Goal: Task Accomplishment & Management: Manage account settings

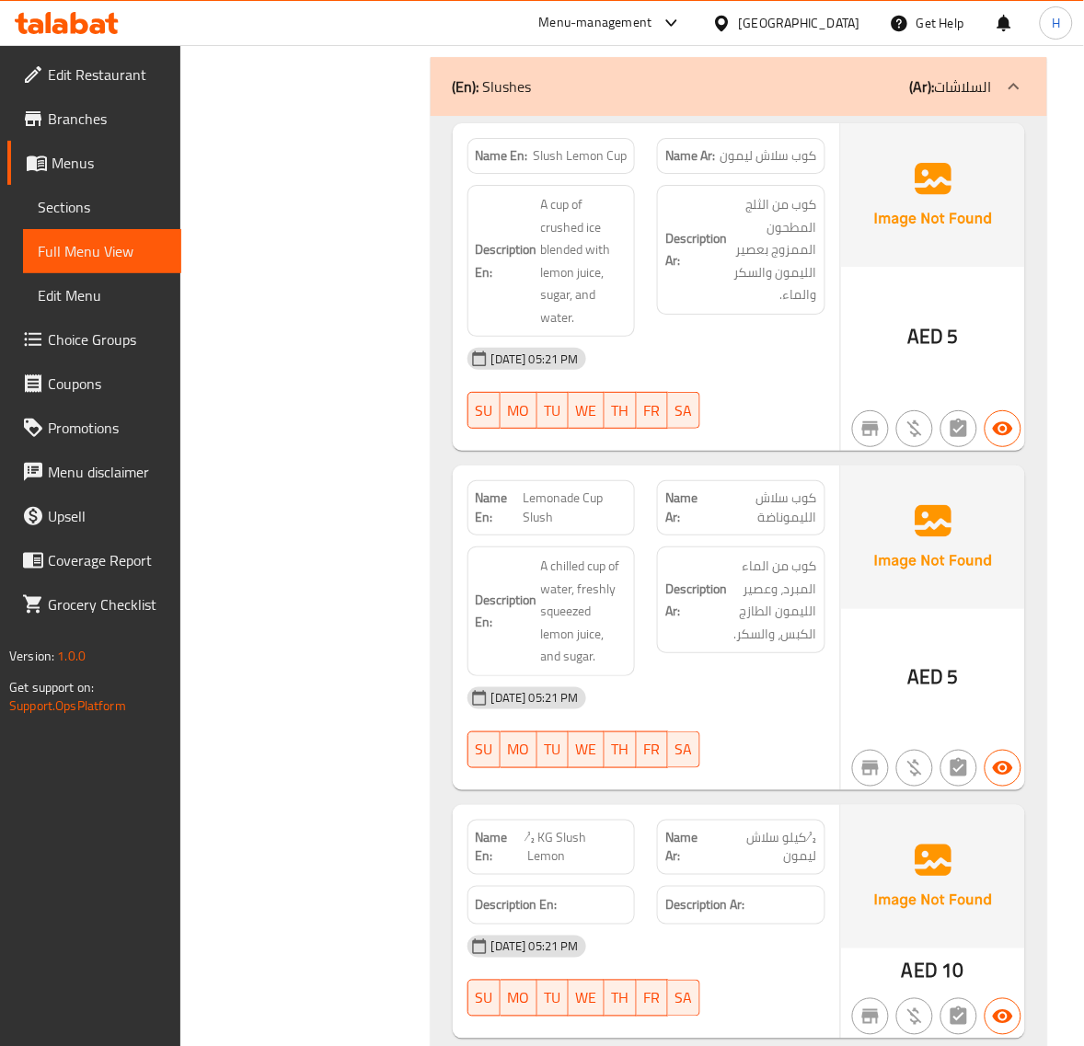
scroll to position [27372, 0]
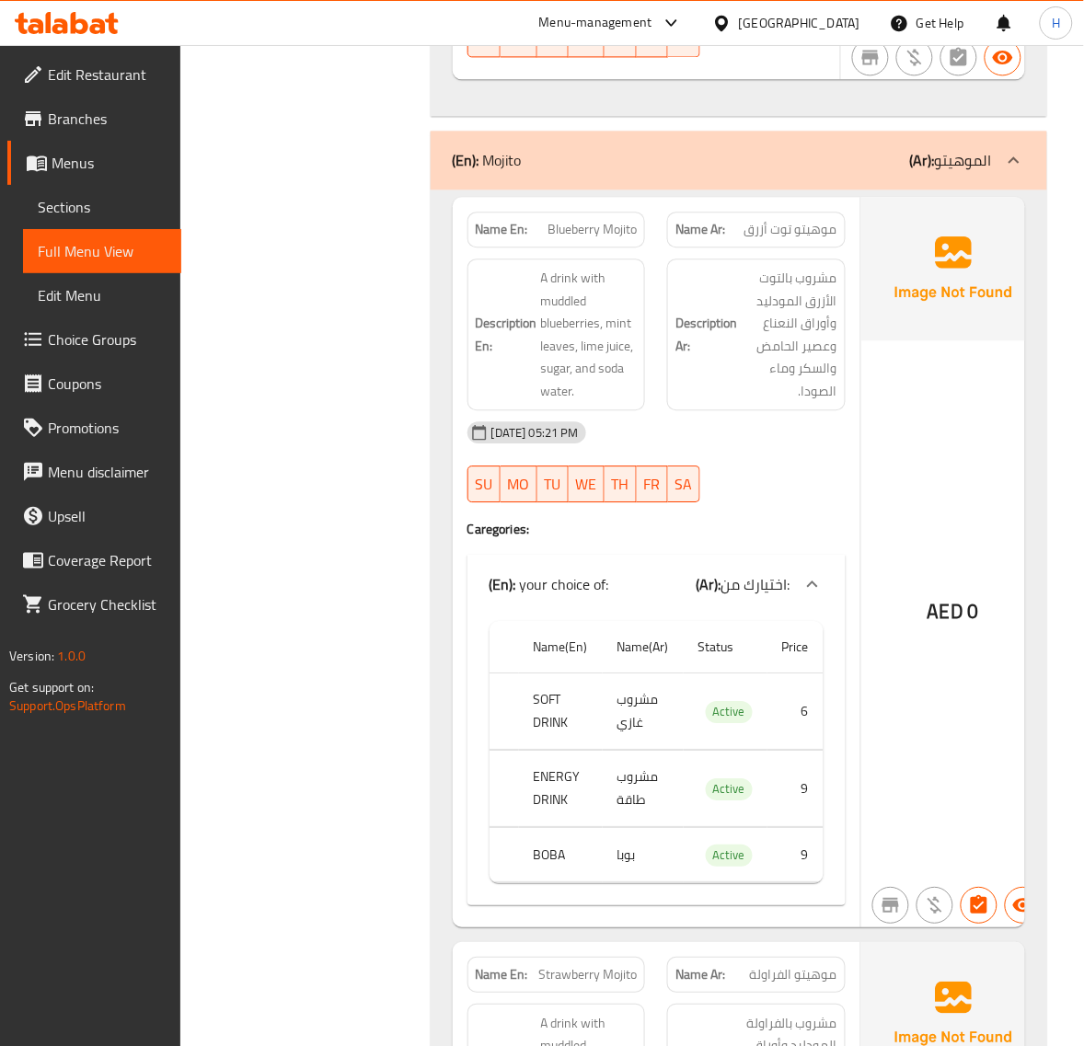
scroll to position [28356, 0]
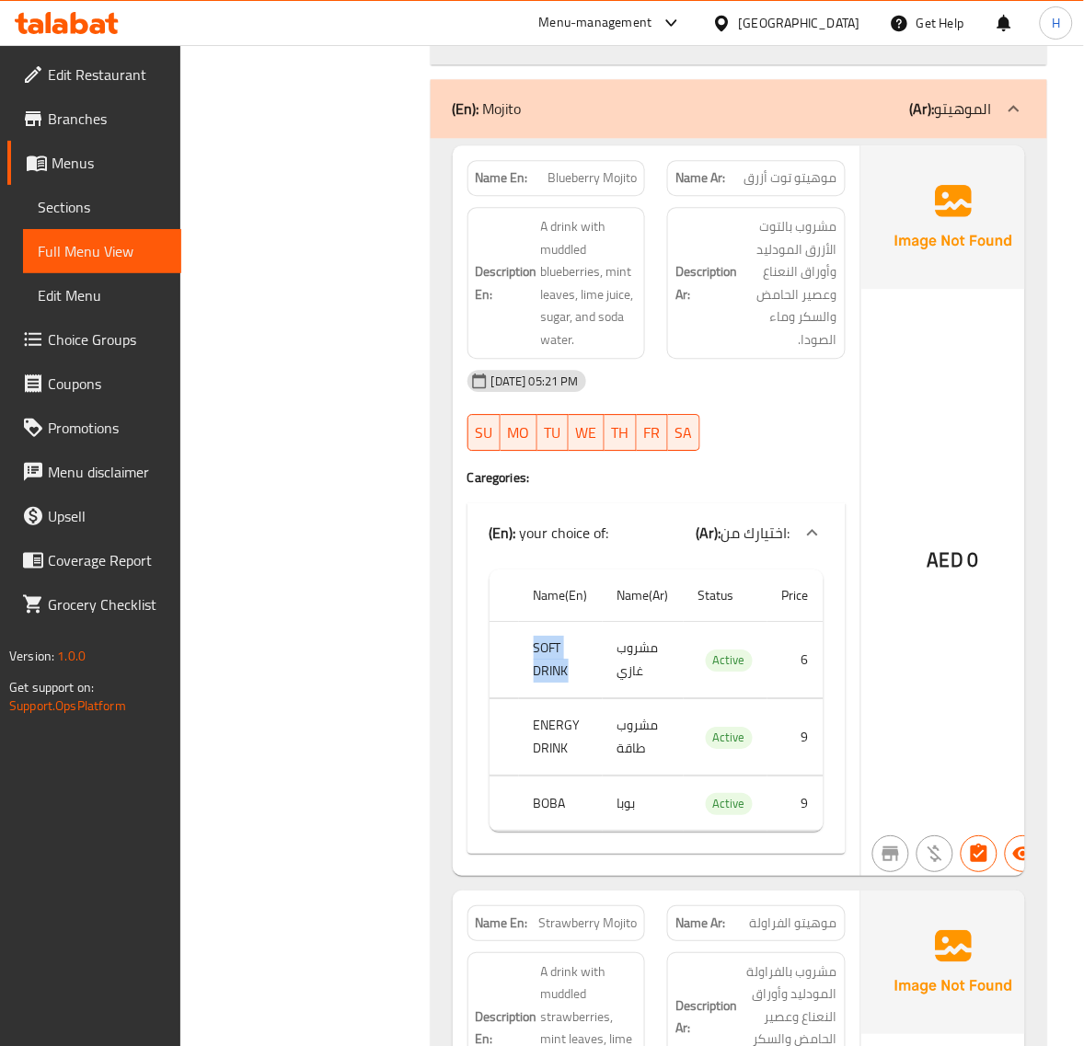
drag, startPoint x: 566, startPoint y: 674, endPoint x: 582, endPoint y: 677, distance: 15.9
click at [582, 677] on th "SOFT DRINK" at bounding box center [561, 660] width 84 height 76
copy th "SOFT DRINK"
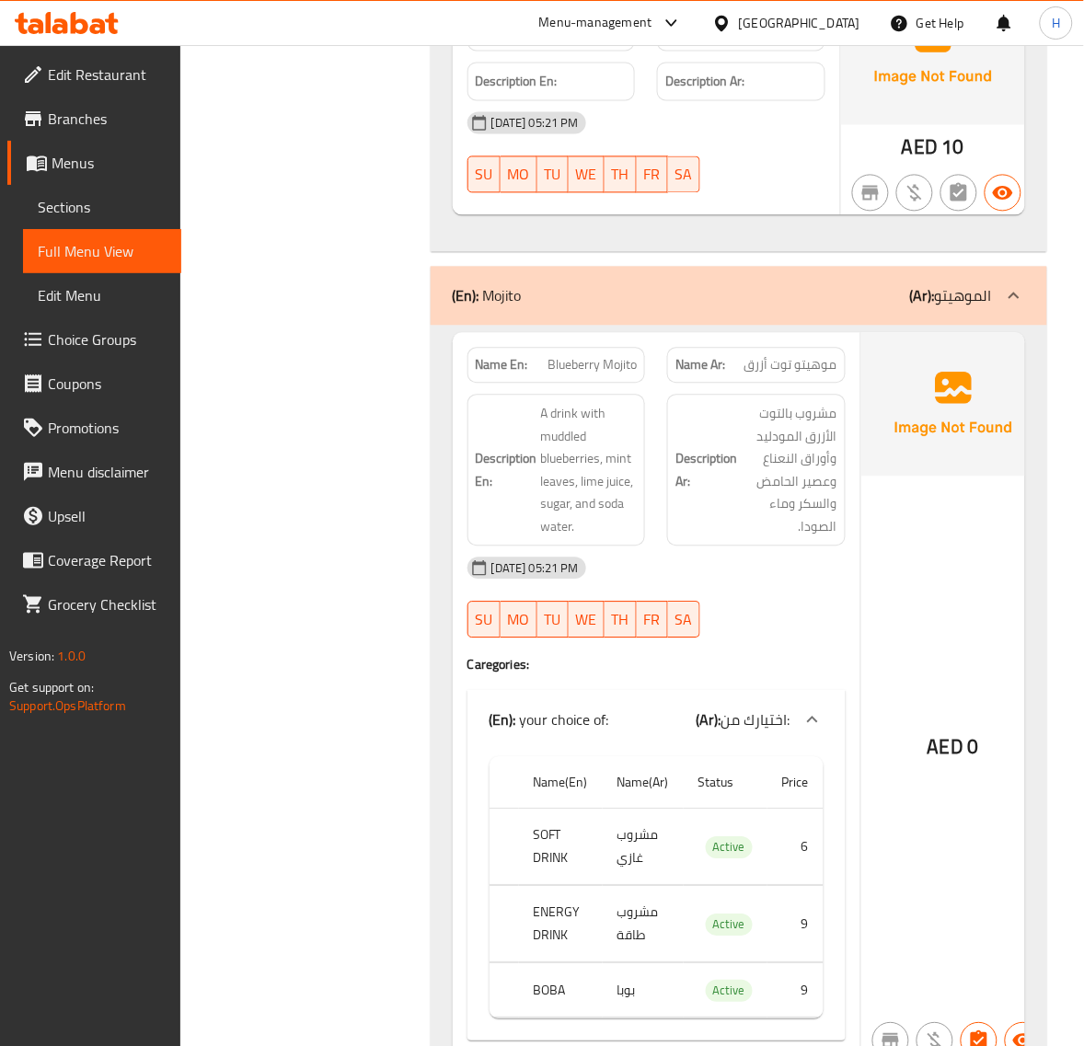
scroll to position [28398, 0]
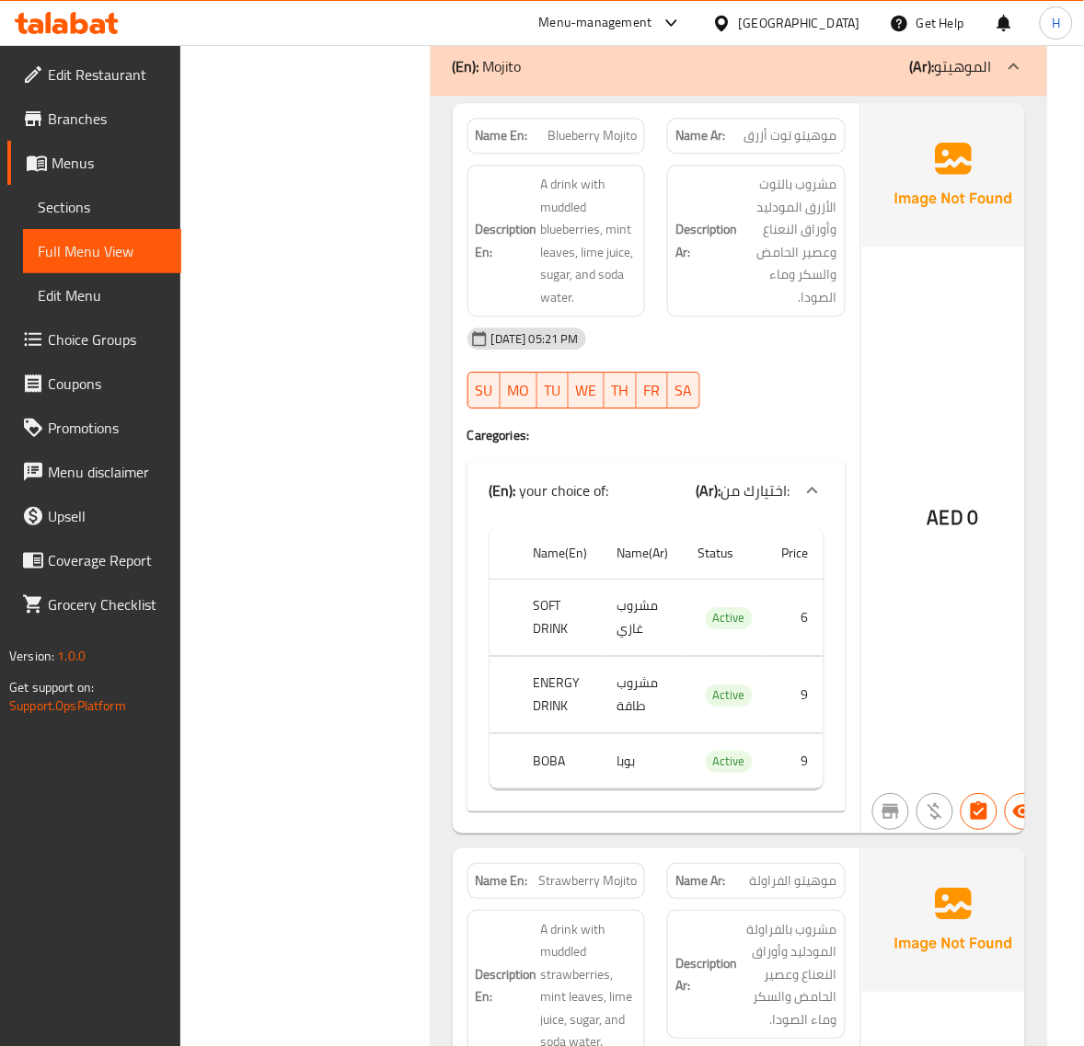
drag, startPoint x: 615, startPoint y: 608, endPoint x: 672, endPoint y: 627, distance: 59.9
click at [659, 637] on td "مشروب غازي" at bounding box center [643, 618] width 81 height 76
drag, startPoint x: 665, startPoint y: 609, endPoint x: 607, endPoint y: 638, distance: 64.6
click at [607, 638] on td "مشروب غازي" at bounding box center [643, 618] width 81 height 76
copy td "مشروب غازي"
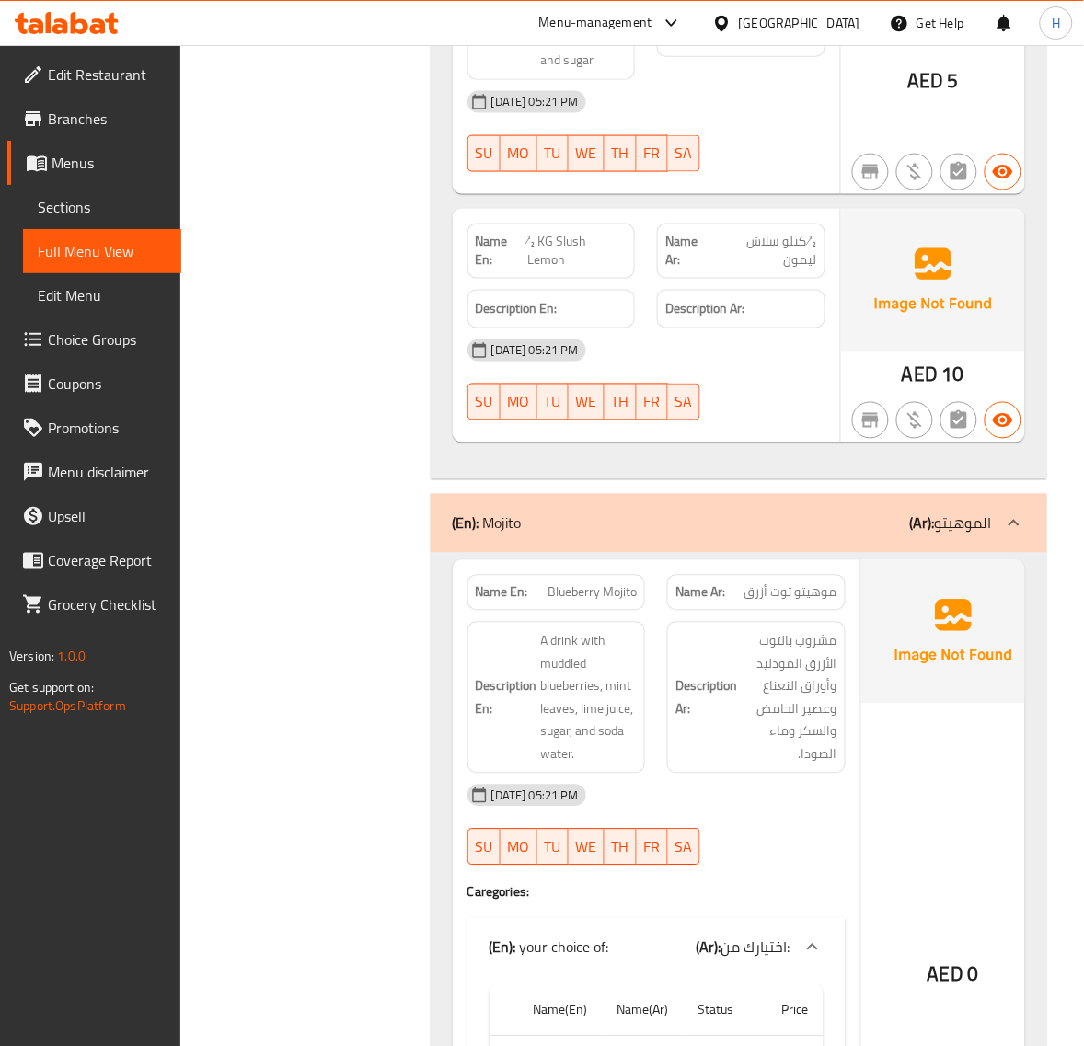
scroll to position [27939, 0]
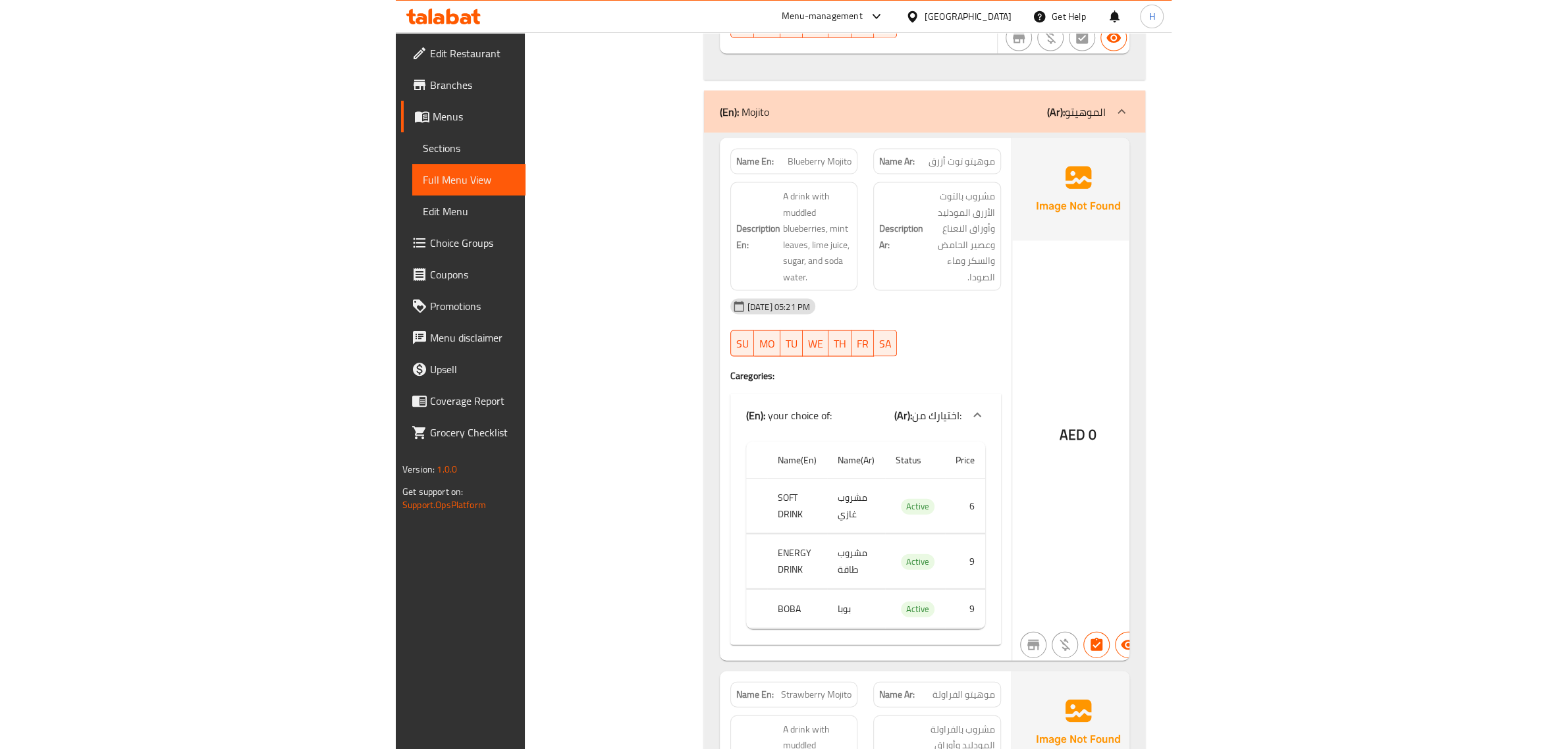
scroll to position [20316, 0]
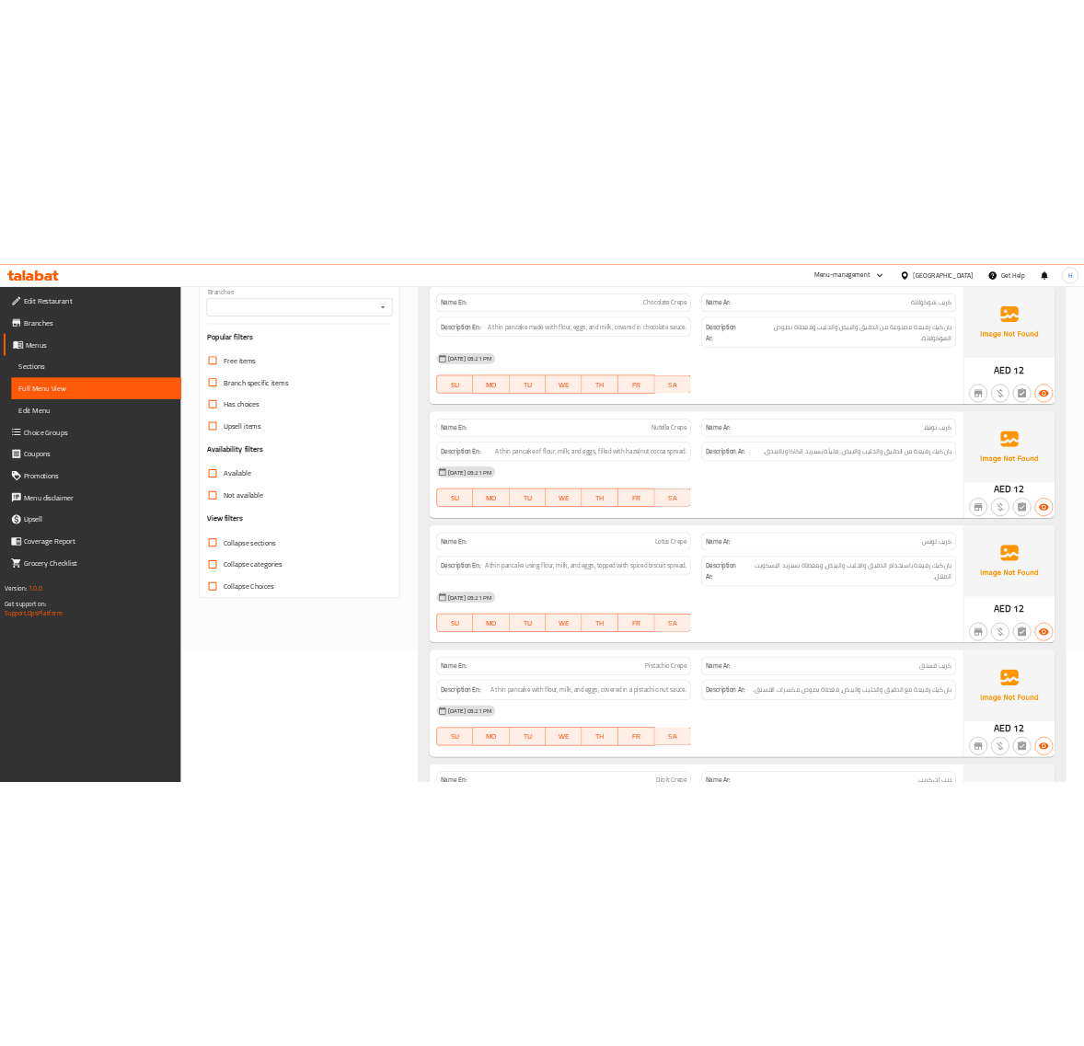
scroll to position [0, 0]
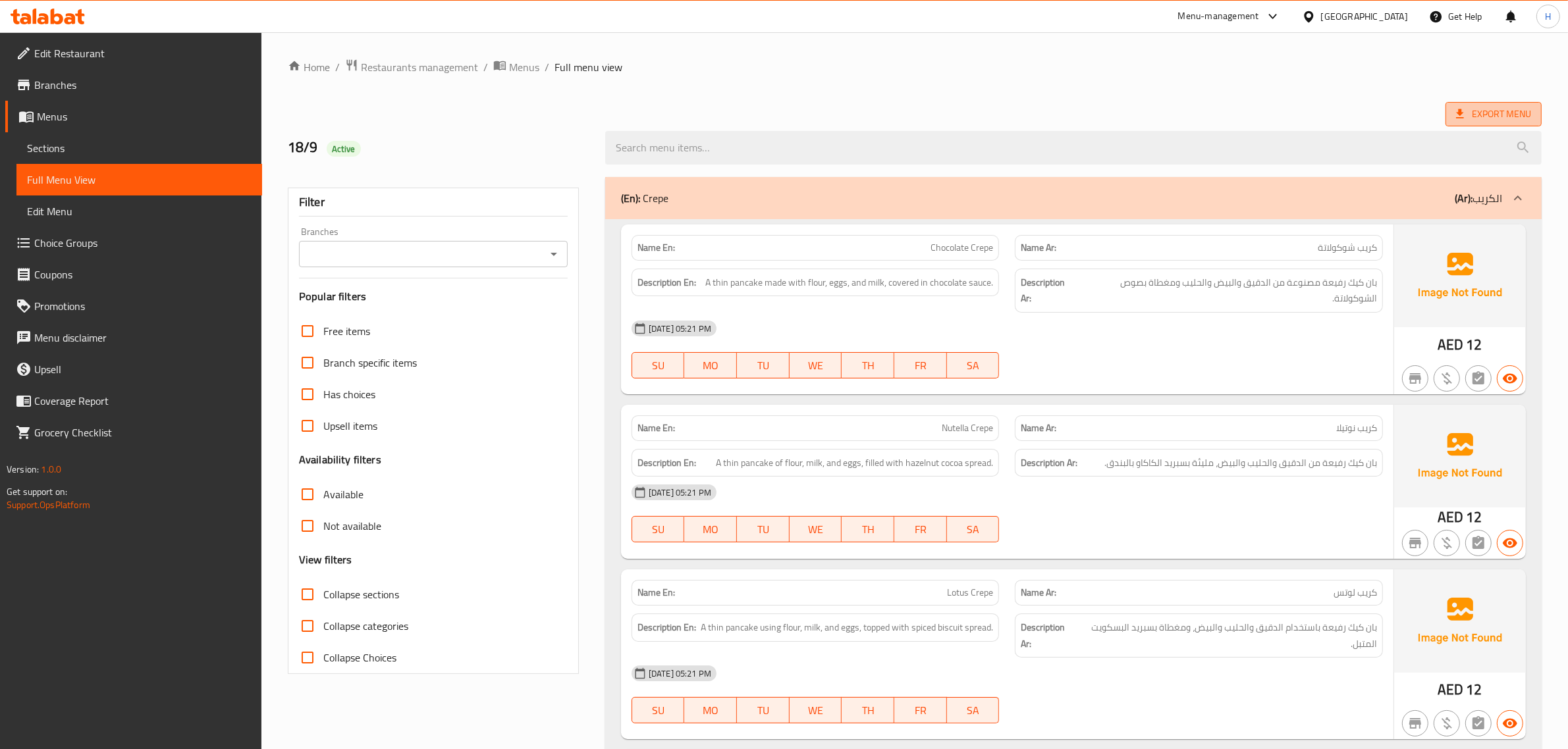
click at [1464, 111] on icon at bounding box center [1460, 114] width 13 height 13
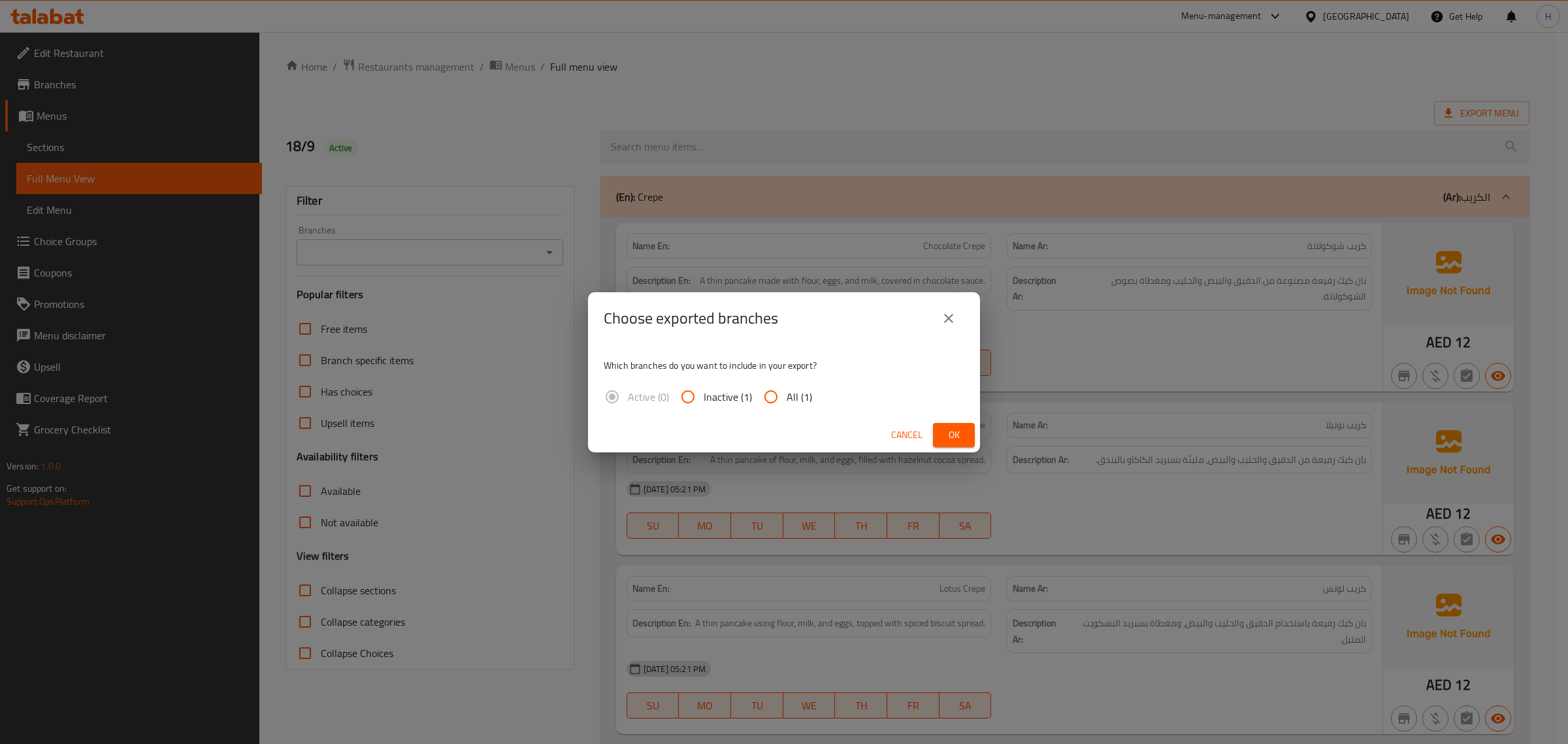
click at [780, 396] on input "All (1)" at bounding box center [771, 397] width 31 height 31
radio input "true"
click at [956, 436] on span "Ok" at bounding box center [954, 435] width 21 height 16
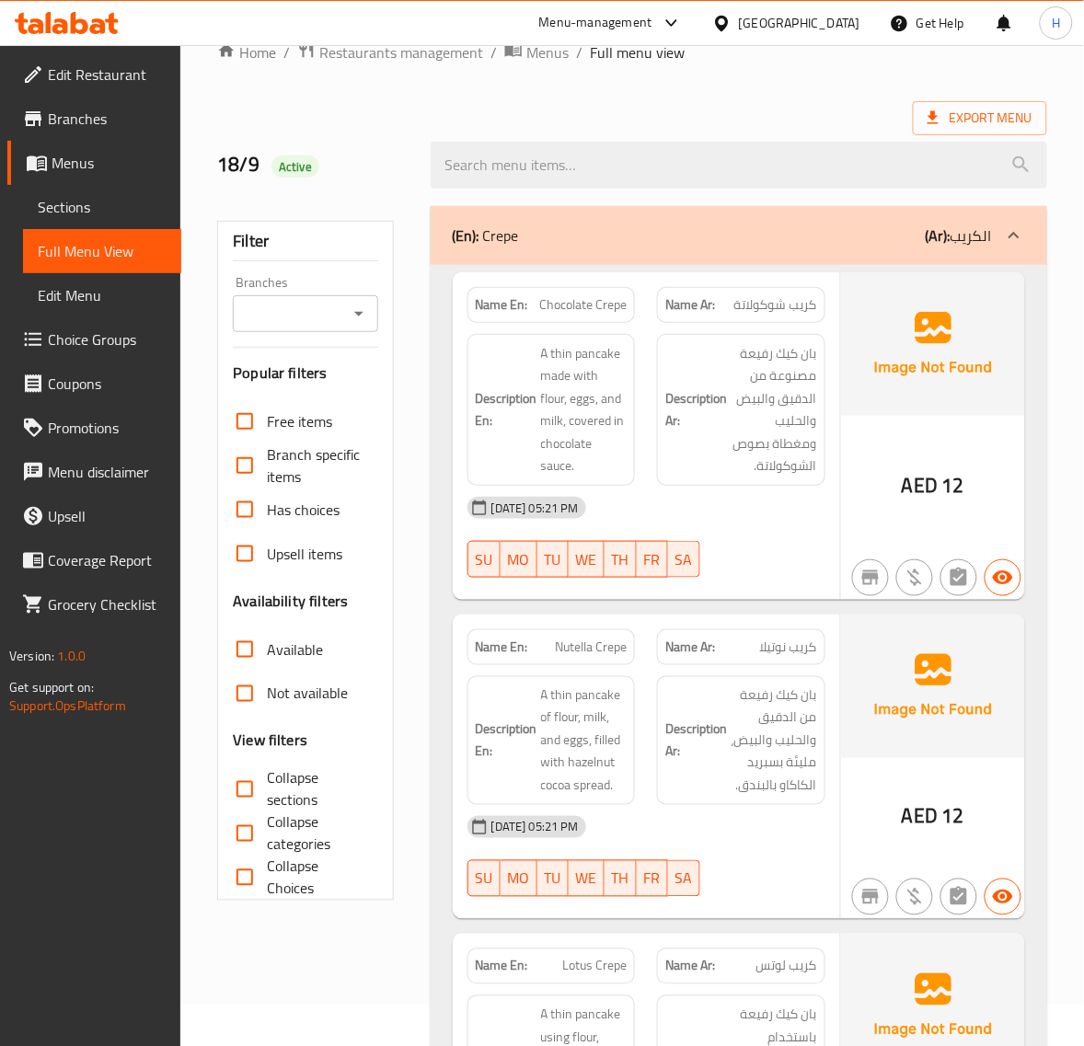
scroll to position [76, 0]
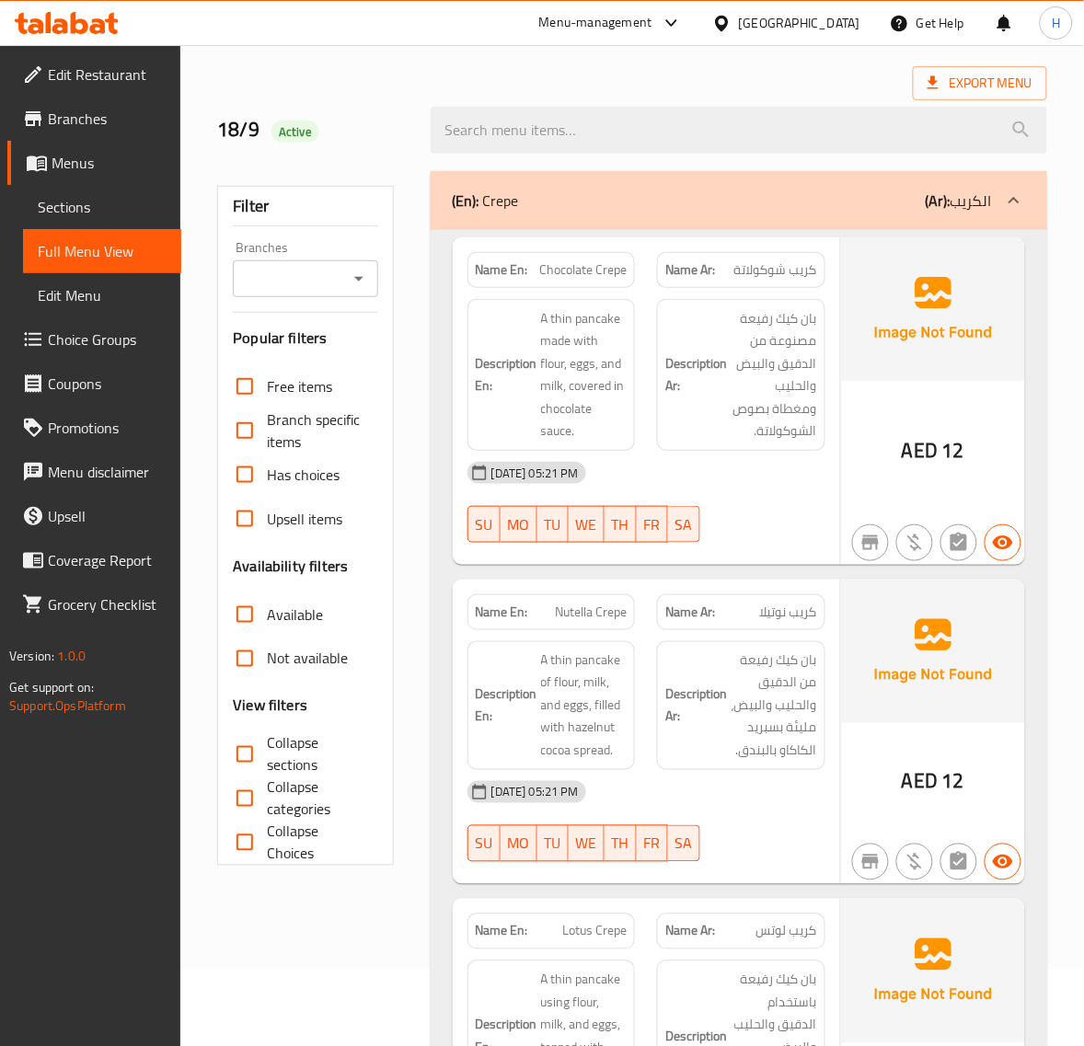
click at [268, 739] on span "Collapse sections" at bounding box center [315, 754] width 96 height 44
click at [267, 739] on input "Collapse sections" at bounding box center [245, 754] width 44 height 44
checkbox input "true"
click at [268, 793] on span "Collapse categories" at bounding box center [315, 799] width 96 height 44
click at [267, 793] on input "Collapse categories" at bounding box center [245, 799] width 44 height 44
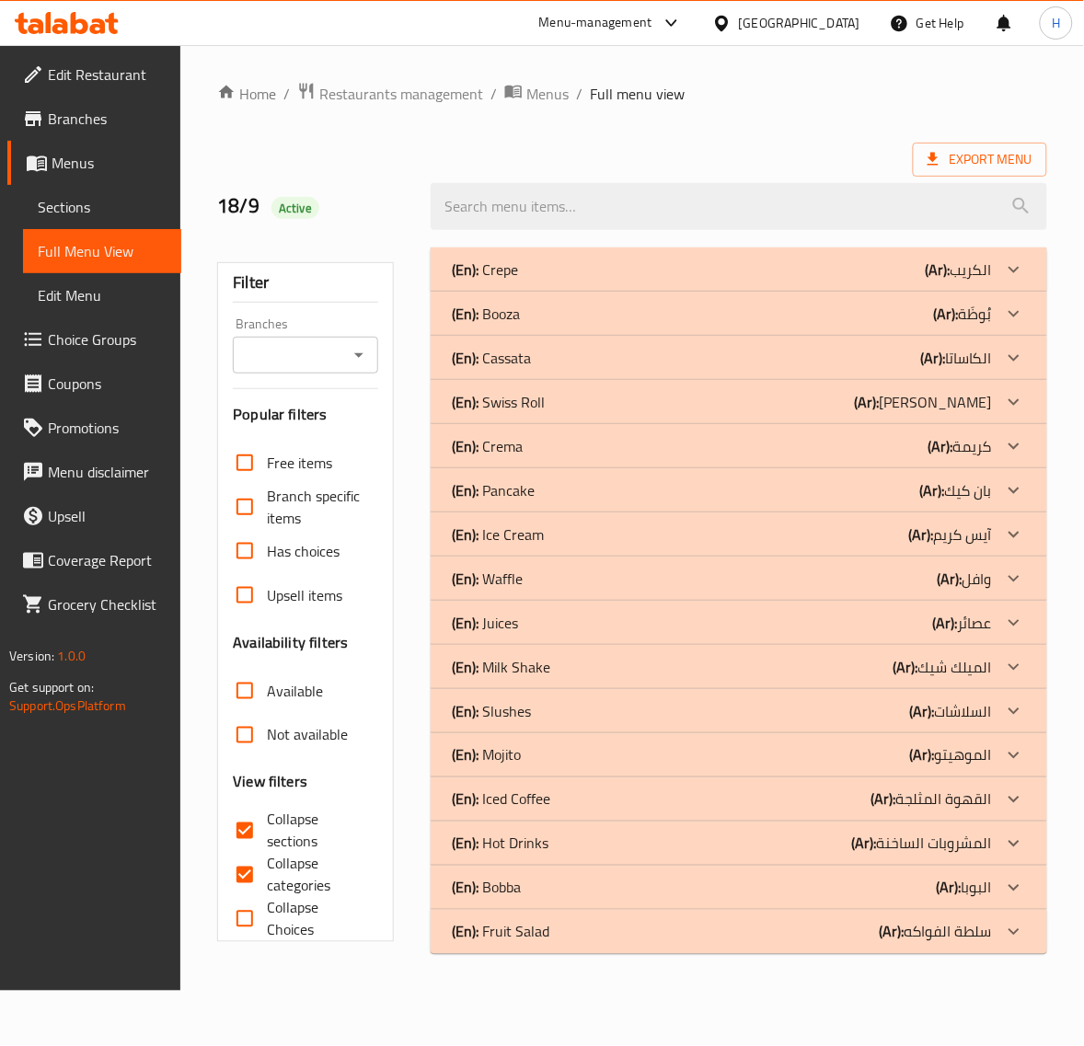
scroll to position [0, 0]
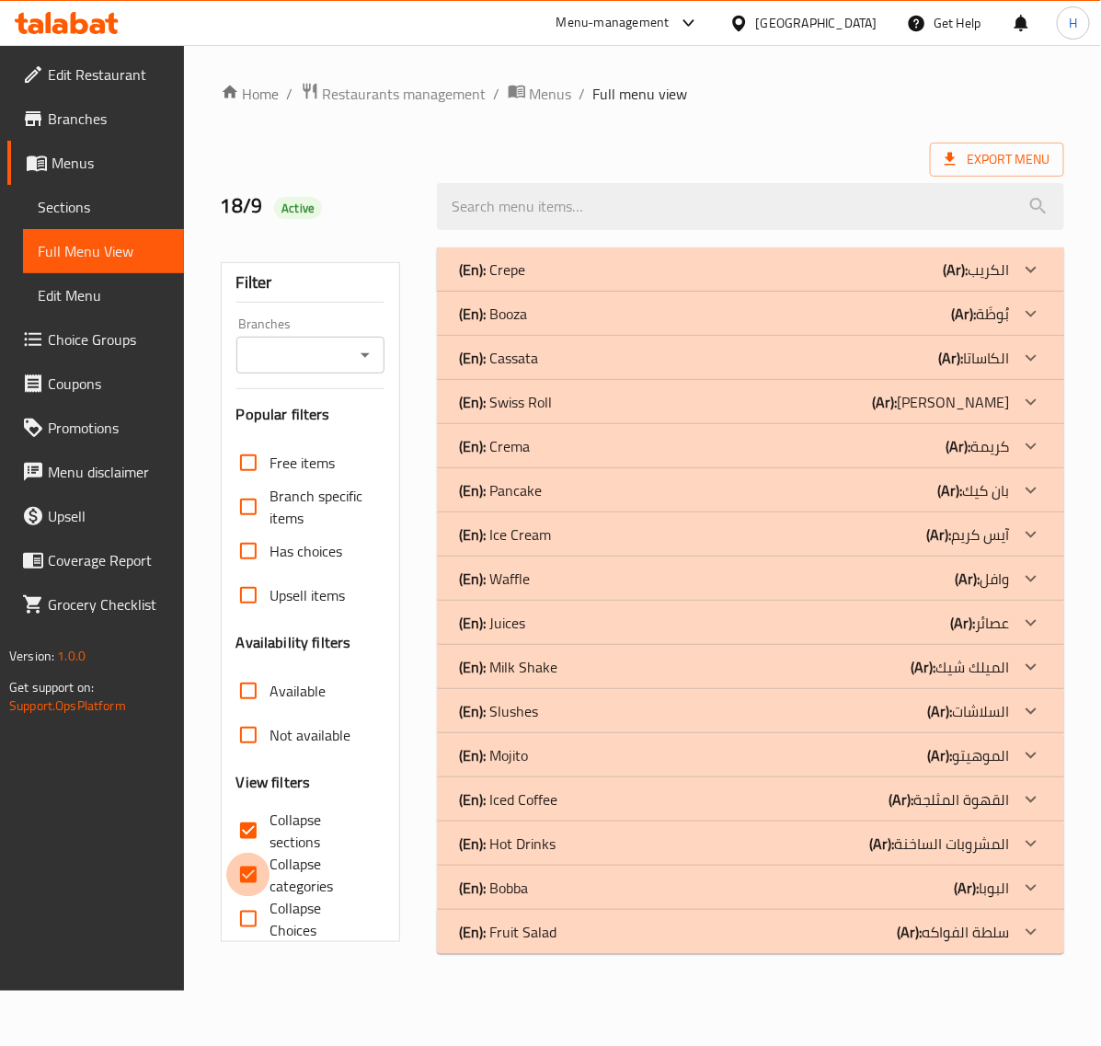
click at [250, 875] on input "Collapse categories" at bounding box center [248, 875] width 44 height 44
checkbox input "false"
click at [559, 937] on div "(En): Fruit Salad (Ar): سلطة الفواكه" at bounding box center [734, 932] width 550 height 22
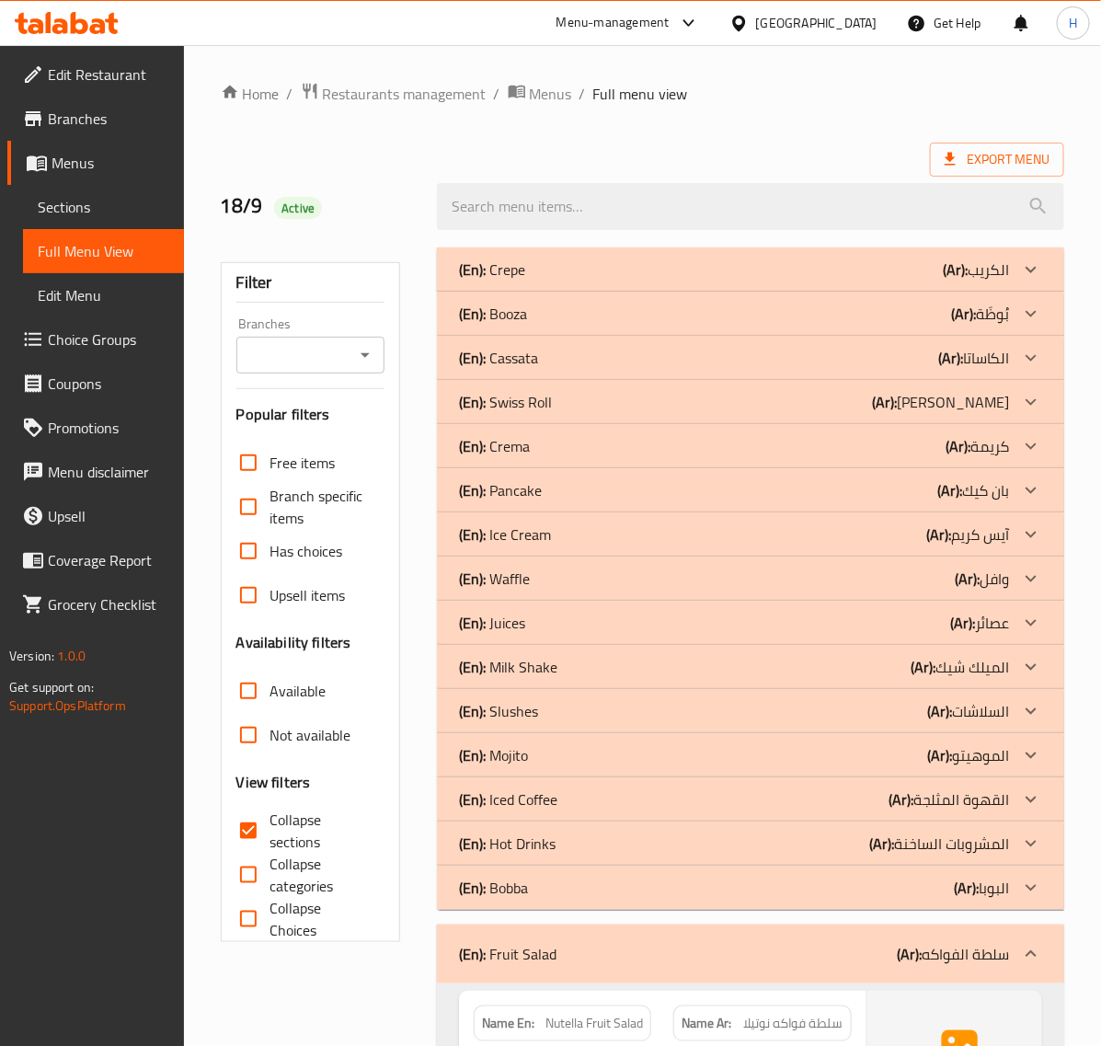
click at [559, 890] on div "(En): Bobba (Ar): البوبا" at bounding box center [734, 888] width 550 height 22
click at [571, 845] on div "(En): Hot Drinks (Ar): المشروبات الساخنة" at bounding box center [734, 844] width 550 height 22
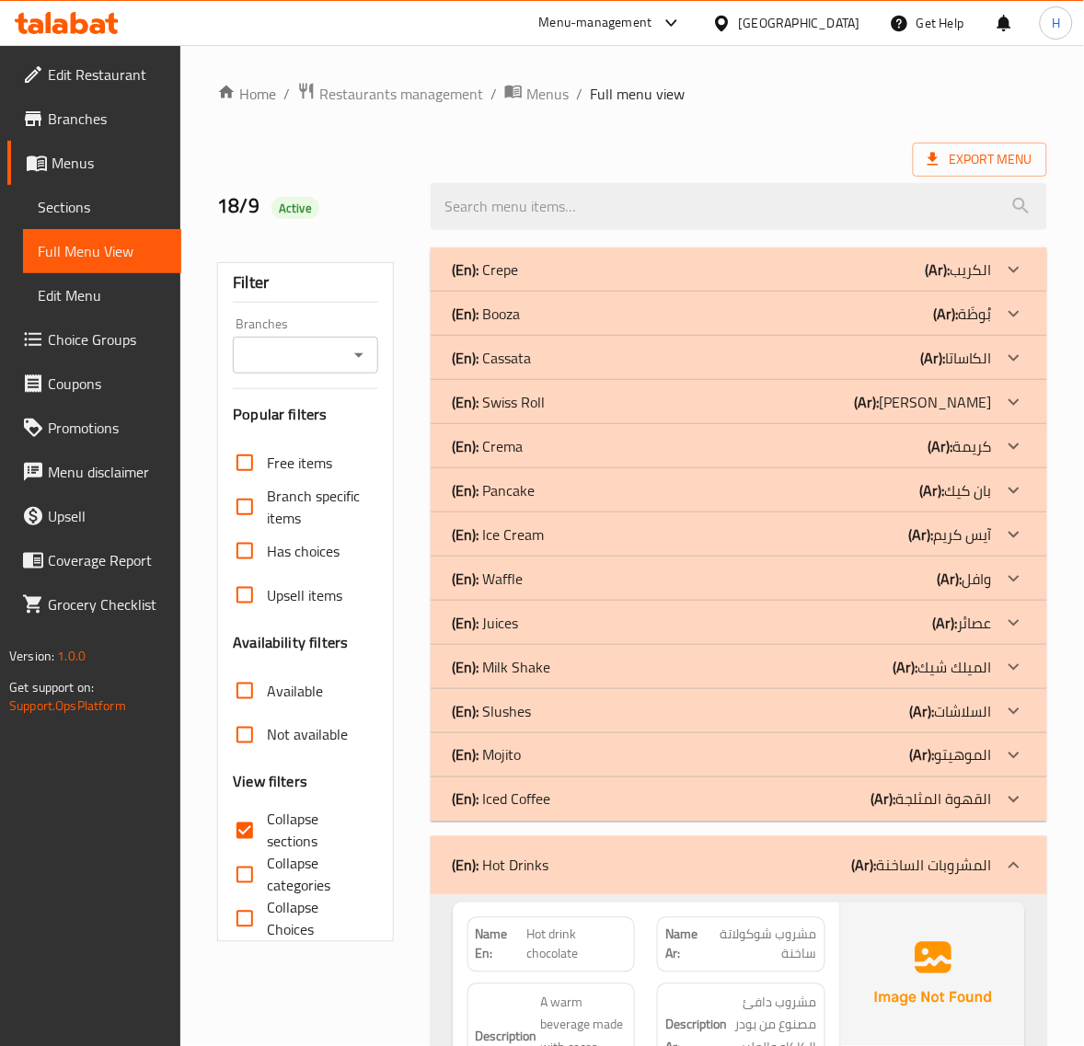
click at [584, 806] on div "(En): Iced Coffee (Ar): القهوة المثلجة" at bounding box center [722, 800] width 539 height 22
click at [592, 768] on div "(En): Mojito (Ar): الموهيتو" at bounding box center [739, 755] width 617 height 44
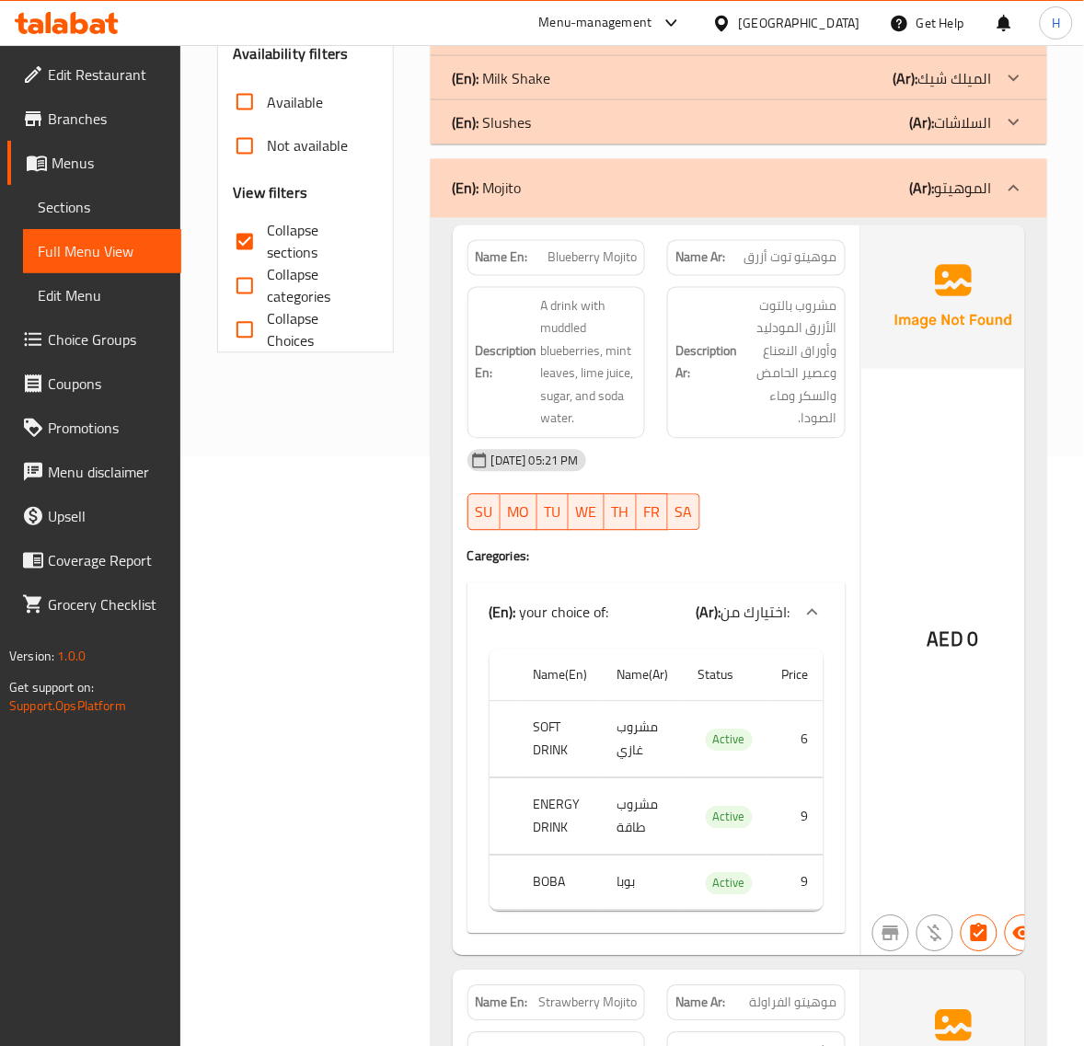
scroll to position [613, 0]
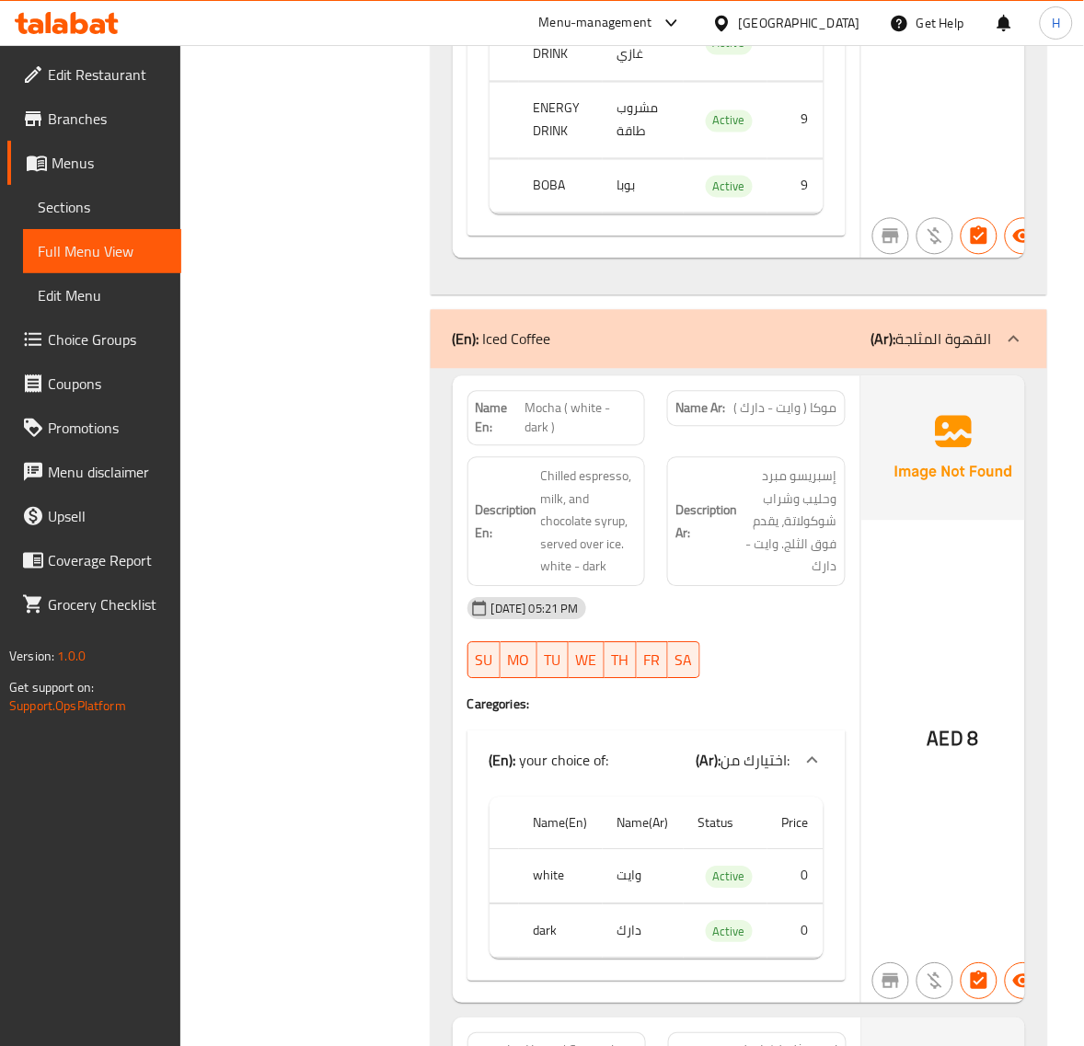
scroll to position [5061, 0]
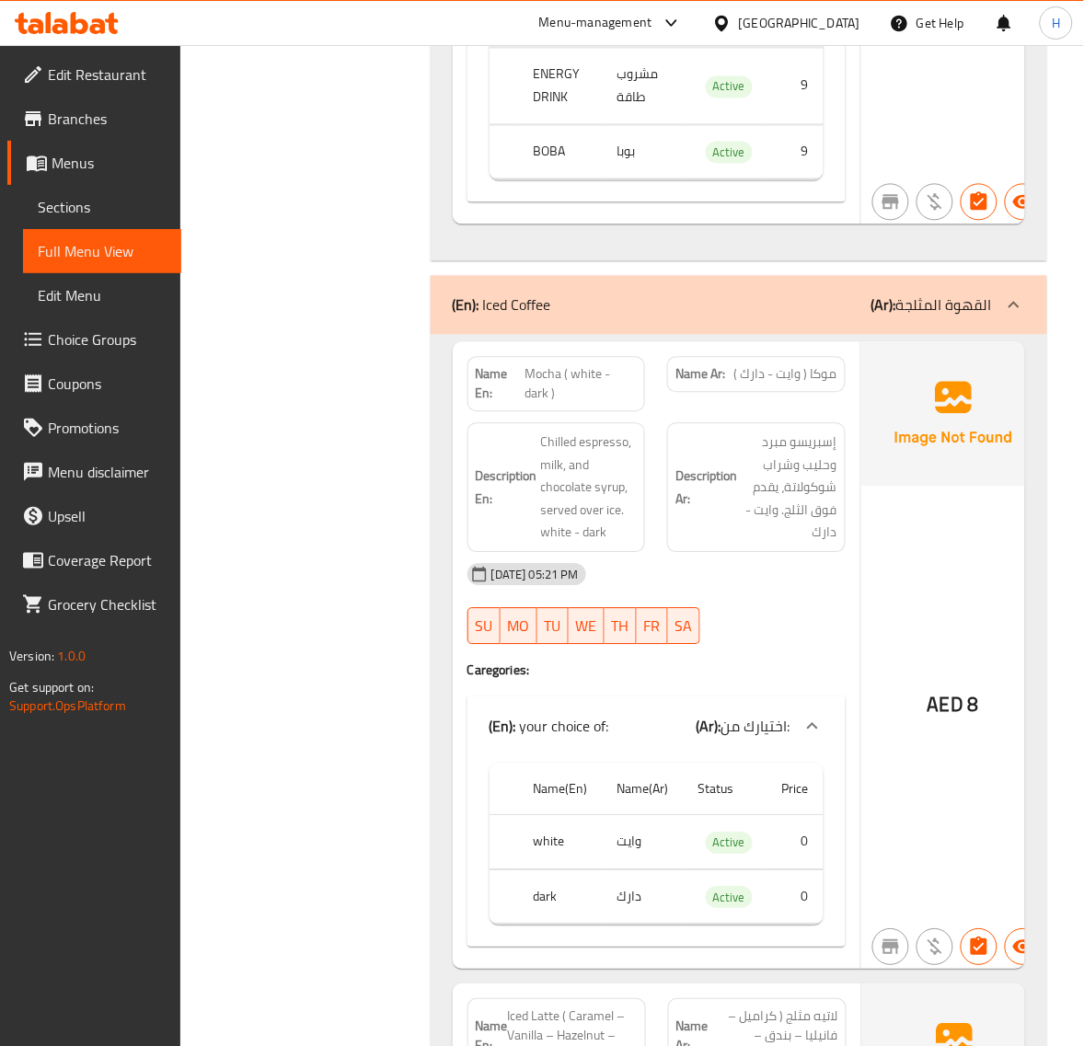
click at [591, 383] on span "Mocha ( white - dark )" at bounding box center [581, 384] width 112 height 39
copy span "Mocha ( white - dark )"
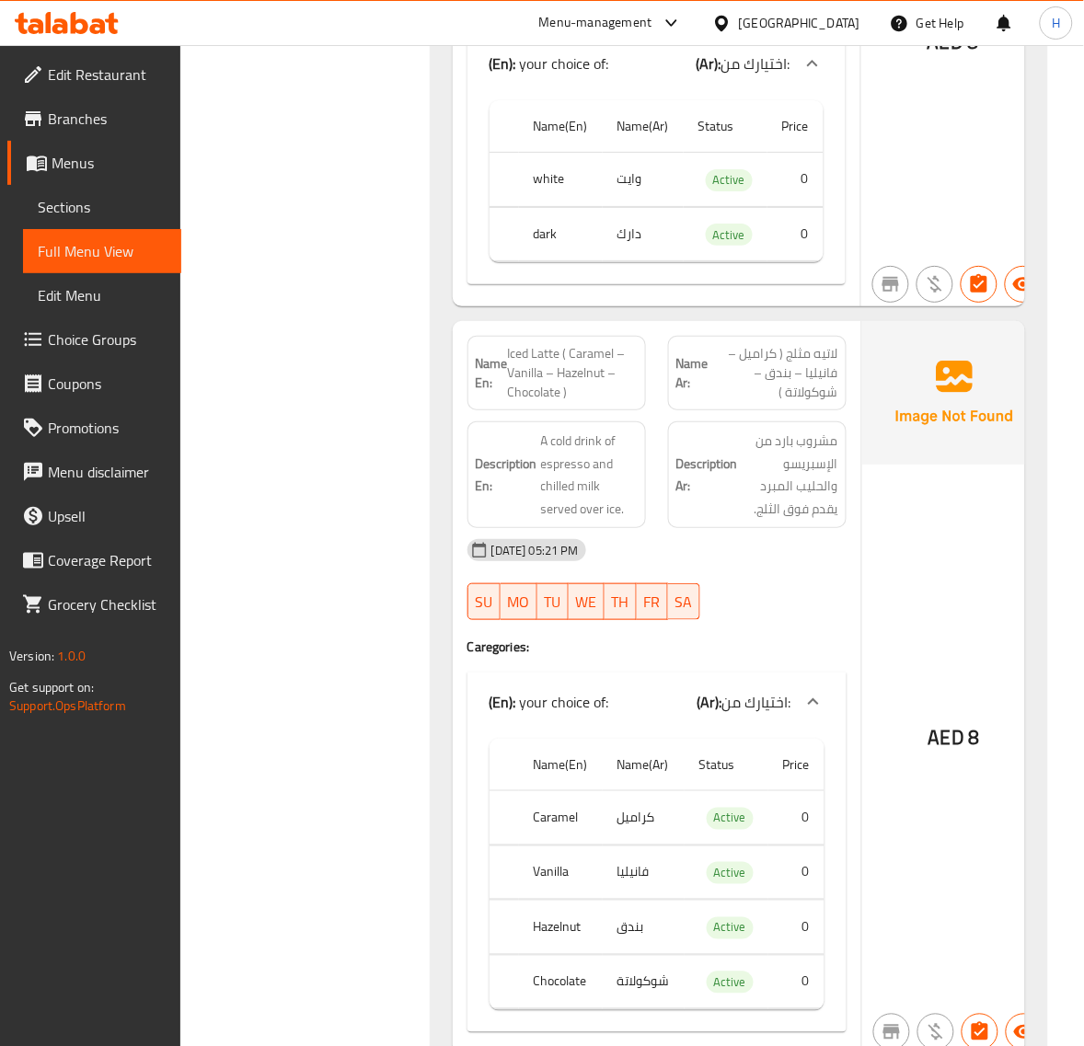
scroll to position [5751, 0]
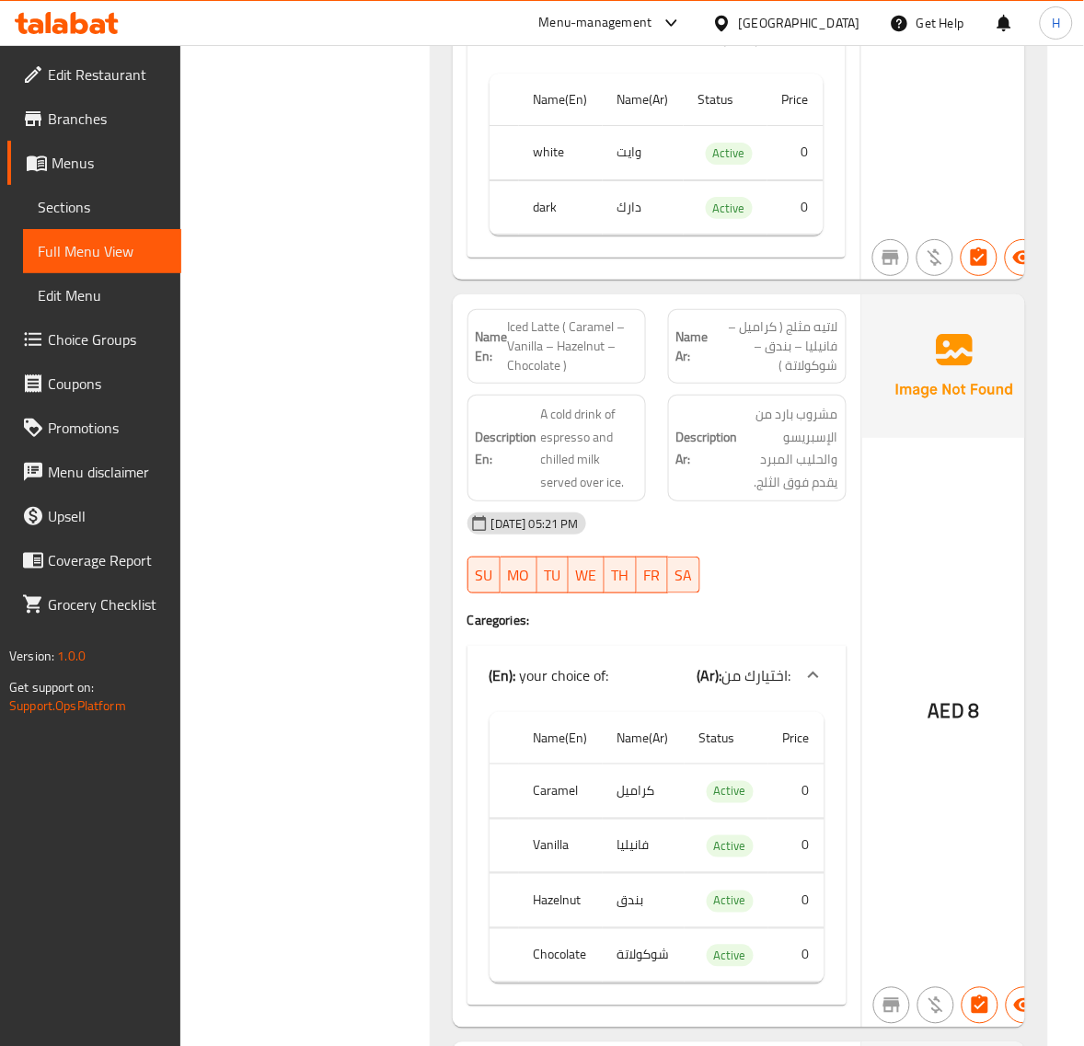
click at [567, 356] on span "Iced Latte ( Caramel – Vanilla – Hazelnut – Chocolate )" at bounding box center [573, 346] width 130 height 58
copy span "Iced Latte ( Caramel – Vanilla – Hazelnut – Chocolate )"
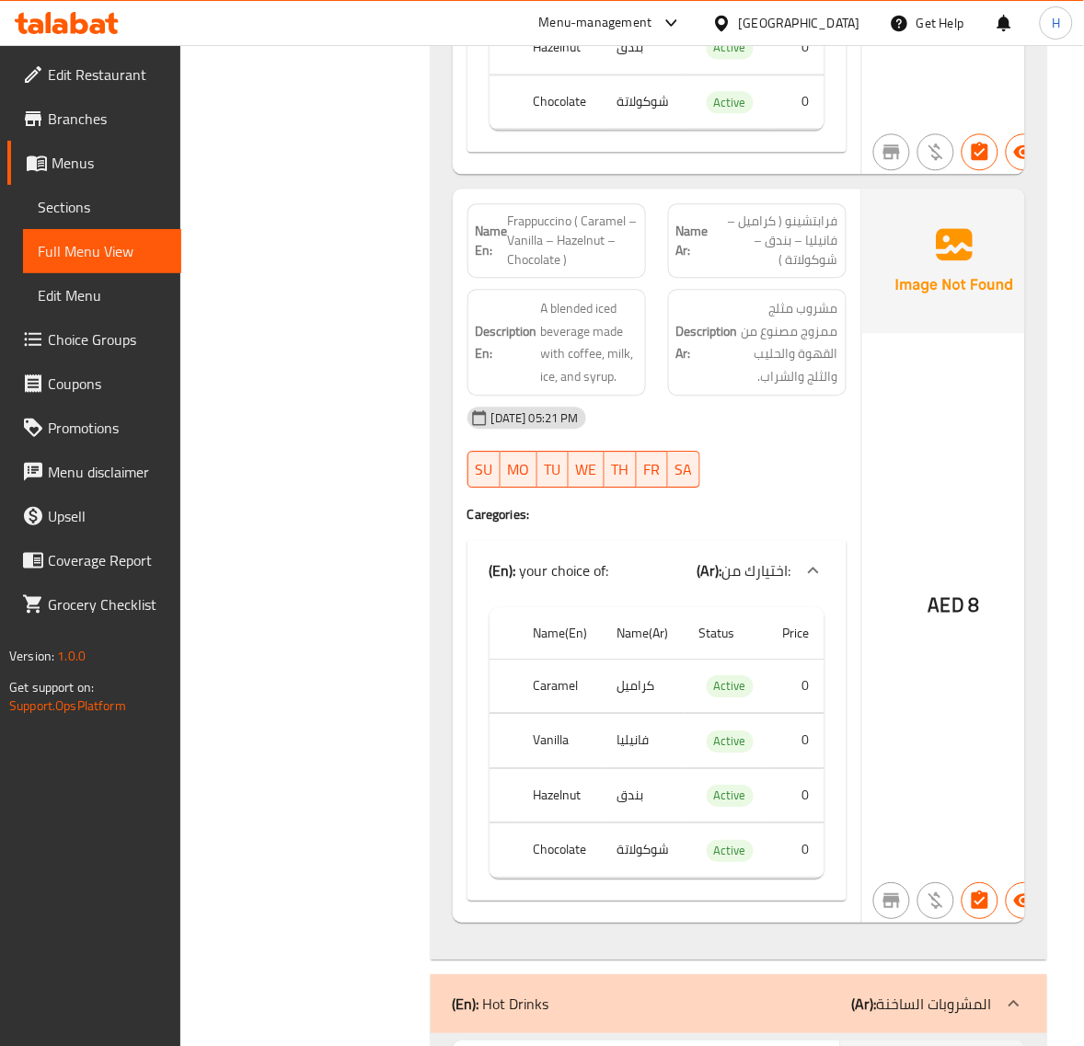
scroll to position [6671, 0]
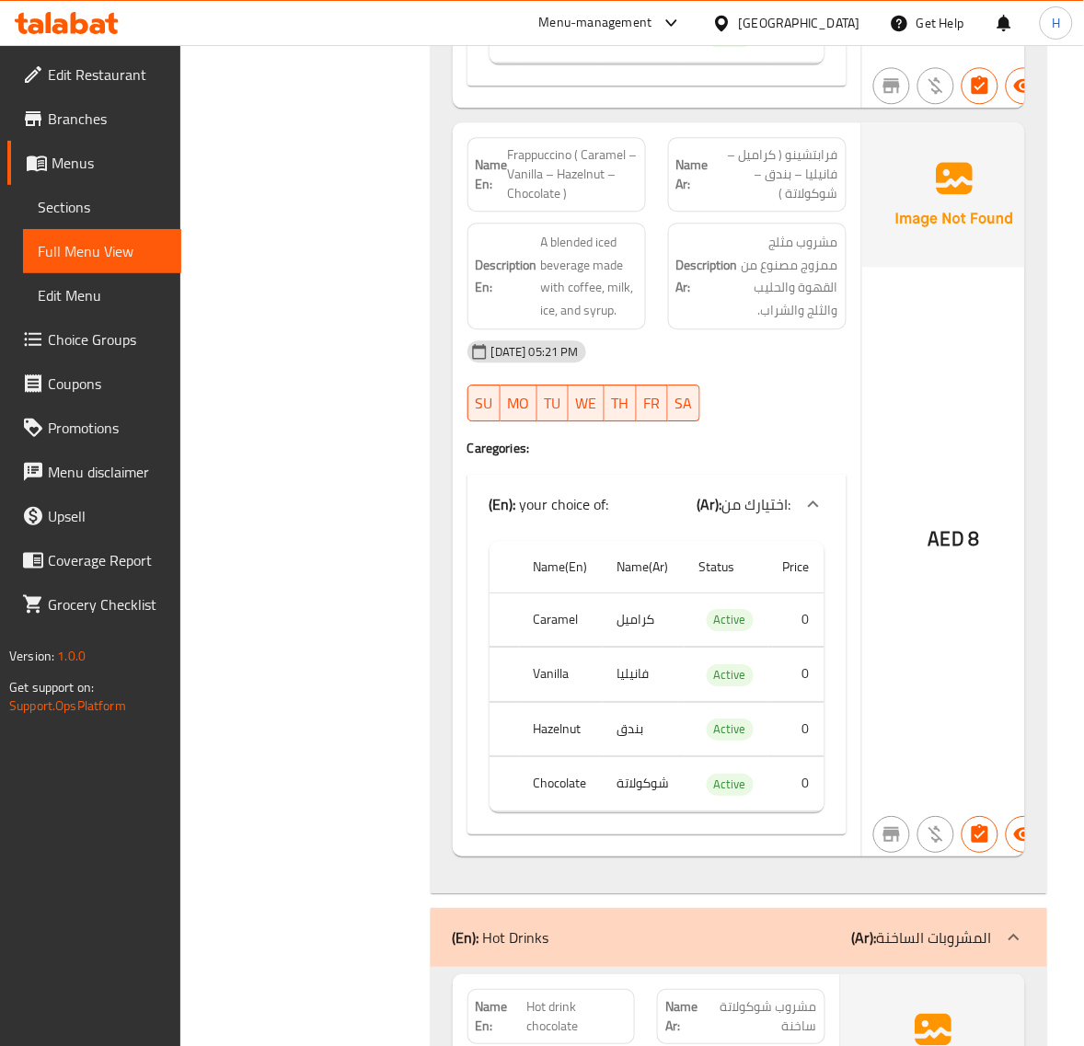
click at [599, 201] on span "Frappuccino ( Caramel – Vanilla – Hazelnut – Chocolate )" at bounding box center [573, 174] width 130 height 58
copy span "Frappuccino ( Caramel – Vanilla – Hazelnut – Chocolate )"
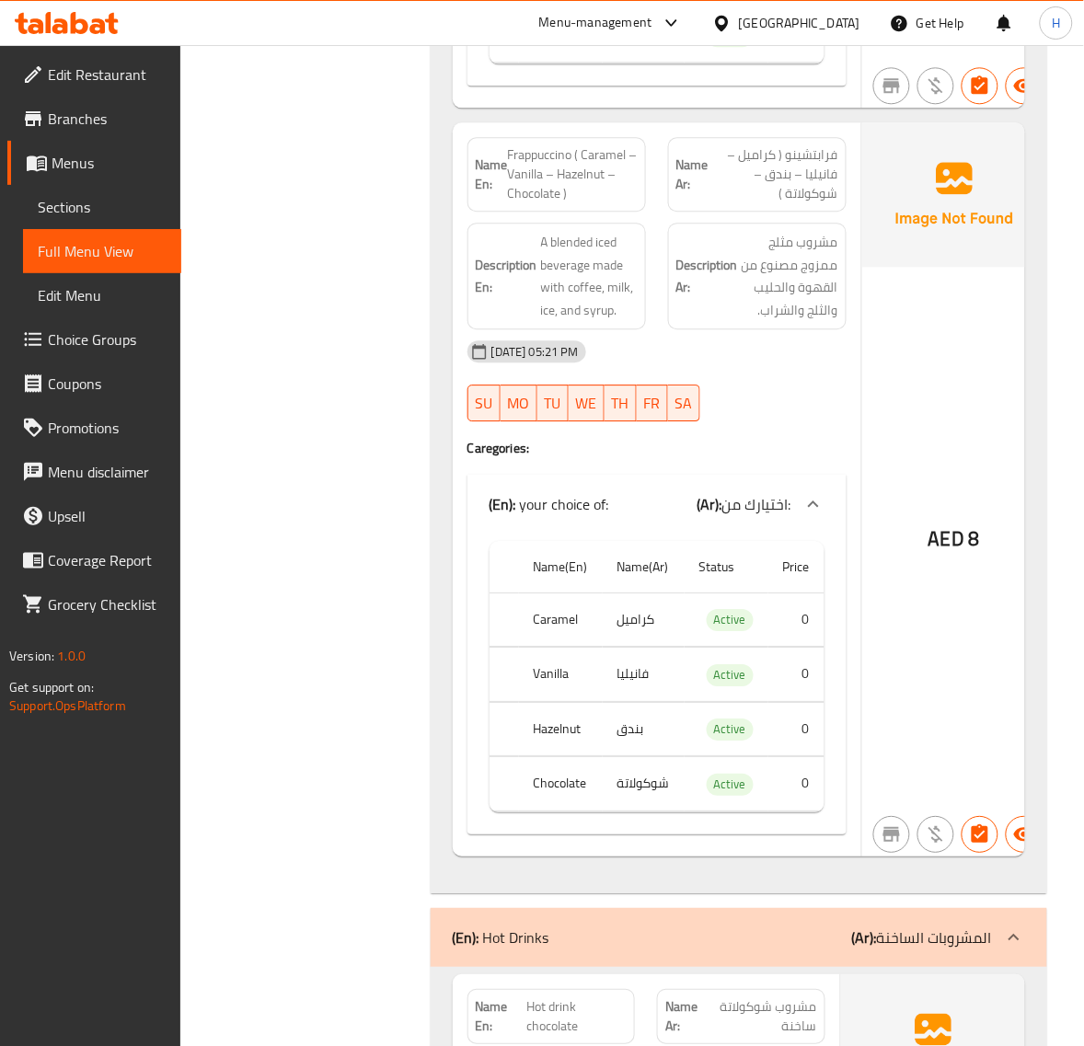
click at [531, 172] on span "Frappuccino ( Caramel – Vanilla – Hazelnut – Chocolate )" at bounding box center [573, 174] width 130 height 58
copy span "Frappuccino"
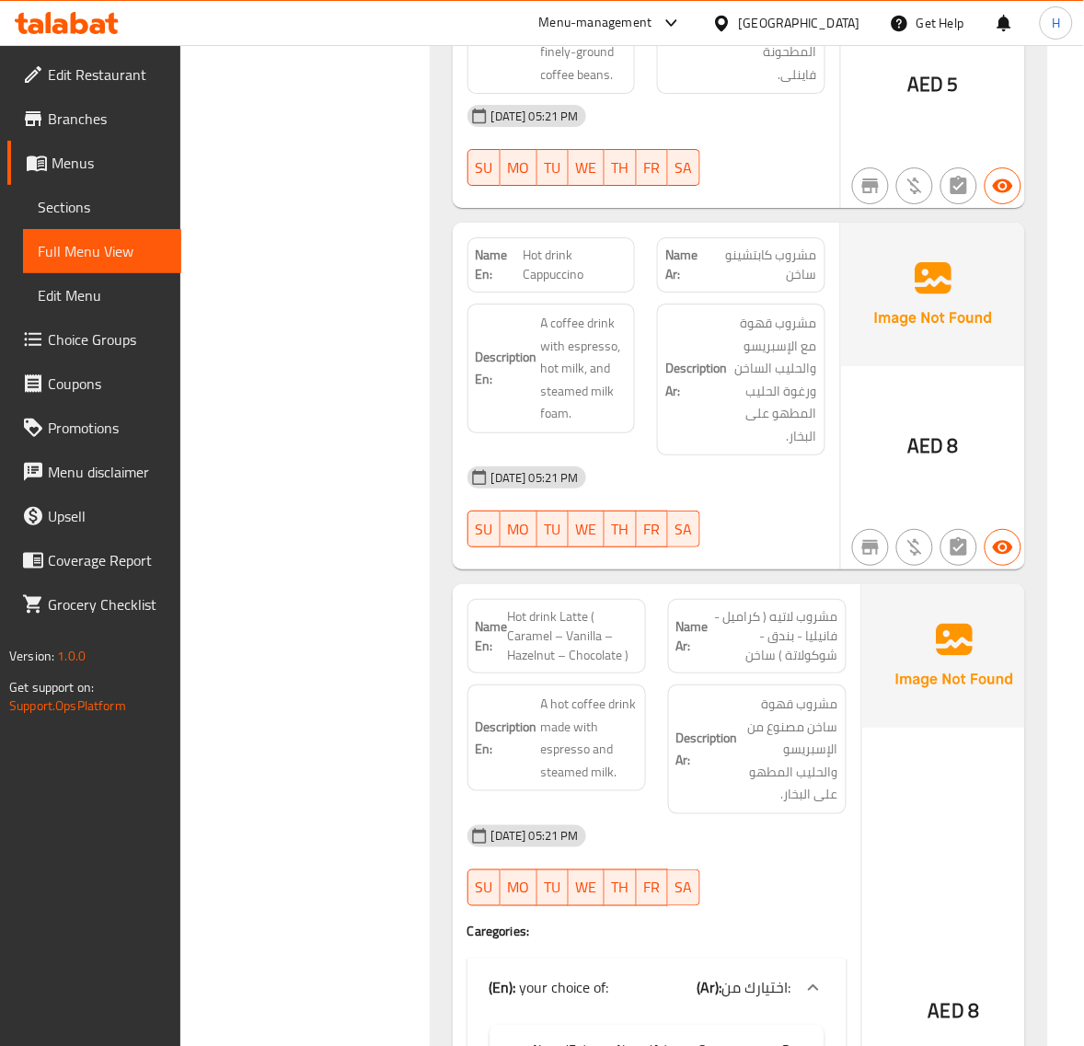
scroll to position [8511, 0]
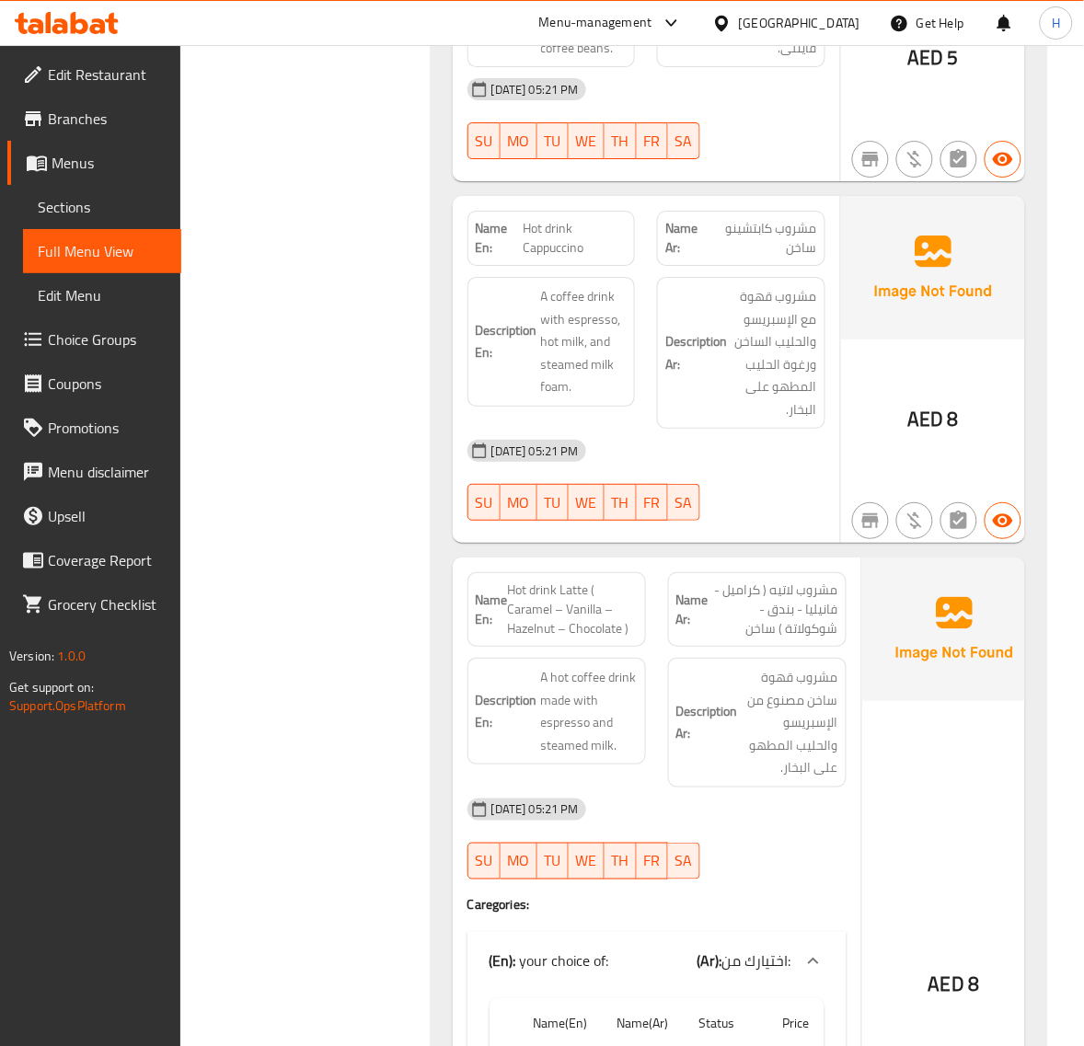
click at [543, 258] on span "Hot drink Cappuccino" at bounding box center [575, 238] width 103 height 39
click at [544, 258] on span "Hot drink Cappuccino" at bounding box center [575, 238] width 103 height 39
copy span "Hot drink Cappuccino"
click at [348, 440] on div "Filter Branches Branches Popular filters Free items Branch specific items Has c…" at bounding box center [312, 548] width 213 height 17646
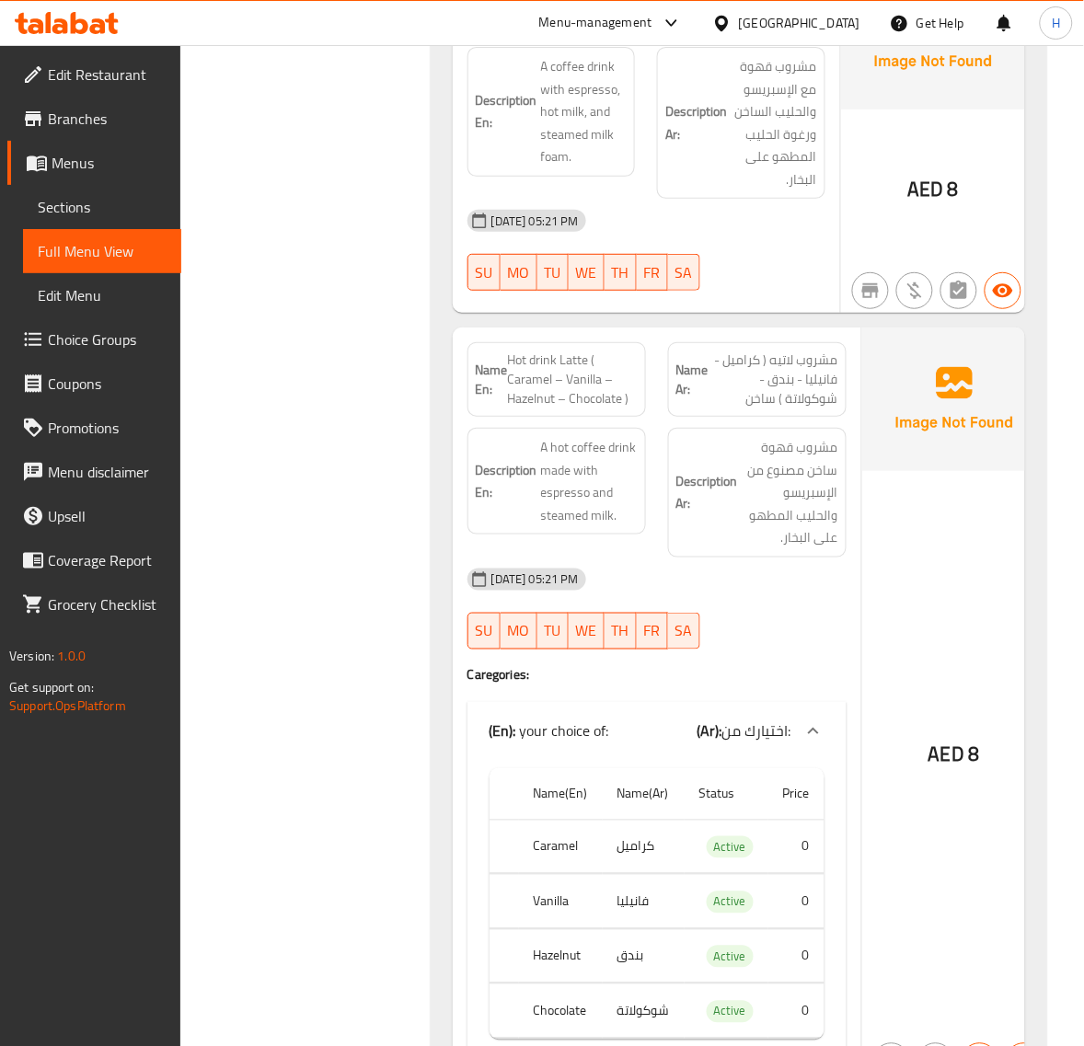
scroll to position [8818, 0]
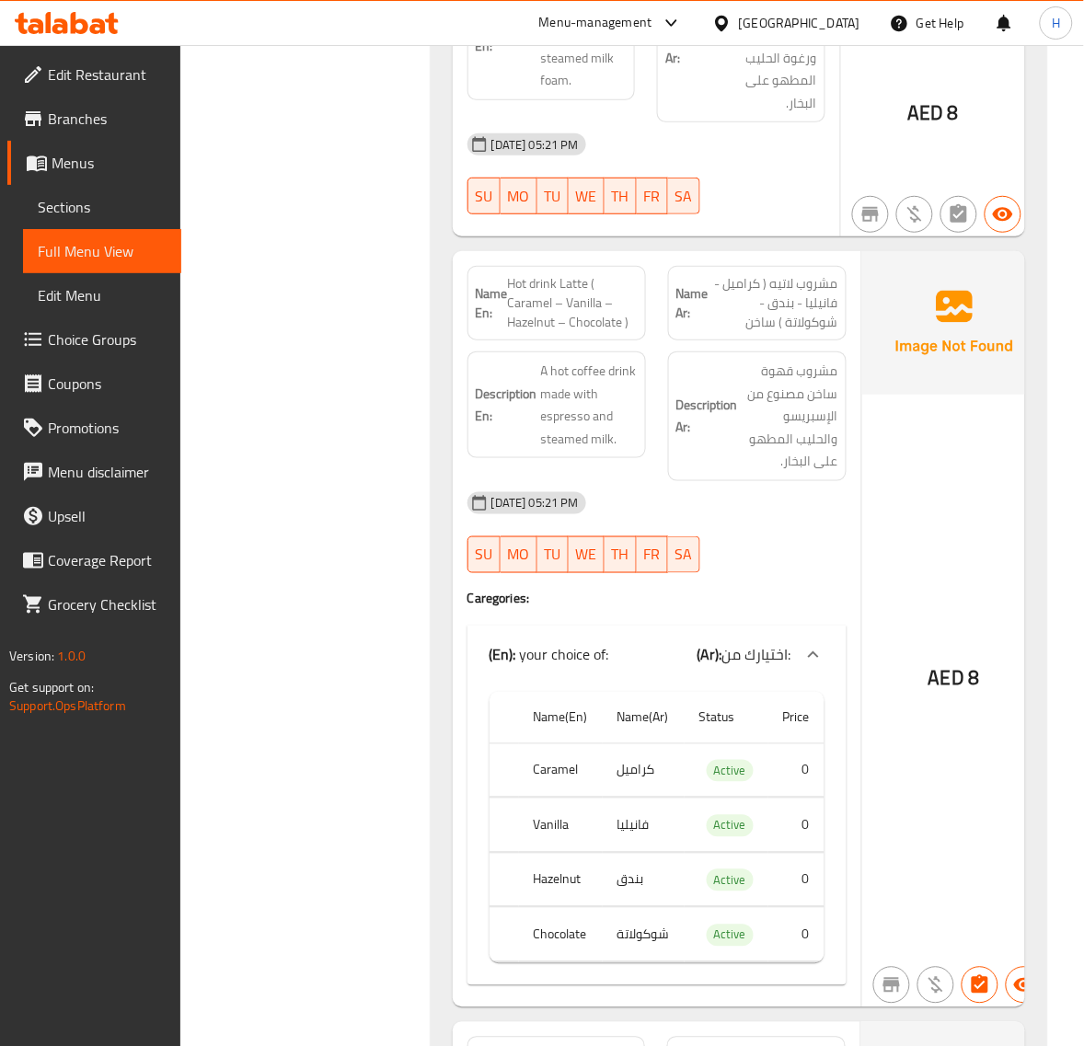
click at [536, 332] on span "Hot drink Latte ( Caramel – Vanilla – Hazelnut – Chocolate )" at bounding box center [573, 303] width 130 height 58
copy span "Hot drink Latte ( Caramel – Vanilla – Hazelnut – Chocolate )"
click at [423, 332] on div "(En): Crepe (Ar): الكريب Name En: Chocolate Crepe Name Ar: كريب شوكولاتة Descri…" at bounding box center [739, 242] width 639 height 17646
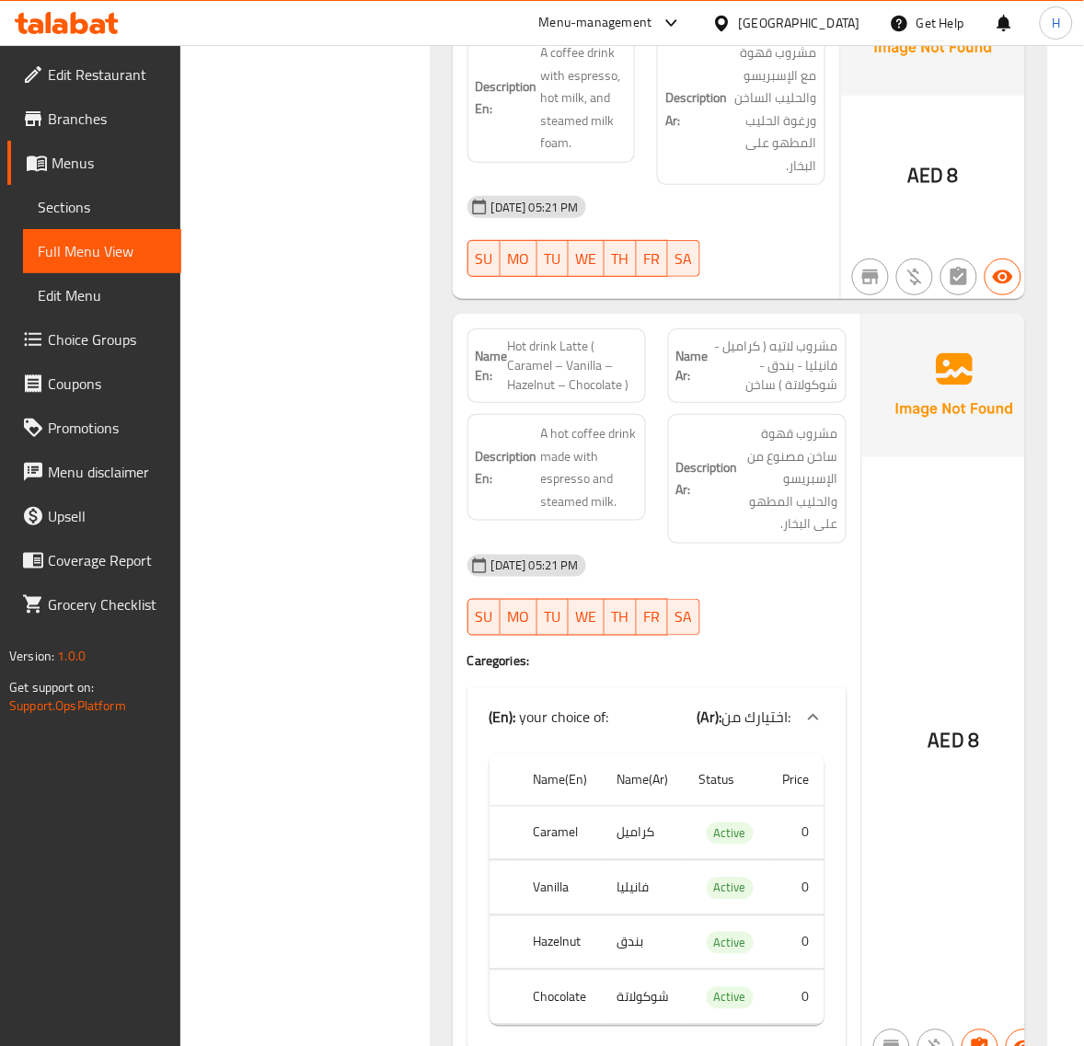
scroll to position [8664, 0]
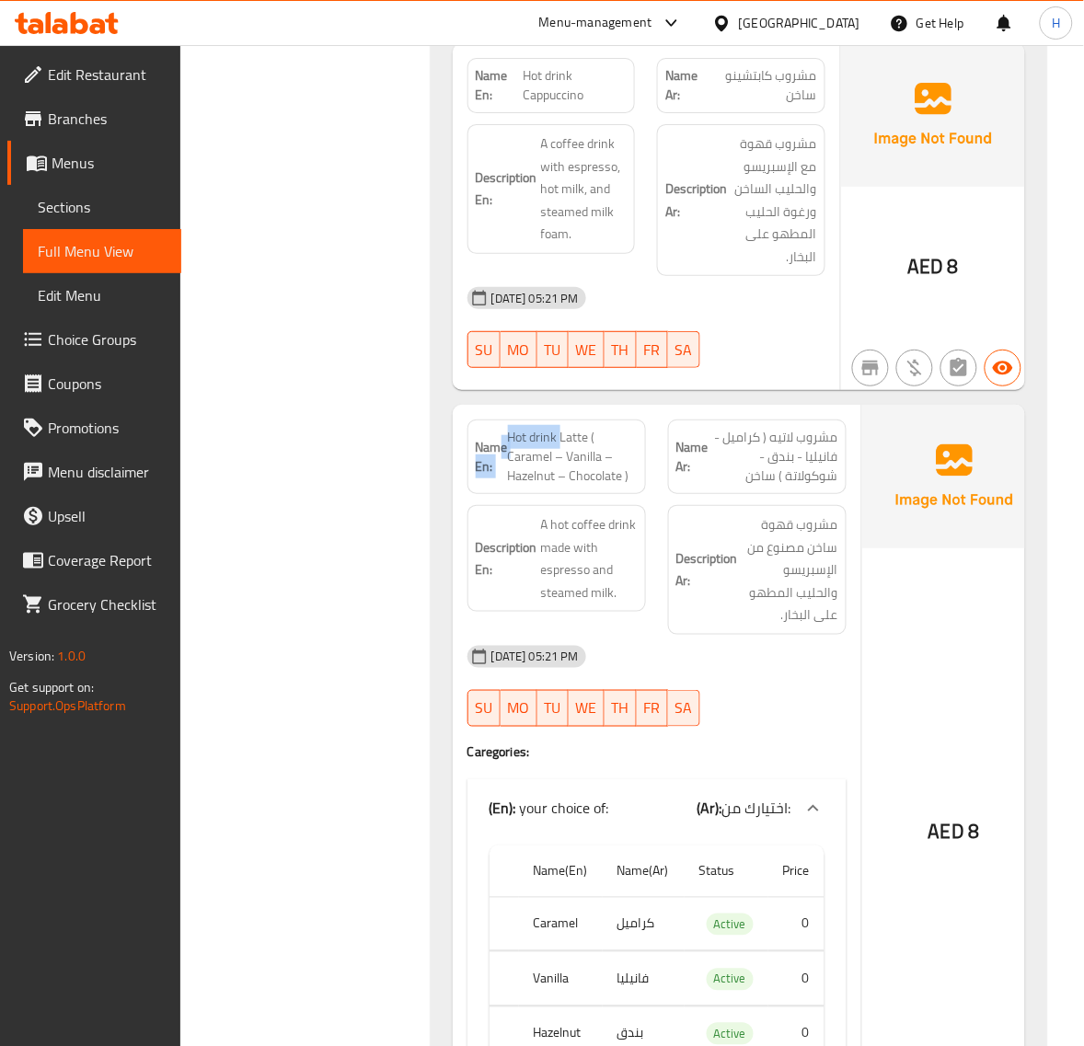
drag, startPoint x: 504, startPoint y: 490, endPoint x: 562, endPoint y: 494, distance: 58.2
click at [562, 486] on p "Name En: Hot drink Latte ( Caramel – Vanilla – Hazelnut – Chocolate )" at bounding box center [557, 457] width 162 height 58
click at [562, 486] on span "Hot drink Latte ( Caramel – Vanilla – Hazelnut – Chocolate )" at bounding box center [573, 457] width 130 height 58
drag, startPoint x: 506, startPoint y: 489, endPoint x: 525, endPoint y: 490, distance: 19.3
click at [525, 486] on p "Name En: Hot drink Latte ( Caramel – Vanilla – Hazelnut – Chocolate )" at bounding box center [557, 457] width 162 height 58
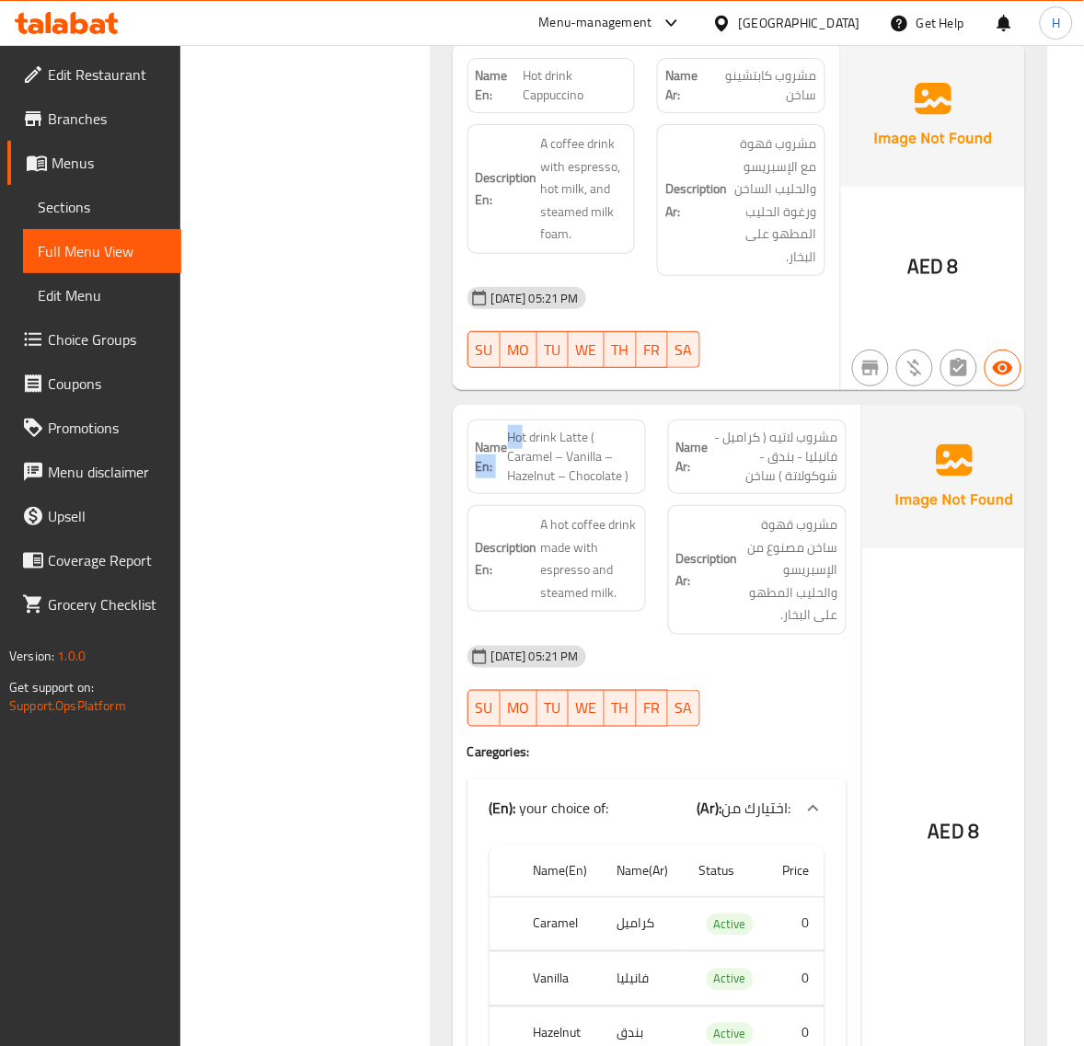
click at [526, 486] on span "Hot drink Latte ( Caramel – Vanilla – Hazelnut – Chocolate )" at bounding box center [573, 457] width 130 height 58
drag, startPoint x: 526, startPoint y: 490, endPoint x: 589, endPoint y: 497, distance: 62.9
click at [589, 486] on span "Hot drink Latte ( Caramel – Vanilla – Hazelnut – Chocolate )" at bounding box center [573, 457] width 130 height 58
copy span "drink Latte"
click at [400, 446] on div "Filter Branches Branches Popular filters Free items Branch specific items Has c…" at bounding box center [312, 395] width 213 height 17646
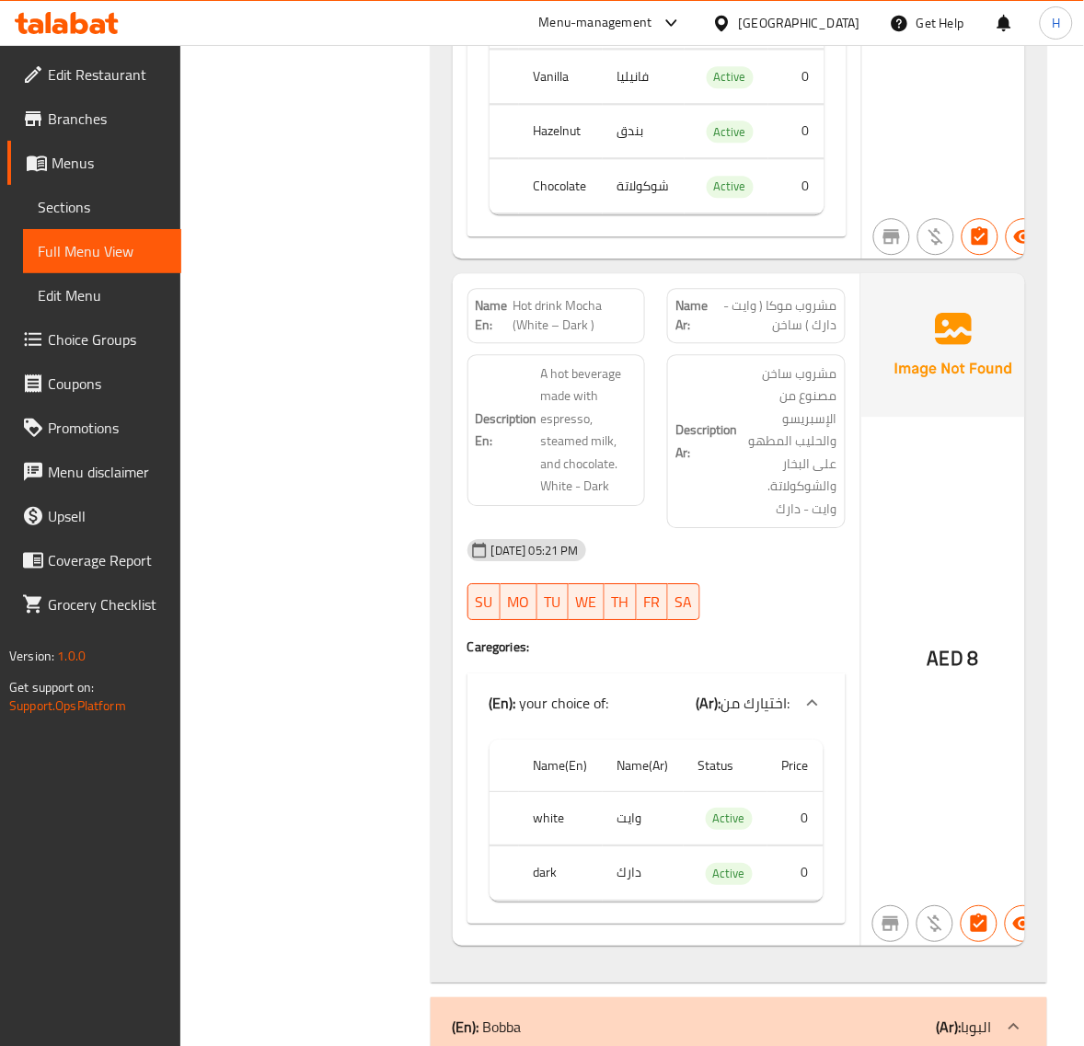
scroll to position [9584, 0]
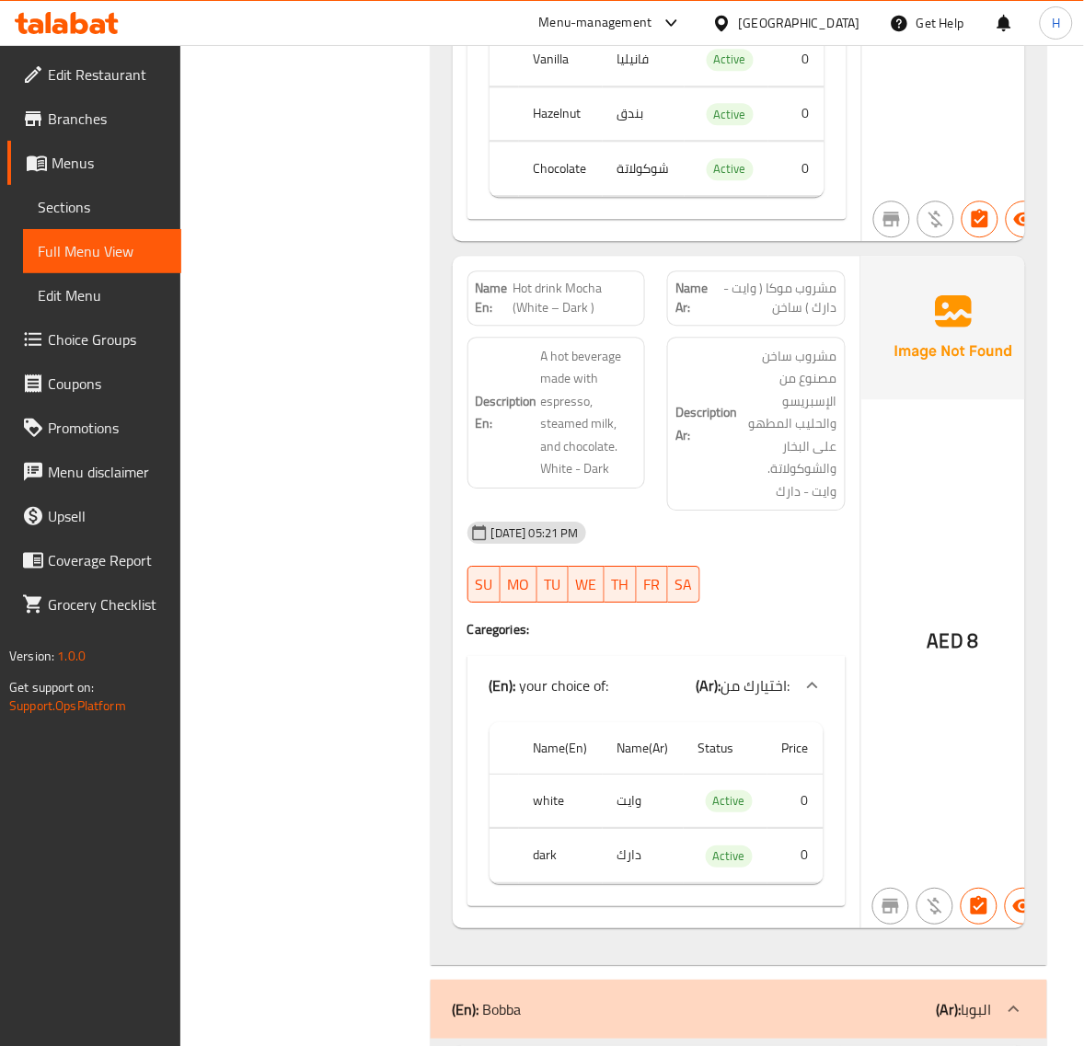
click at [571, 317] on span "Hot drink Mocha (White – Dark )" at bounding box center [575, 298] width 124 height 39
copy span "Hot drink Mocha (White – Dark )"
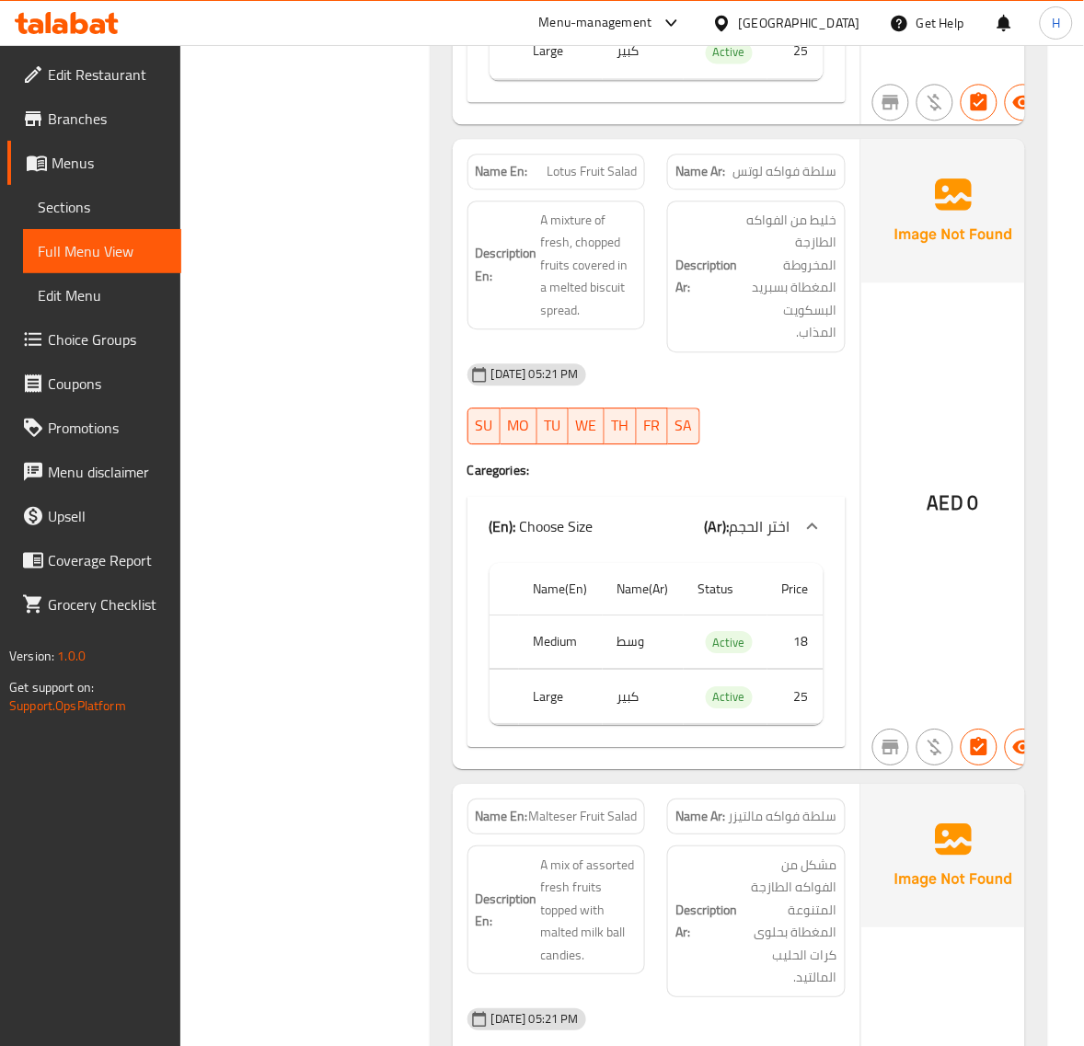
scroll to position [13848, 0]
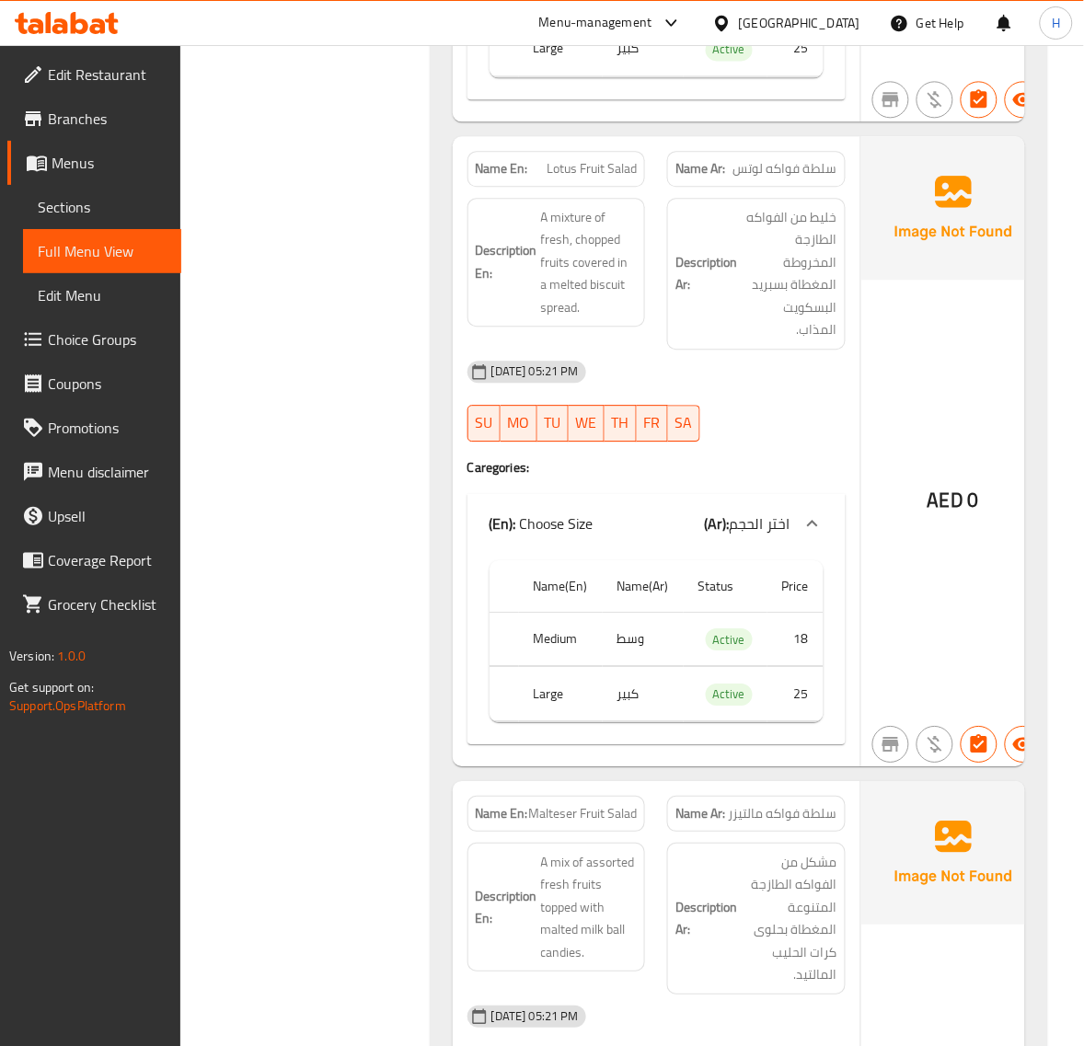
click at [596, 179] on span "Lotus Fruit Salad" at bounding box center [592, 168] width 90 height 19
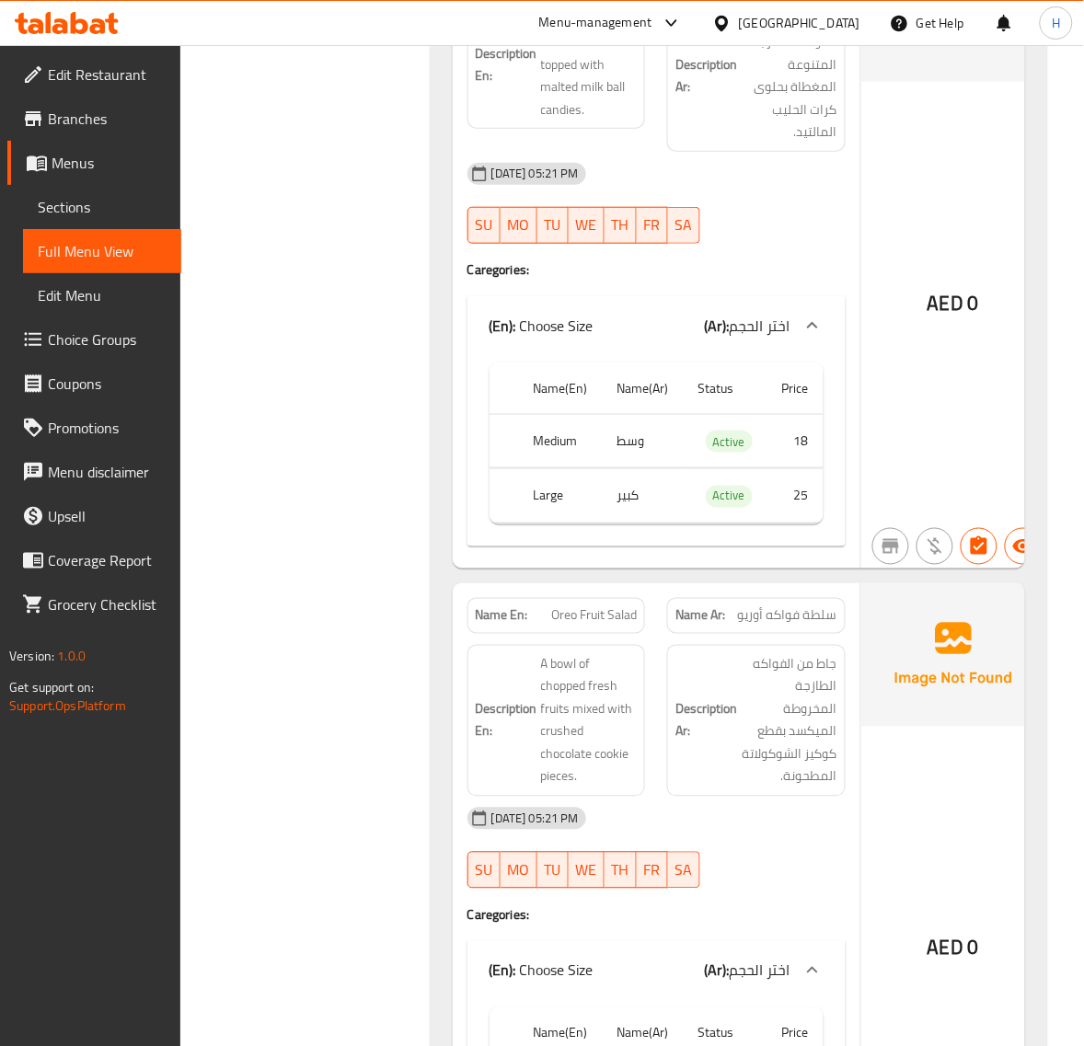
scroll to position [14614, 0]
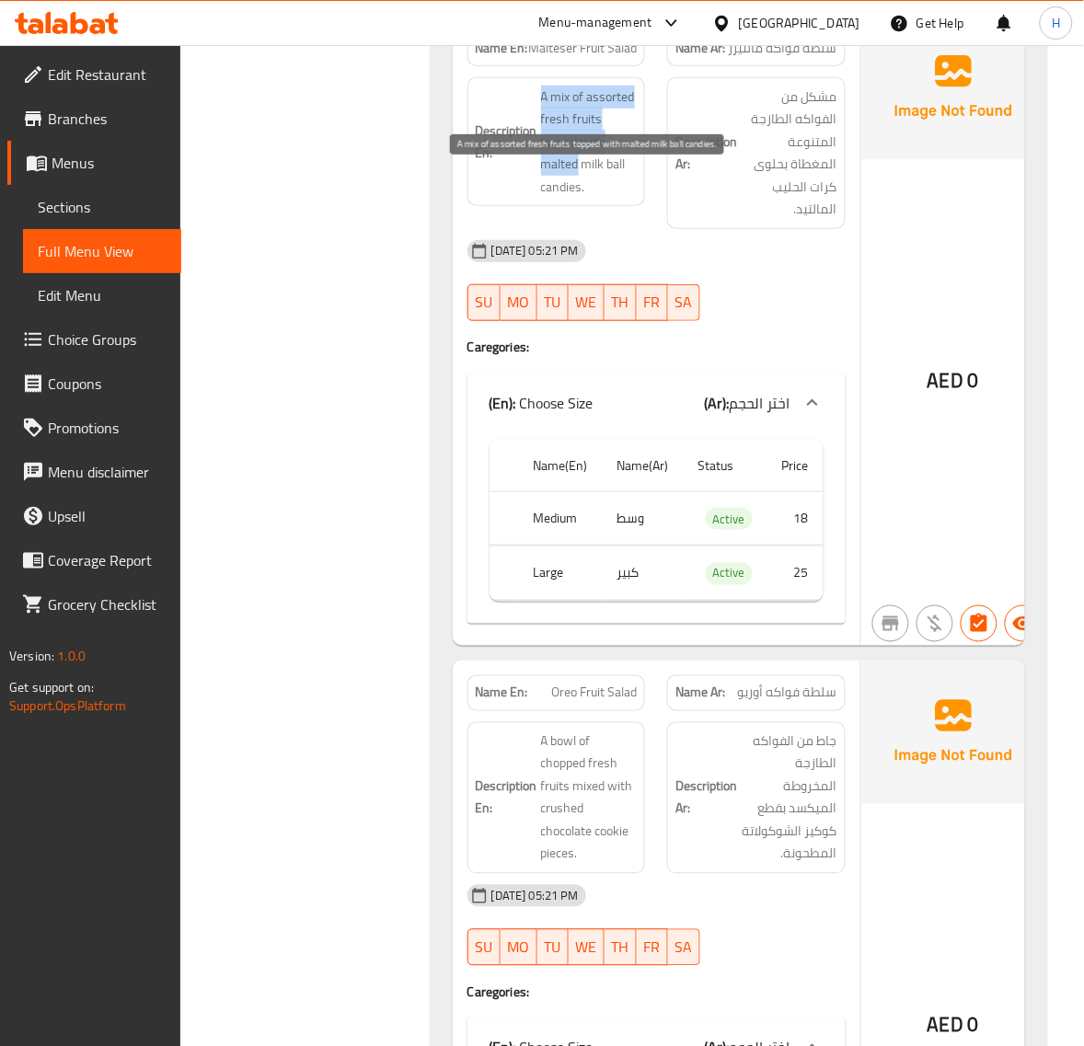
drag, startPoint x: 527, startPoint y: 258, endPoint x: 576, endPoint y: 259, distance: 48.8
click at [576, 199] on h6 "Description En: A mix of assorted fresh fruits topped with malted milk ball can…" at bounding box center [557, 142] width 162 height 113
drag, startPoint x: 541, startPoint y: 255, endPoint x: 601, endPoint y: 255, distance: 59.8
click at [601, 199] on span "A mix of assorted fresh fruits topped with malted milk ball candies." at bounding box center [589, 142] width 97 height 113
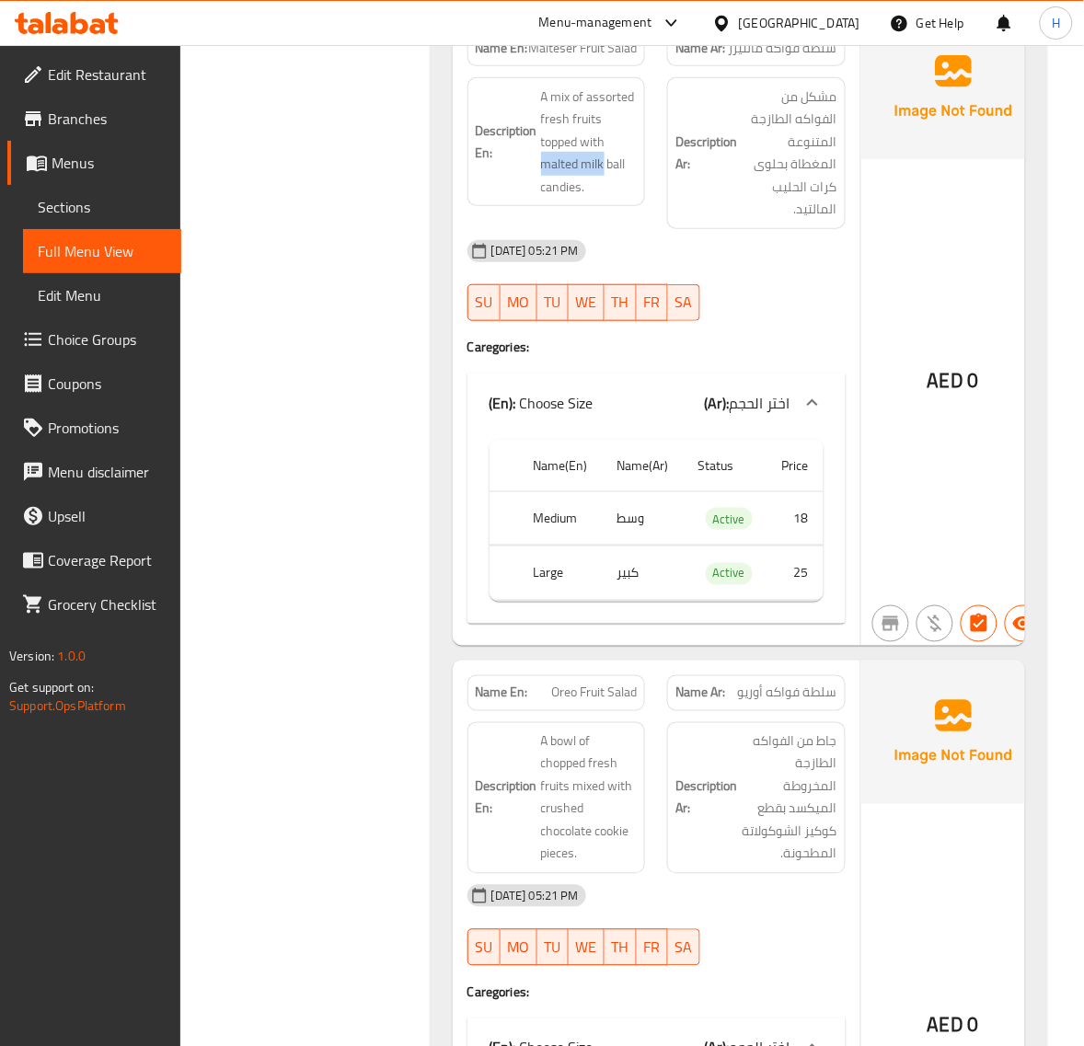
click at [566, 58] on span "Malteser Fruit Salad" at bounding box center [582, 48] width 109 height 19
click at [577, 58] on span "Malteser Fruit Salad" at bounding box center [582, 48] width 109 height 19
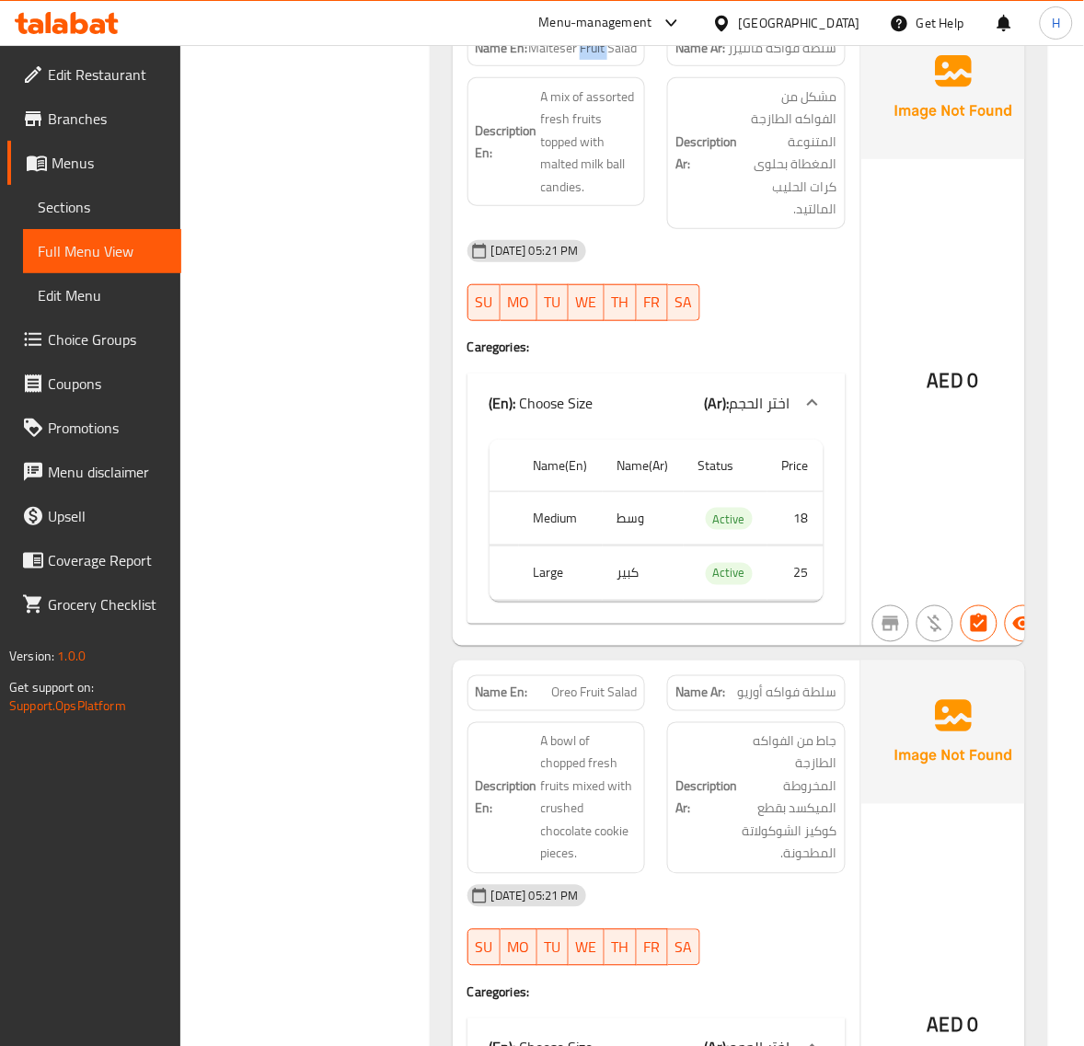
click at [577, 58] on span "Malteser Fruit Salad" at bounding box center [582, 48] width 109 height 19
drag, startPoint x: 531, startPoint y: 259, endPoint x: 600, endPoint y: 254, distance: 69.2
click at [600, 199] on h6 "Description En: A mix of assorted fresh fruits topped with malted milk ball can…" at bounding box center [557, 142] width 162 height 113
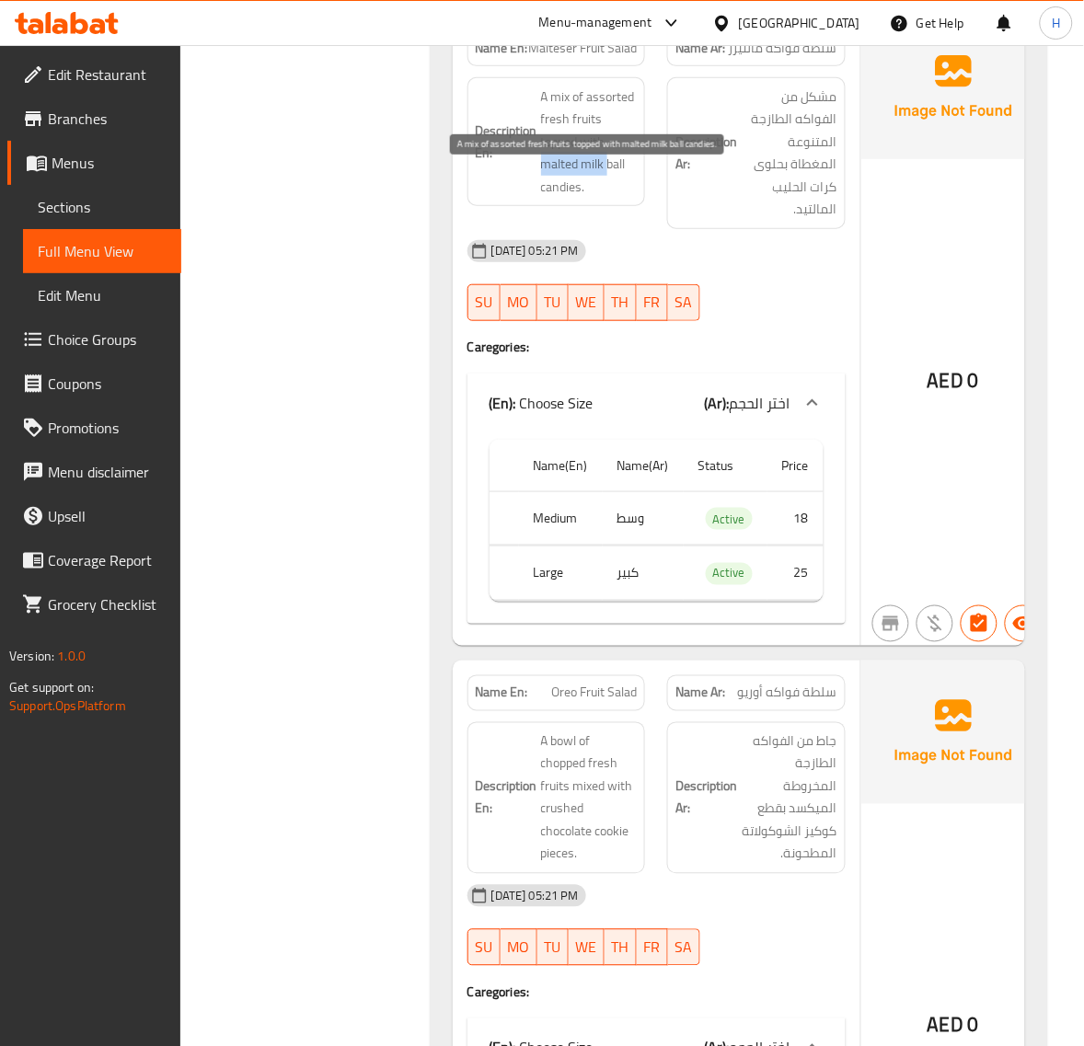
drag, startPoint x: 539, startPoint y: 260, endPoint x: 605, endPoint y: 259, distance: 66.3
click at [605, 199] on h6 "Description En: A mix of assorted fresh fruits topped with malted milk ball can…" at bounding box center [557, 142] width 162 height 113
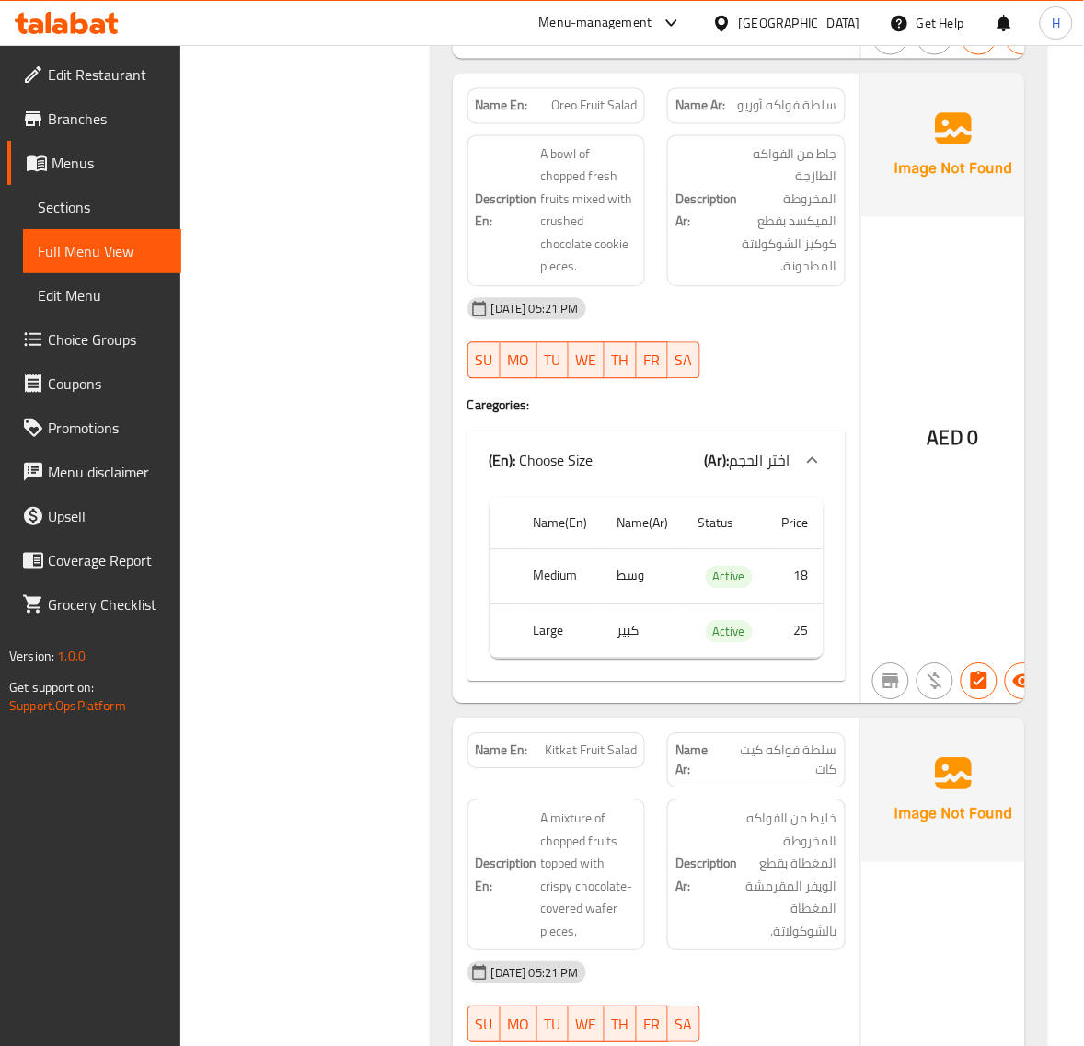
scroll to position [15229, 0]
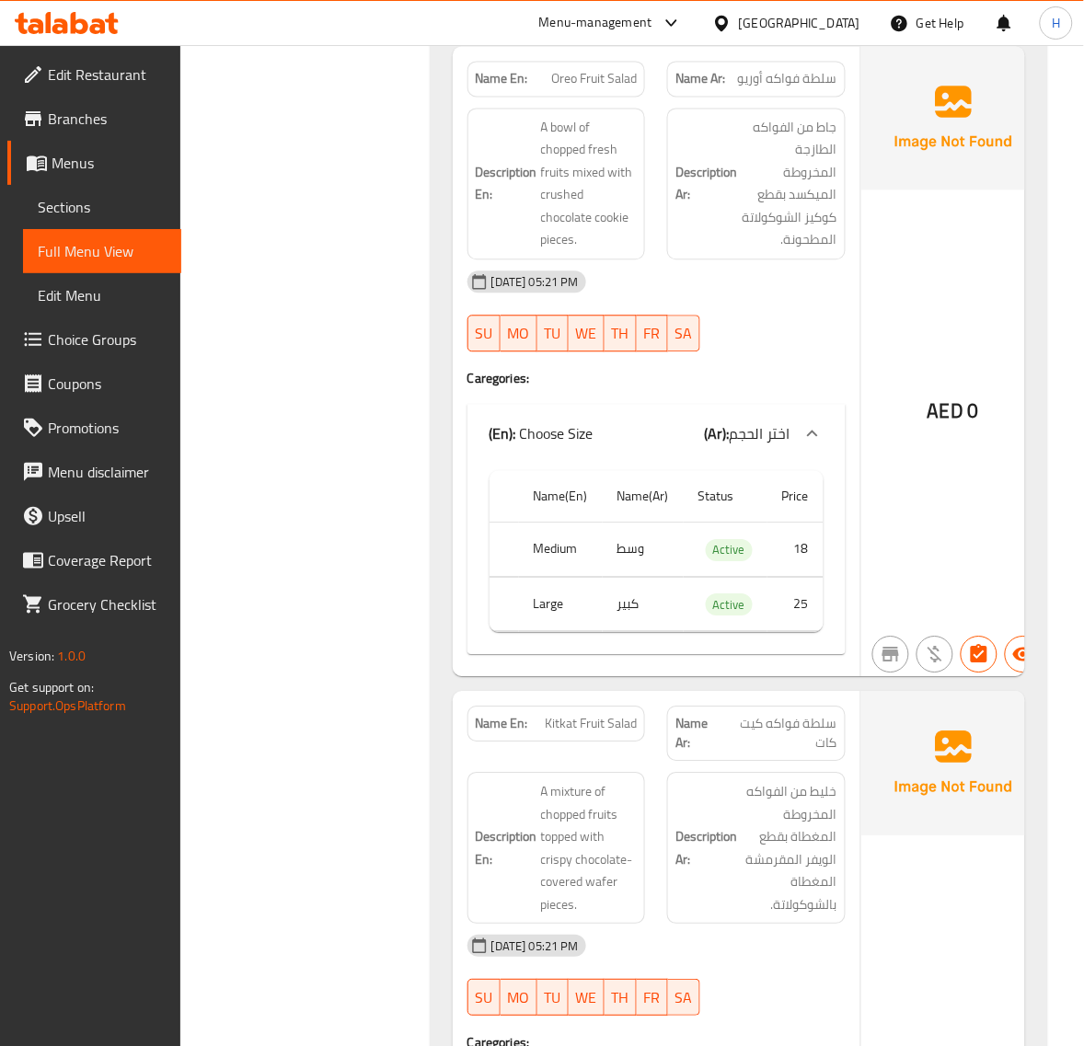
click at [596, 88] on span "Oreo Fruit Salad" at bounding box center [594, 78] width 86 height 19
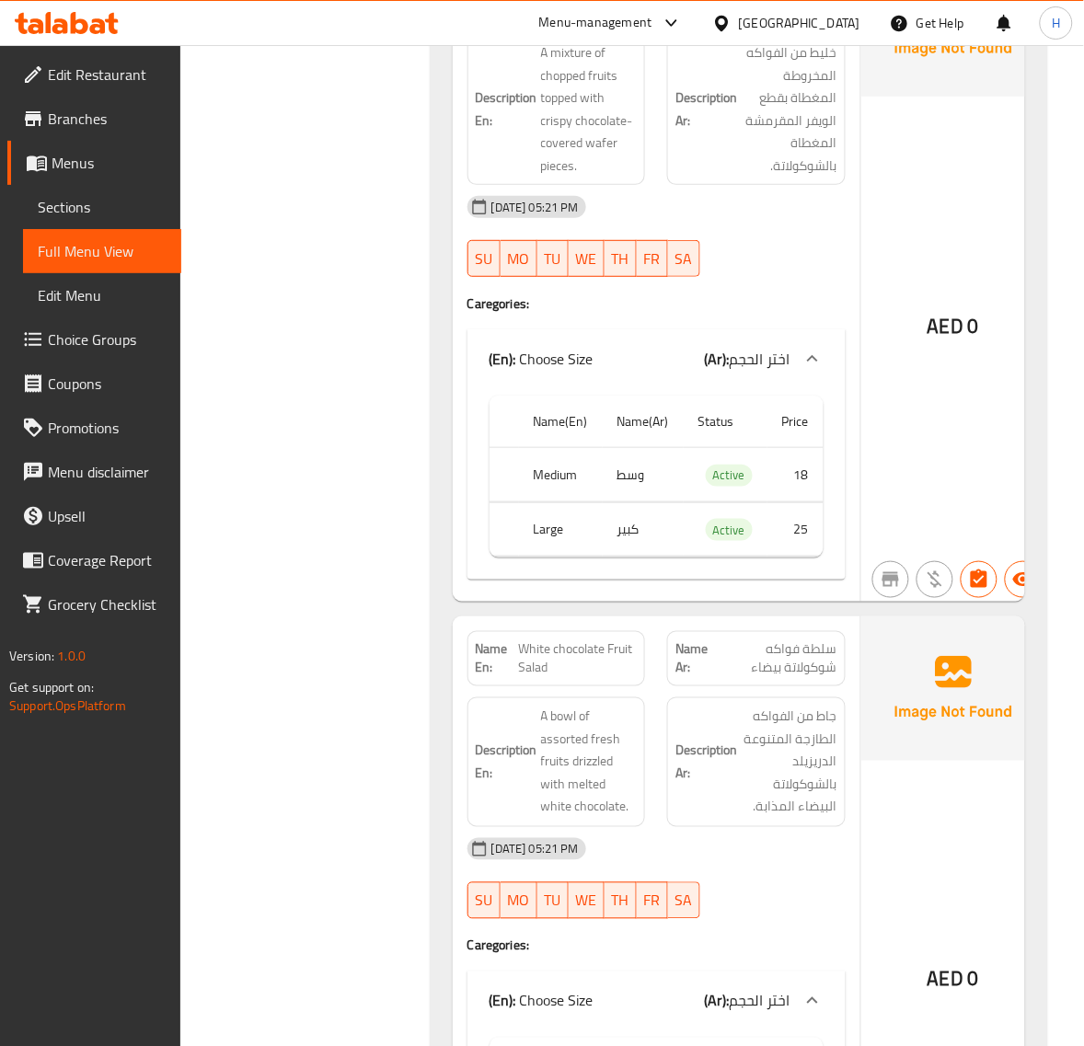
scroll to position [15994, 0]
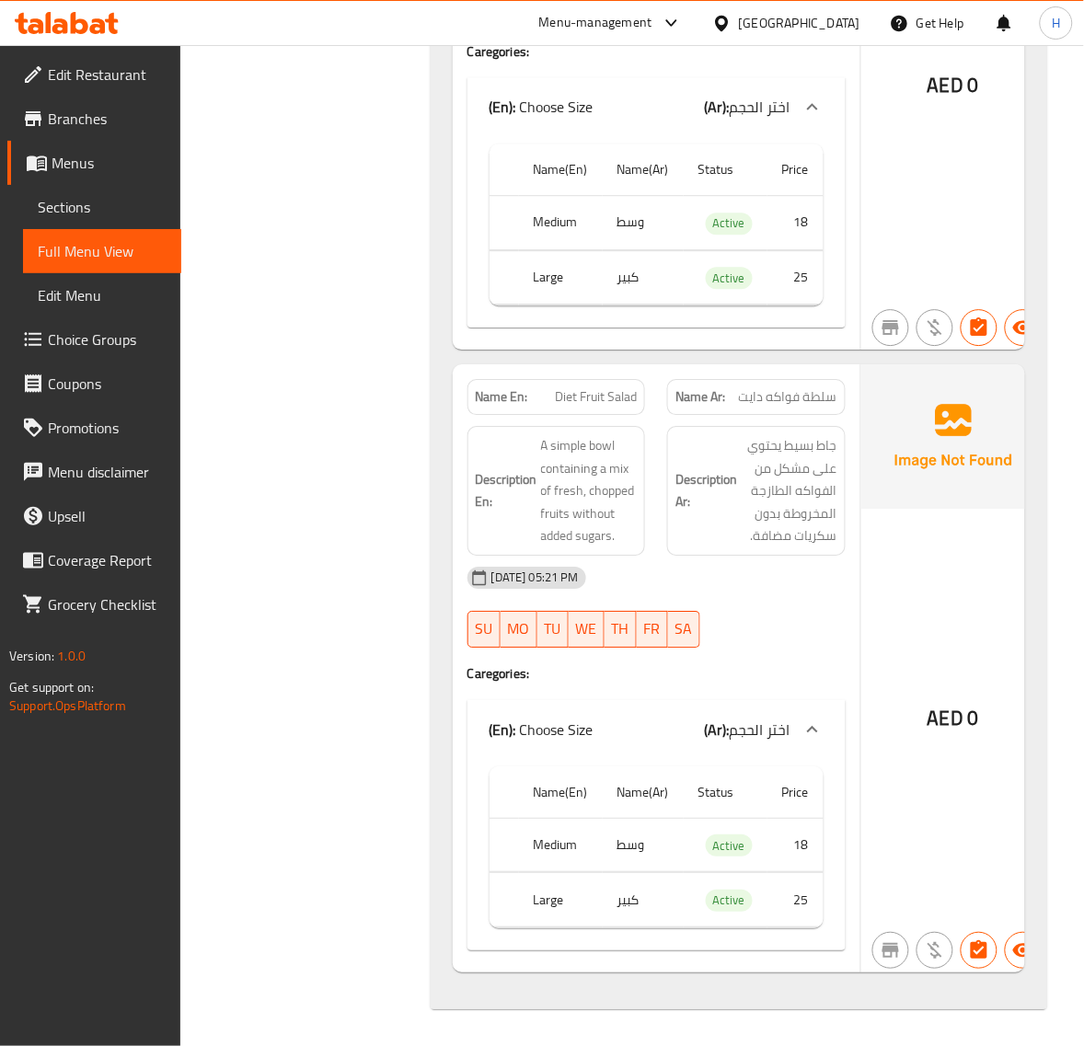
scroll to position [16992, 0]
click at [577, 401] on span "Diet Fruit Salad" at bounding box center [596, 396] width 82 height 19
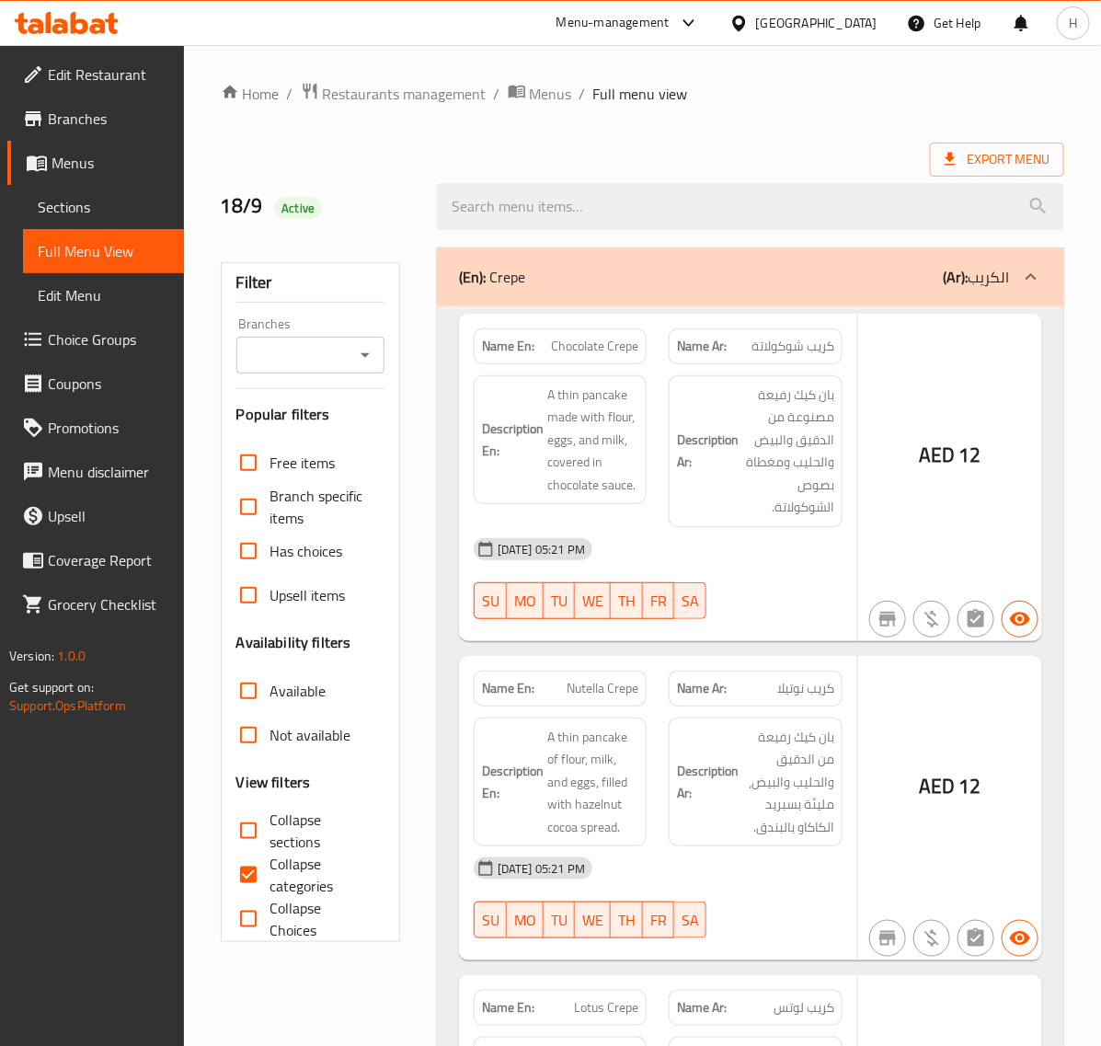
click at [86, 209] on div at bounding box center [550, 523] width 1101 height 1046
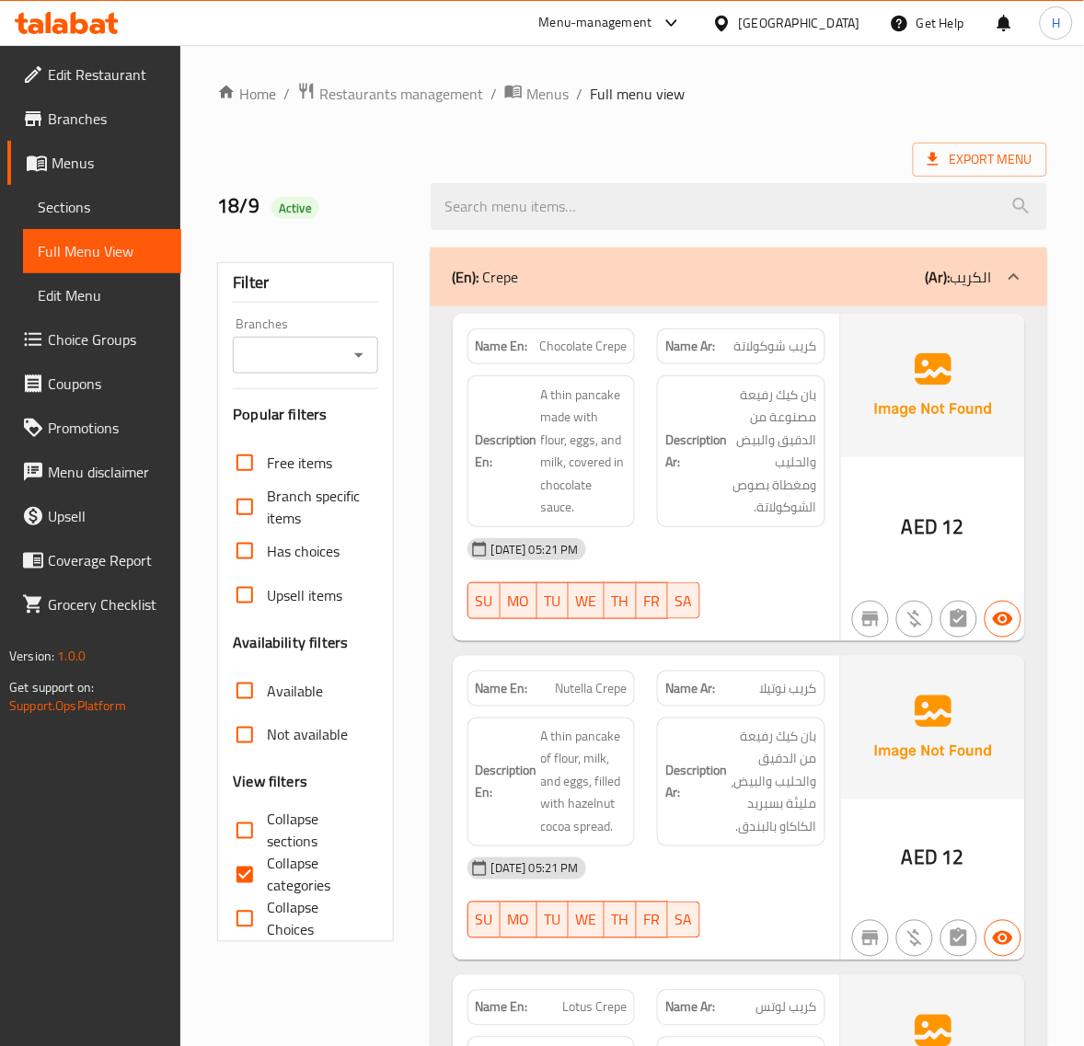
click at [86, 205] on span "Sections" at bounding box center [102, 207] width 129 height 22
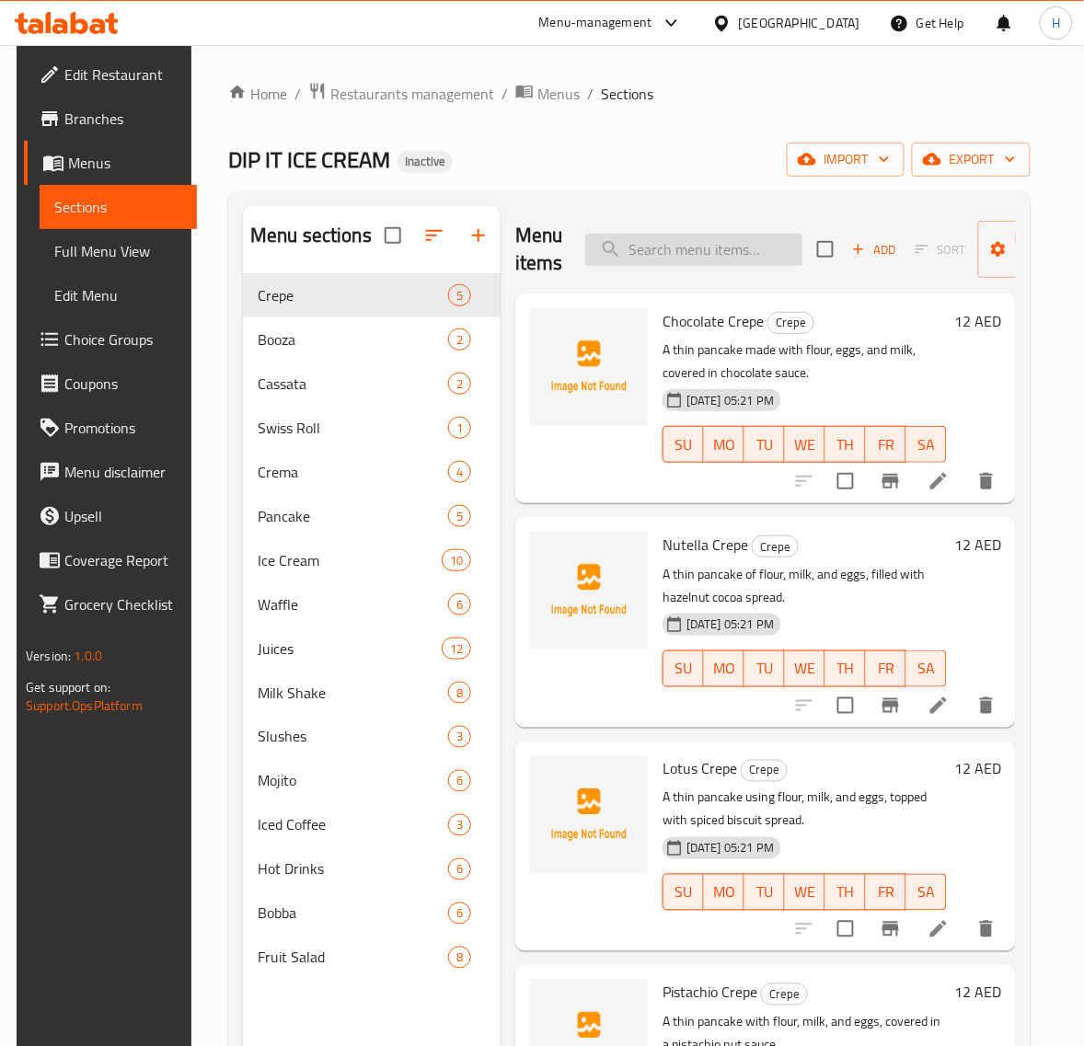
click at [663, 251] on input "search" at bounding box center [693, 250] width 217 height 32
paste input "Mocha ( white - dark )"
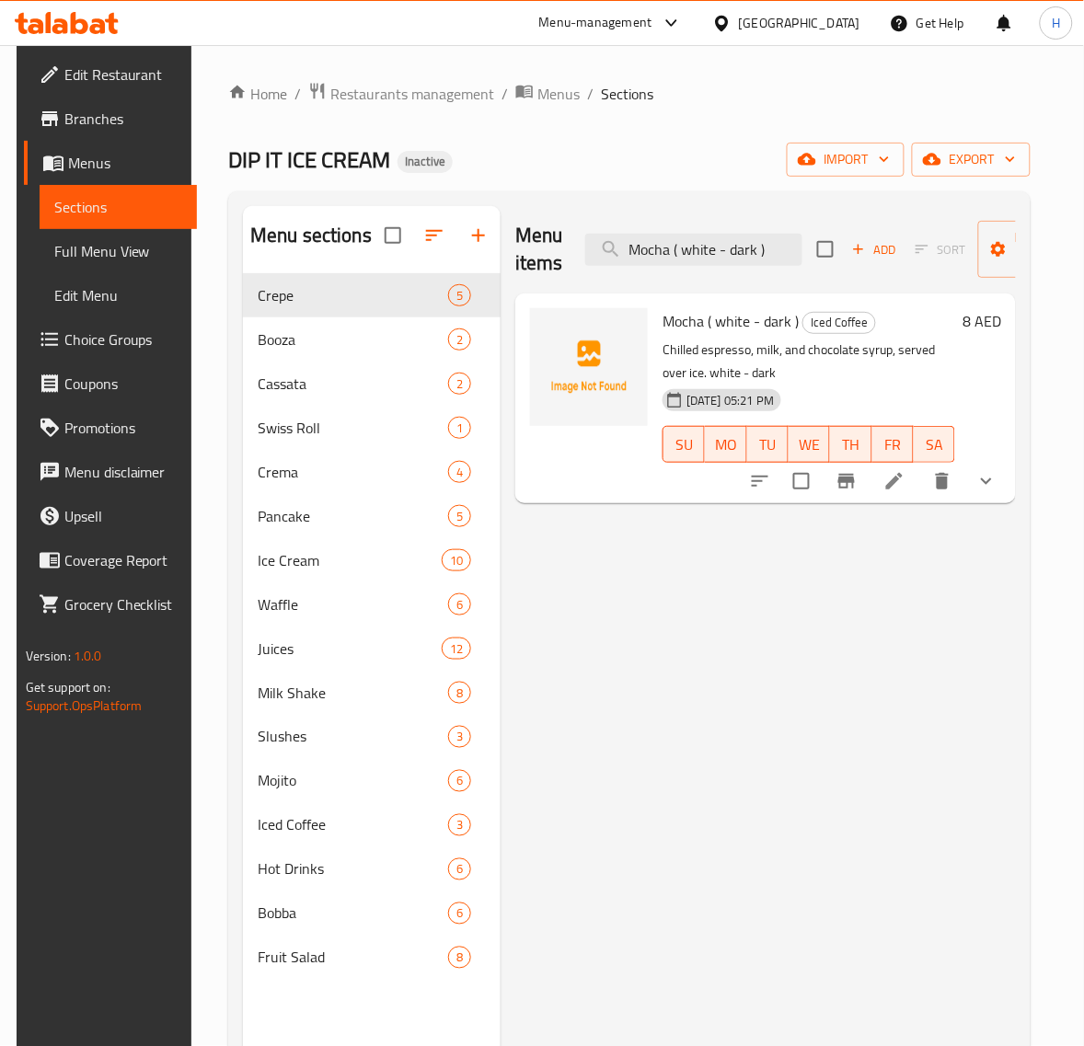
type input "Mocha ( white - dark )"
click at [905, 483] on icon at bounding box center [894, 481] width 22 height 22
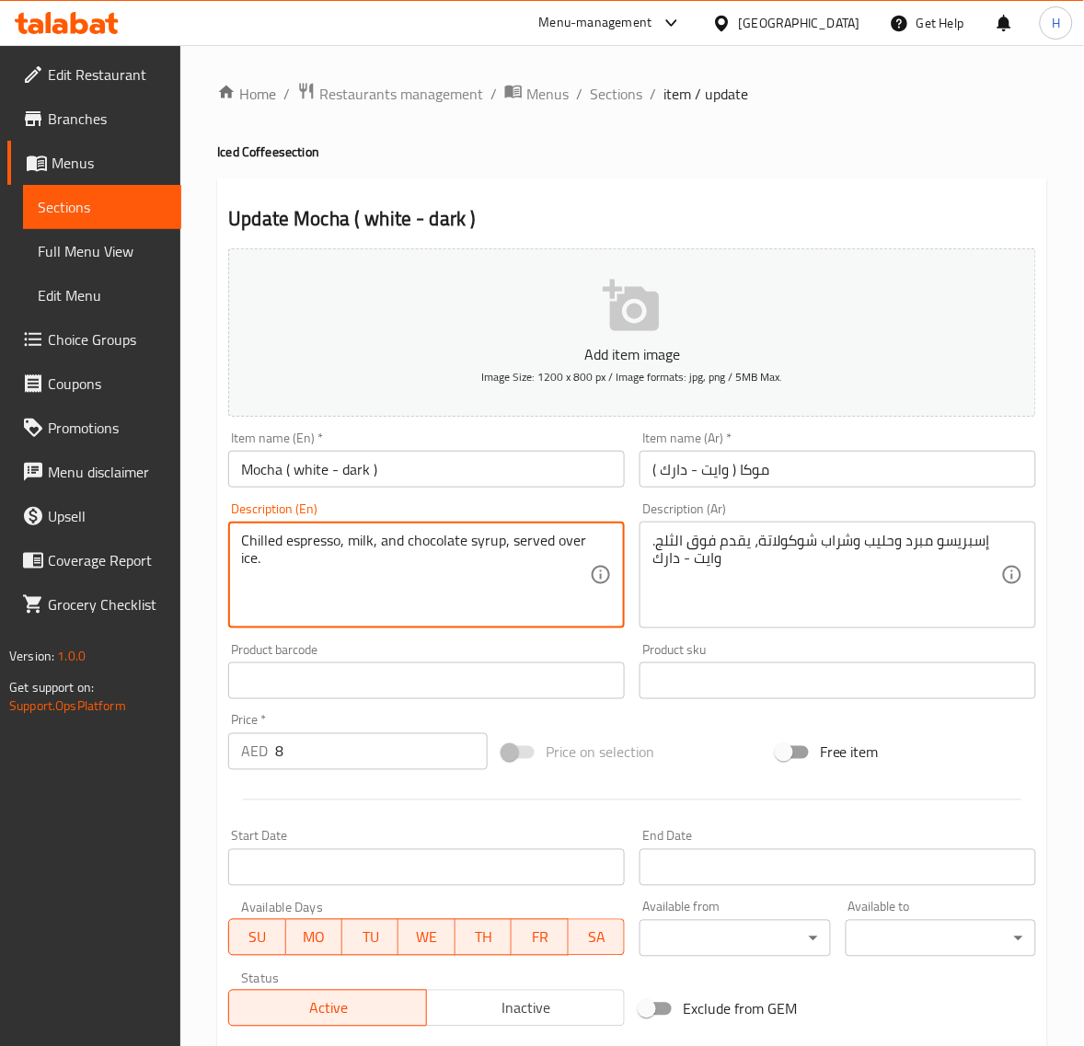
type textarea "Chilled espresso, milk, and chocolate syrup, served over ice."
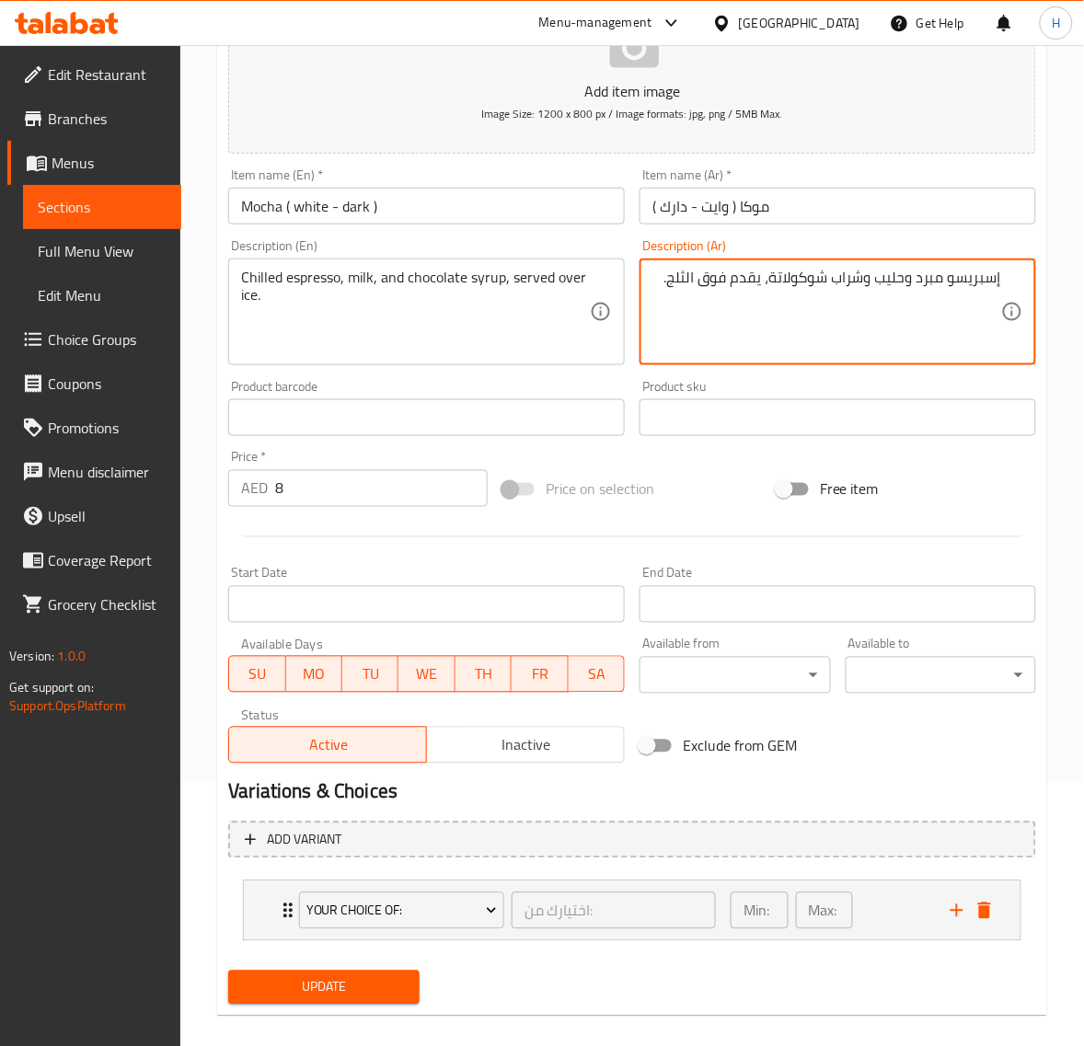
scroll to position [282, 0]
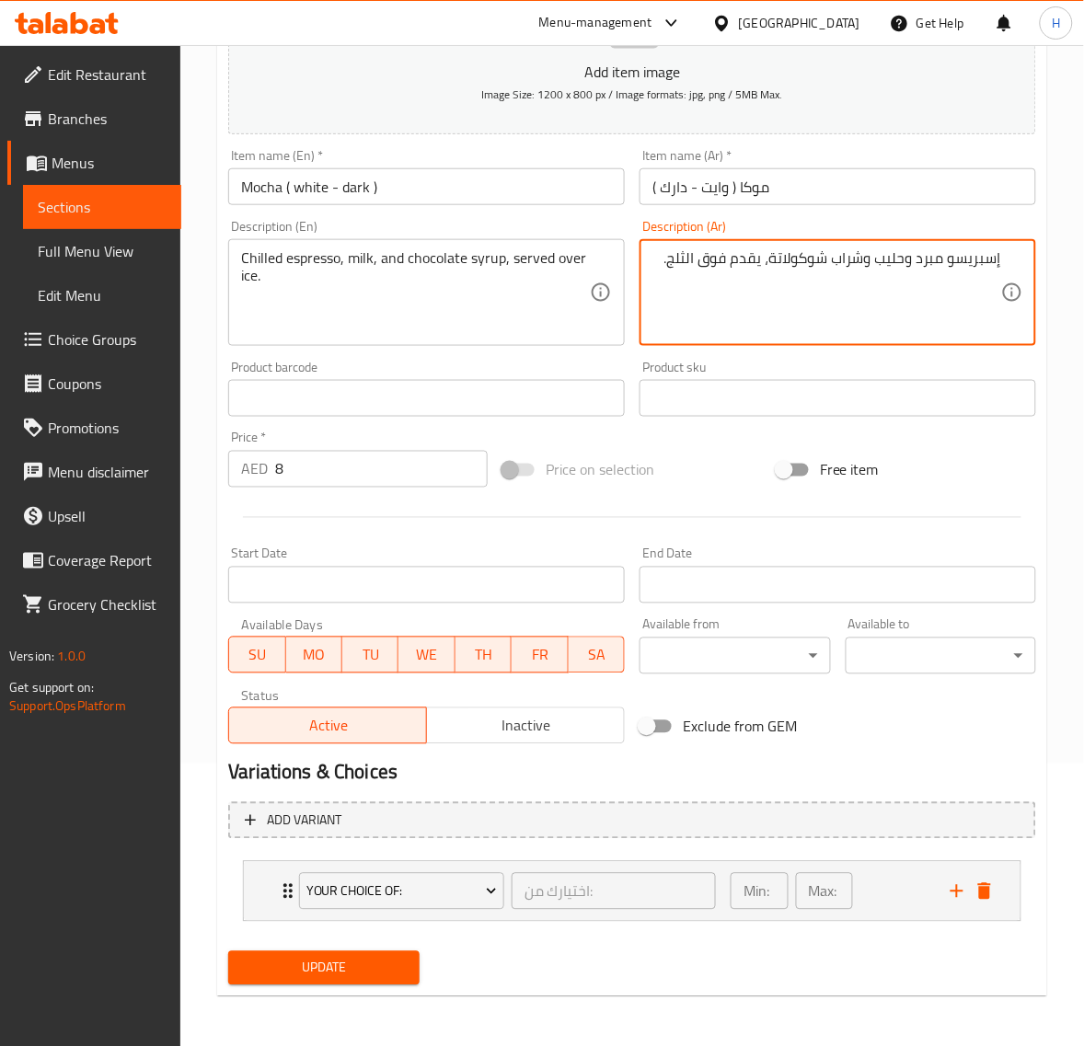
type textarea "إسبريسو مبرد وحليب وشراب شوكولاتة، يقدم فوق الثلج."
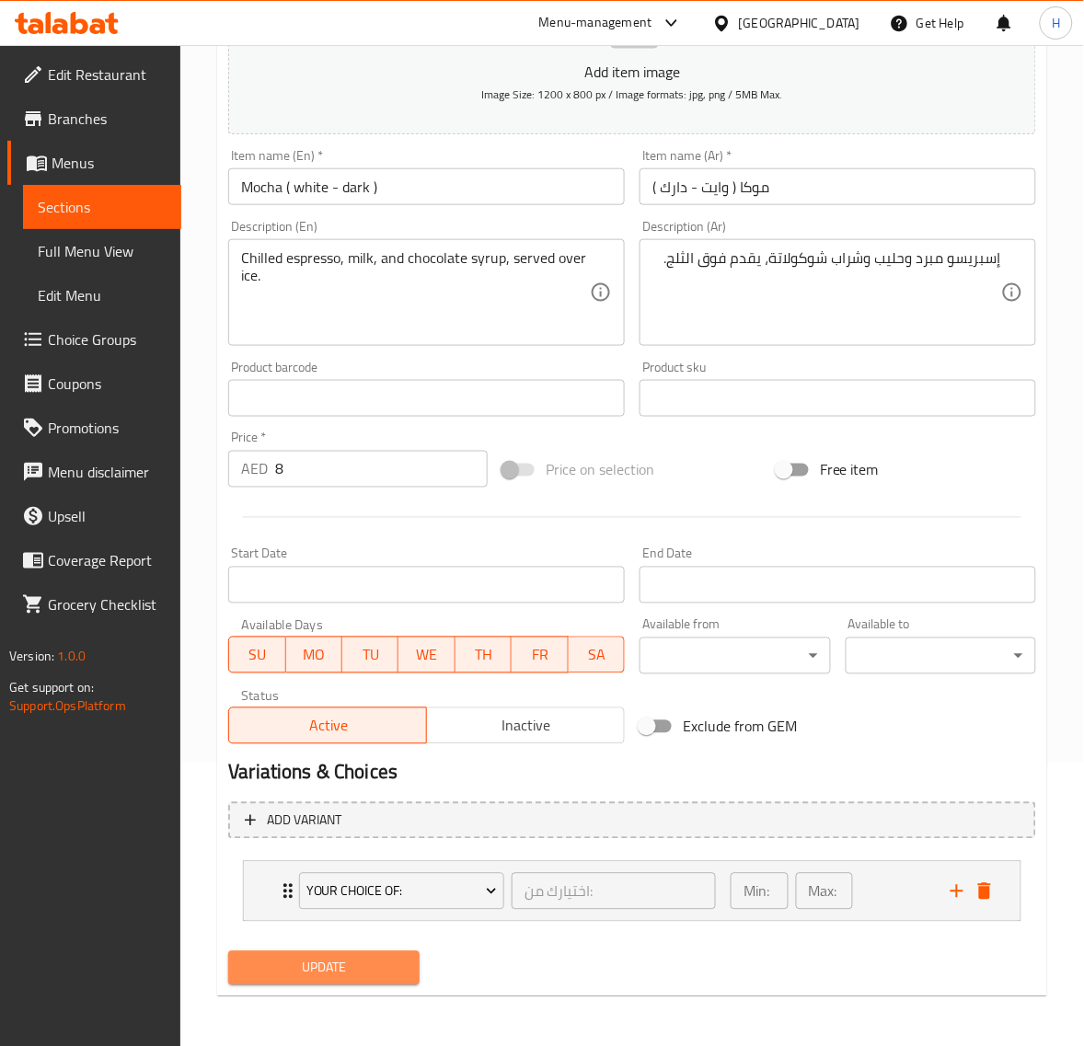
click at [346, 960] on span "Update" at bounding box center [323, 968] width 161 height 23
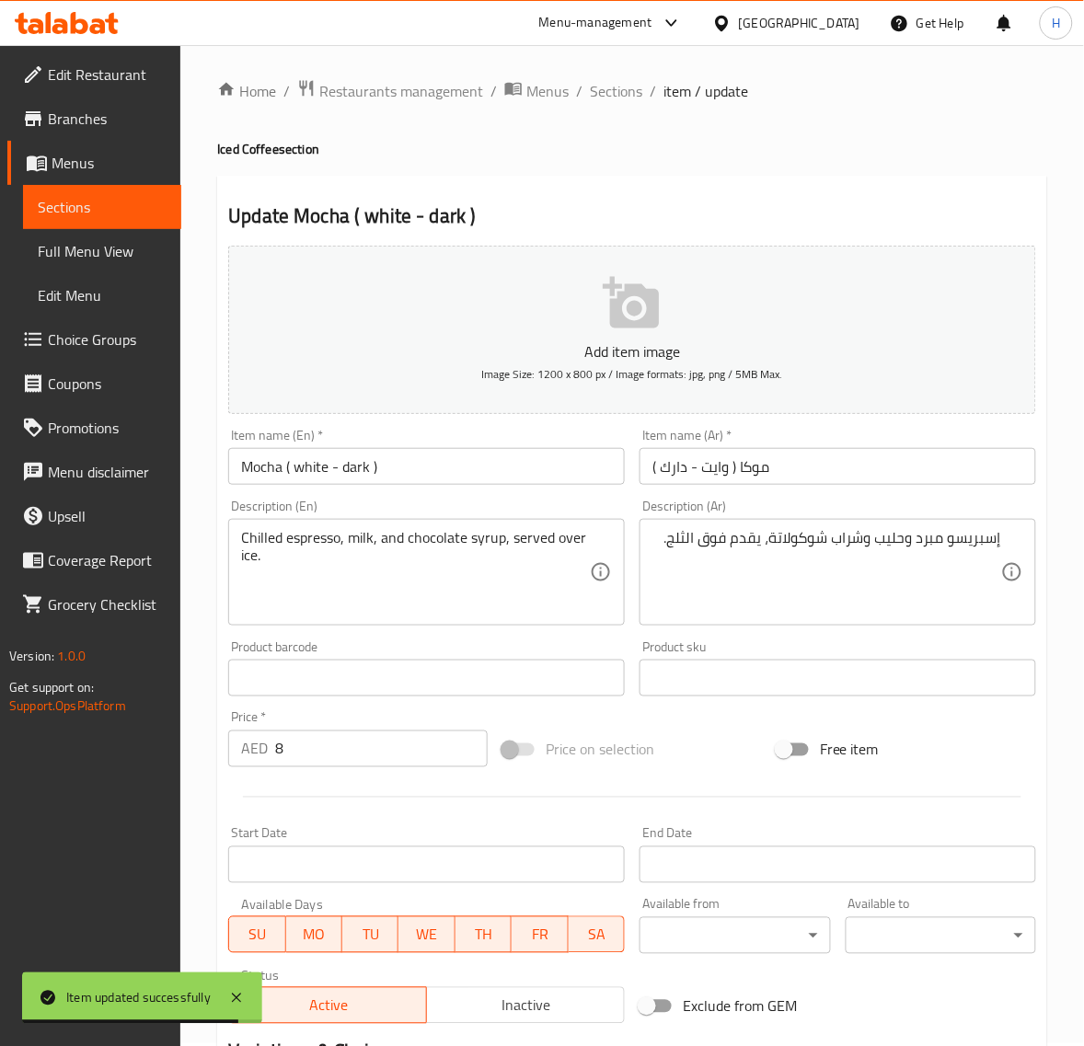
scroll to position [0, 0]
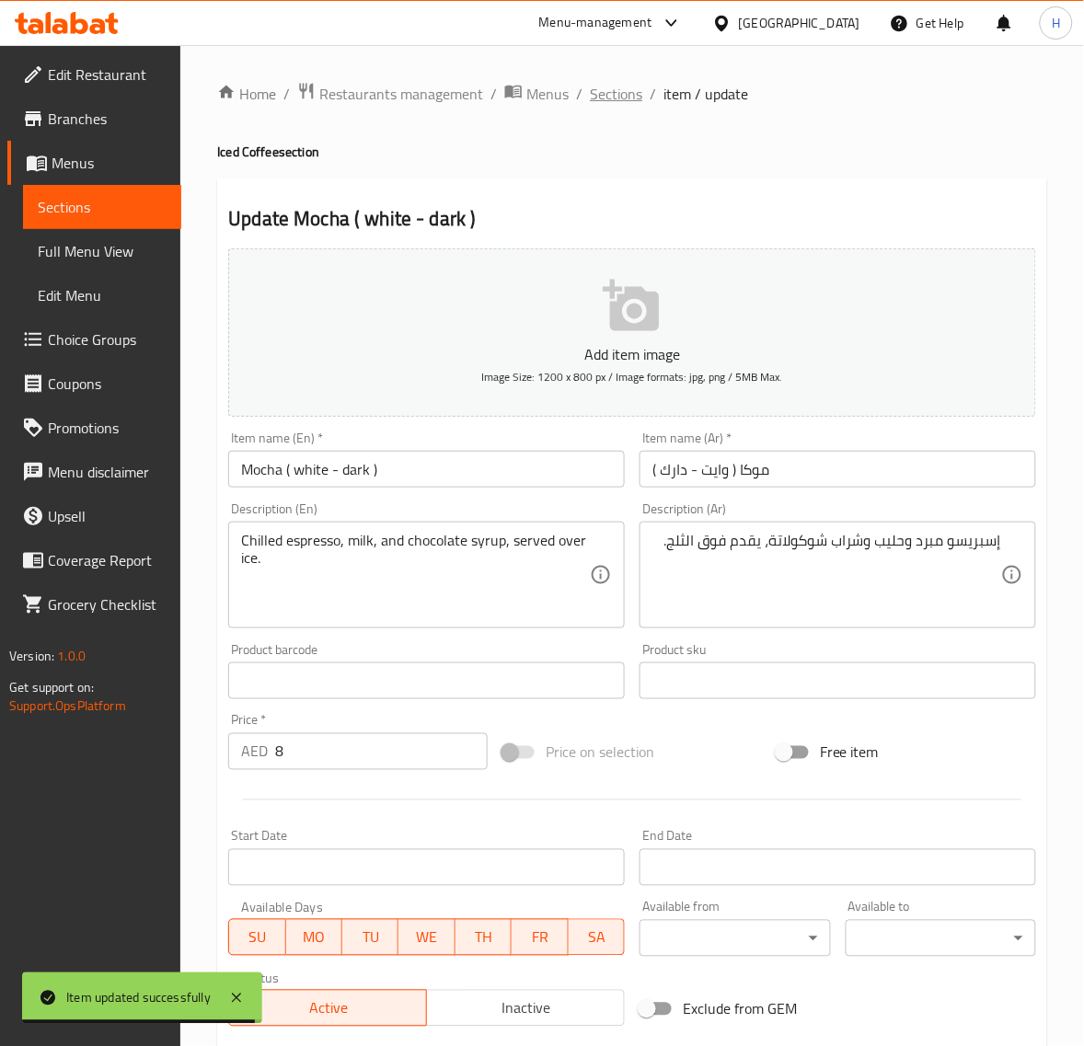
click at [603, 94] on span "Sections" at bounding box center [616, 94] width 52 height 22
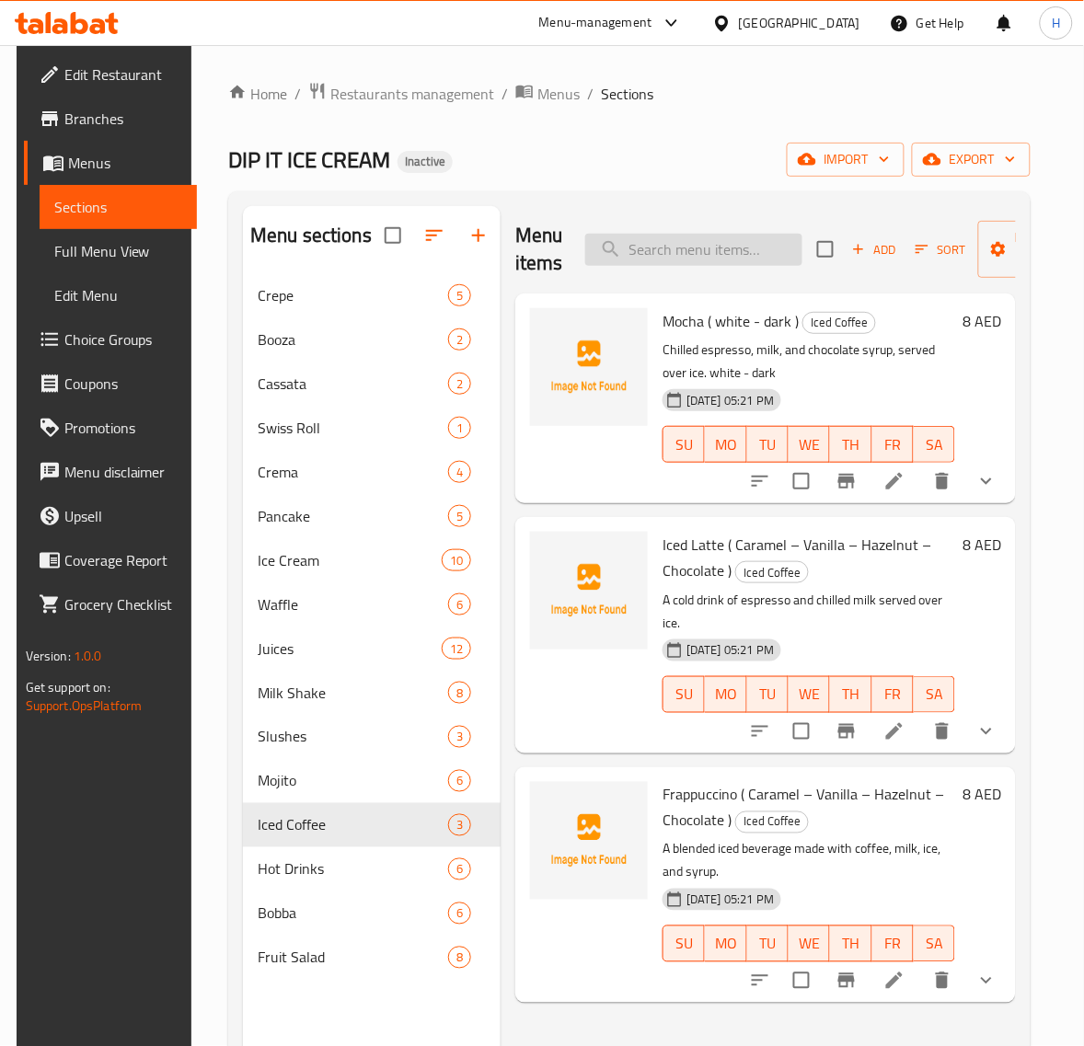
click at [702, 263] on input "search" at bounding box center [693, 250] width 217 height 32
paste input "Iced Latte ( Caramel – Vanilla – Hazelnut – Chocolate )"
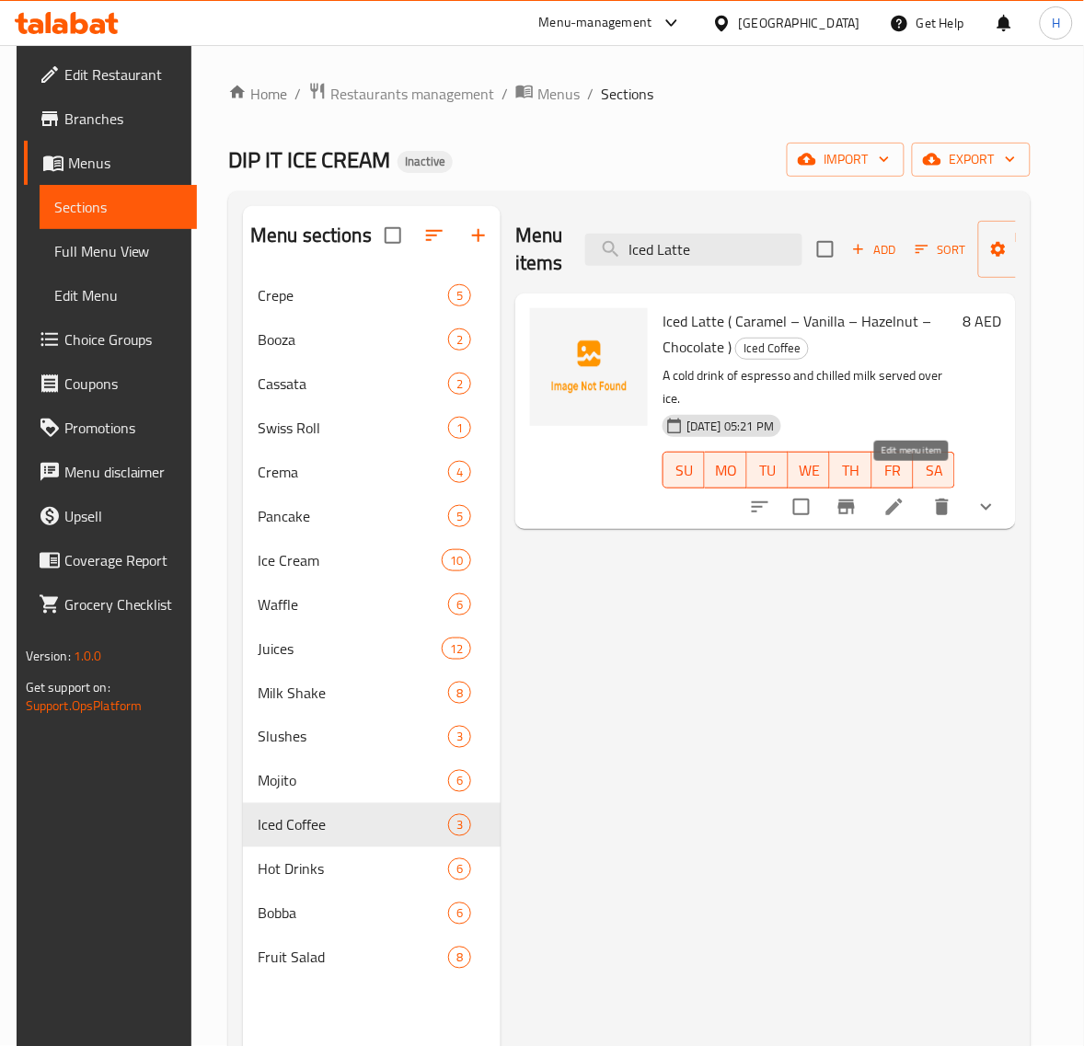
type input "Iced Latte"
click at [903, 499] on icon at bounding box center [894, 507] width 17 height 17
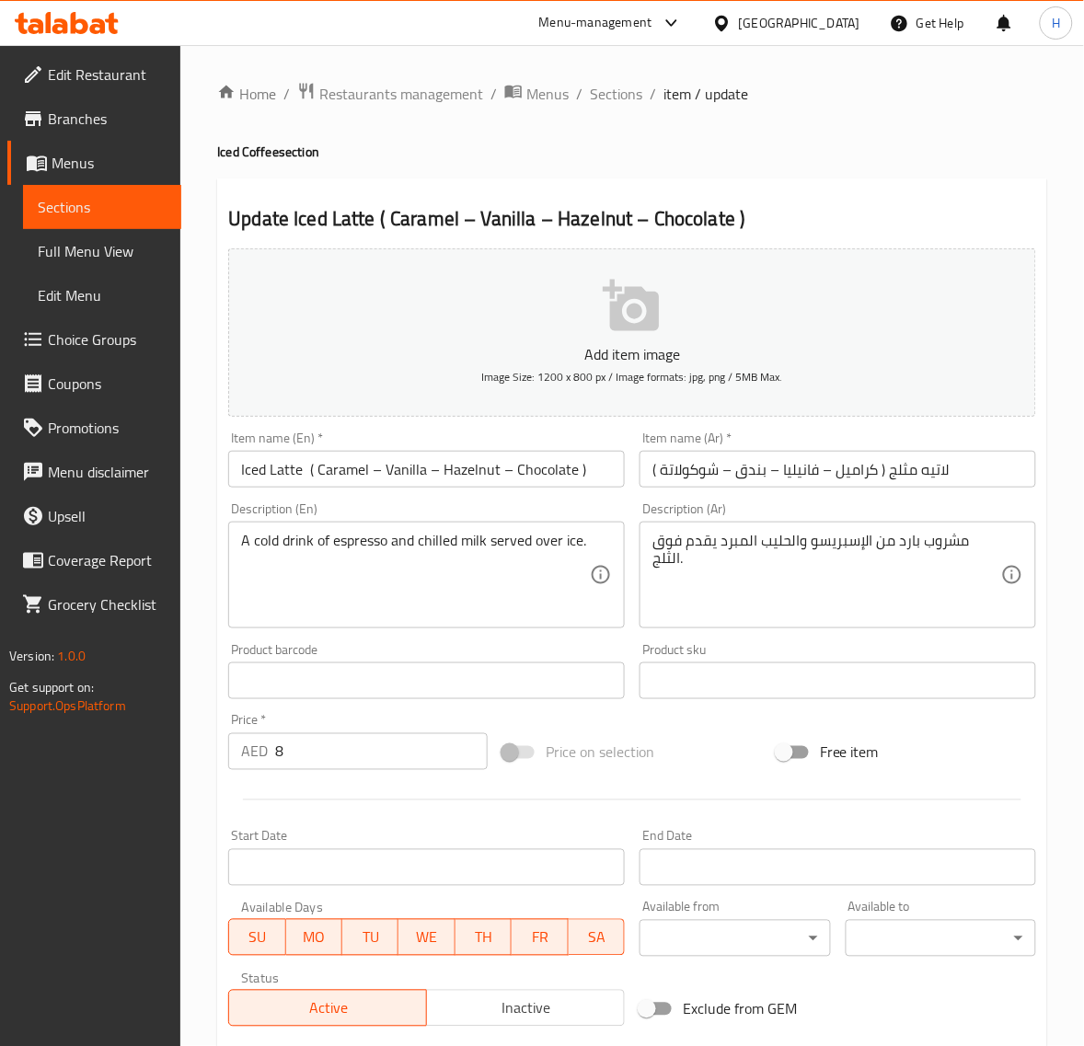
click at [594, 469] on input "Iced Latte ( Caramel – Vanilla – Hazelnut – Chocolate )" at bounding box center [426, 469] width 397 height 37
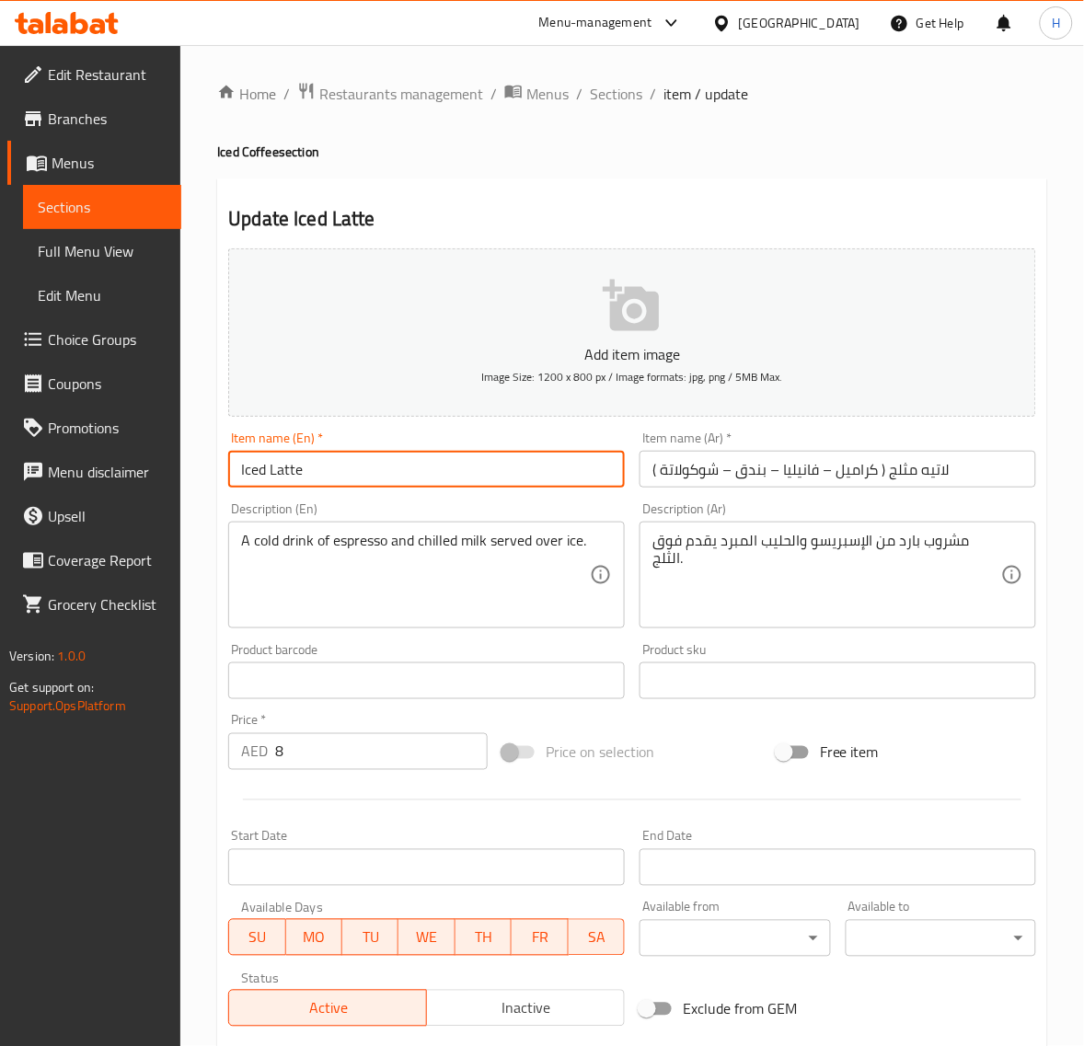
type input "Iced Latte"
click at [720, 465] on input "لاتيه مثلج ( كراميل – فانيليا – بندق – شوكولاتة )" at bounding box center [838, 469] width 397 height 37
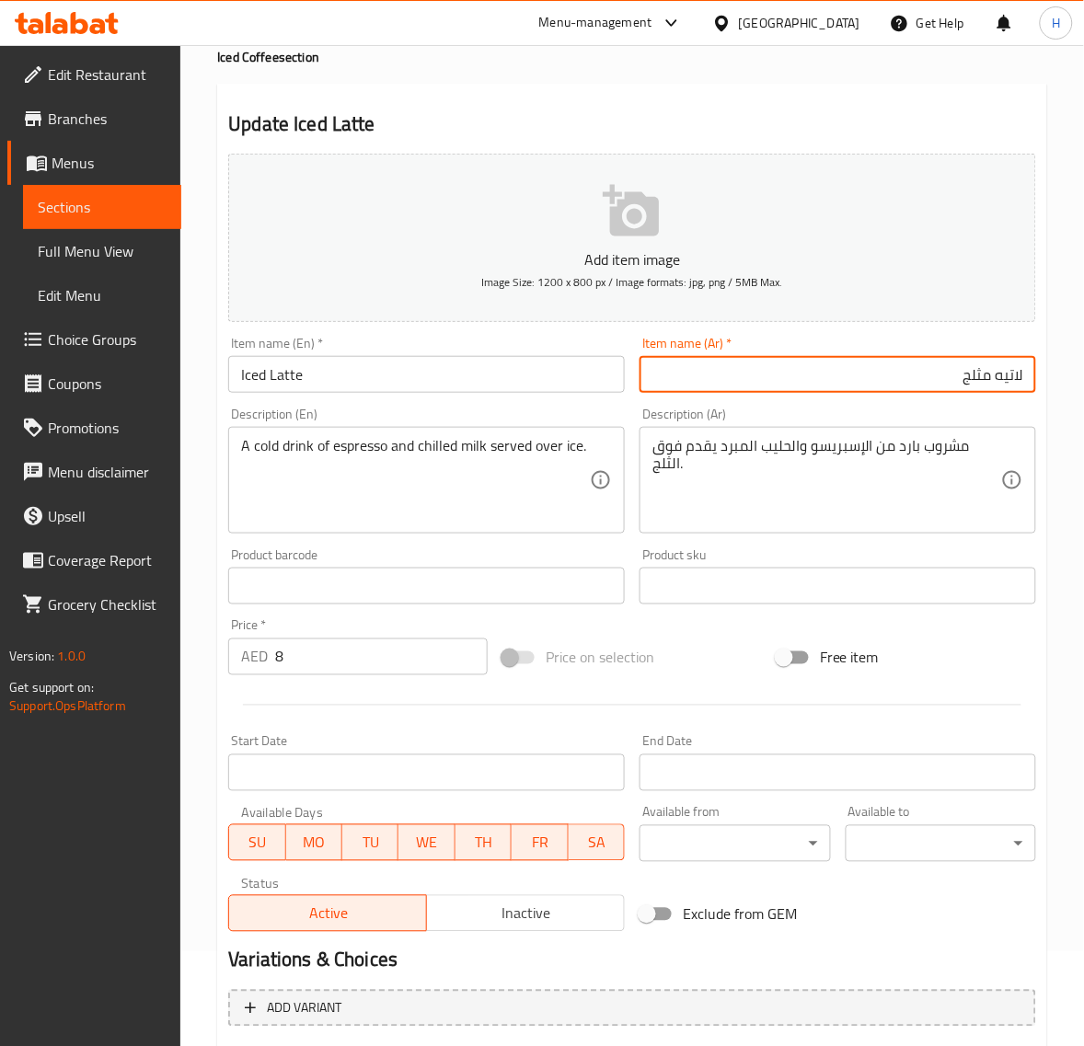
scroll to position [282, 0]
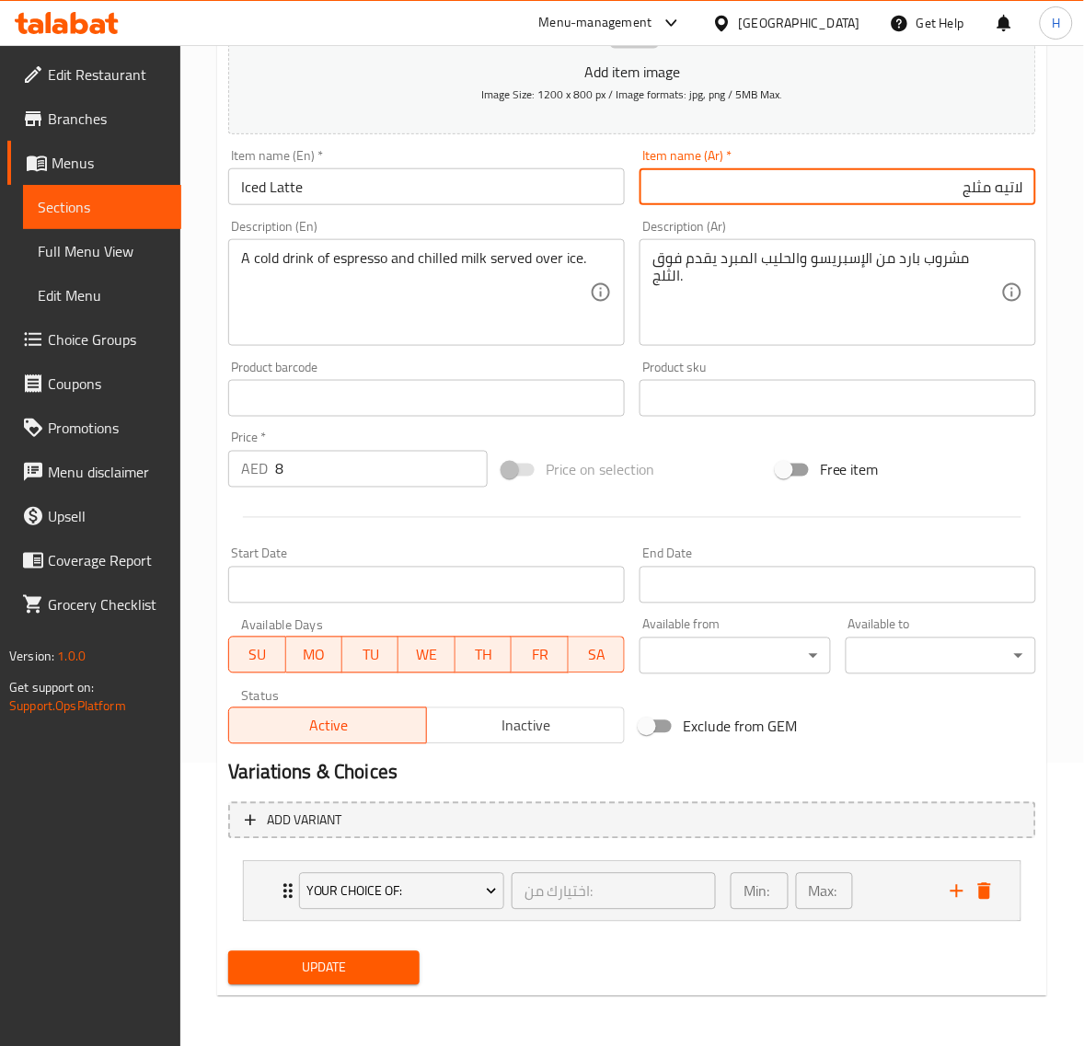
type input "لاتيه مثلج"
click at [378, 959] on span "Update" at bounding box center [323, 968] width 161 height 23
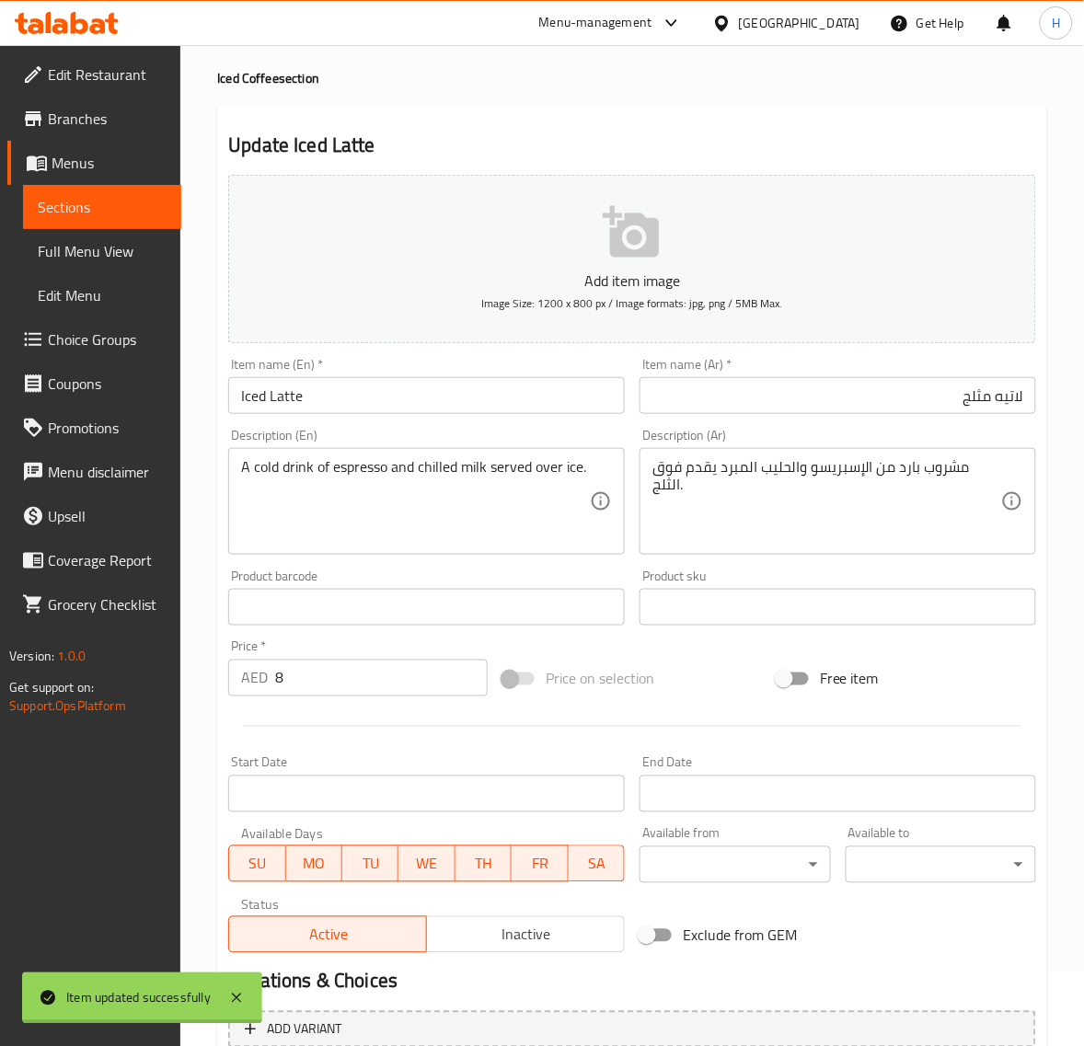
scroll to position [0, 0]
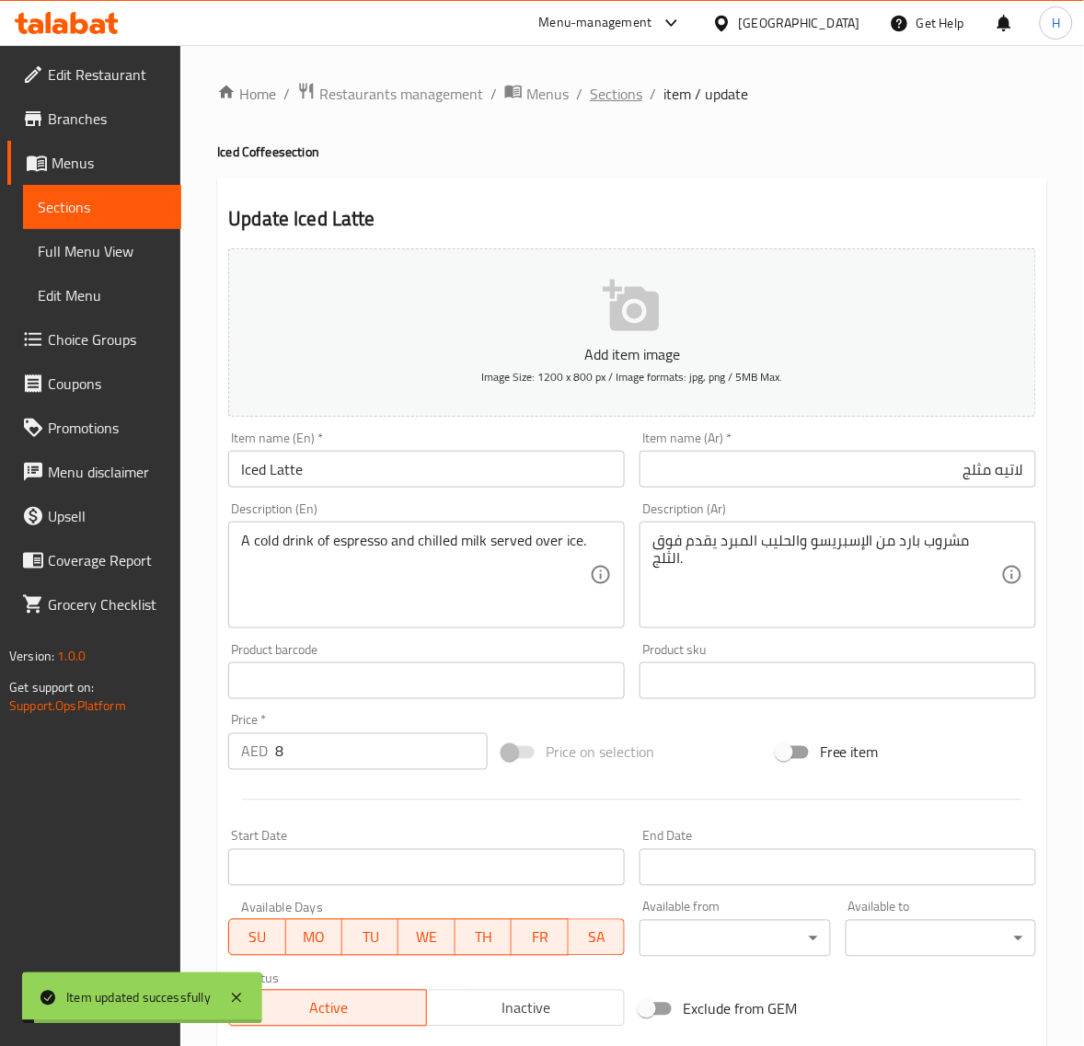
click at [624, 92] on span "Sections" at bounding box center [616, 94] width 52 height 22
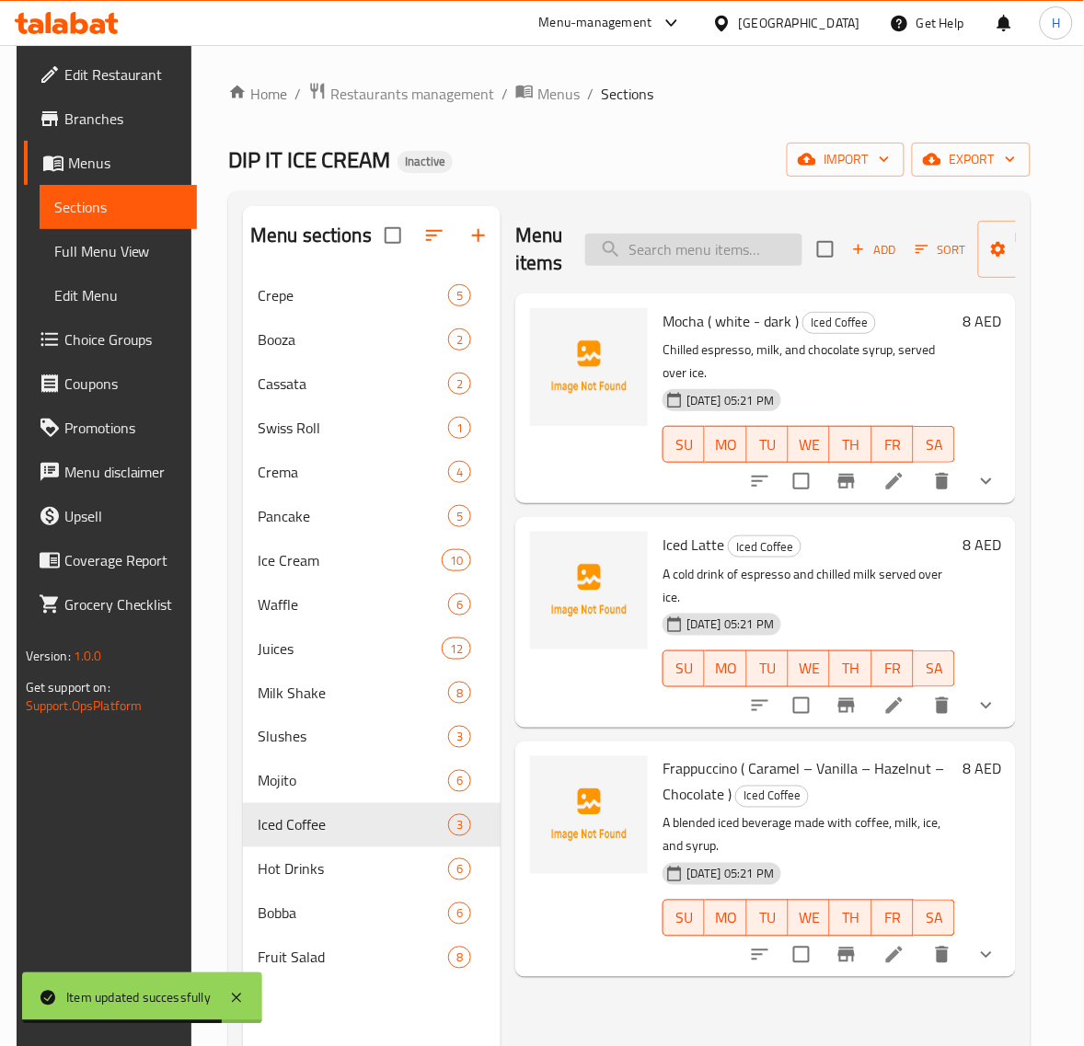
click at [670, 247] on input "search" at bounding box center [693, 250] width 217 height 32
paste input "Frappuccino ( Caramel – Vanilla – Hazelnut – Chocolate )"
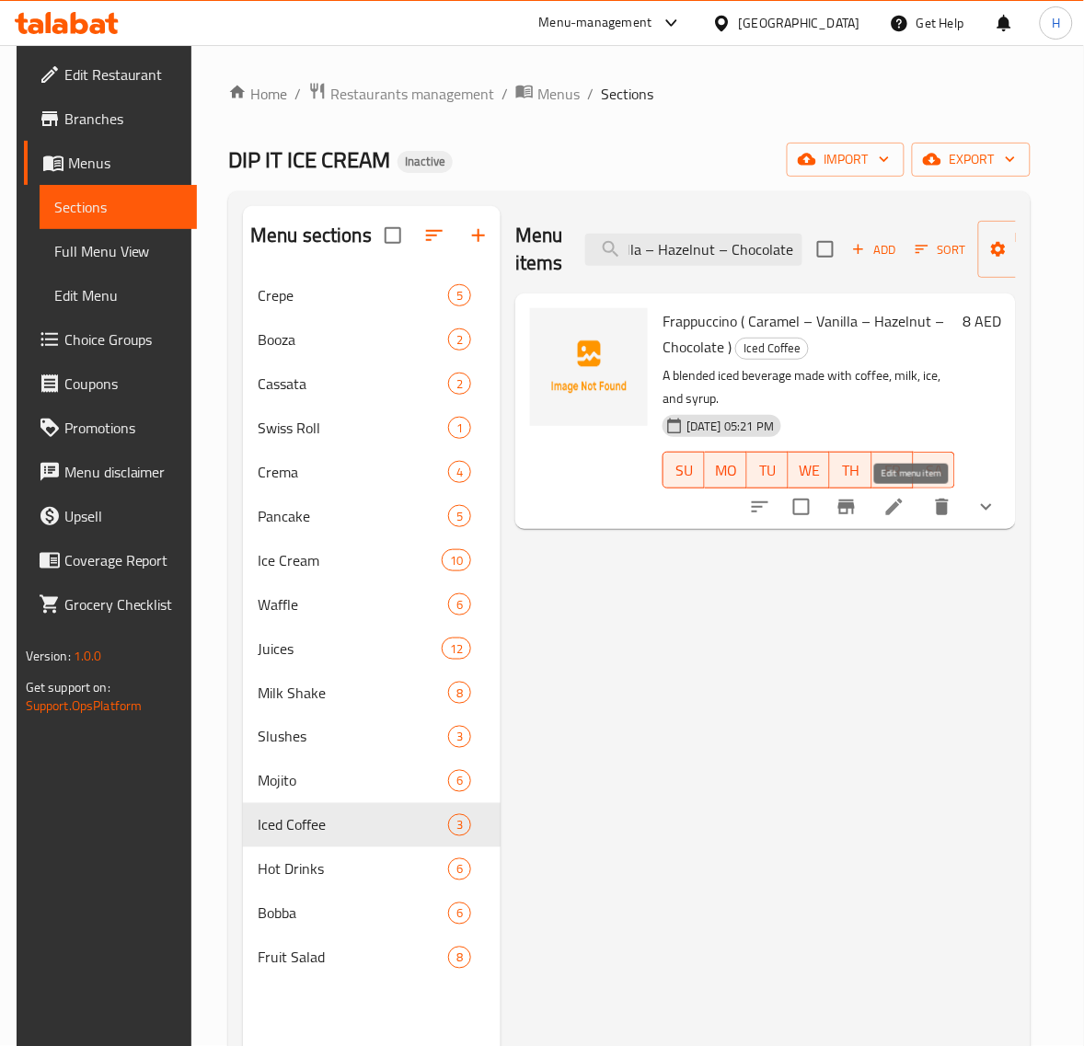
type input "Frappuccino ( Caramel – Vanilla – Hazelnut – Chocolate )"
click at [903, 511] on icon at bounding box center [894, 507] width 17 height 17
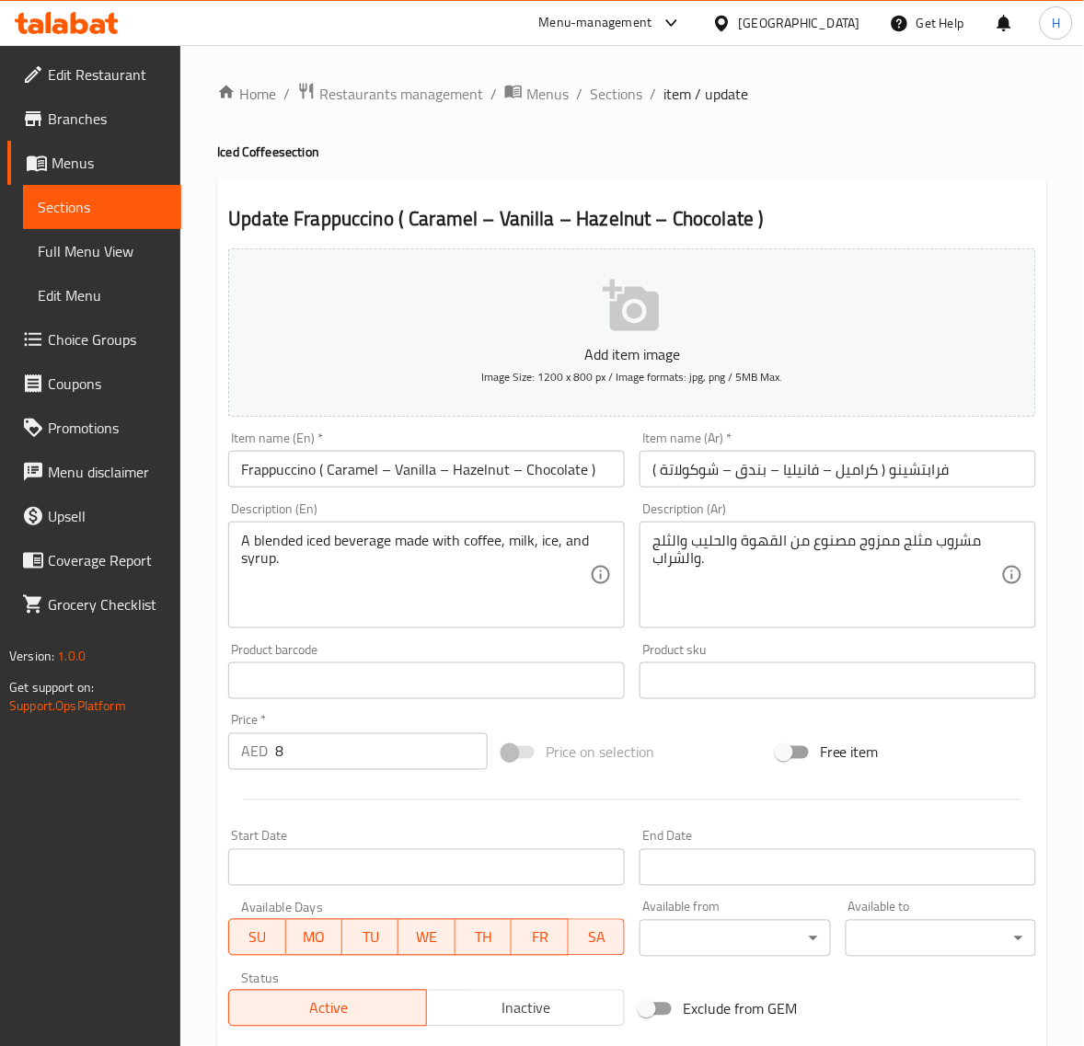
click at [608, 475] on input "Frappuccino ( Caramel – Vanilla – Hazelnut – Chocolate )" at bounding box center [426, 469] width 397 height 37
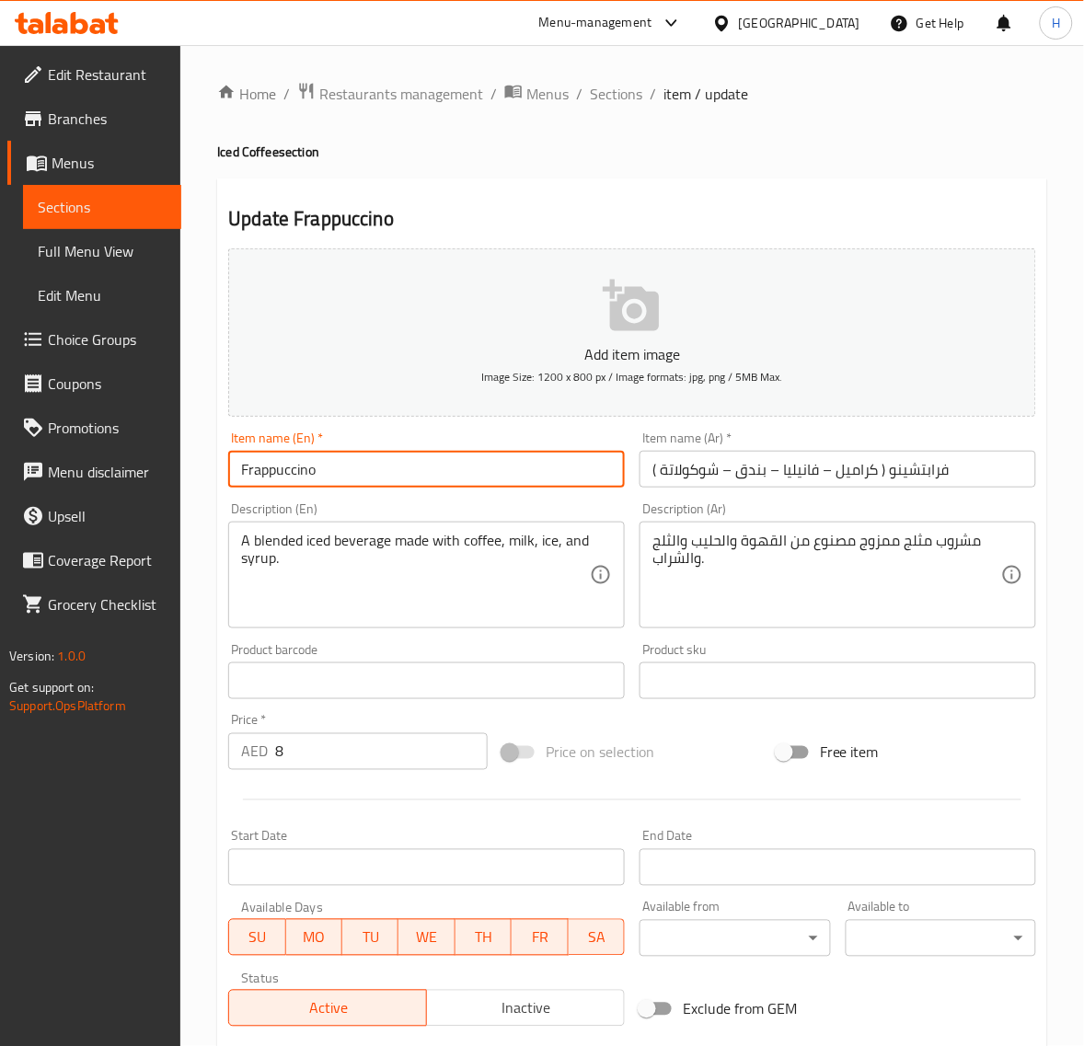
type input "Frappuccino"
click at [895, 467] on input "فرابتشينو ( كراميل – فانيليا – بندق – شوكولاتة )" at bounding box center [838, 469] width 397 height 37
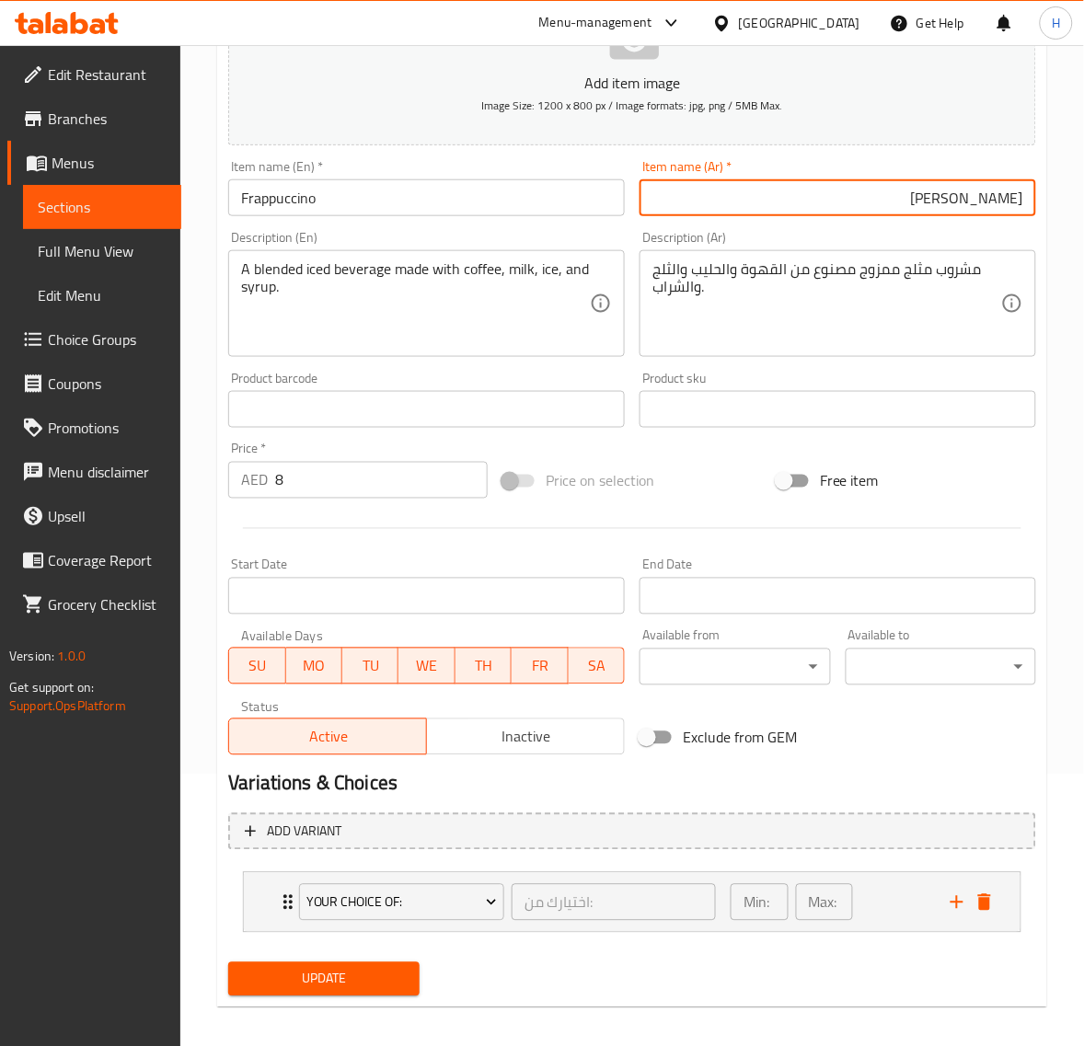
scroll to position [282, 0]
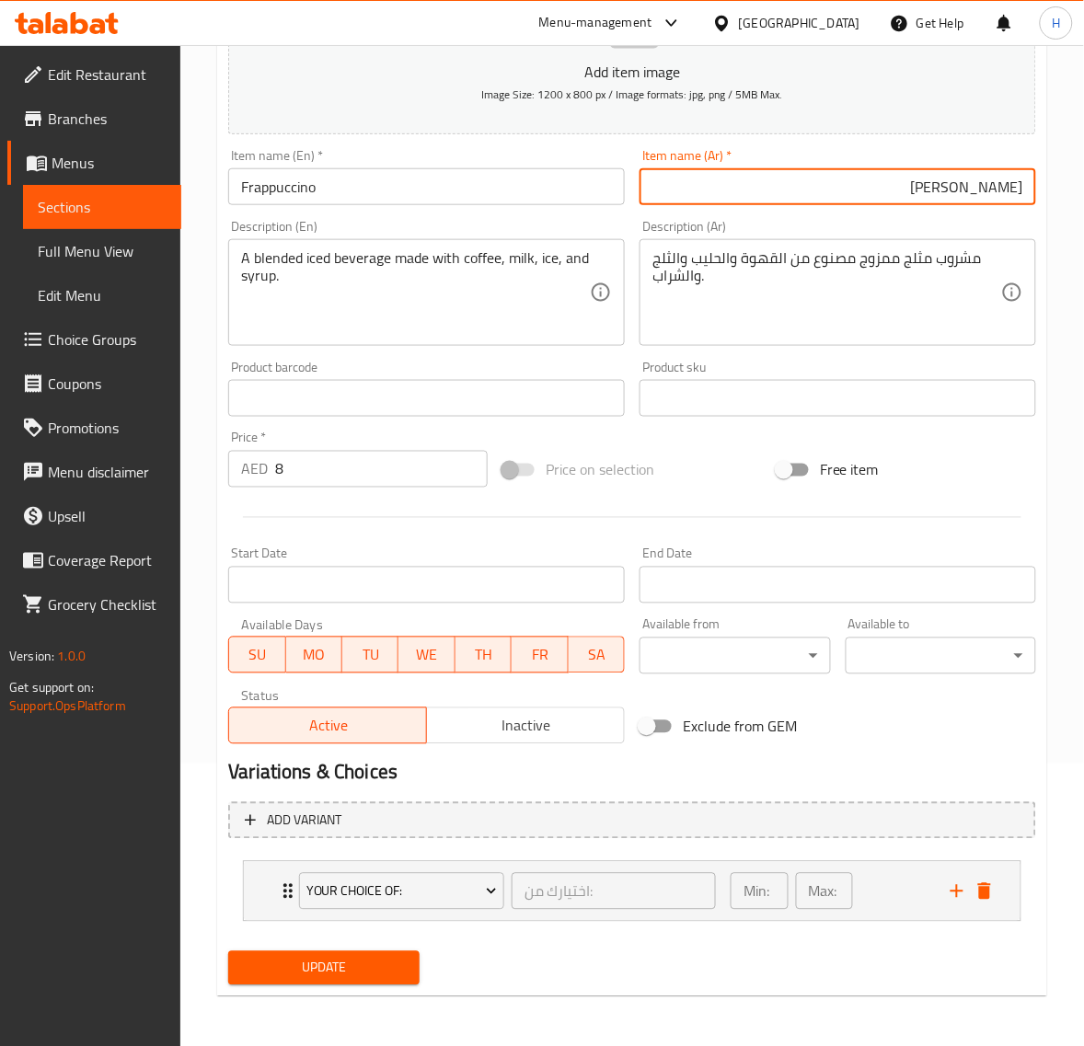
type input "[PERSON_NAME]"
click at [360, 967] on span "Update" at bounding box center [323, 968] width 161 height 23
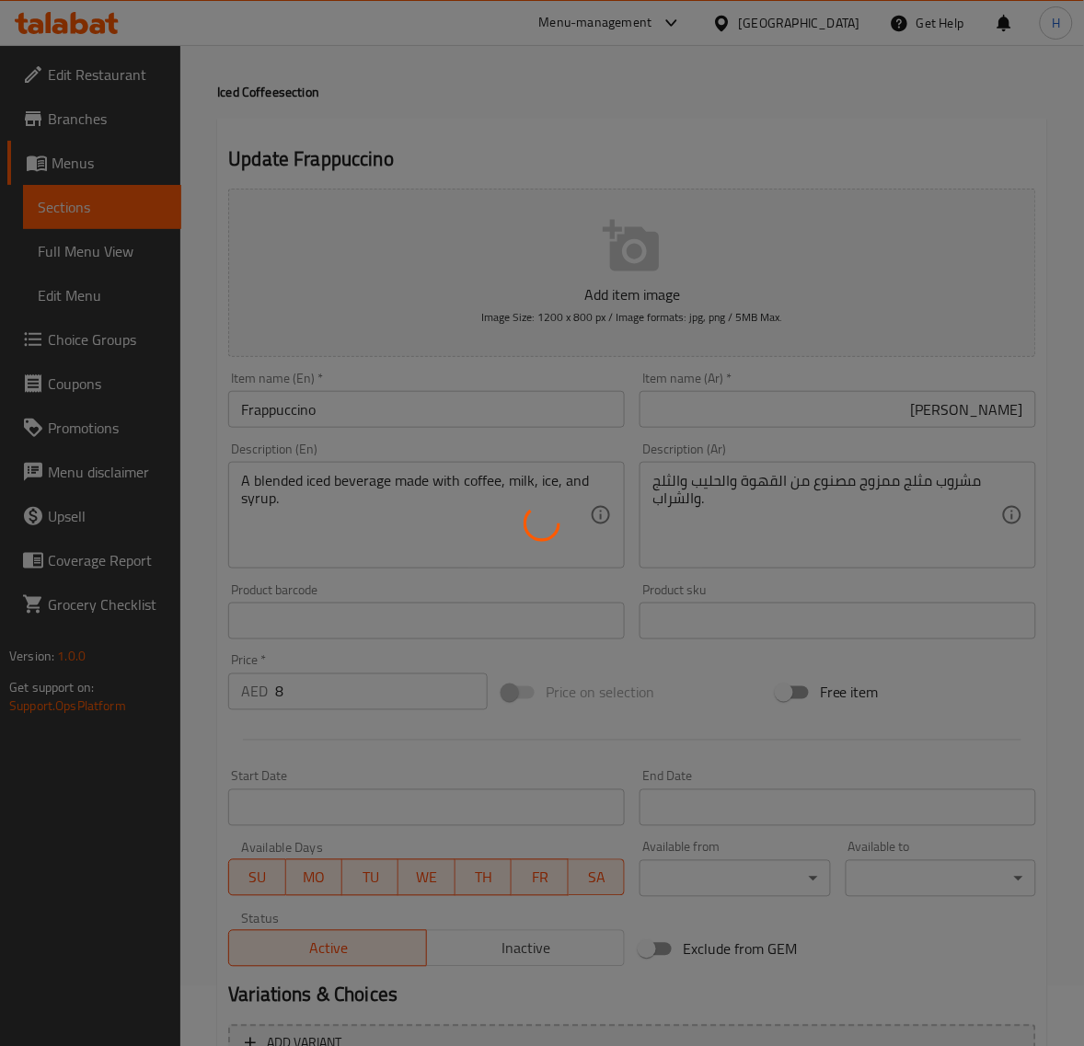
scroll to position [0, 0]
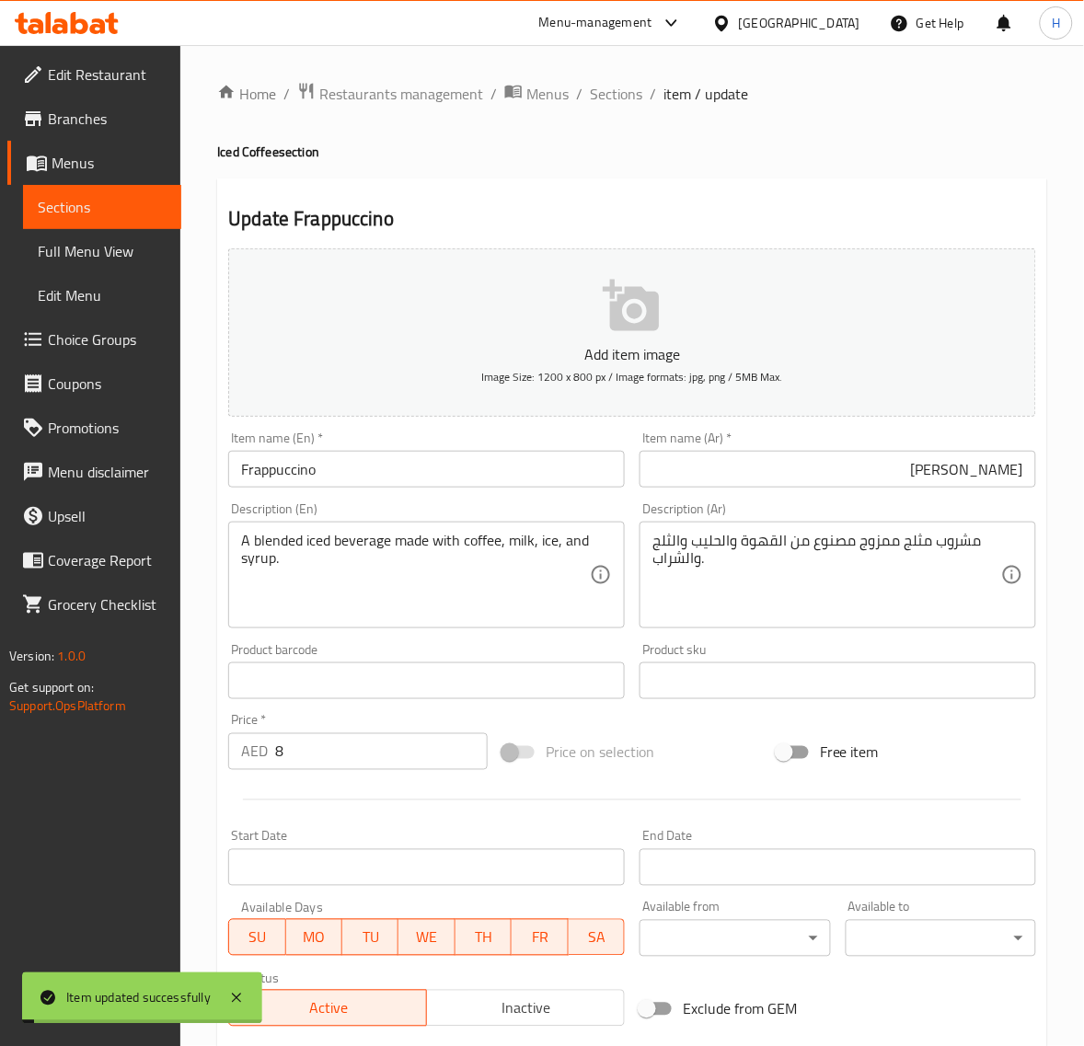
drag, startPoint x: 619, startPoint y: 103, endPoint x: 604, endPoint y: 78, distance: 29.4
click at [619, 103] on span "Sections" at bounding box center [616, 94] width 52 height 22
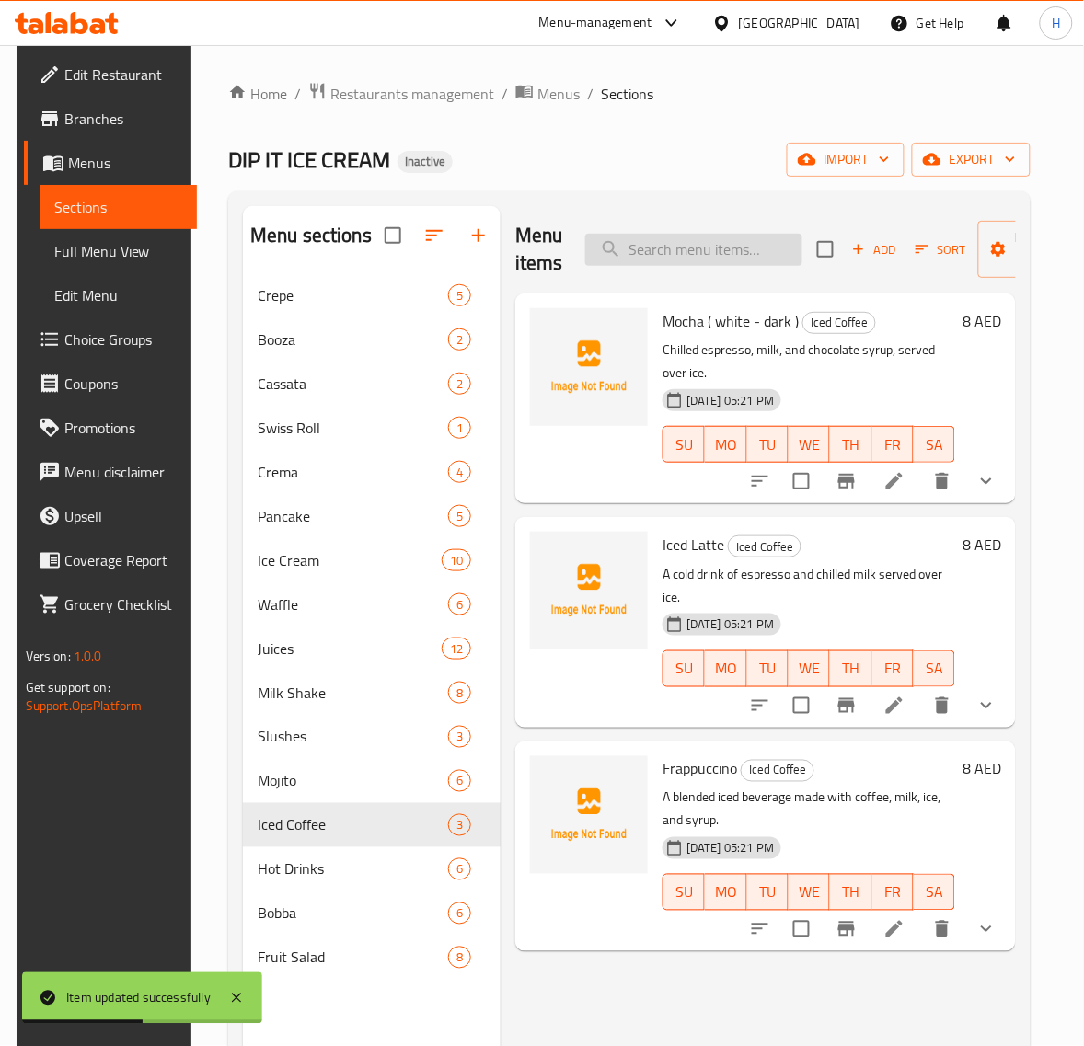
click at [695, 255] on input "search" at bounding box center [693, 250] width 217 height 32
paste input "Frappuccino"
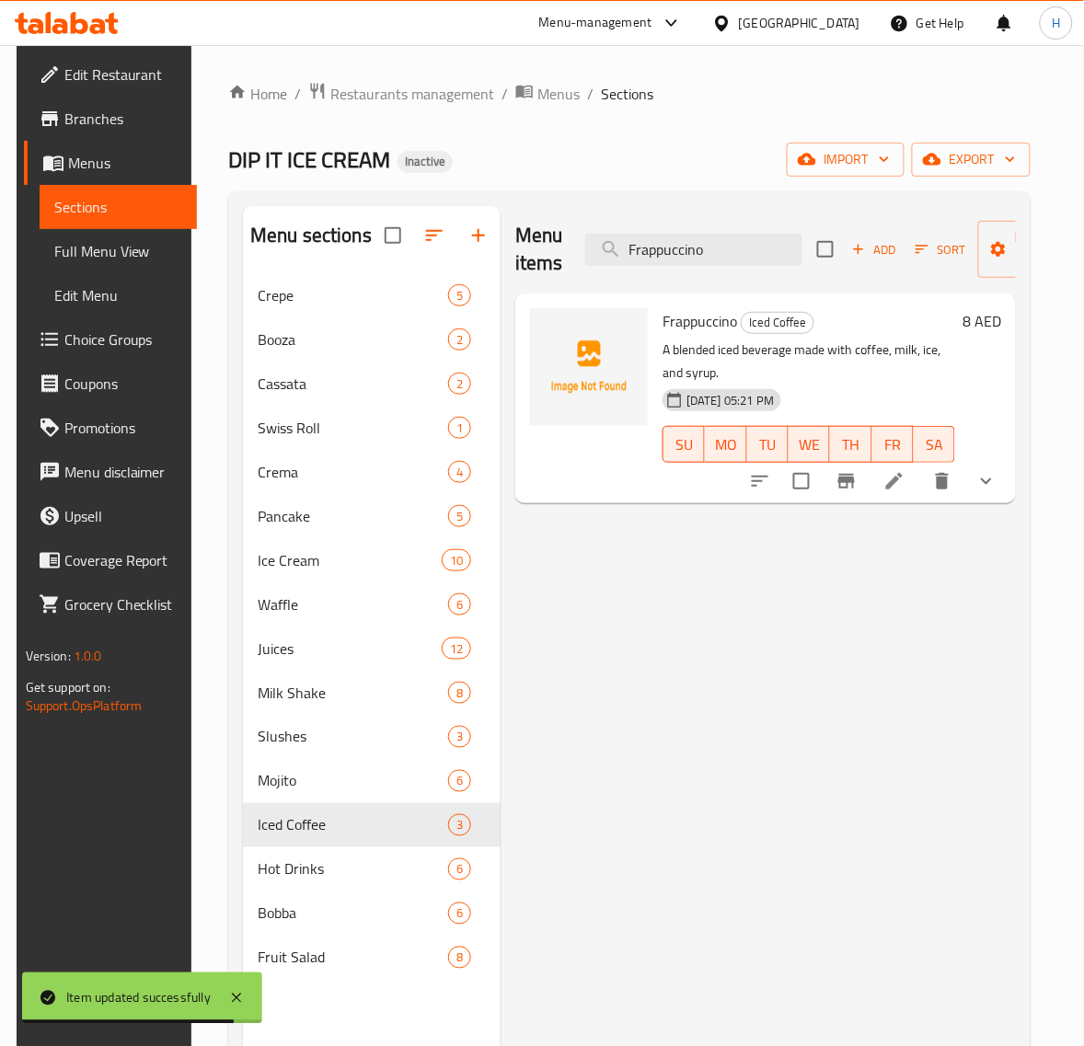
type input "Frappuccino"
click at [913, 495] on li at bounding box center [895, 481] width 52 height 33
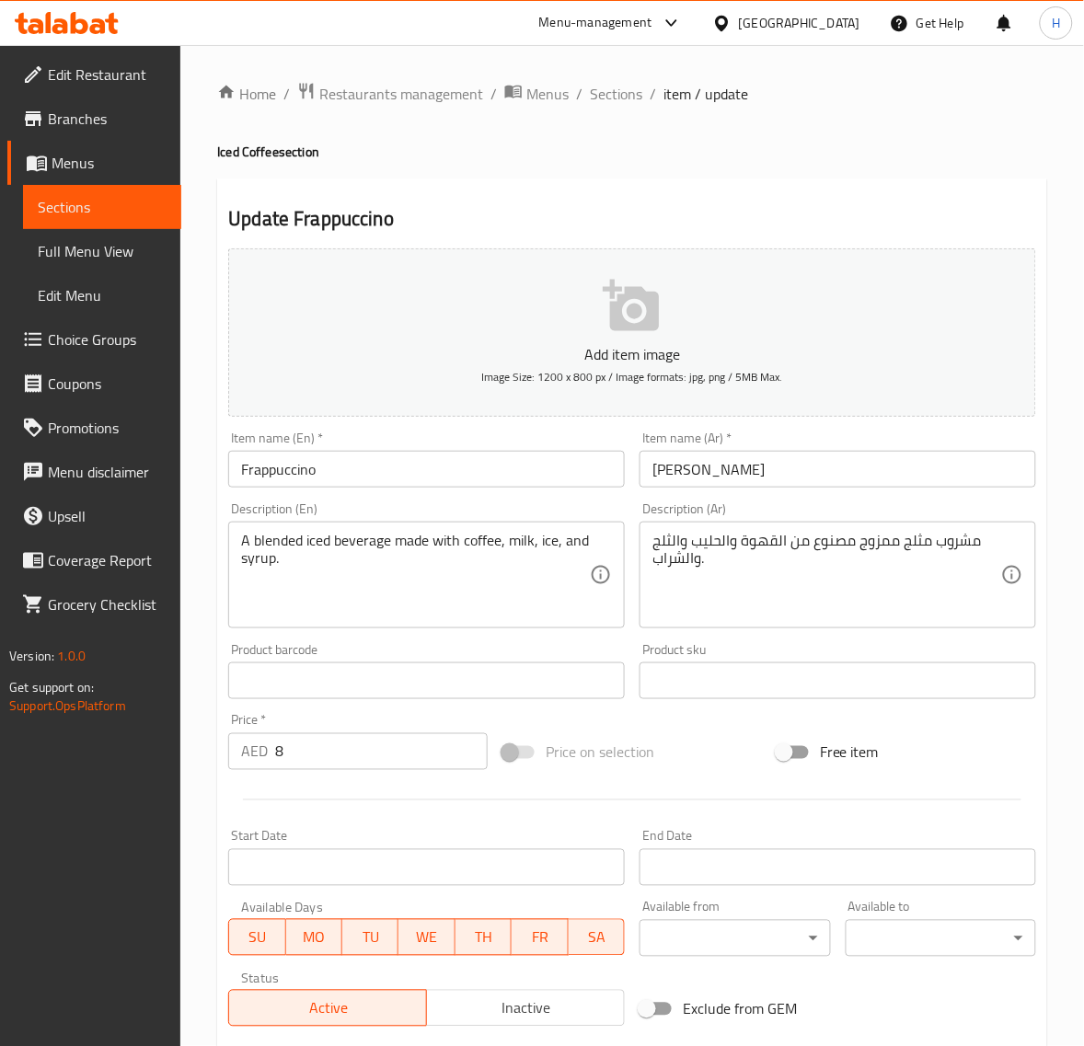
click at [226, 148] on h4 "Iced Coffee section" at bounding box center [632, 152] width 830 height 18
copy h4 "Iced"
click at [363, 469] on input "Frappuccino" at bounding box center [426, 469] width 397 height 37
paste input "Iced"
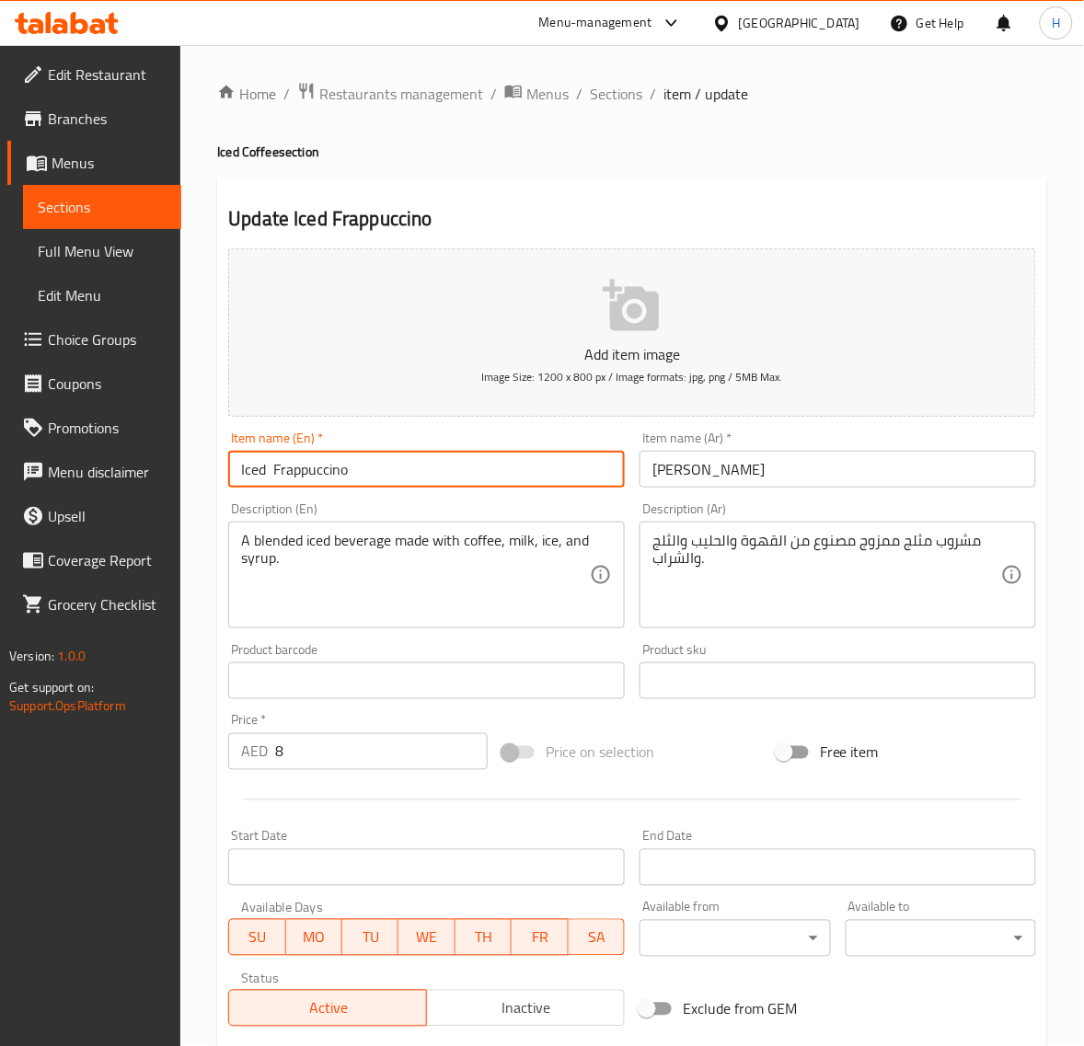
type input "Iced Frappuccino"
click at [734, 475] on input "[PERSON_NAME]" at bounding box center [838, 469] width 397 height 37
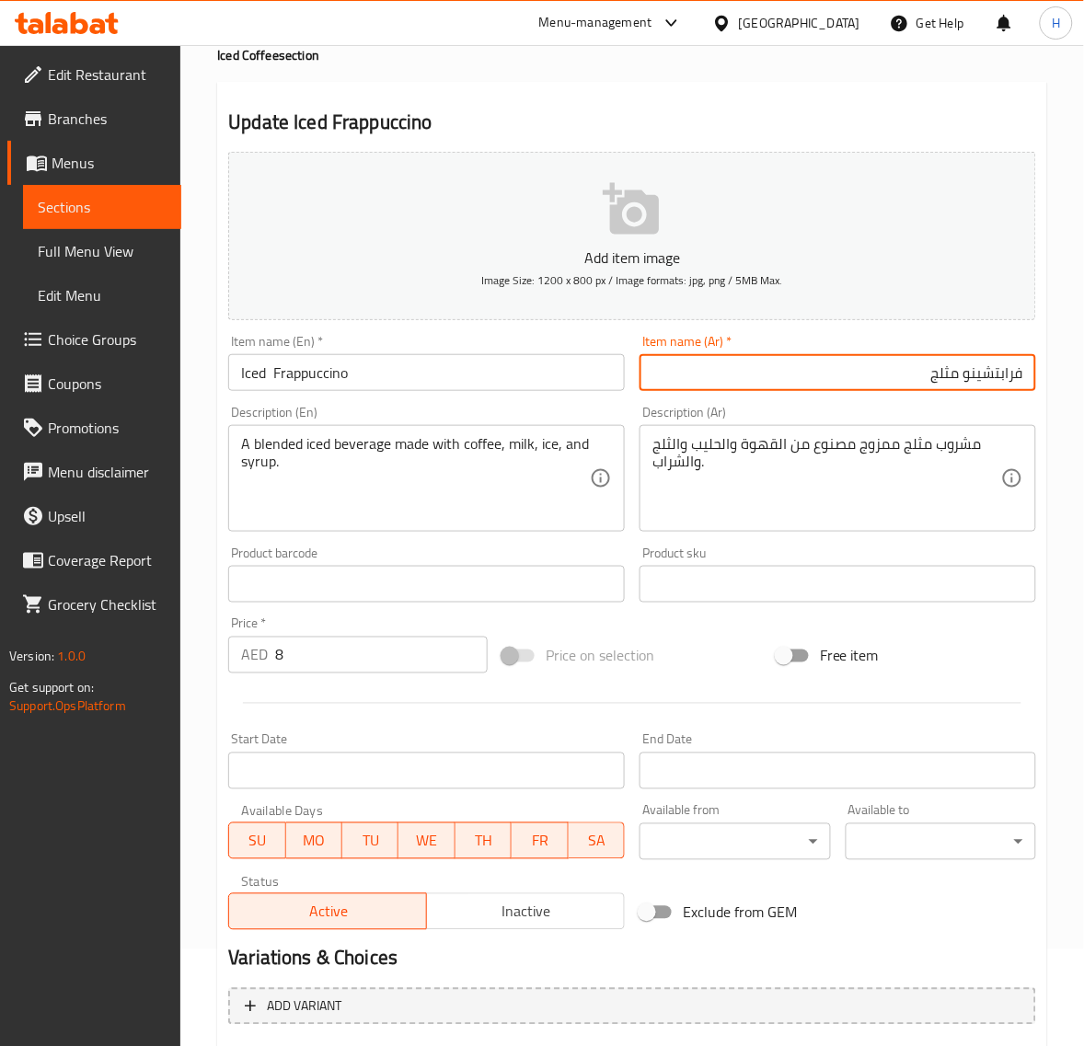
scroll to position [282, 0]
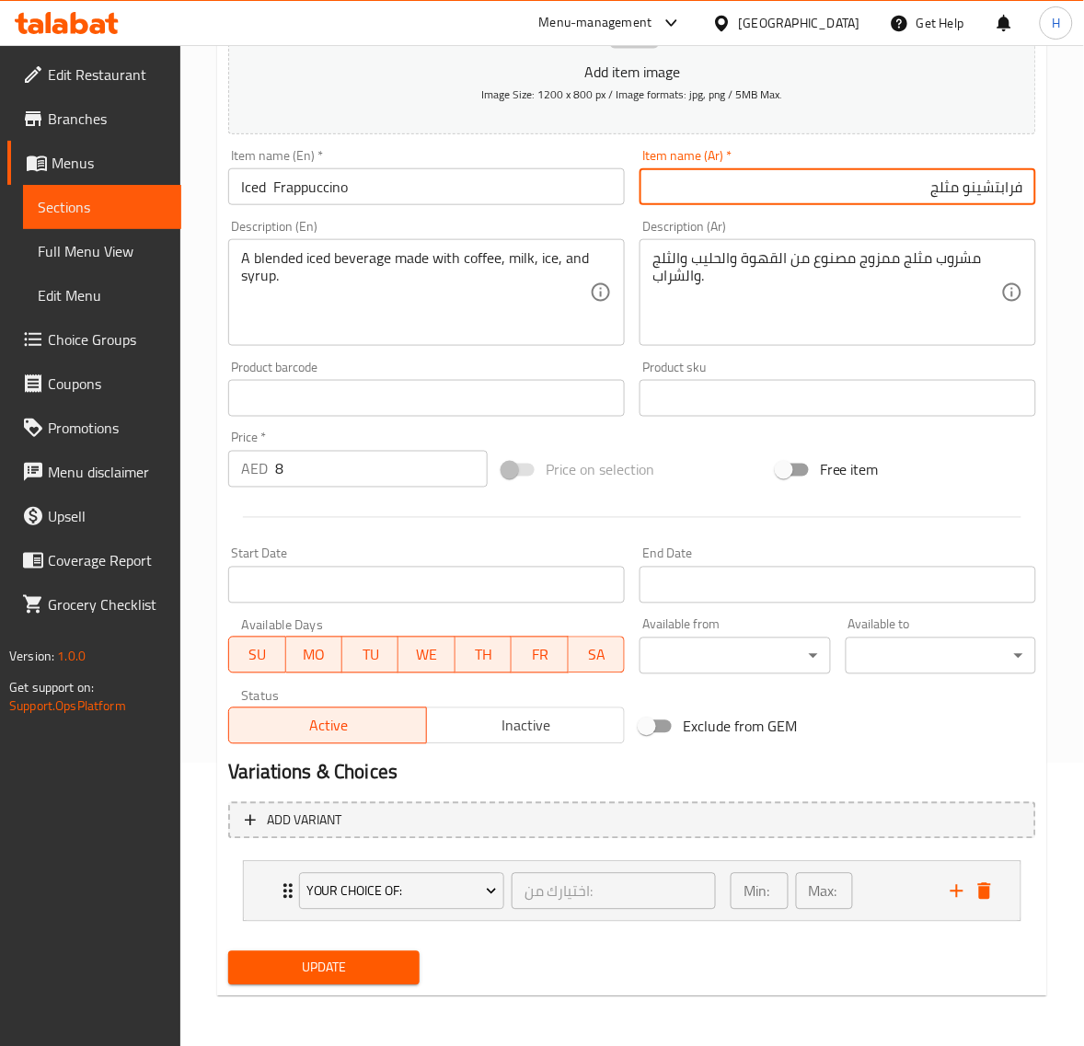
type input "فرابتشينو مثلج"
click at [387, 962] on span "Update" at bounding box center [323, 968] width 161 height 23
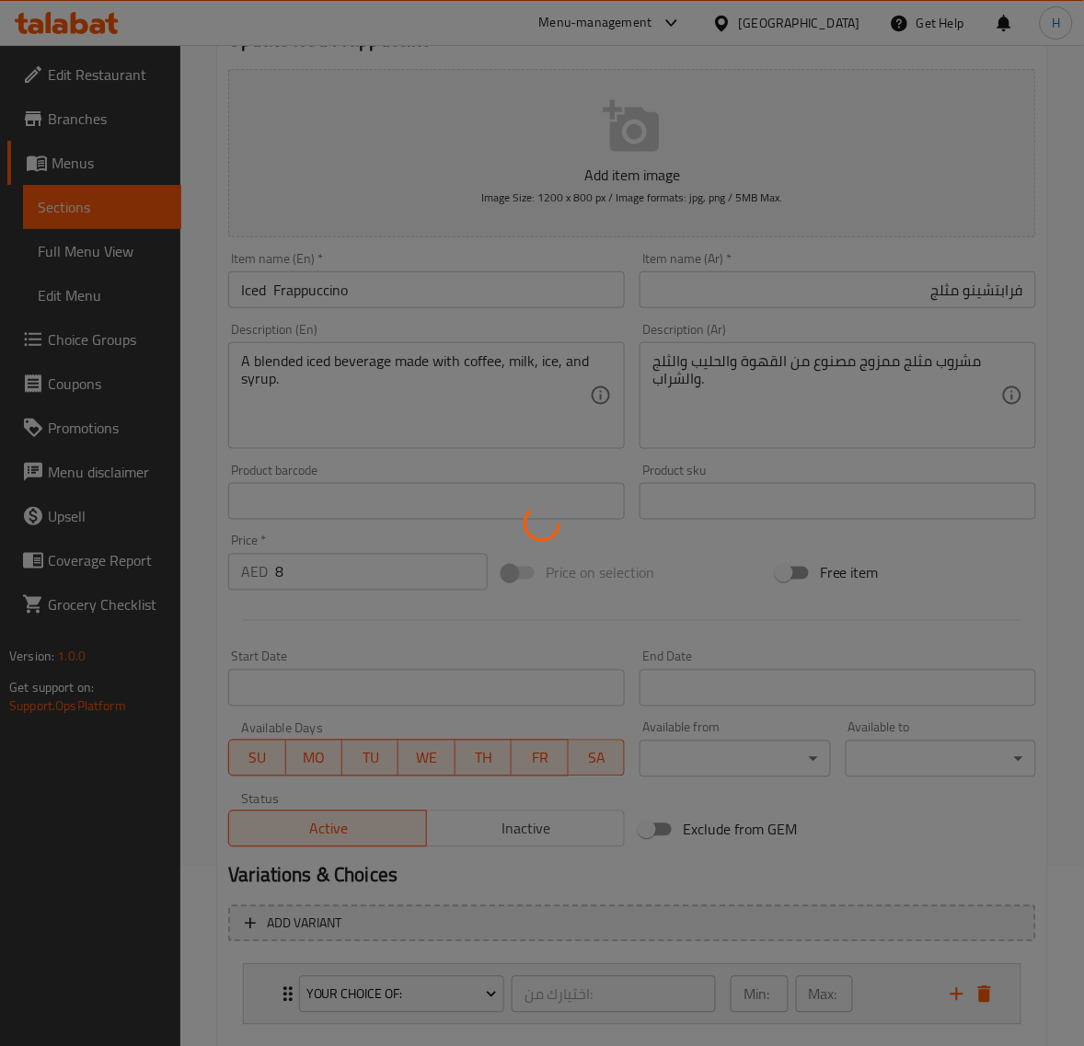
scroll to position [0, 0]
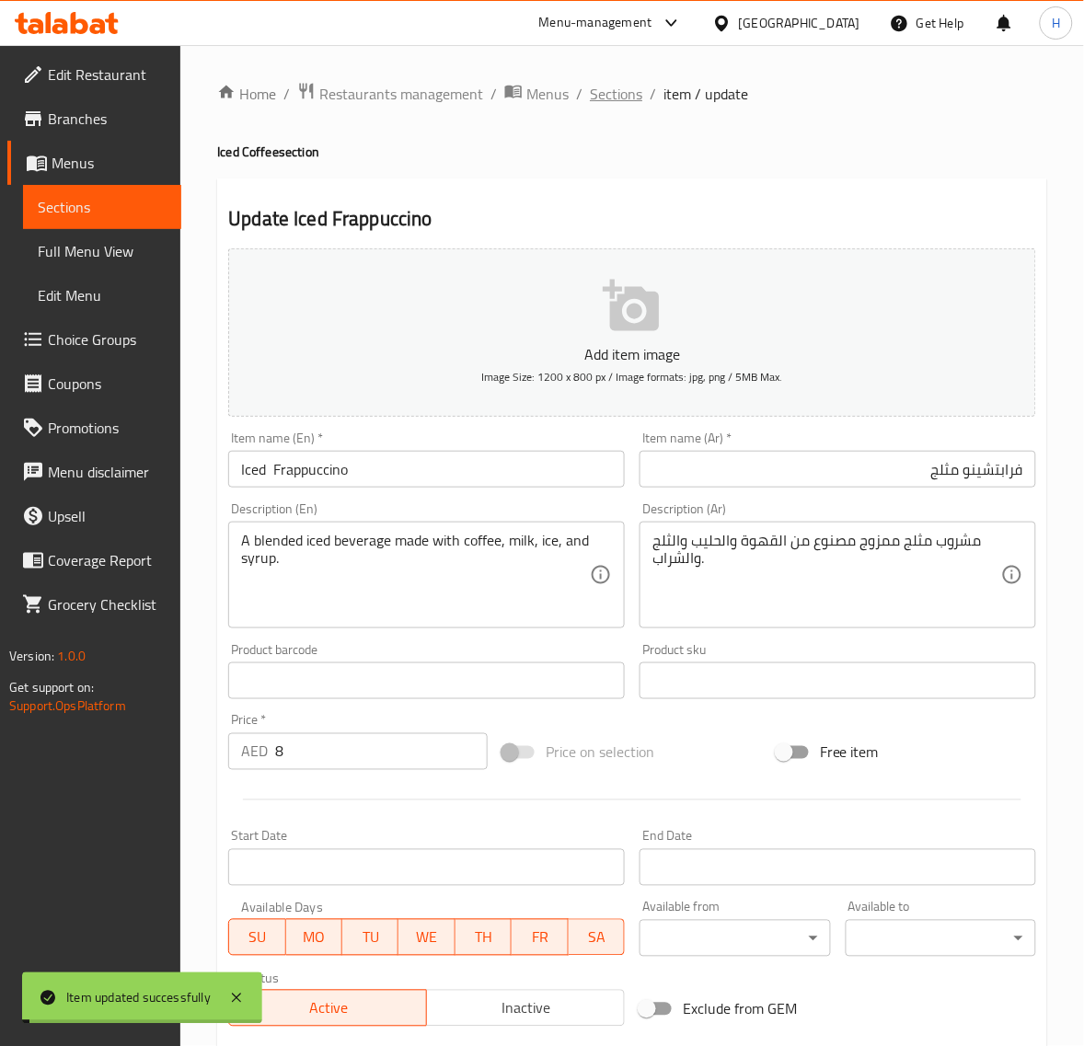
click at [607, 88] on span "Sections" at bounding box center [616, 94] width 52 height 22
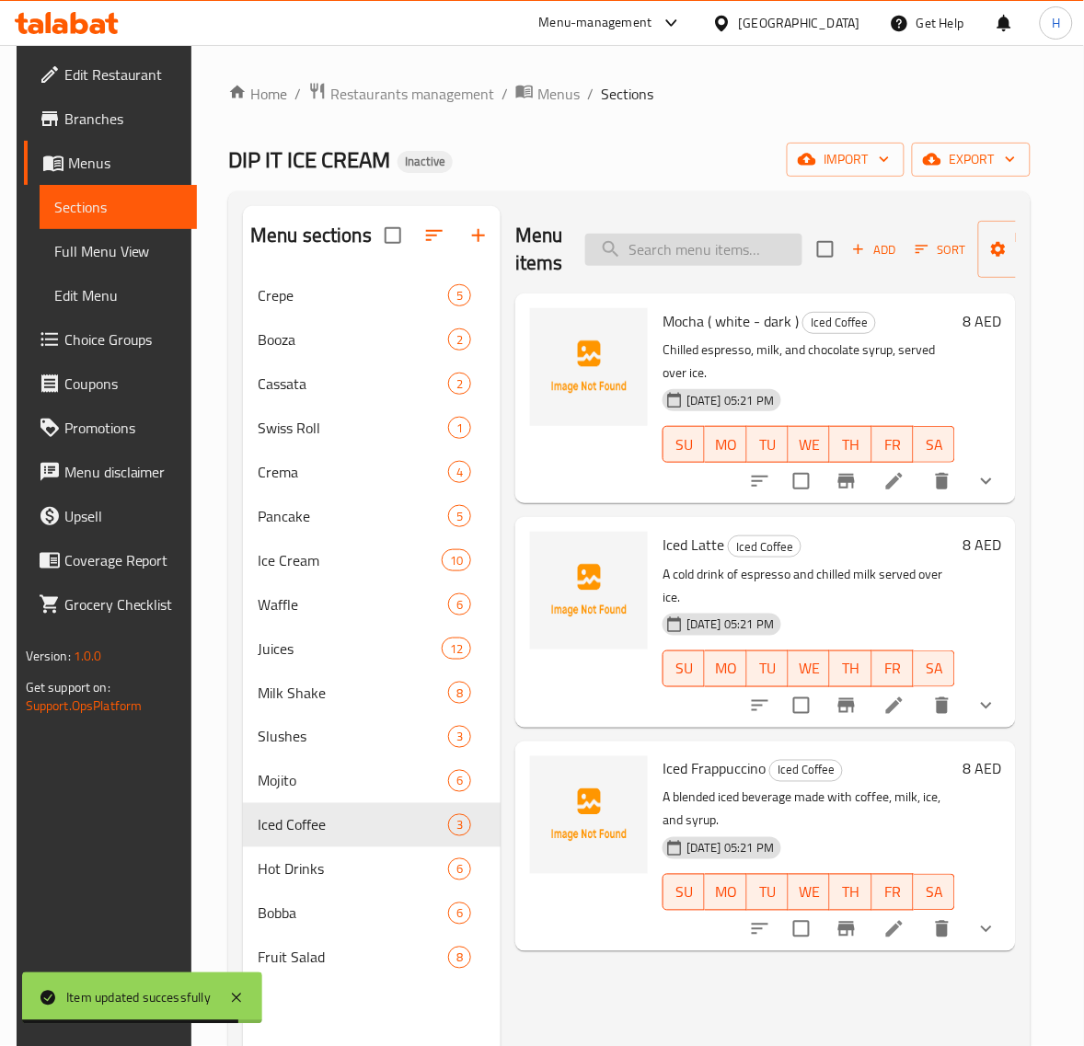
click at [667, 249] on input "search" at bounding box center [693, 250] width 217 height 32
paste input "Hot drink Cappuccino"
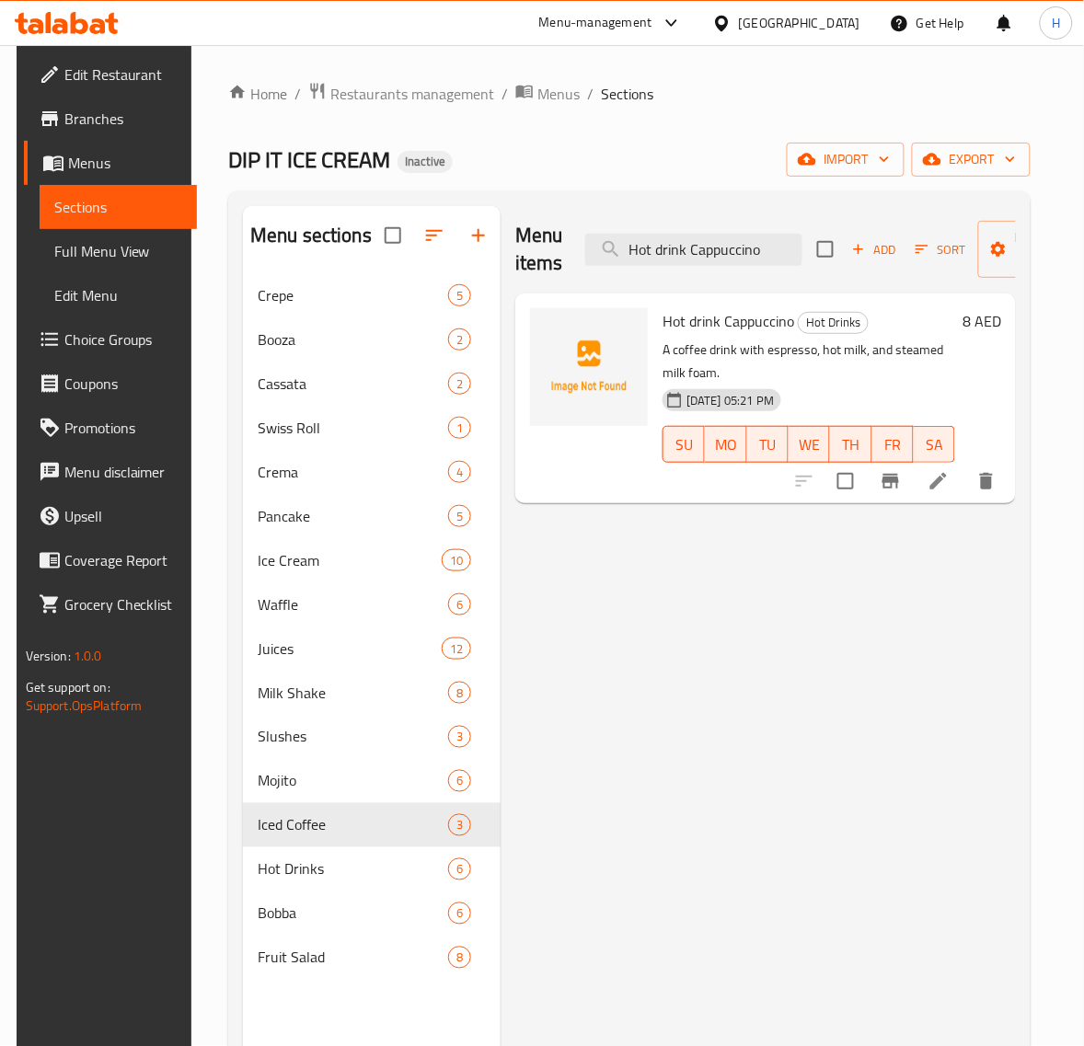
type input "Hot drink Cappuccino"
click at [947, 484] on icon at bounding box center [938, 481] width 17 height 17
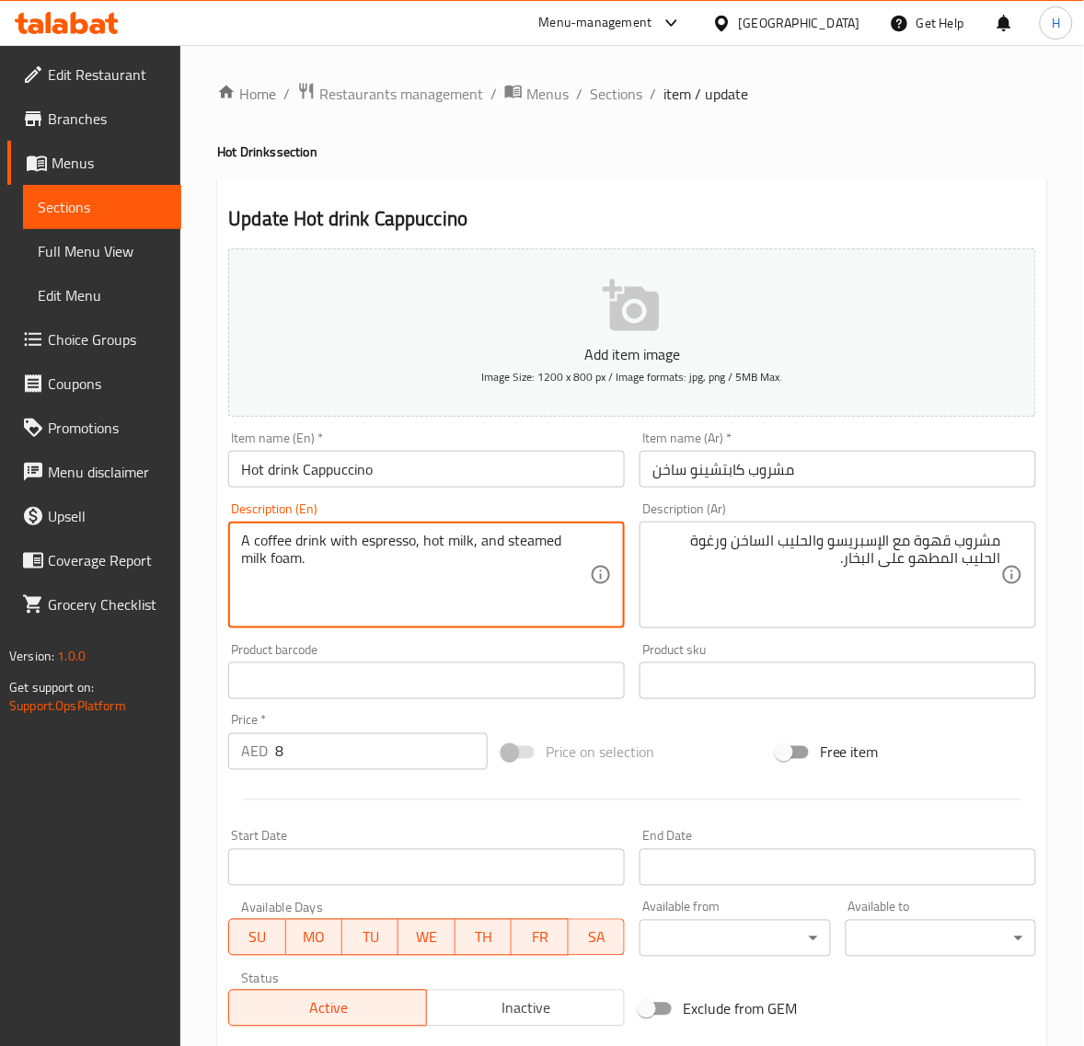
click at [546, 539] on textarea "A coffee drink with espresso, hot milk, and steamed milk foam." at bounding box center [415, 575] width 349 height 87
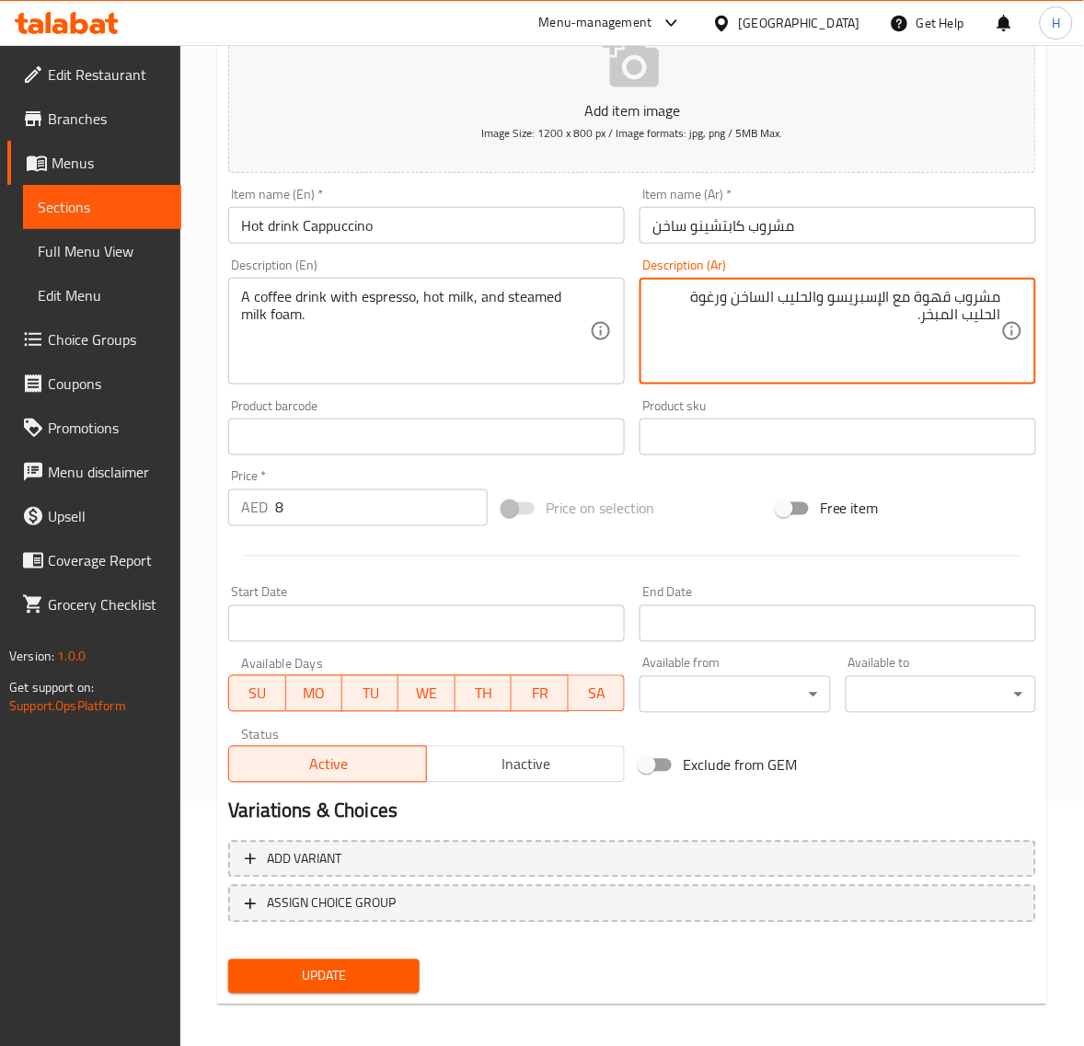
scroll to position [250, 0]
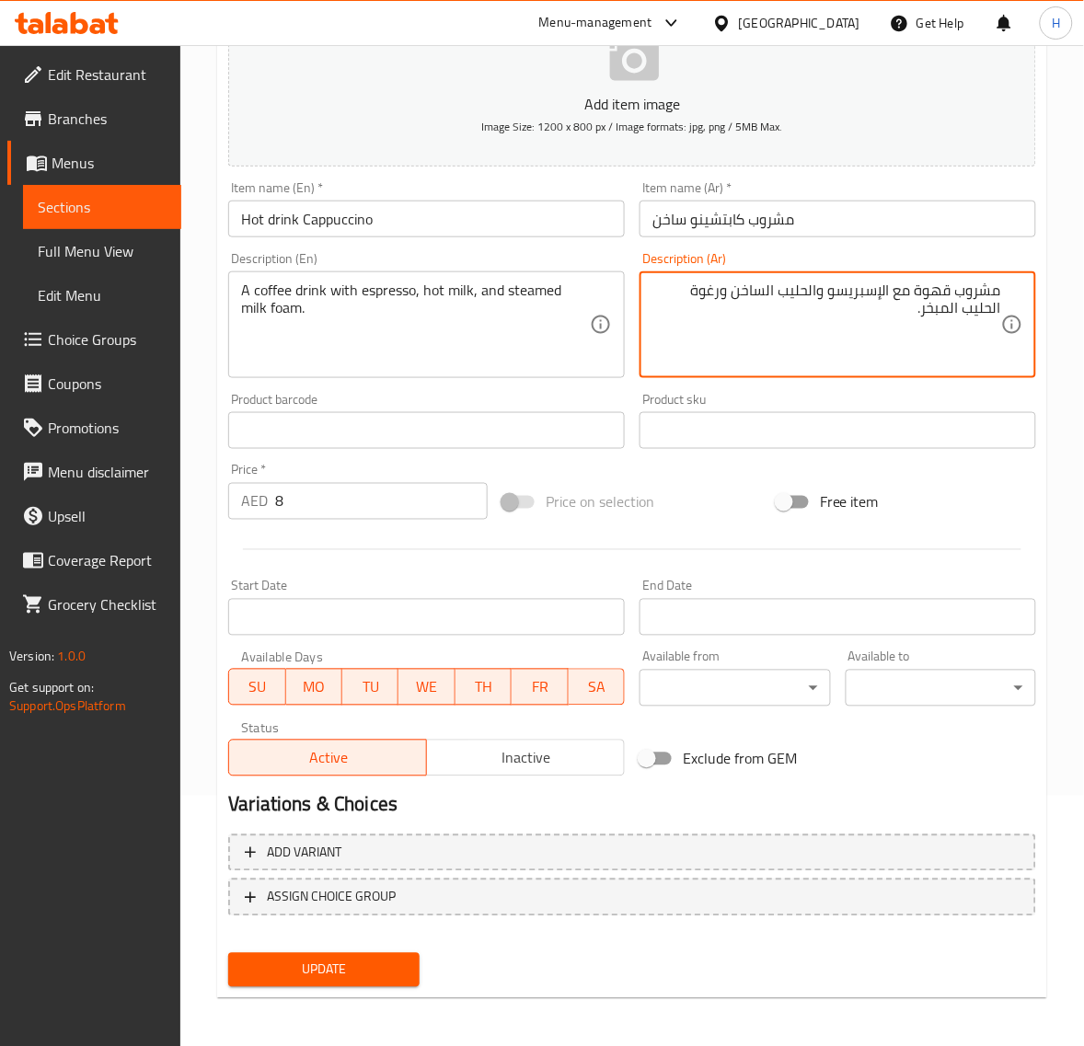
type textarea "مشروب قهوة مع الإسبريسو والحليب الساخن ورغوة الحليب المبخر."
click at [361, 954] on button "Update" at bounding box center [323, 970] width 190 height 34
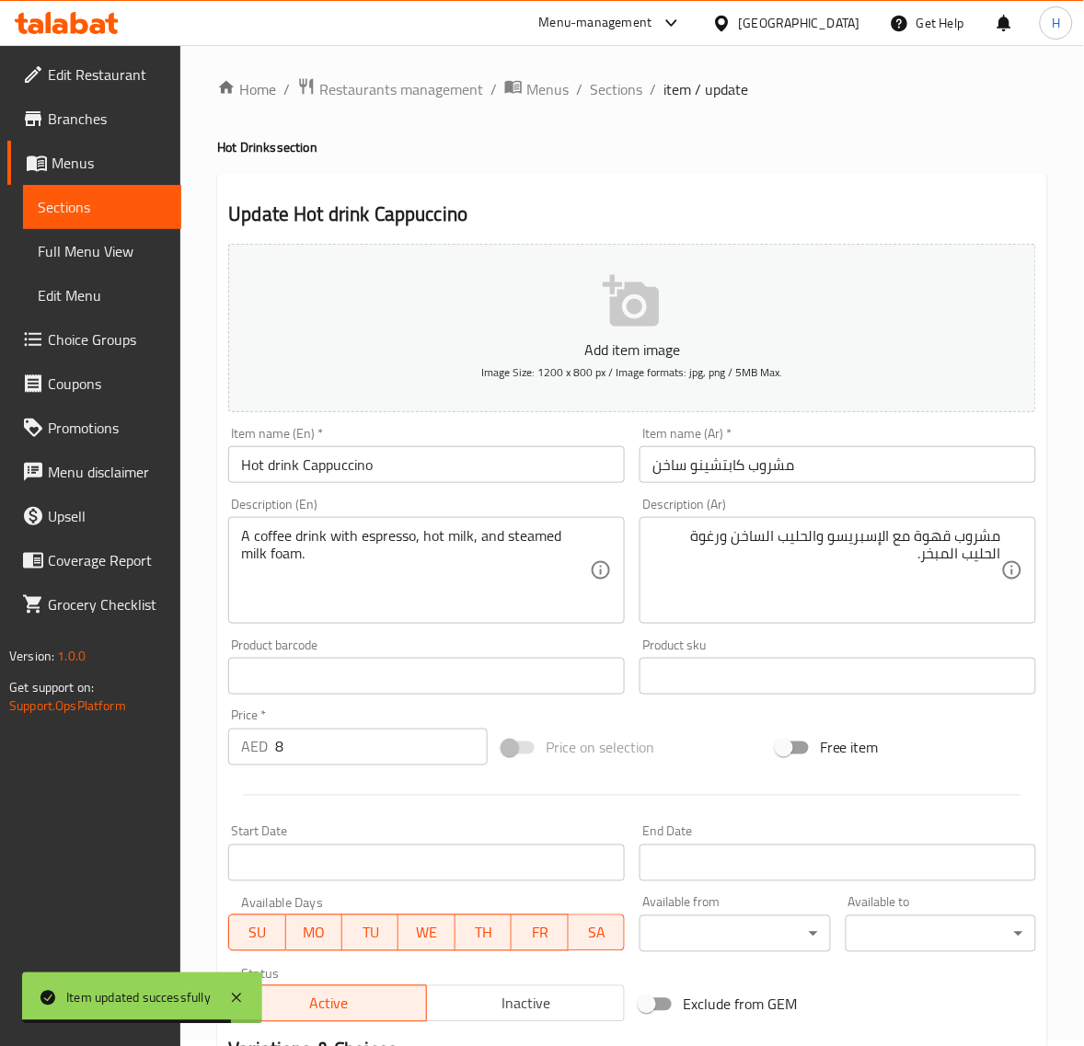
scroll to position [0, 0]
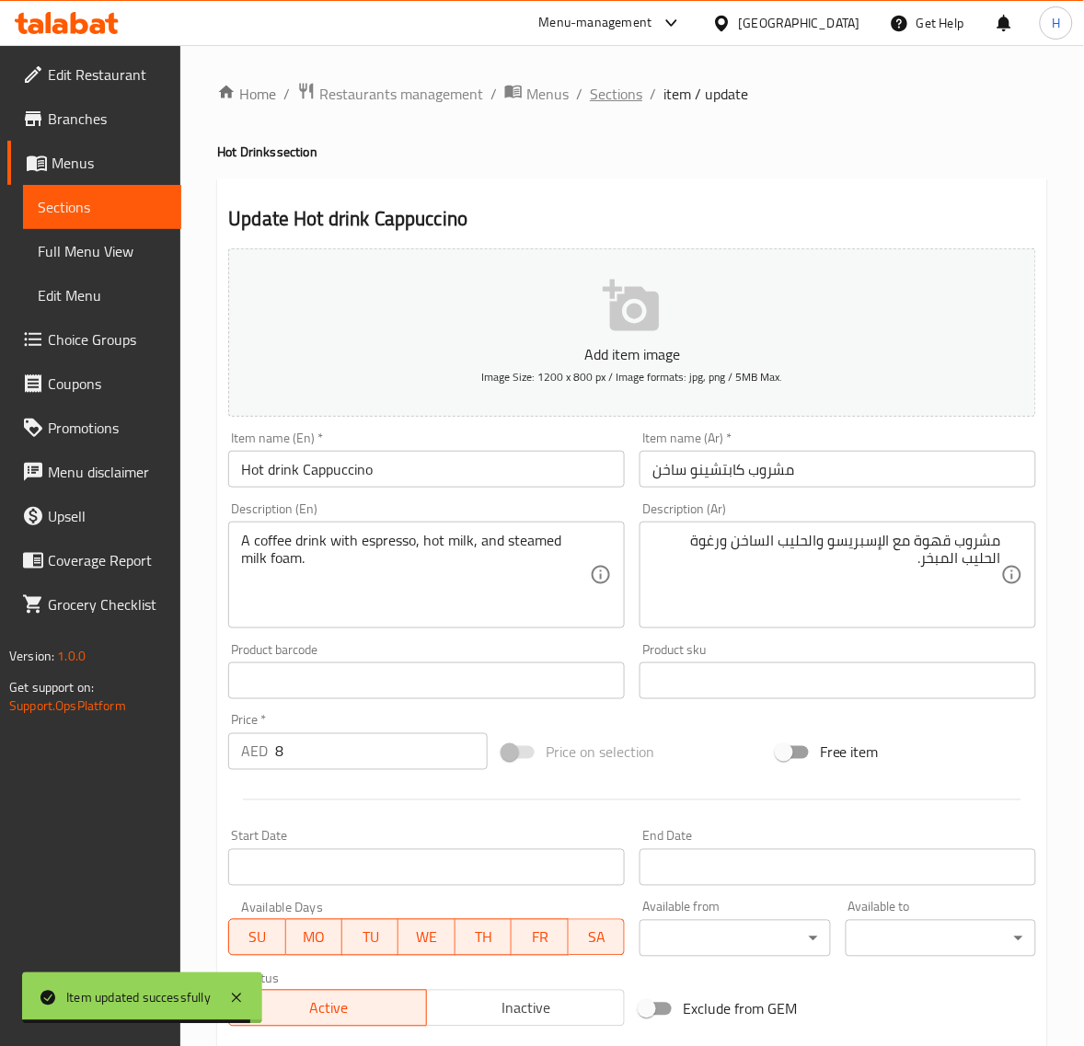
click at [609, 94] on span "Sections" at bounding box center [616, 94] width 52 height 22
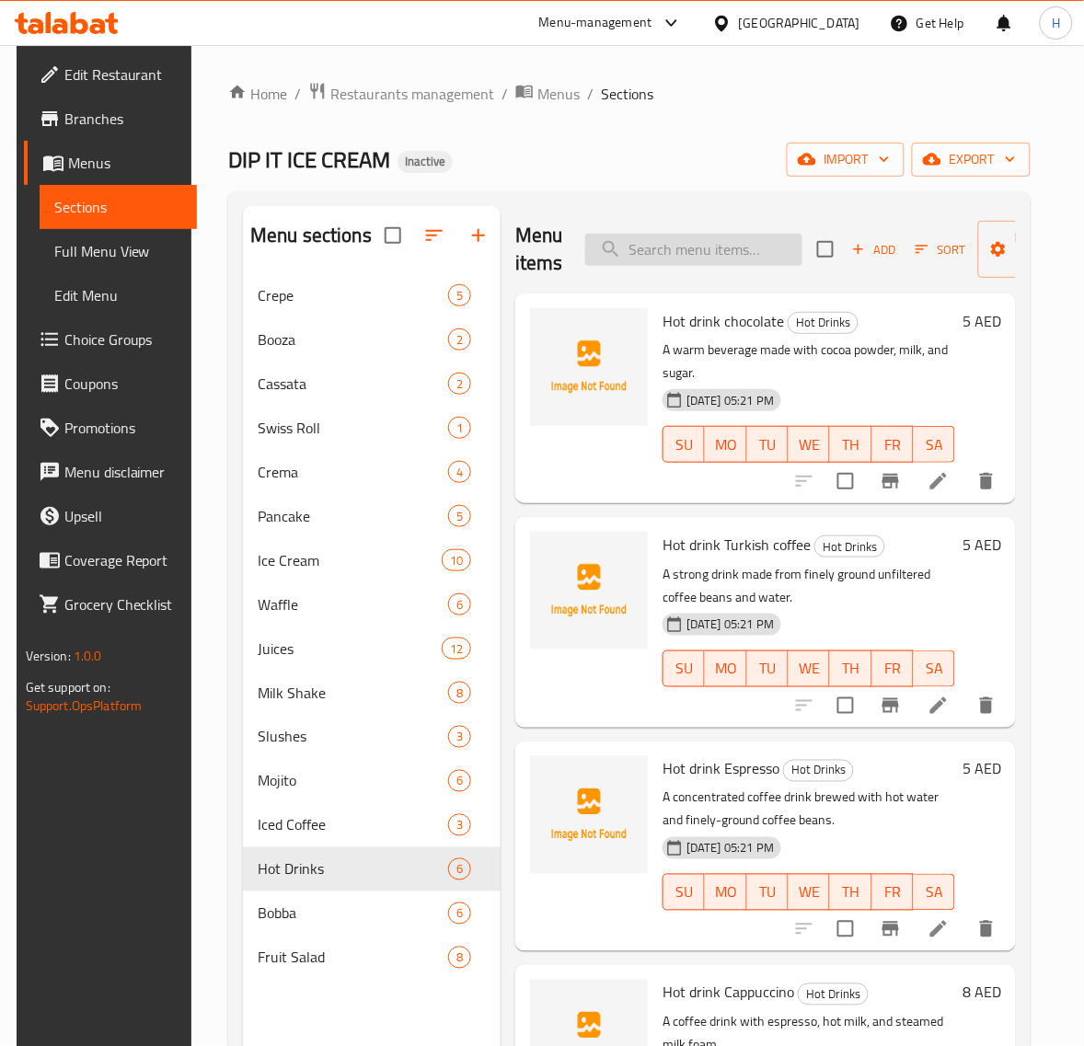
click at [676, 249] on input "search" at bounding box center [693, 250] width 217 height 32
paste input "Hot drink Latte ( Caramel – Vanilla – Hazelnut – Chocolate )"
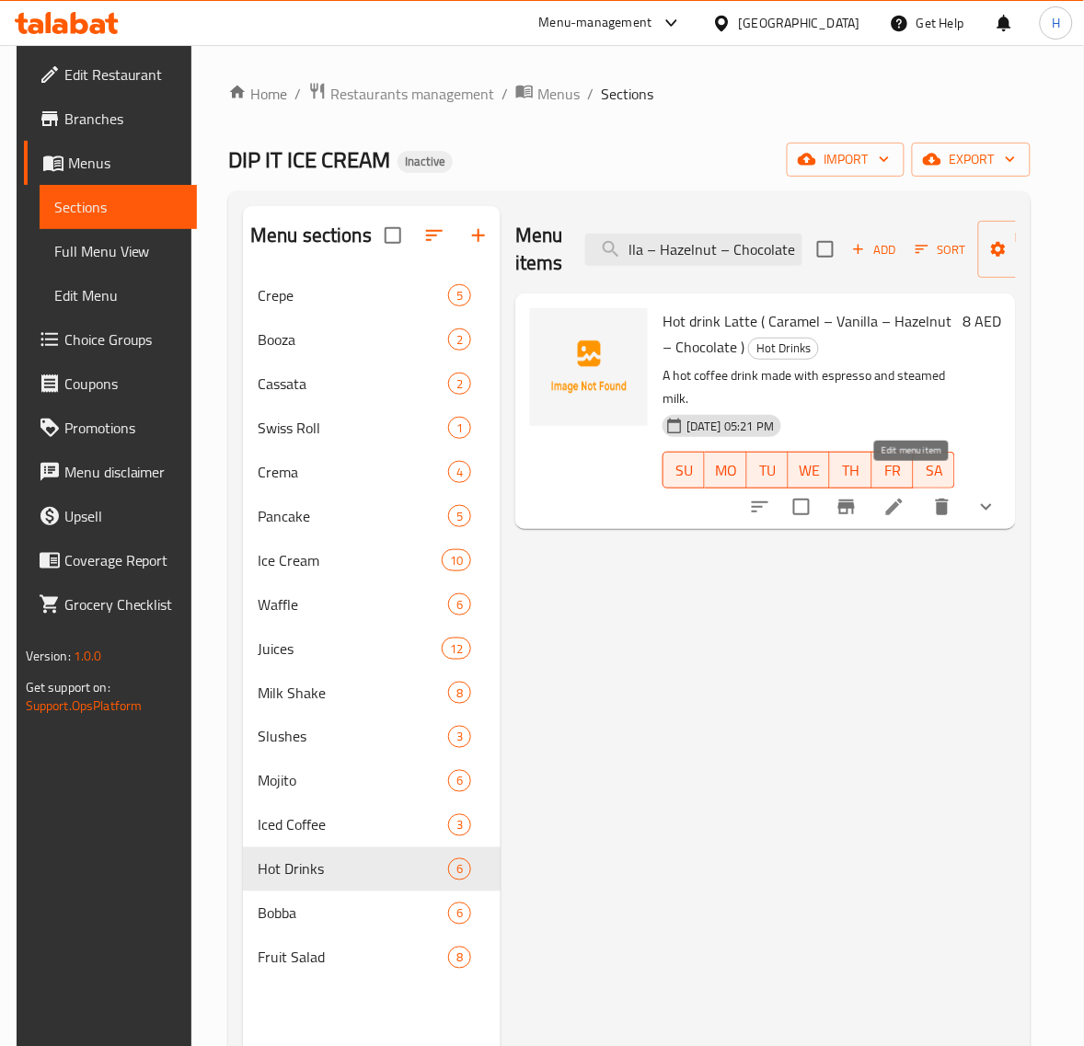
type input "Hot drink Latte ( Caramel – Vanilla – Hazelnut – Chocolate )"
click at [905, 496] on icon at bounding box center [894, 507] width 22 height 22
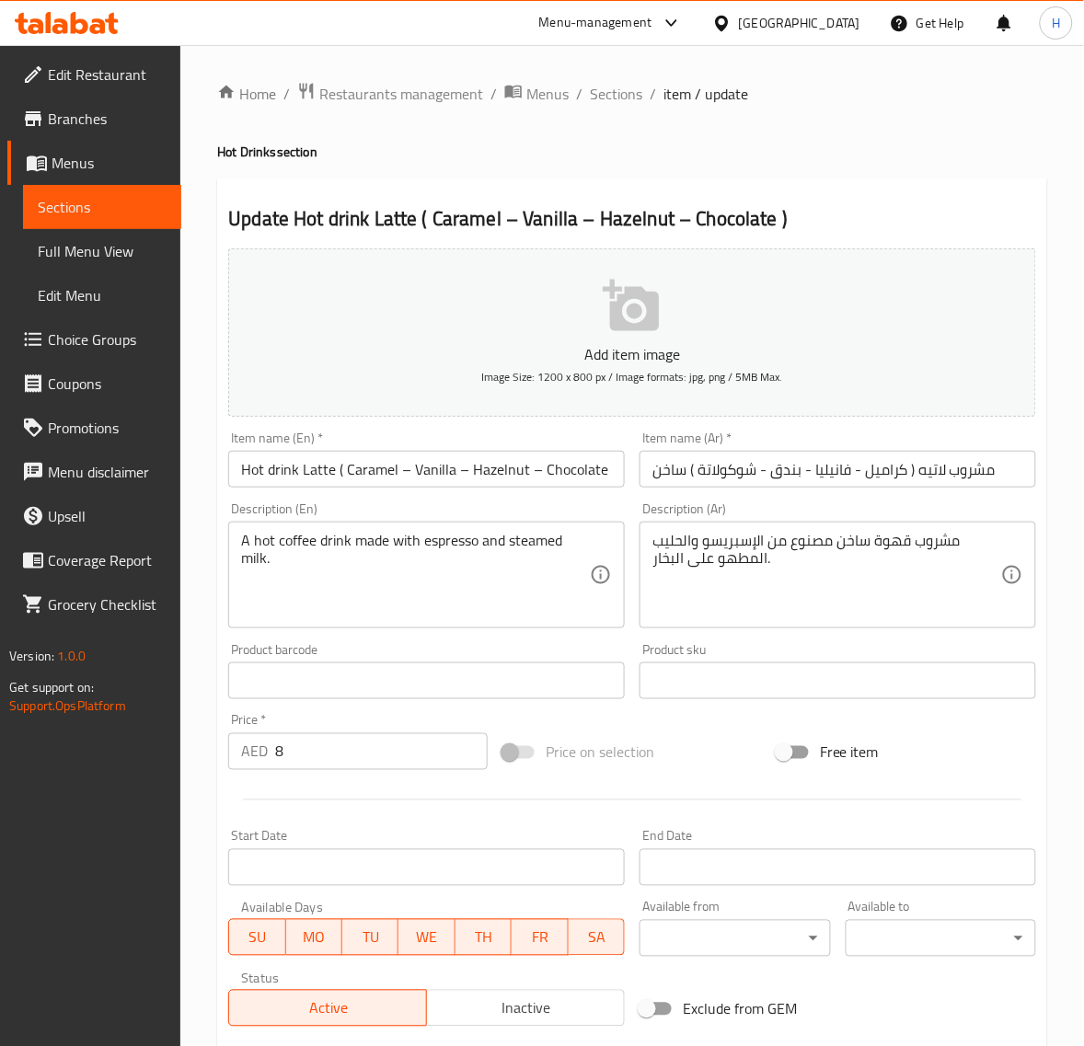
click at [617, 472] on input "Hot drink Latte ( Caramel – Vanilla – Hazelnut – Chocolate )" at bounding box center [426, 469] width 397 height 37
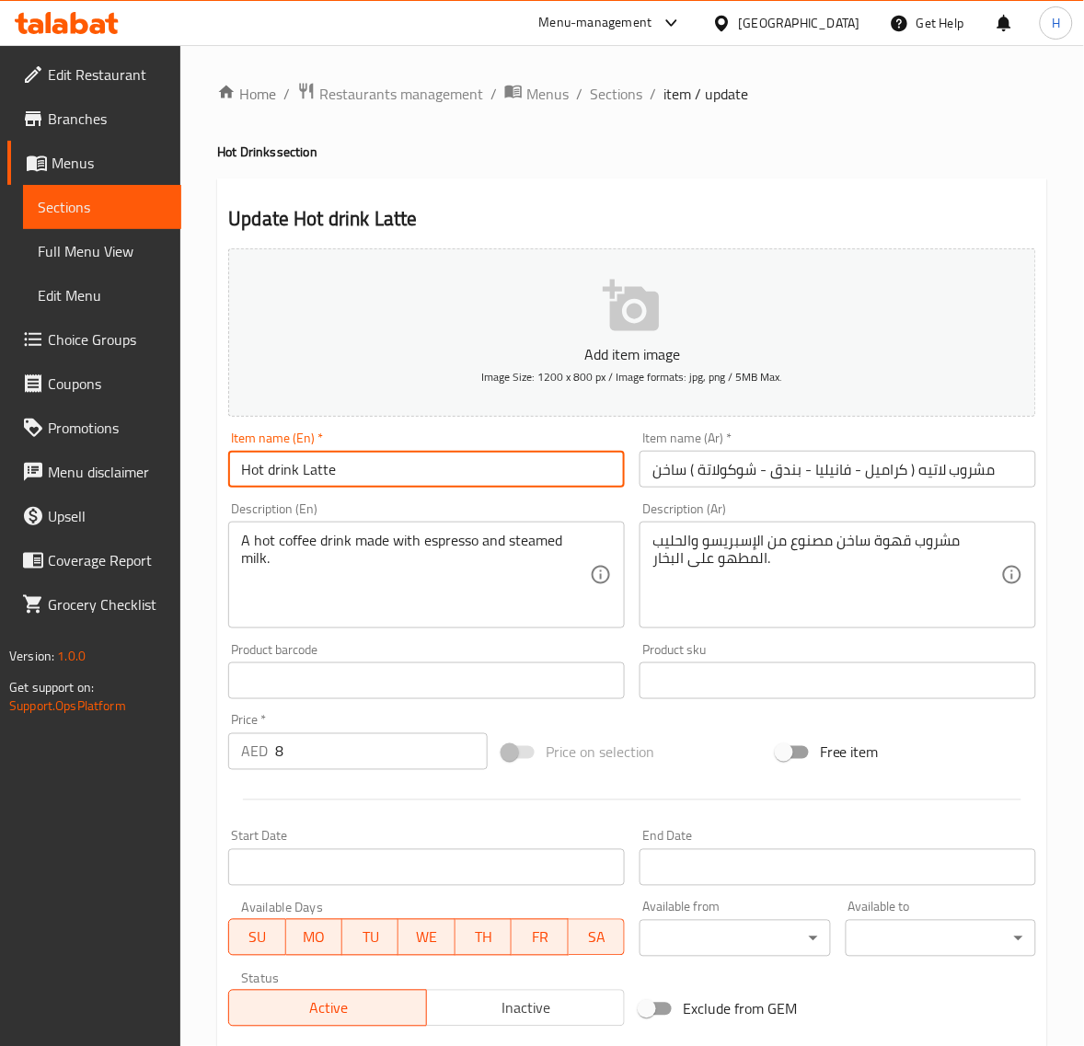
type input "Hot drink Latte"
click at [679, 470] on input "مشروب لاتيه ( كراميل - فانيليا - بندق - شوكولاتة ) ساخن" at bounding box center [838, 469] width 397 height 37
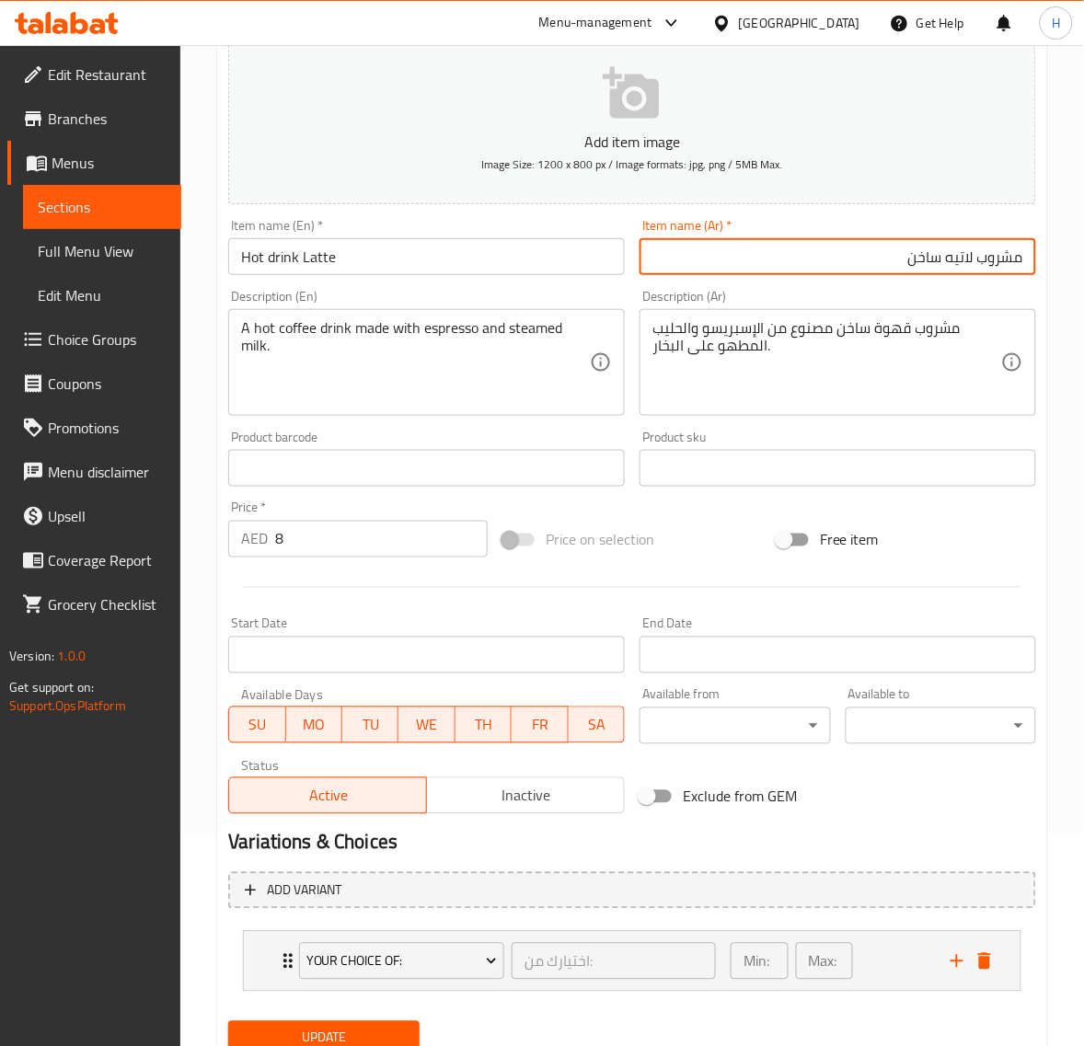
scroll to position [282, 0]
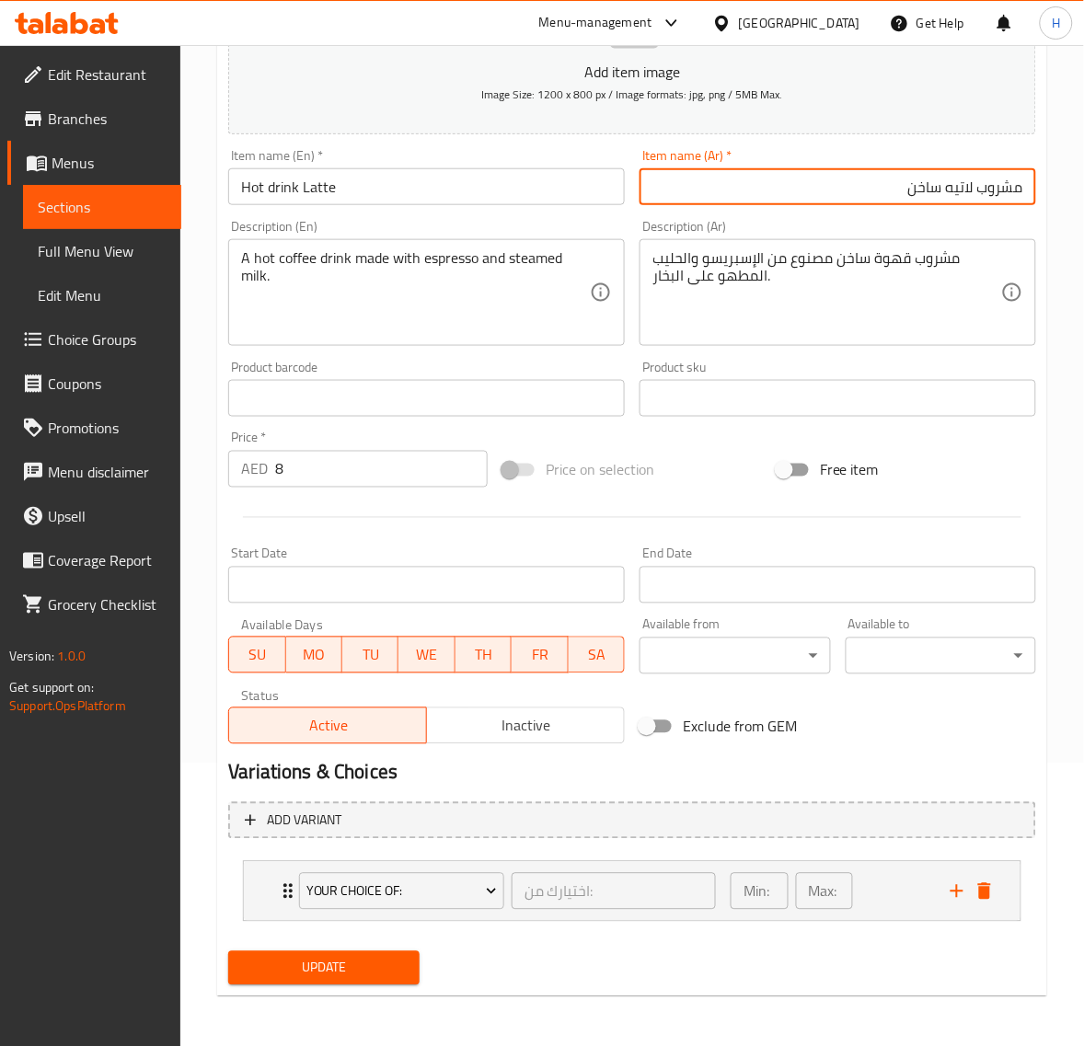
type input "مشروب لاتيه ساخن"
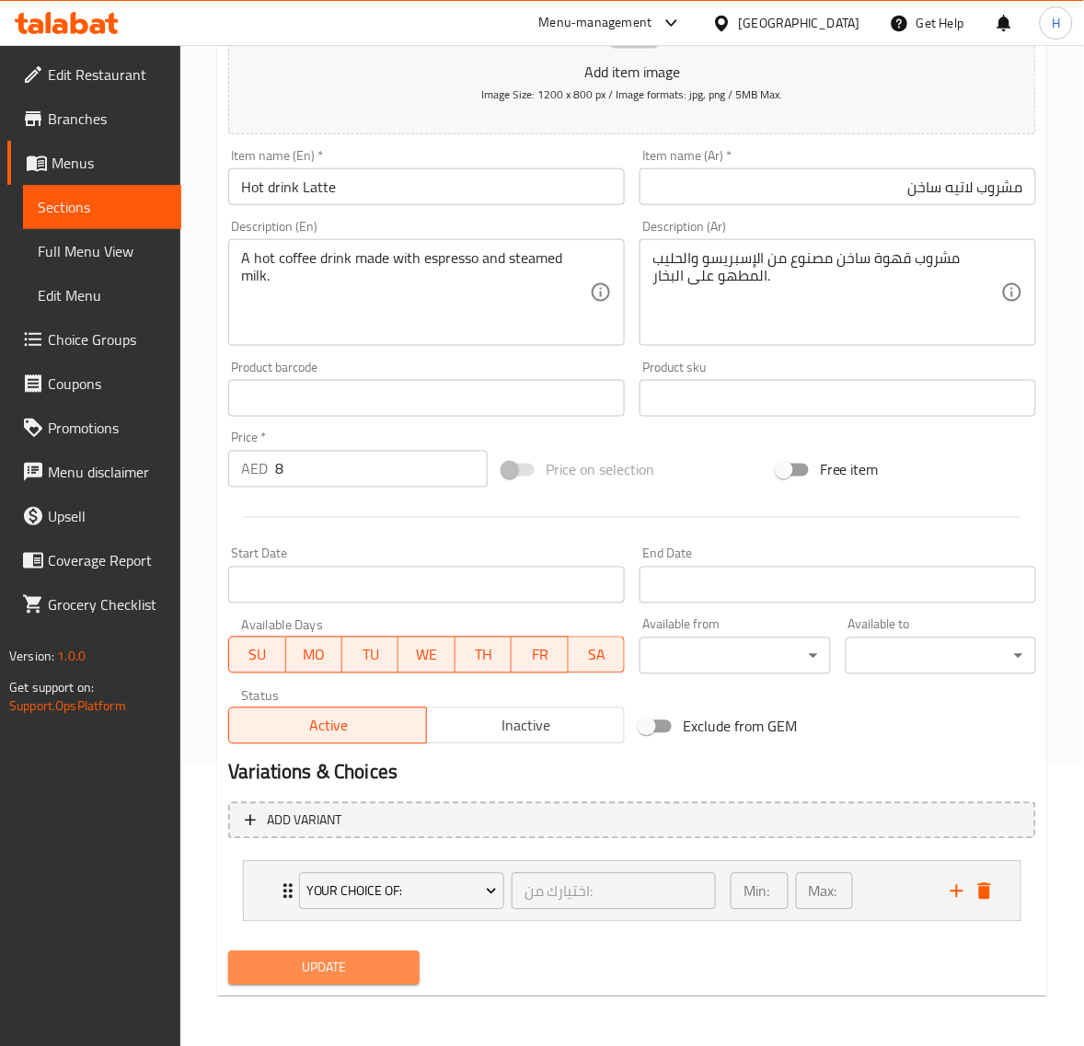
click at [391, 973] on span "Update" at bounding box center [323, 968] width 161 height 23
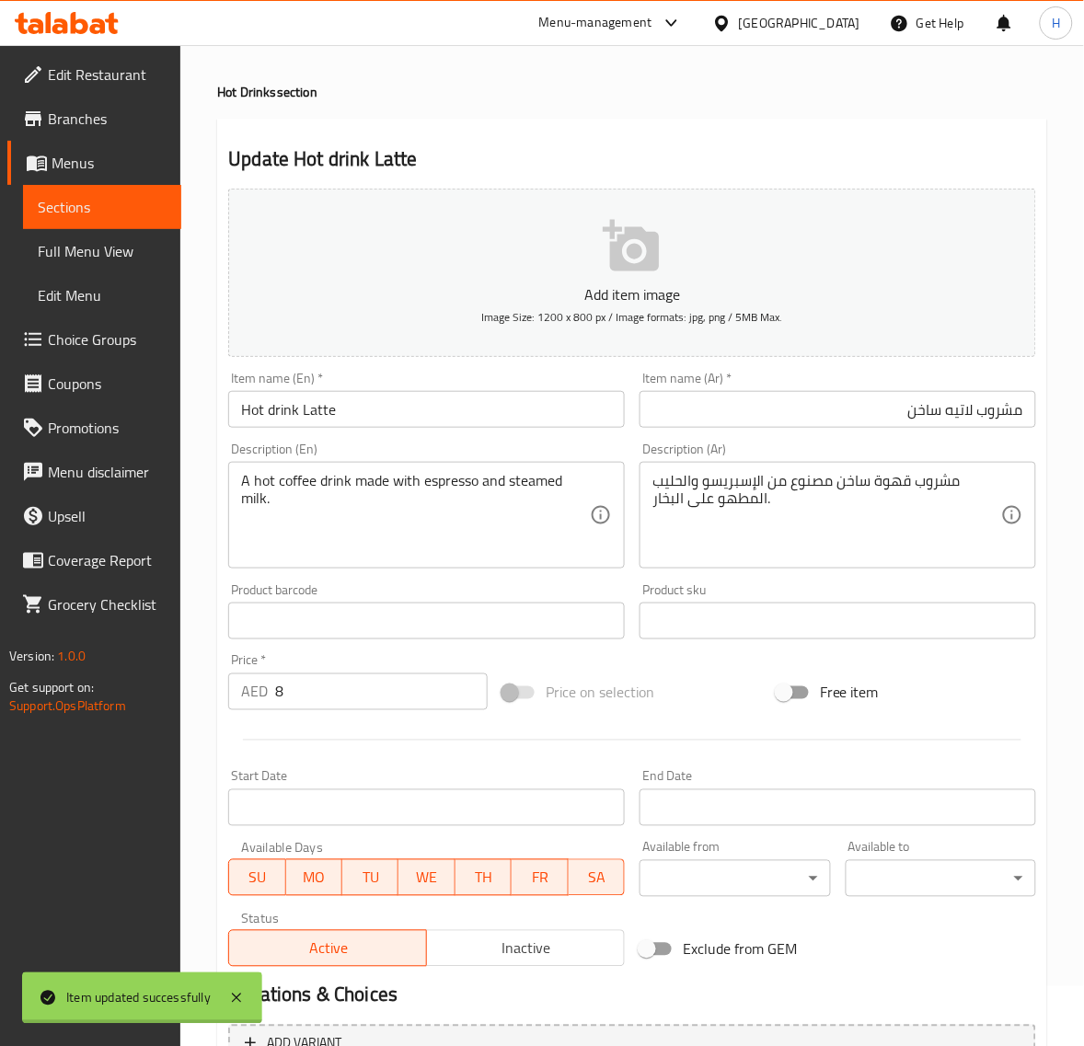
scroll to position [0, 0]
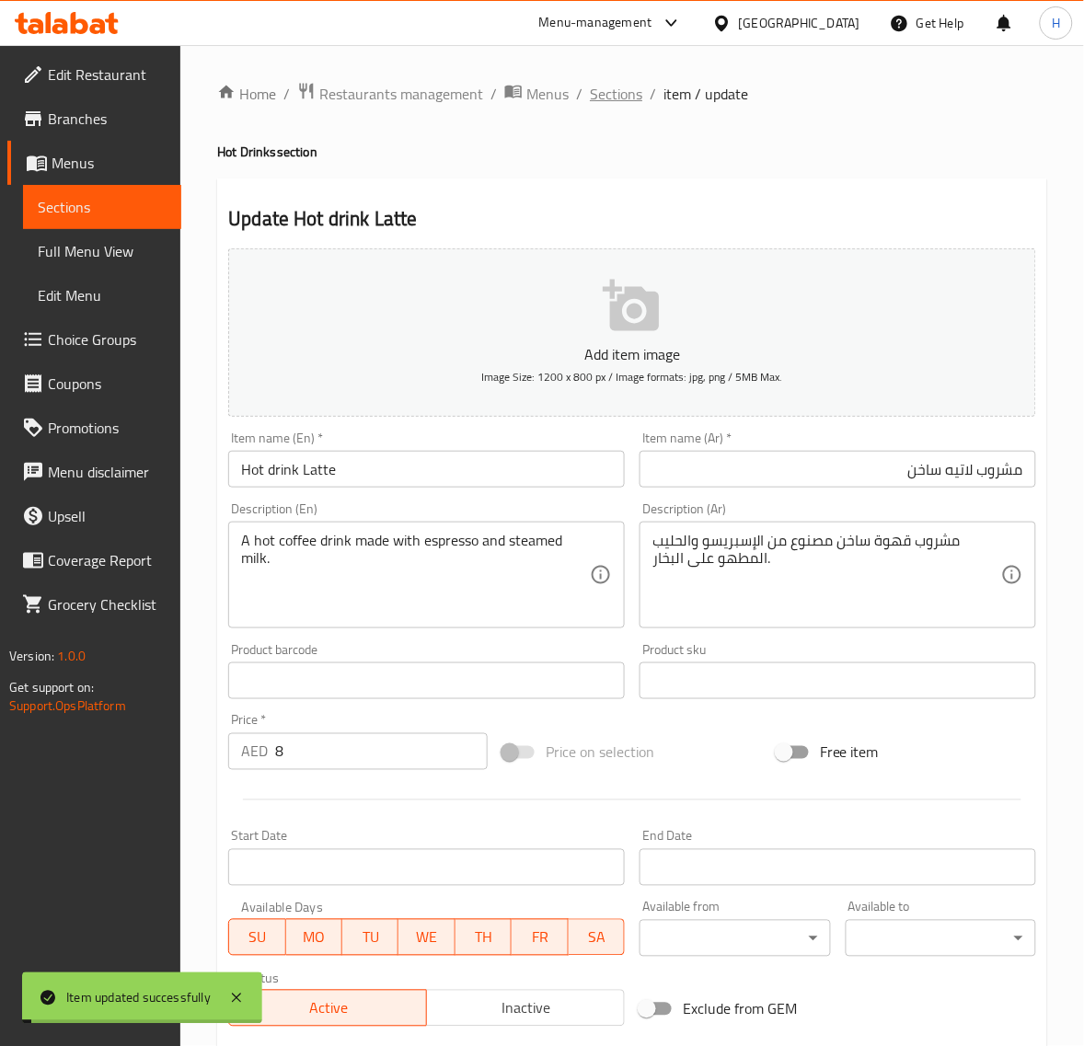
click at [604, 89] on span "Sections" at bounding box center [616, 94] width 52 height 22
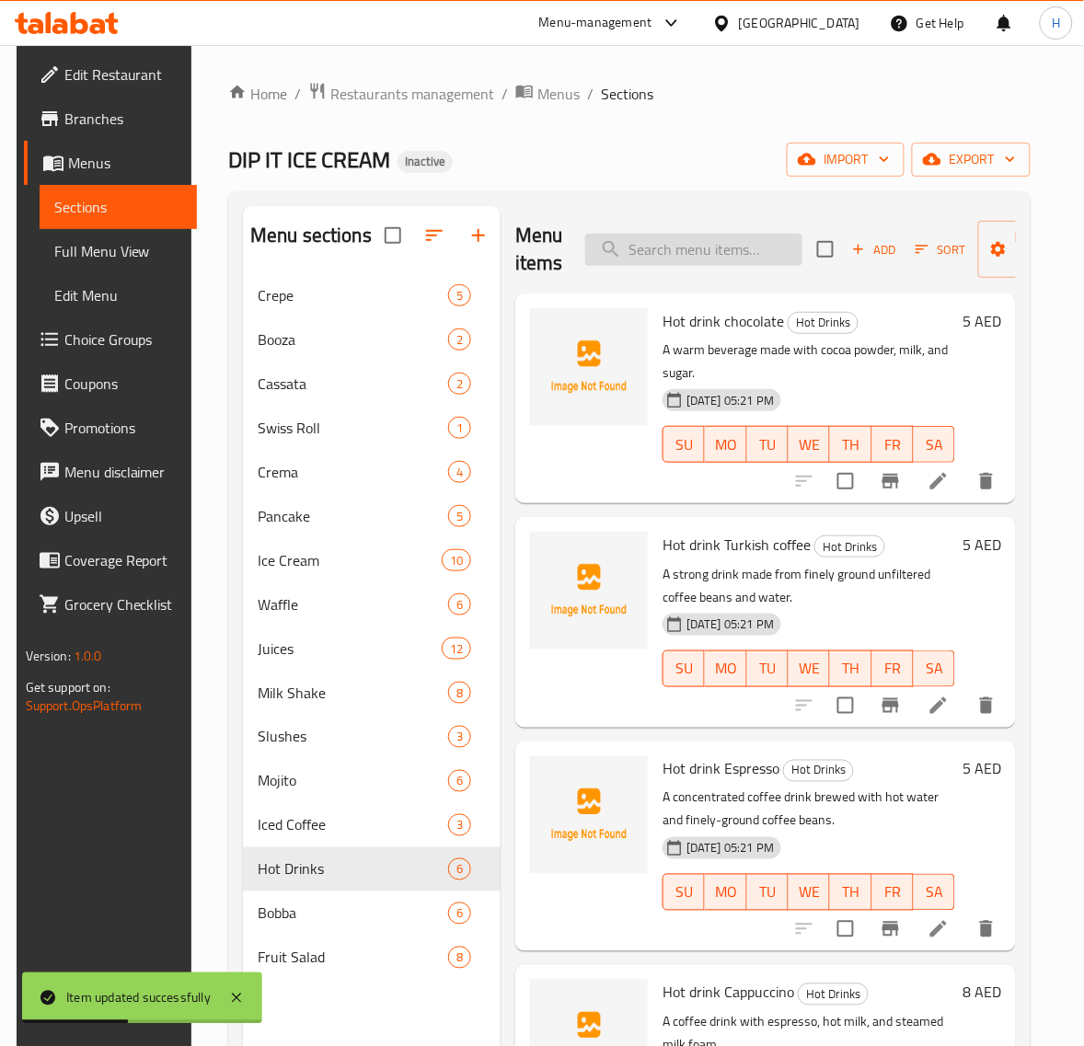
click at [690, 245] on input "search" at bounding box center [693, 250] width 217 height 32
paste input "drink Latte"
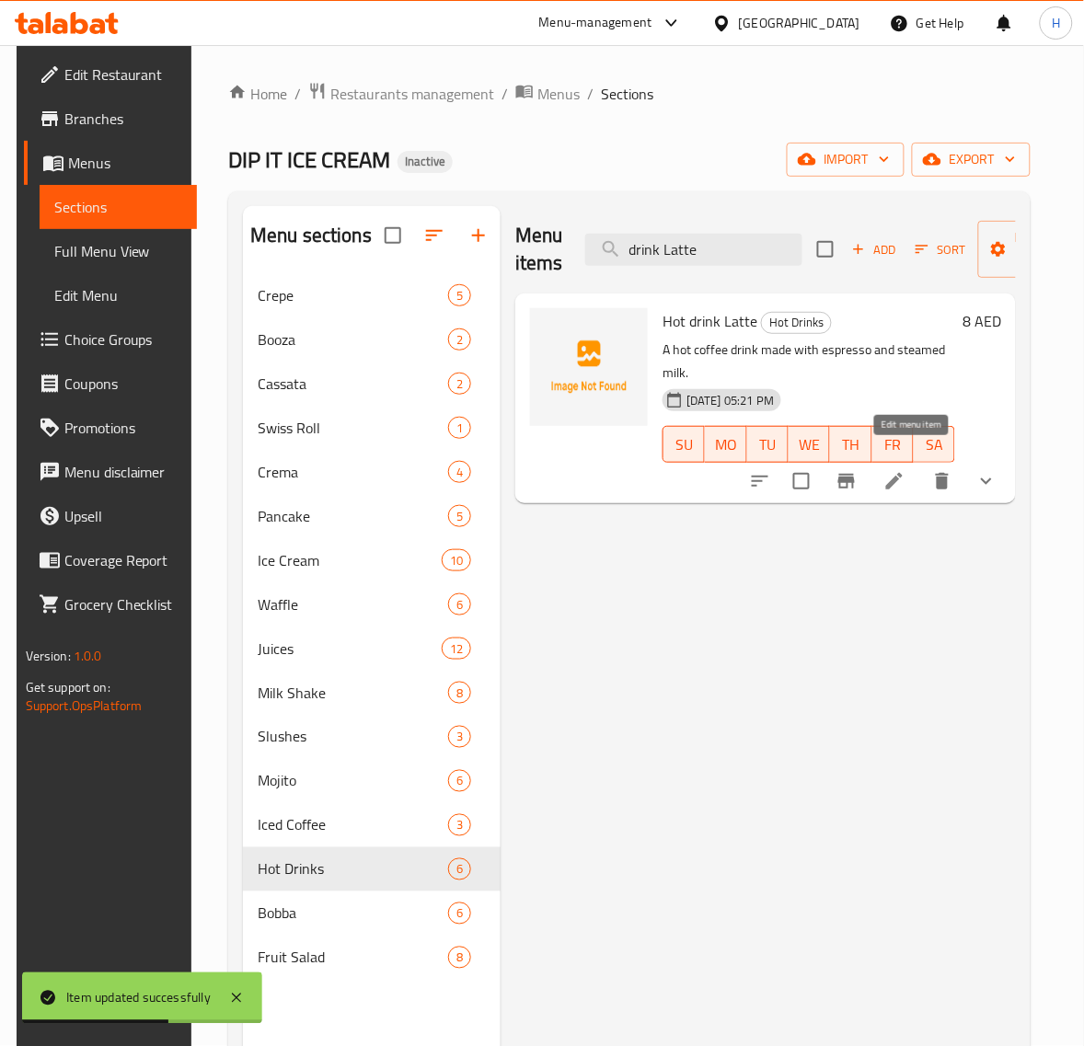
type input "drink Latte"
click at [904, 470] on icon at bounding box center [894, 481] width 22 height 22
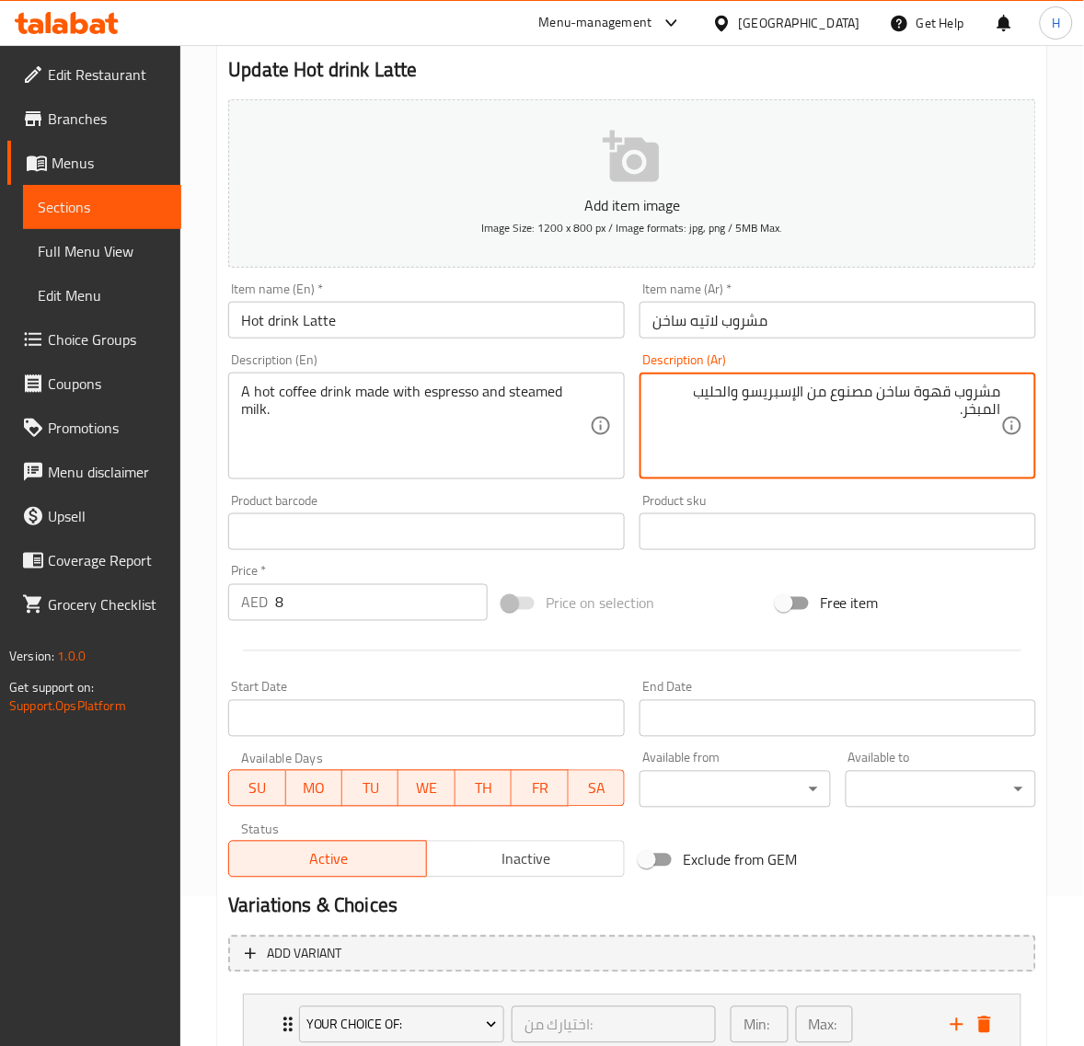
scroll to position [282, 0]
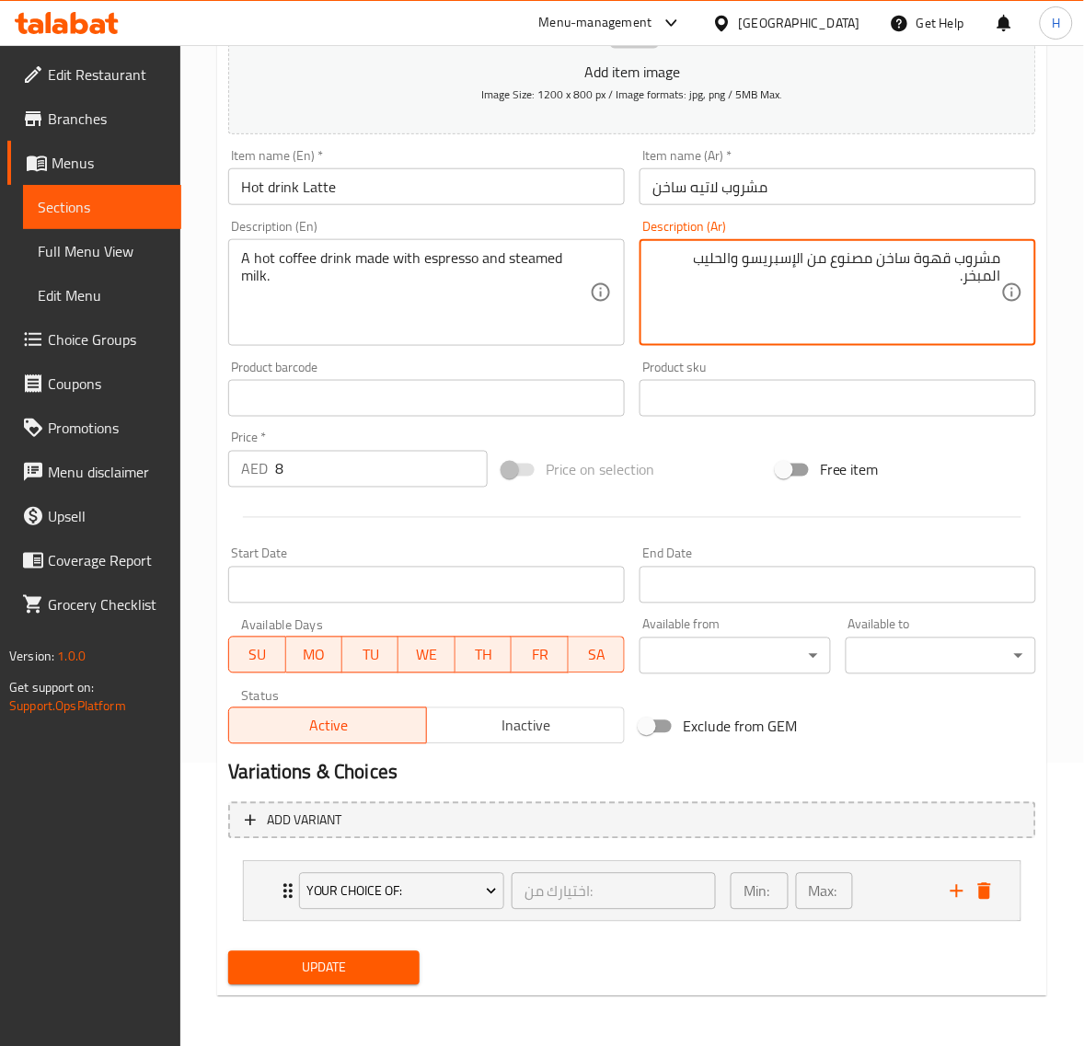
type textarea "مشروب قهوة ساخن مصنوع من الإسبريسو والحليب المبخر."
click at [415, 968] on button "Update" at bounding box center [323, 968] width 190 height 34
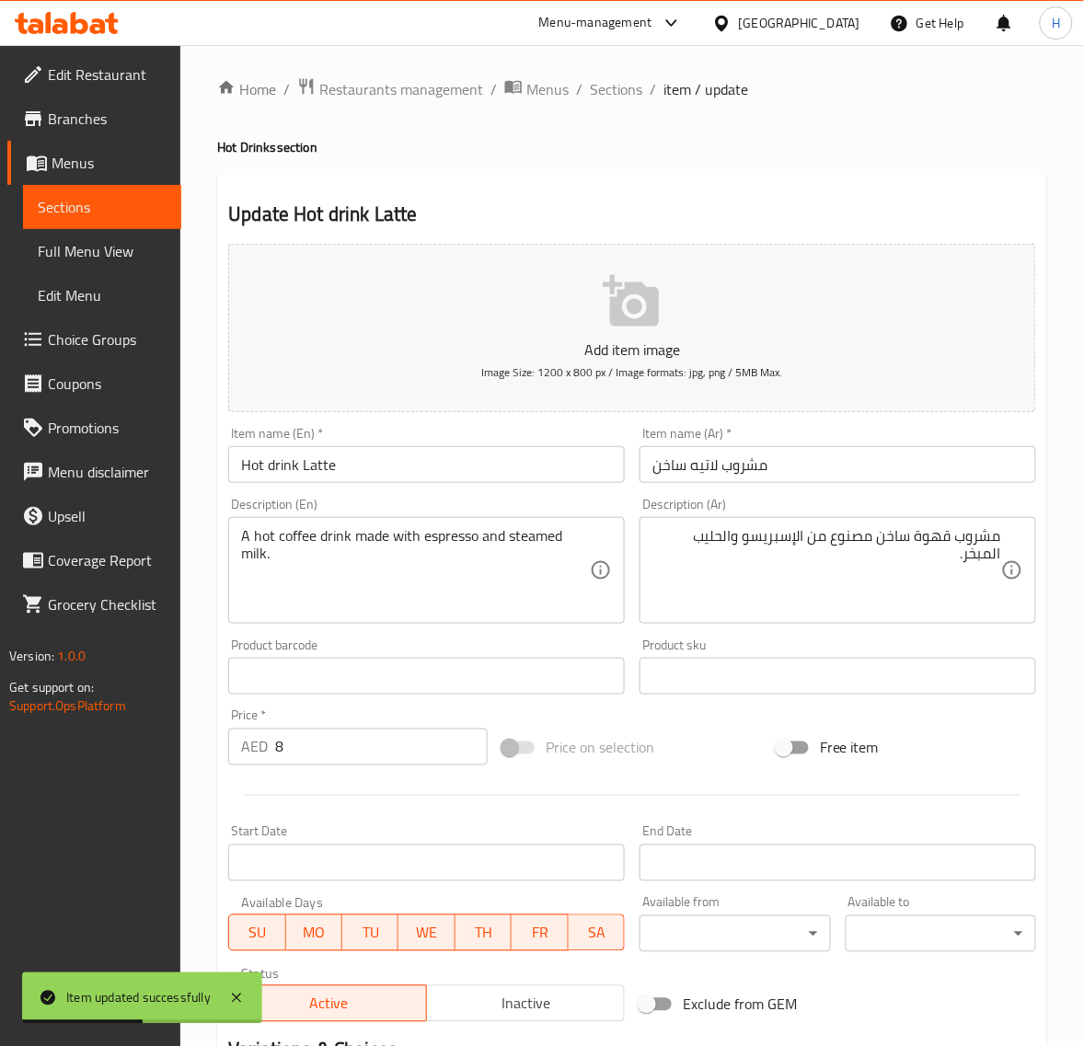
scroll to position [0, 0]
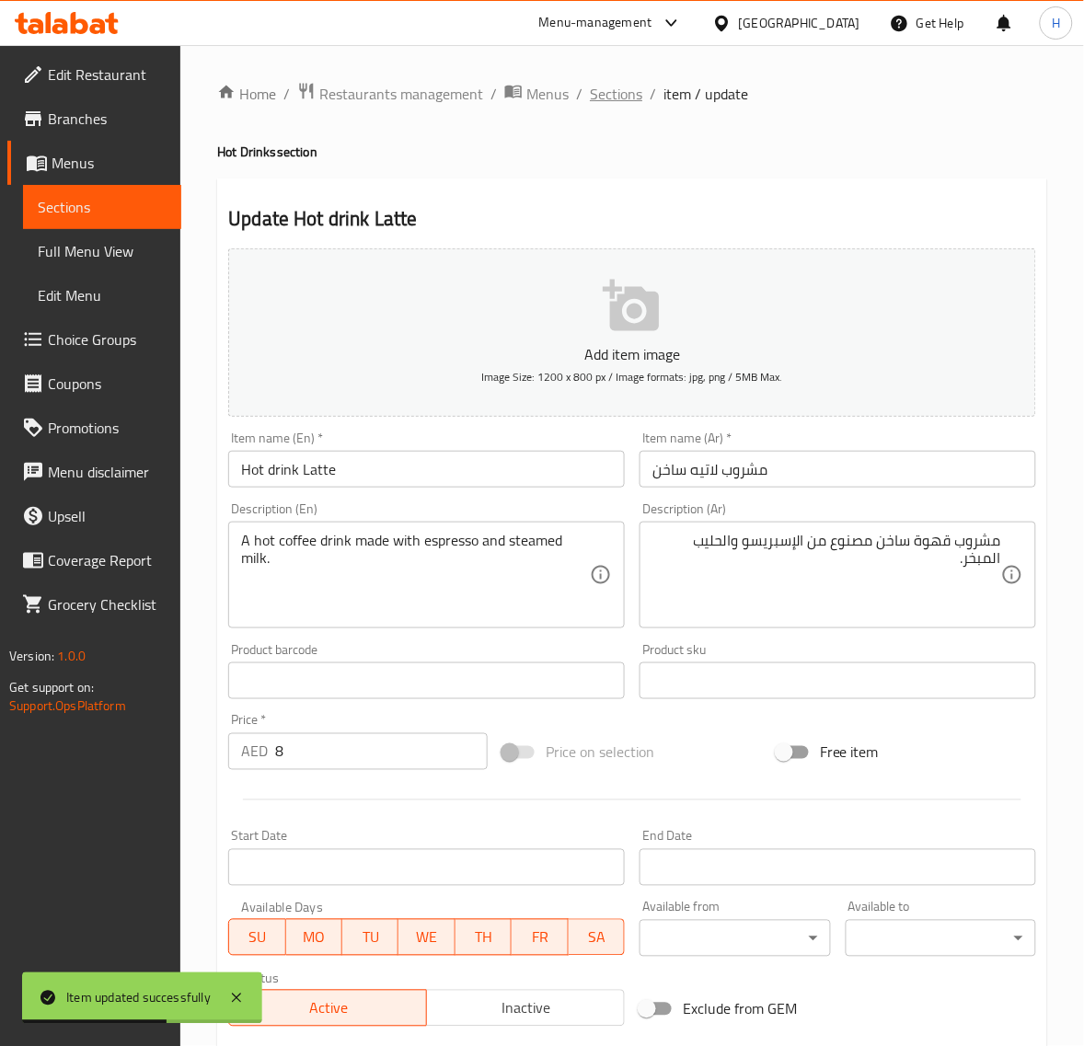
click at [609, 95] on span "Sections" at bounding box center [616, 94] width 52 height 22
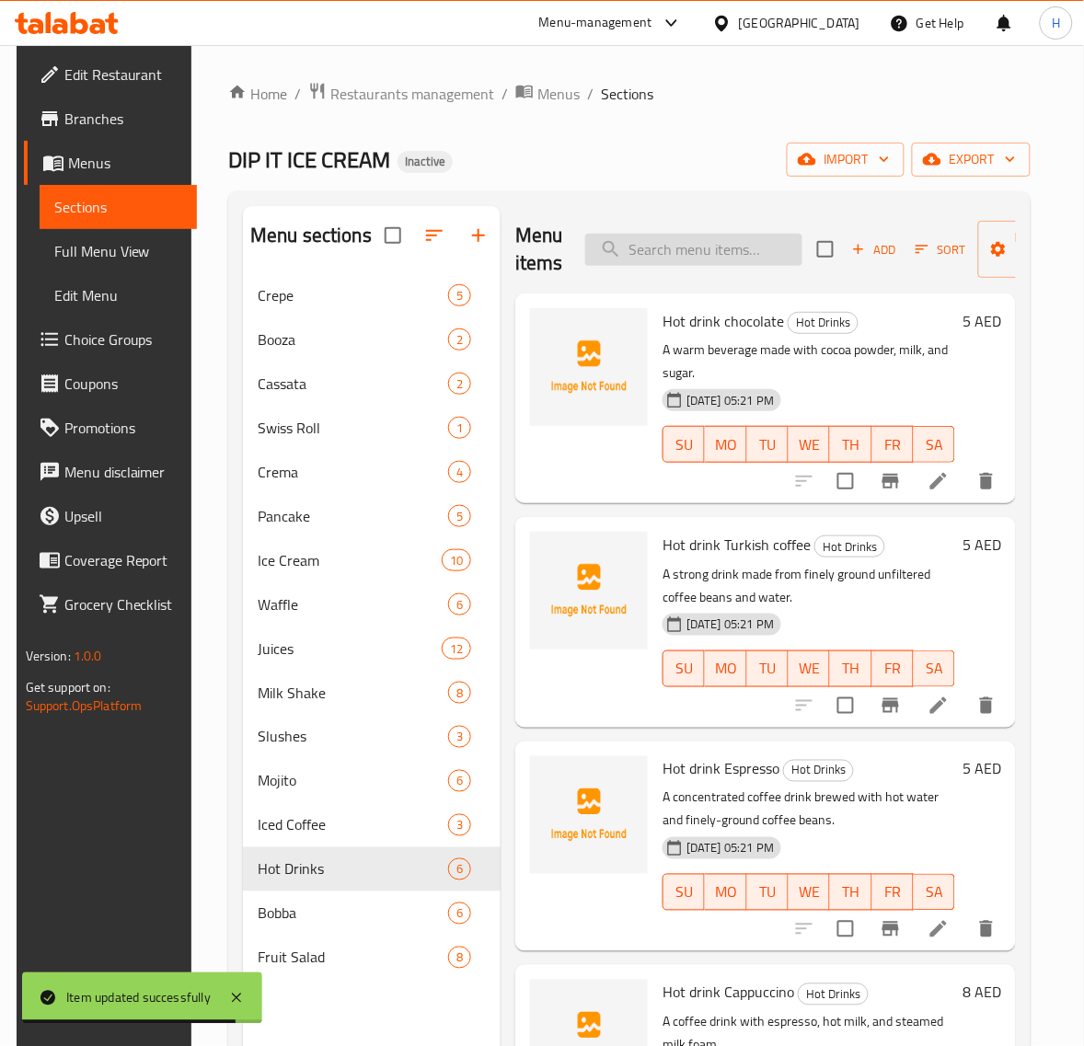
click at [674, 242] on input "search" at bounding box center [693, 250] width 217 height 32
paste input "Hot drink Mocha (White – Dark )"
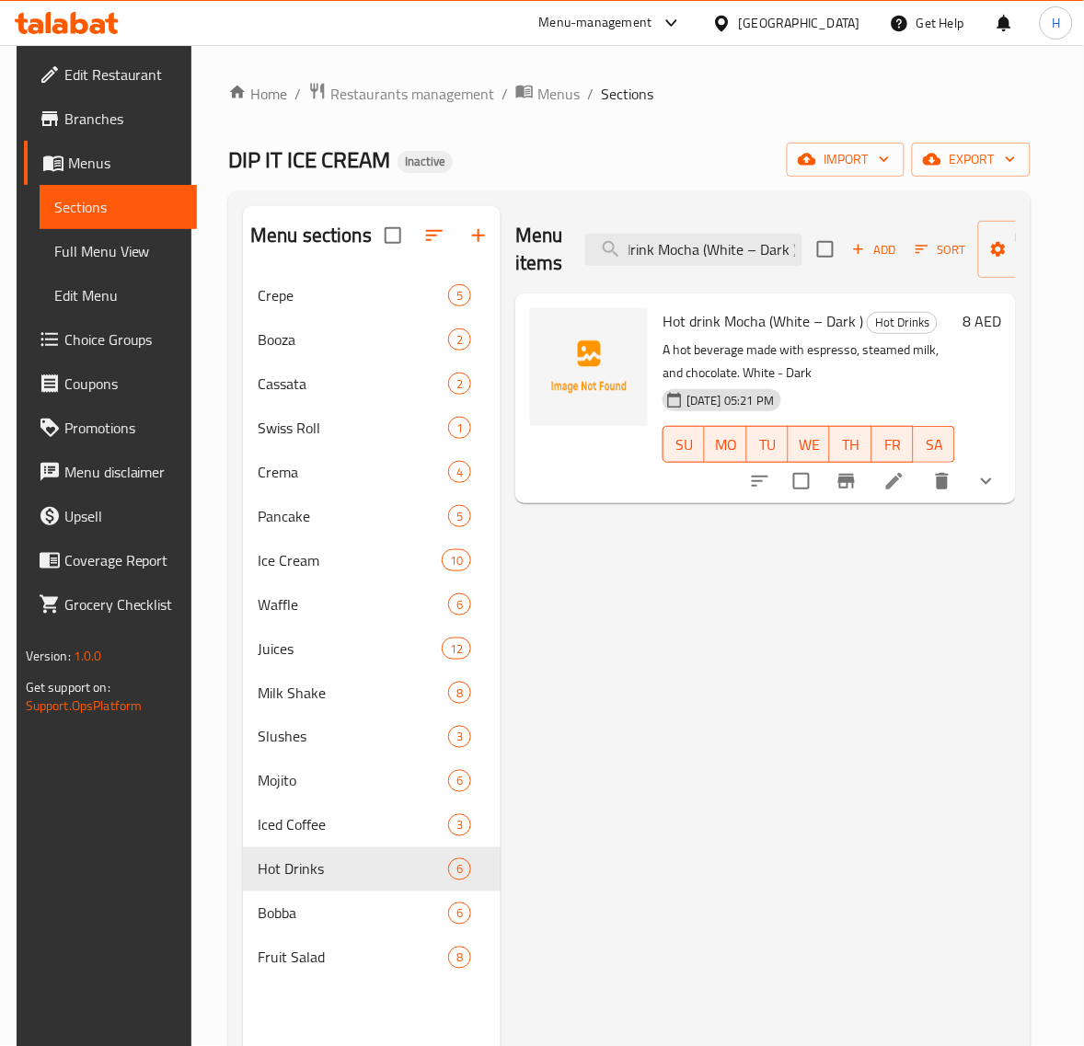
type input "Hot drink Mocha (White – Dark )"
click at [906, 469] on li at bounding box center [895, 481] width 52 height 33
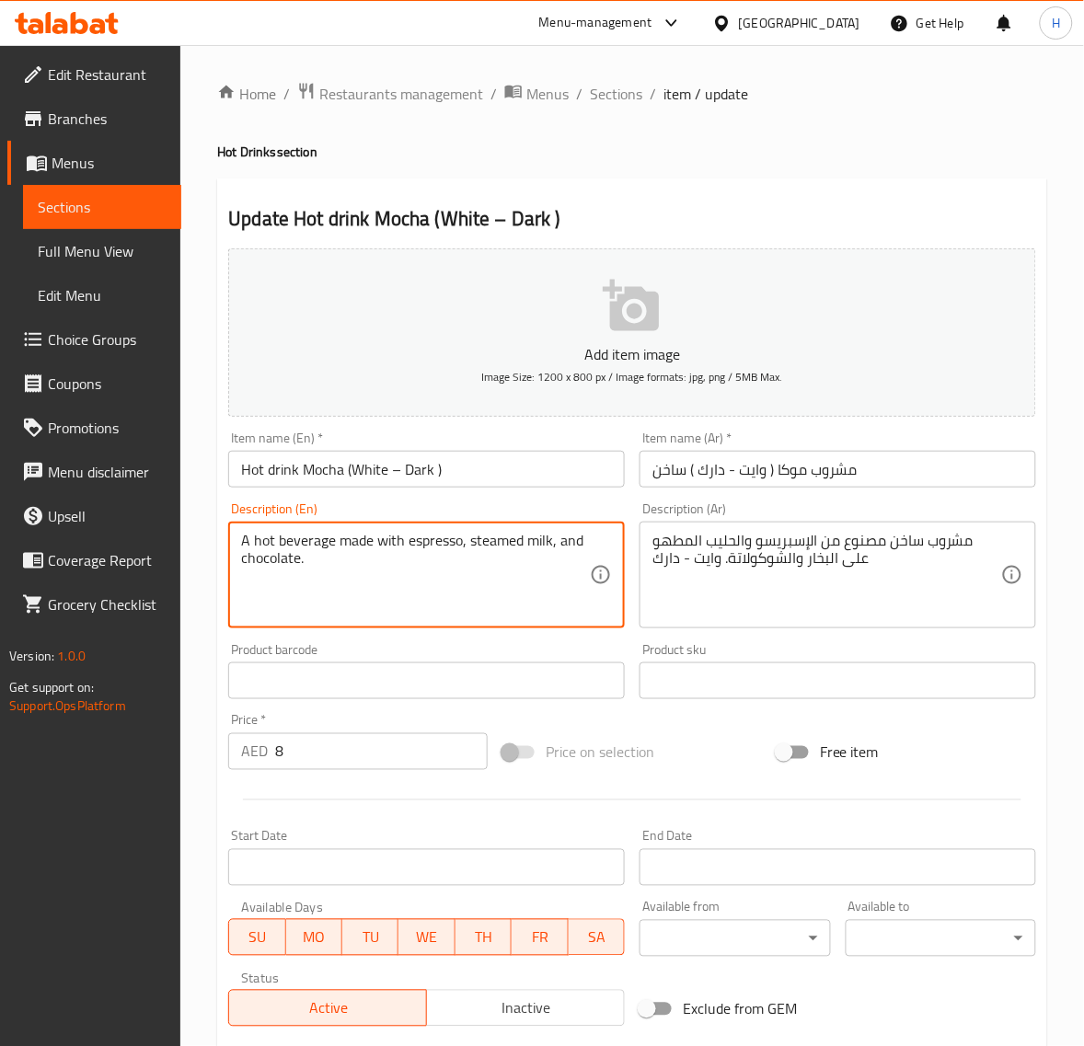
type textarea "A hot beverage made with espresso, steamed milk, and chocolate."
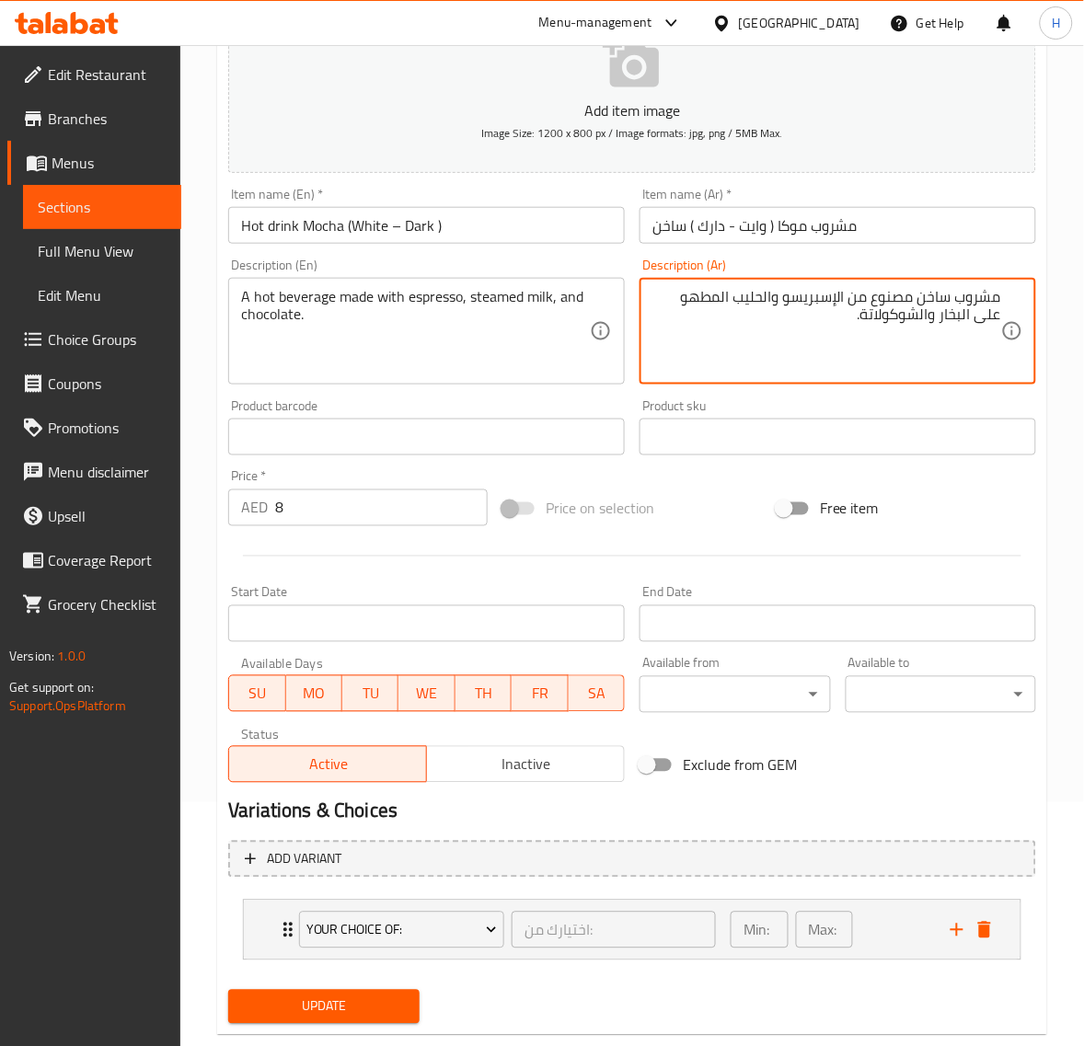
scroll to position [282, 0]
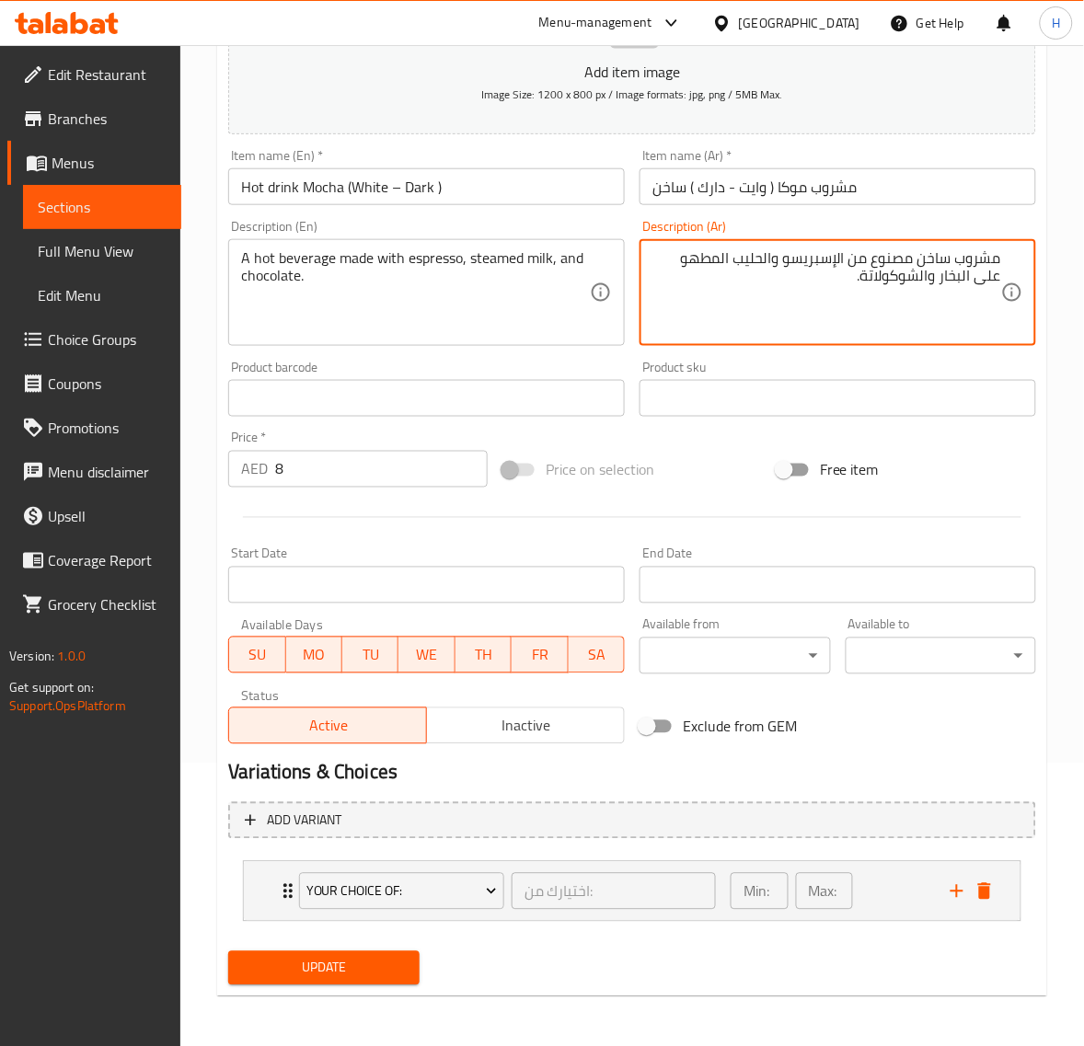
type textarea "مشروب ساخن مصنوع من الإسبريسو والحليب المطهو على البخار والشوكولاتة."
click at [350, 967] on span "Update" at bounding box center [323, 968] width 161 height 23
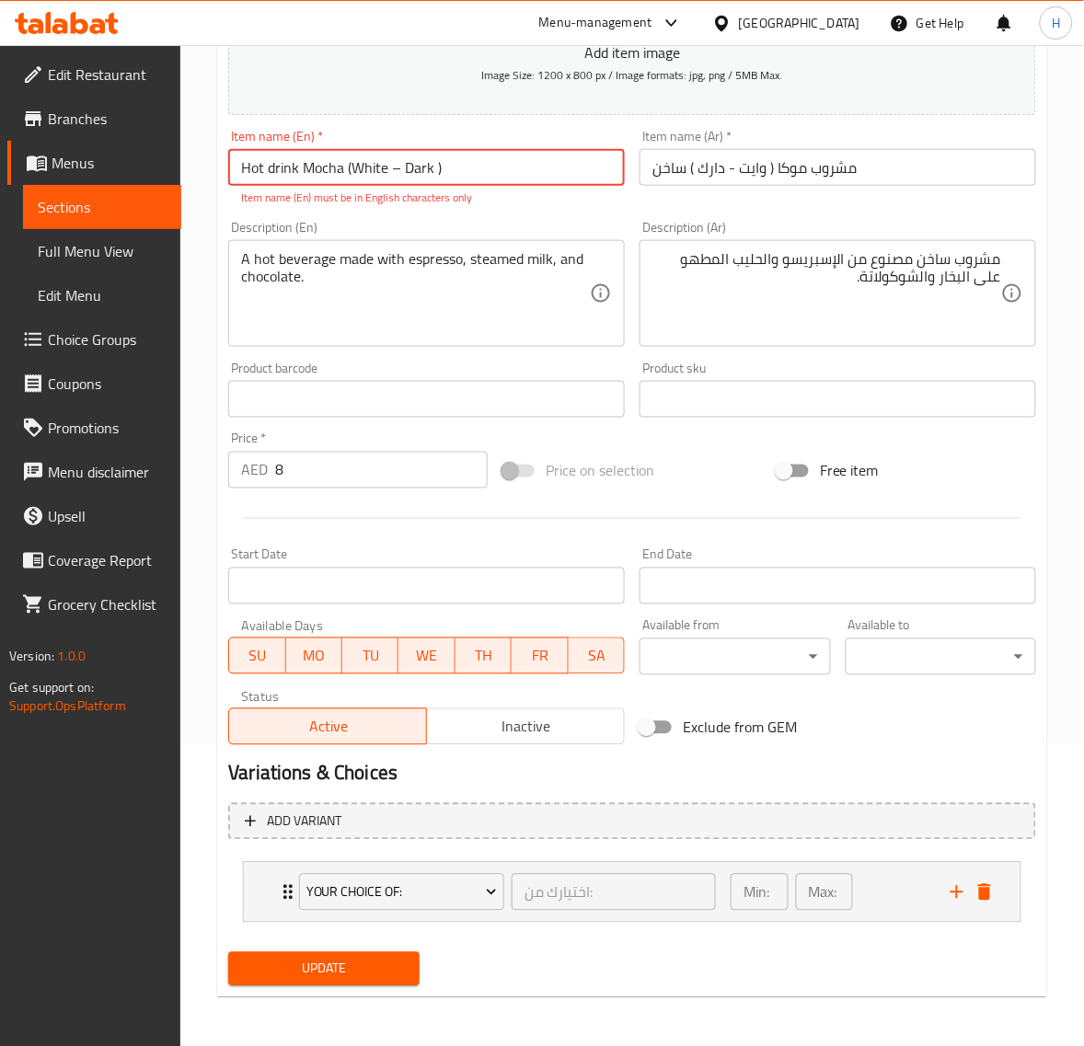
scroll to position [304, 0]
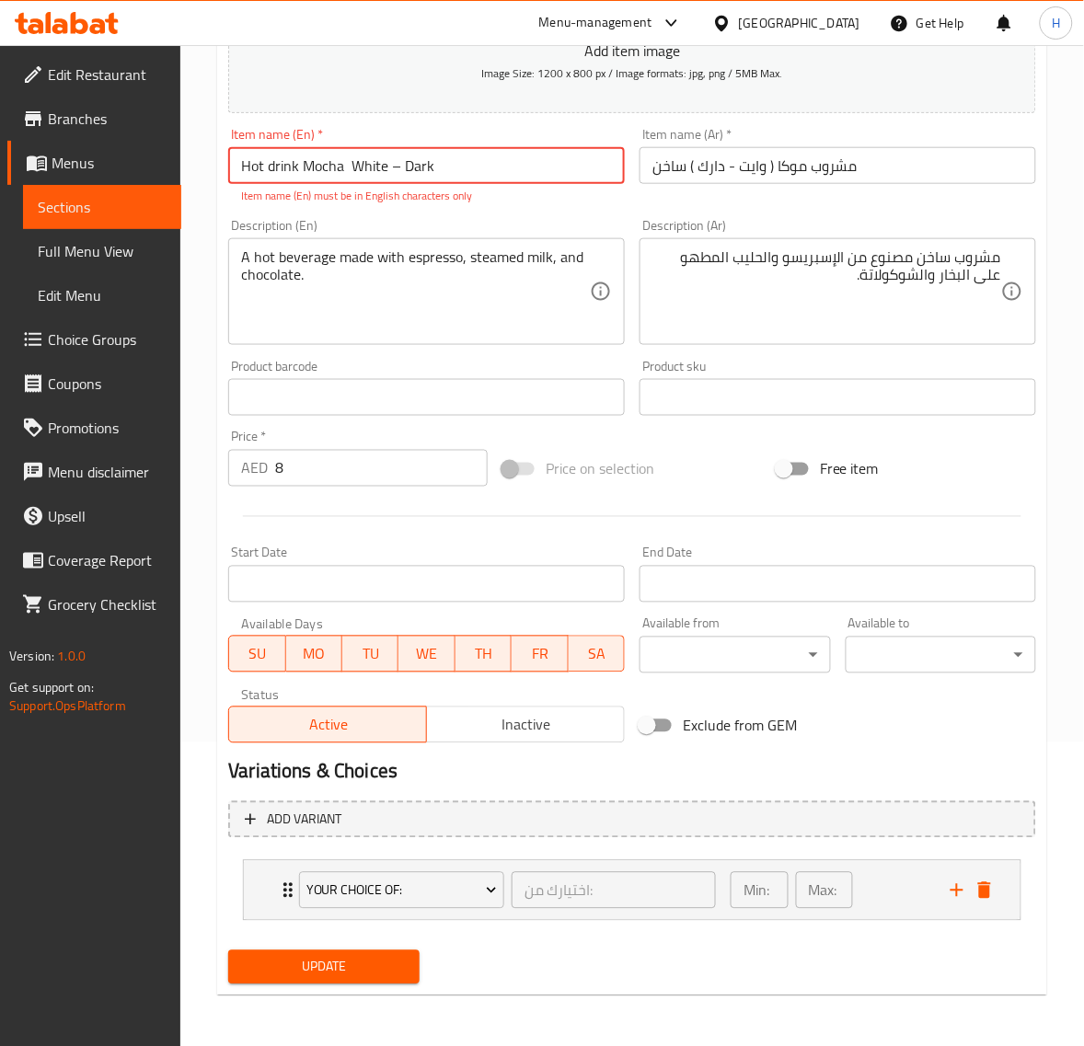
click at [369, 971] on span "Update" at bounding box center [323, 967] width 161 height 23
click at [379, 956] on span "Update" at bounding box center [323, 967] width 161 height 23
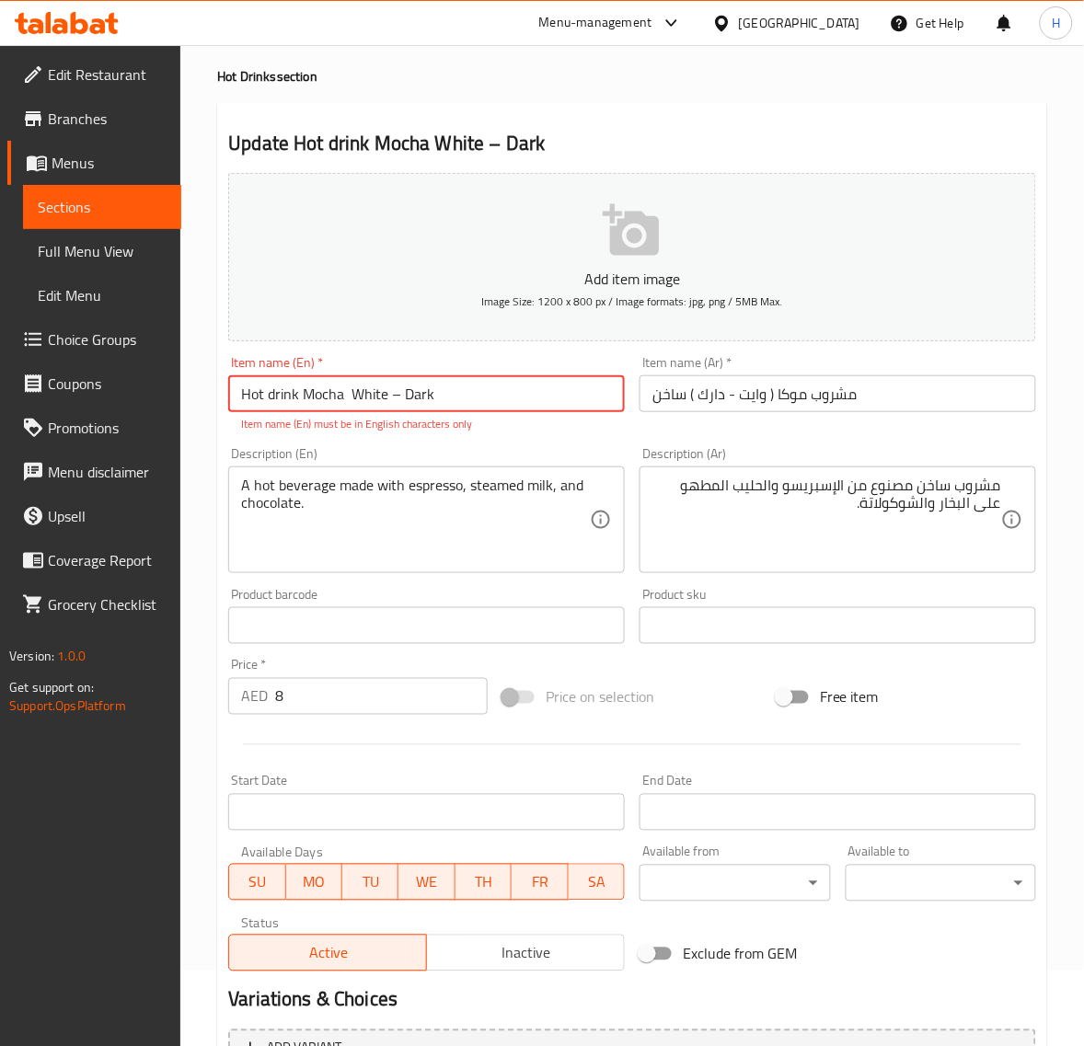
scroll to position [74, 0]
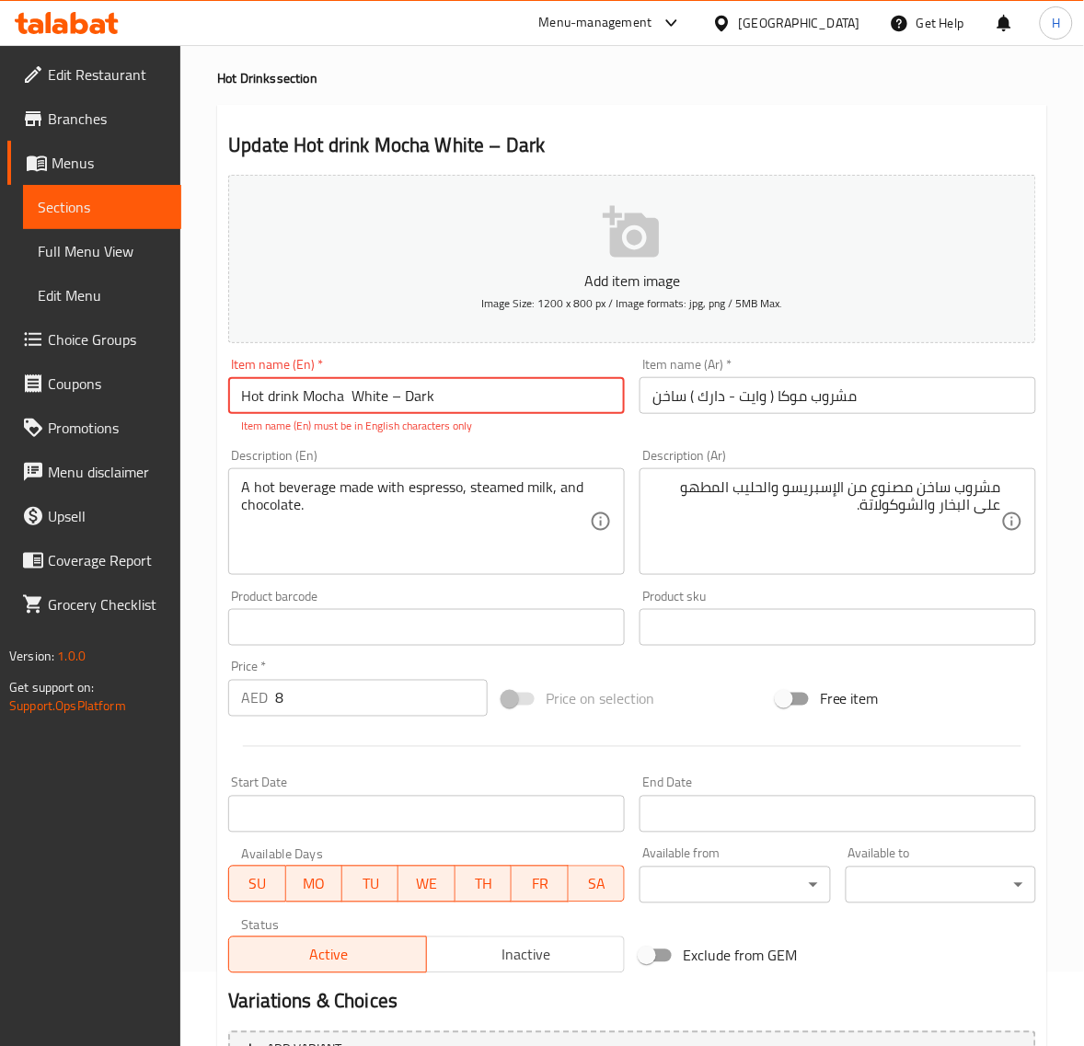
click at [397, 401] on input "Hot drink Mocha White – Dark" at bounding box center [426, 395] width 397 height 37
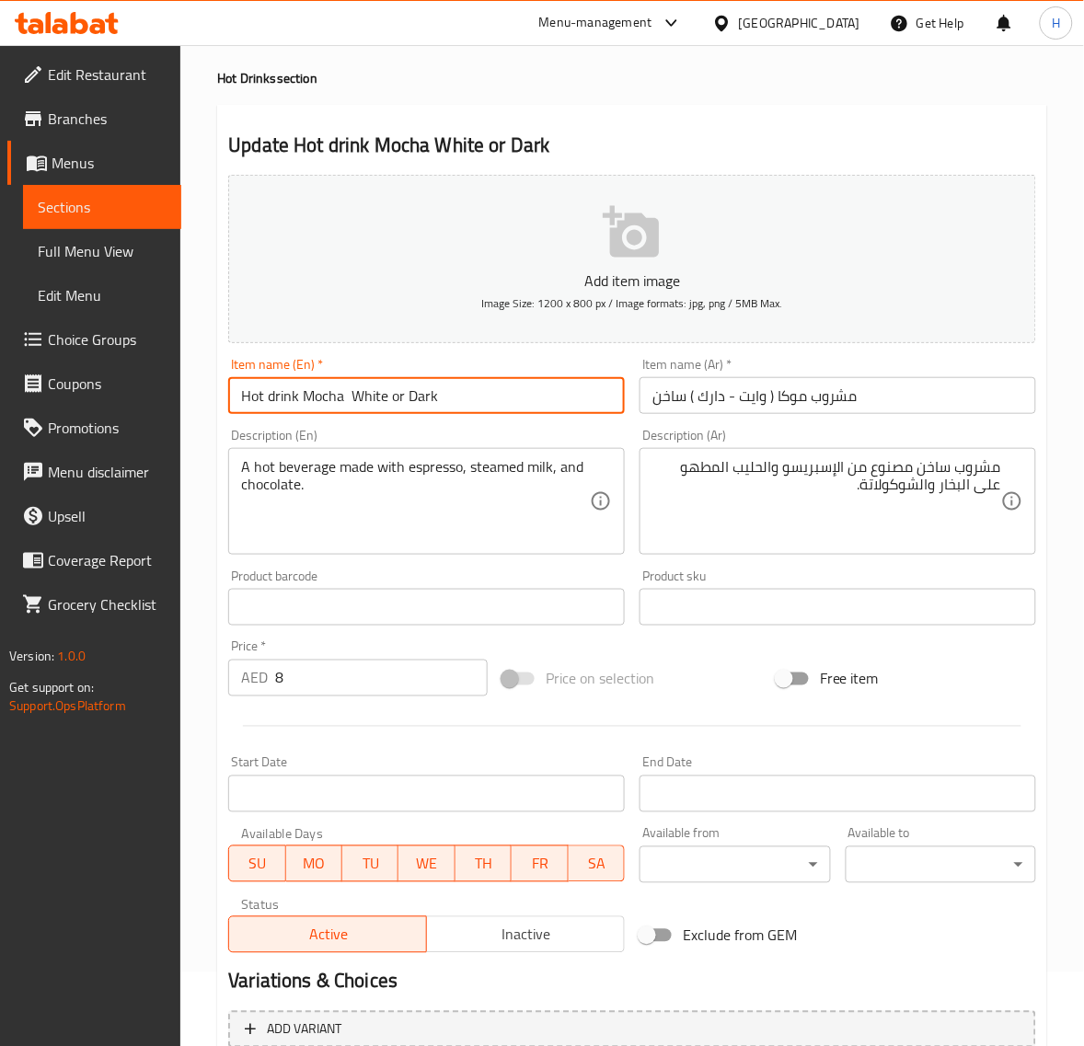
type input "Hot drink Mocha White or Dark"
click at [888, 407] on input "مشروب موكا ( وايت - دارك ) ساخن" at bounding box center [838, 395] width 397 height 37
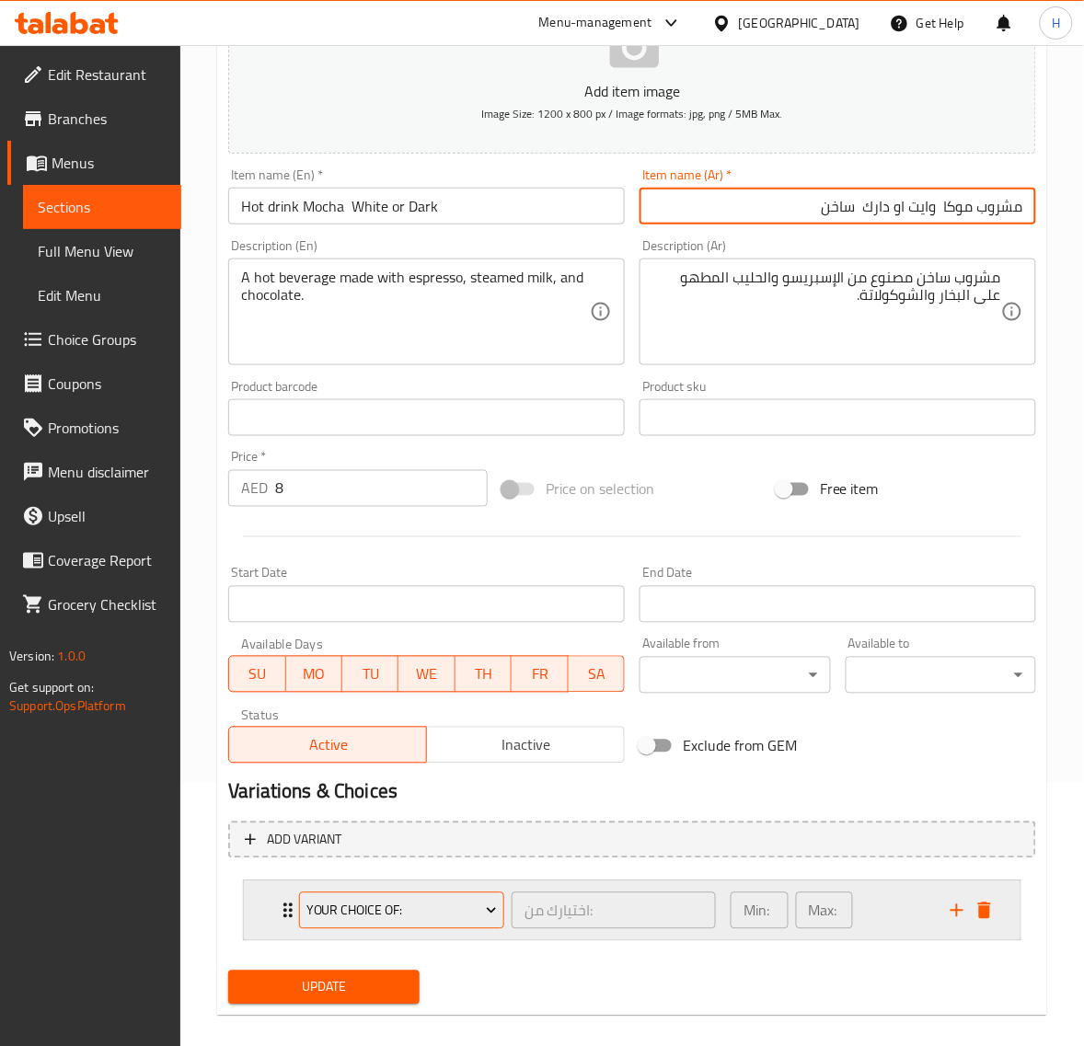
scroll to position [282, 0]
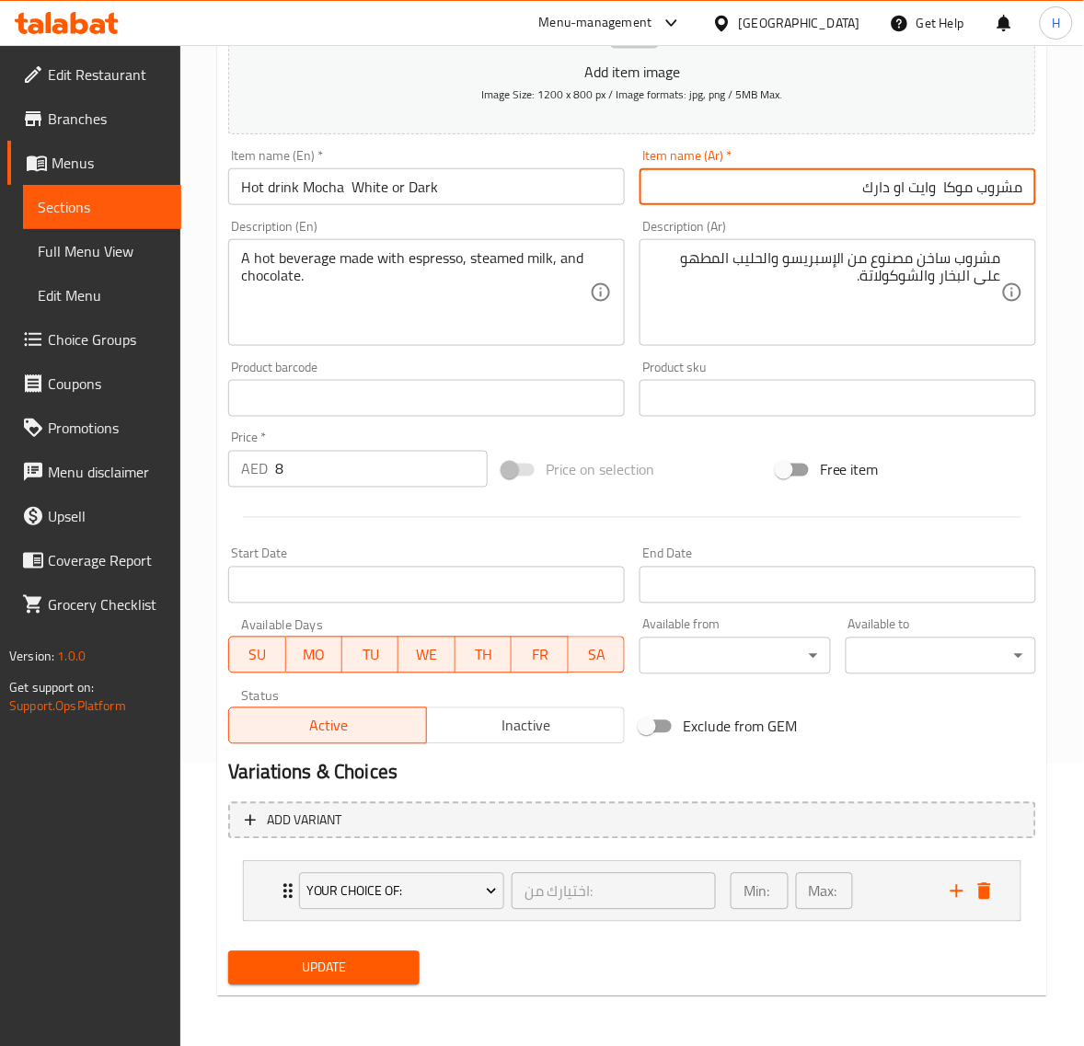
paste input "ساخن"
type input "مشروب موكا ساخن وايت او دارك"
click at [333, 964] on span "Update" at bounding box center [323, 968] width 161 height 23
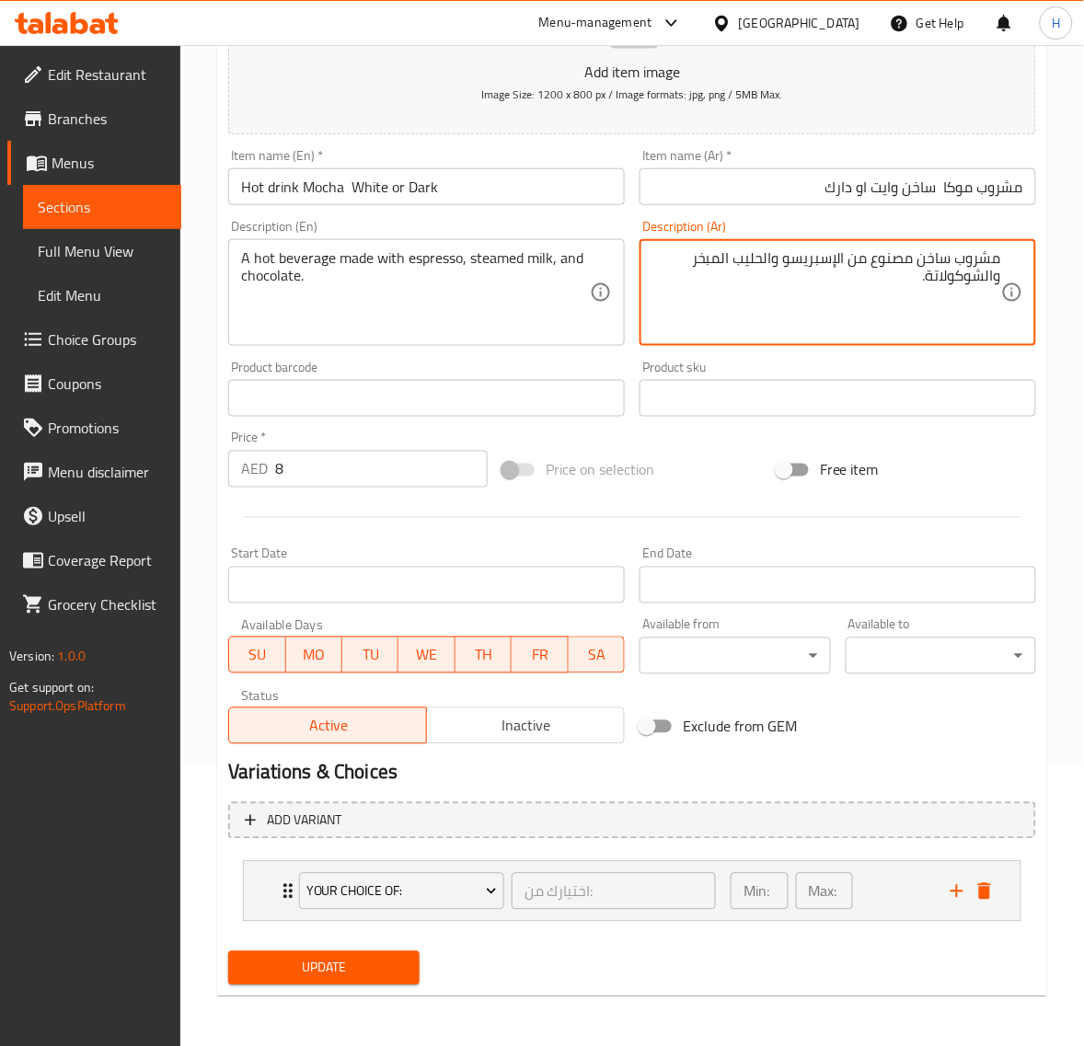
type textarea "مشروب ساخن مصنوع من الإسبريسو والحليب المبخر والشوكولاتة."
click at [408, 960] on button "Update" at bounding box center [323, 968] width 190 height 34
click at [351, 978] on span "Update" at bounding box center [323, 968] width 161 height 23
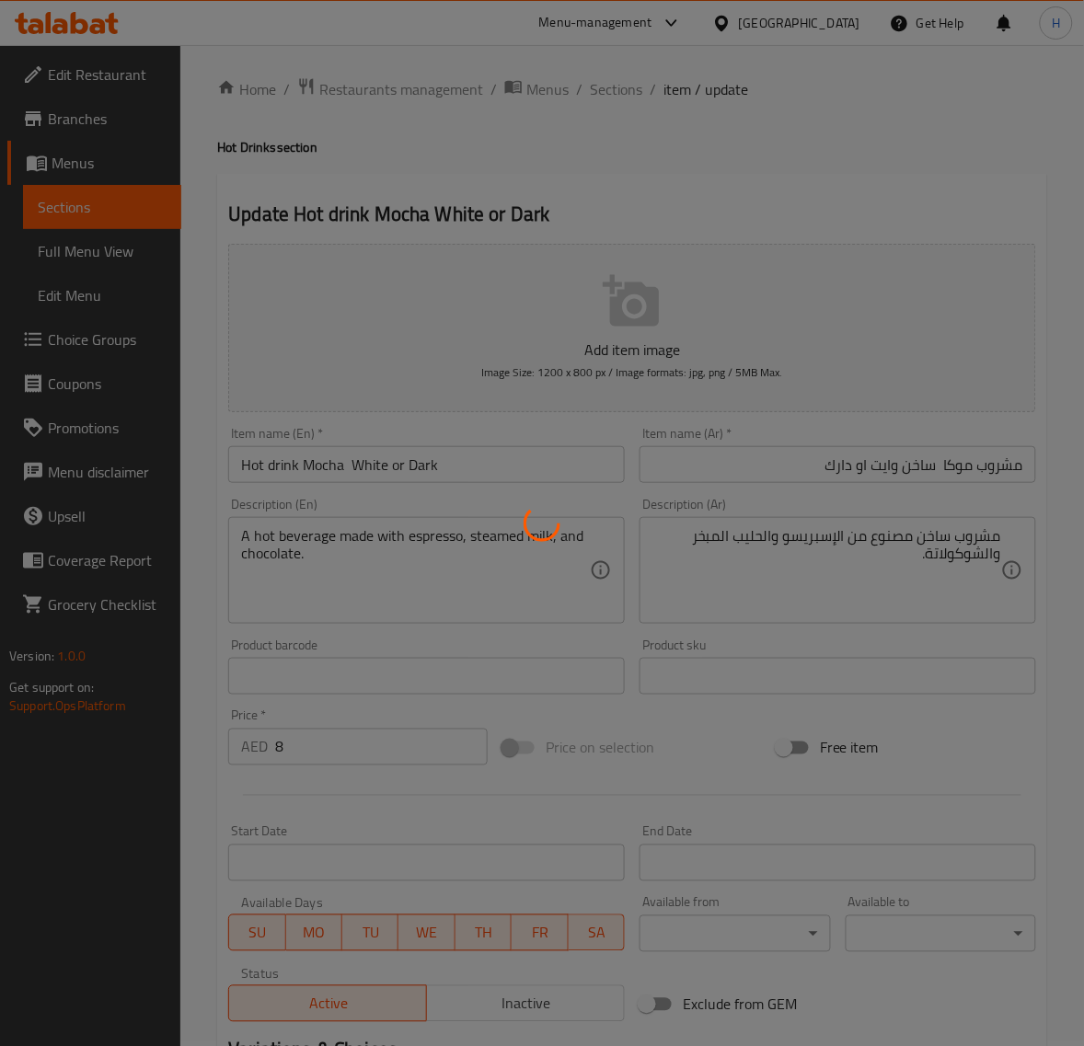
scroll to position [0, 0]
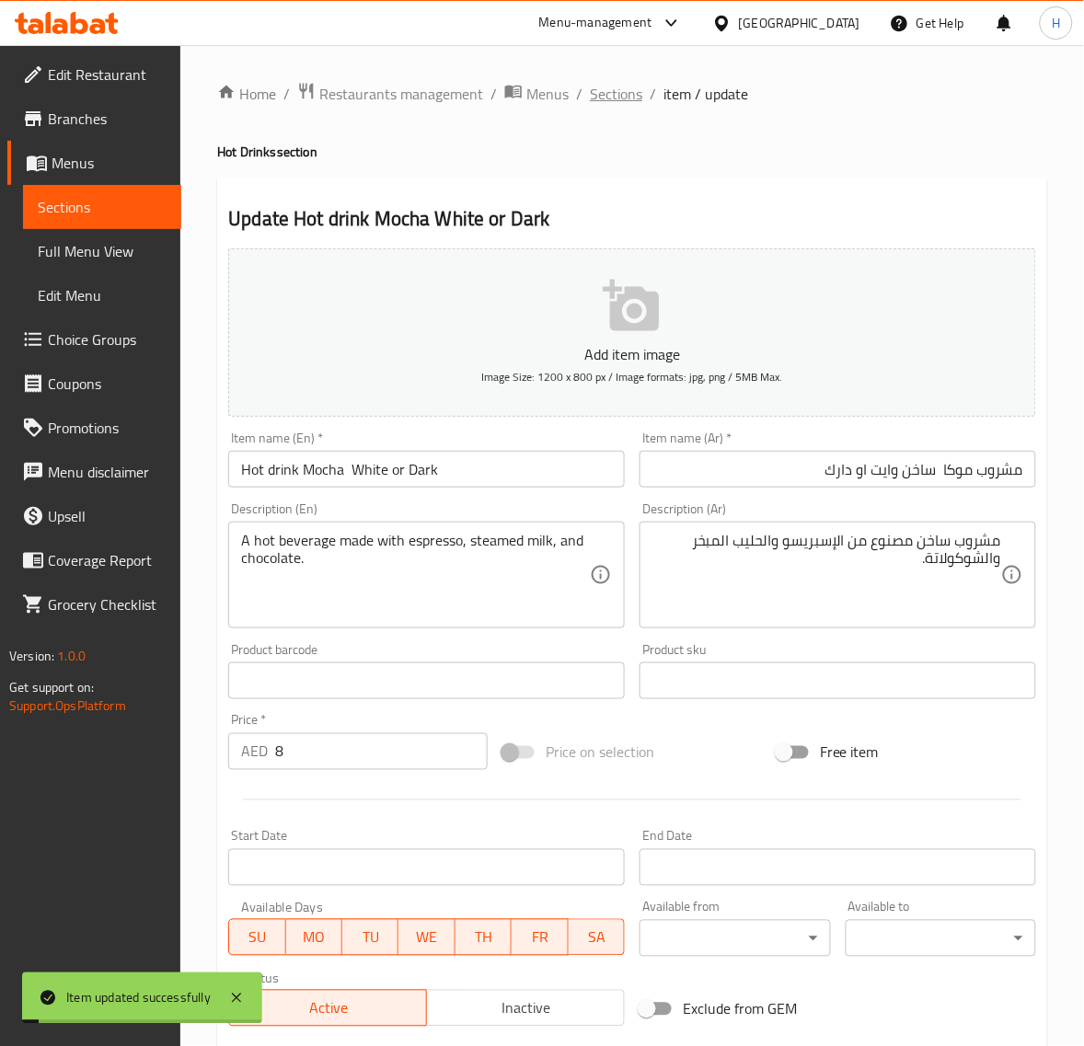
click at [626, 98] on span "Sections" at bounding box center [616, 94] width 52 height 22
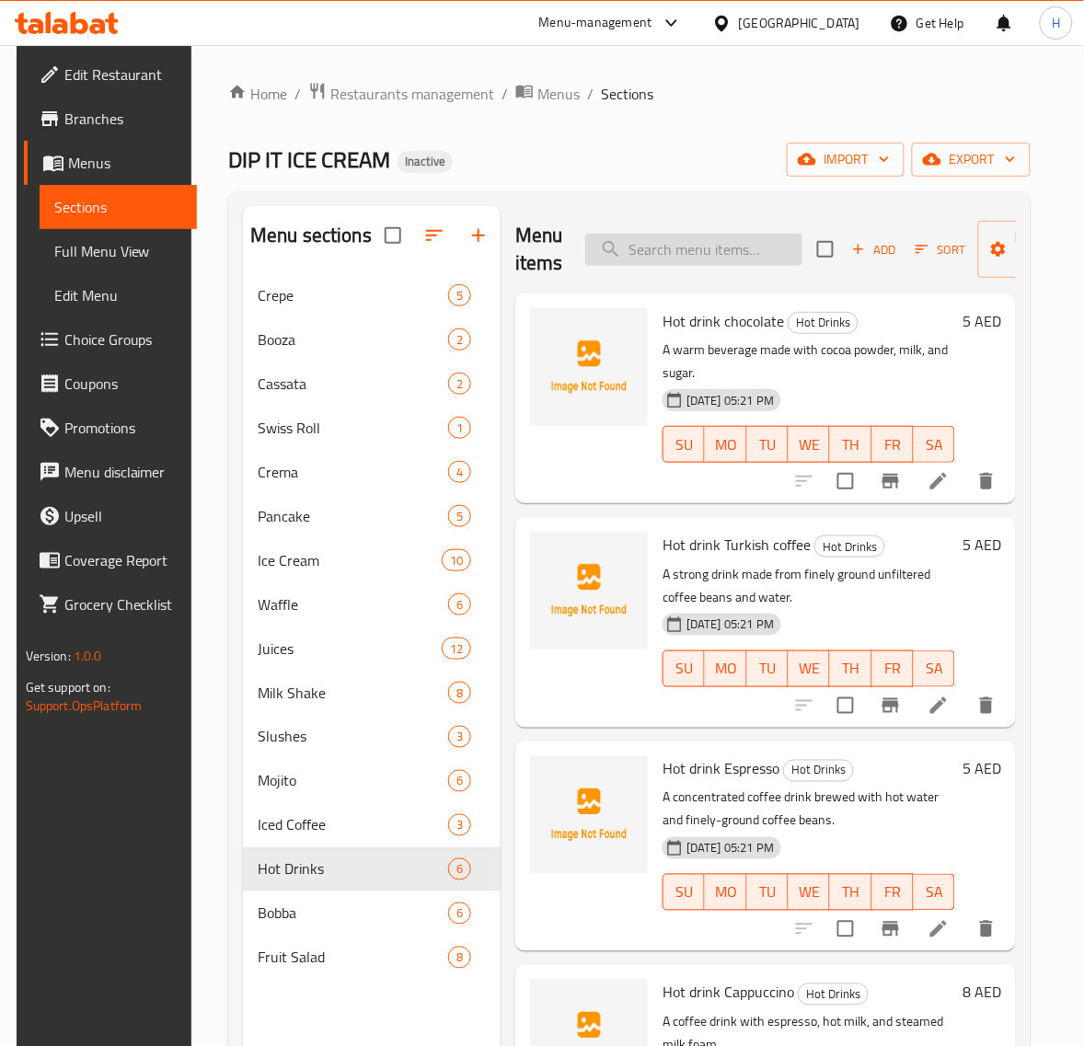
click at [693, 250] on input "search" at bounding box center [693, 250] width 217 height 32
paste input "Lotus Fruit Salad"
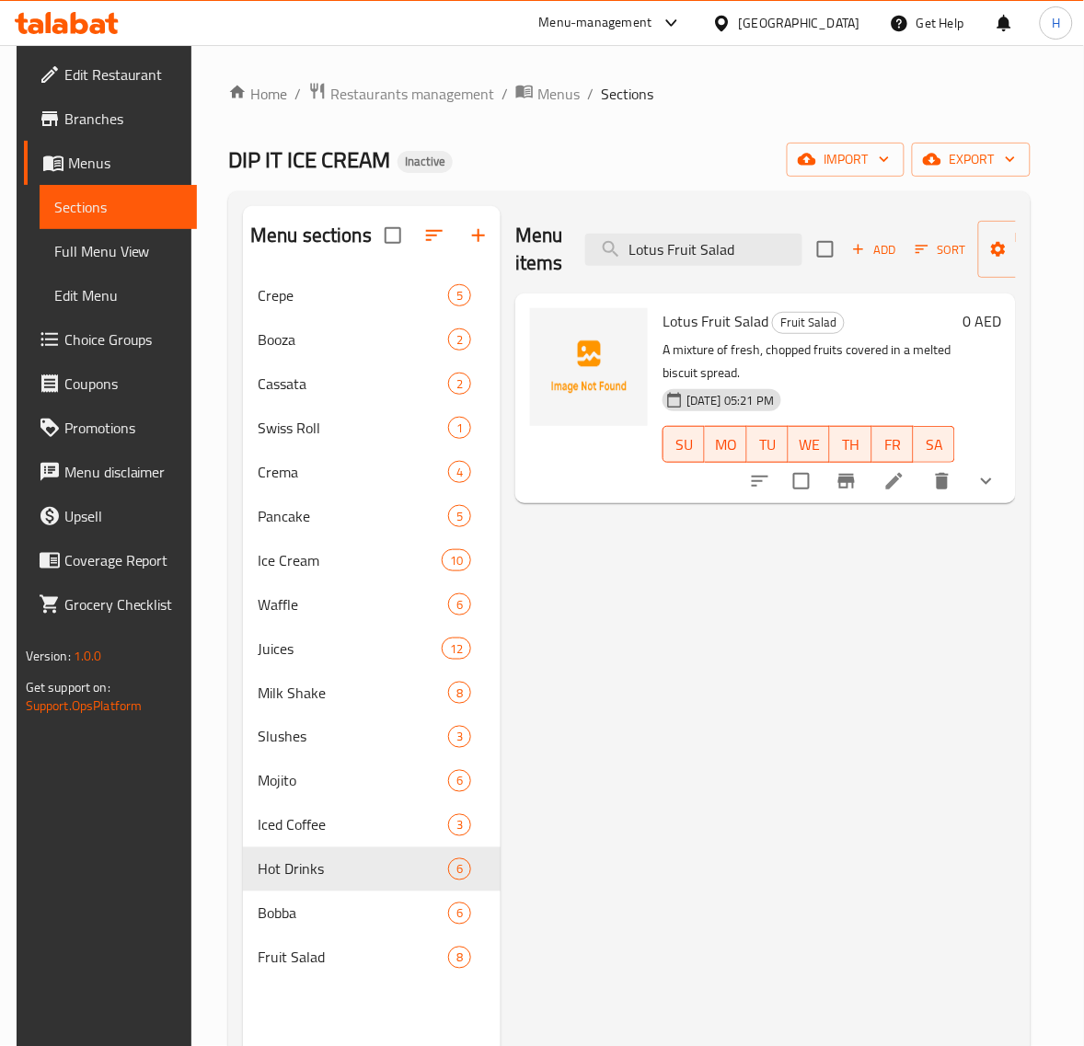
type input "Lotus Fruit Salad"
click at [905, 471] on icon at bounding box center [894, 481] width 22 height 22
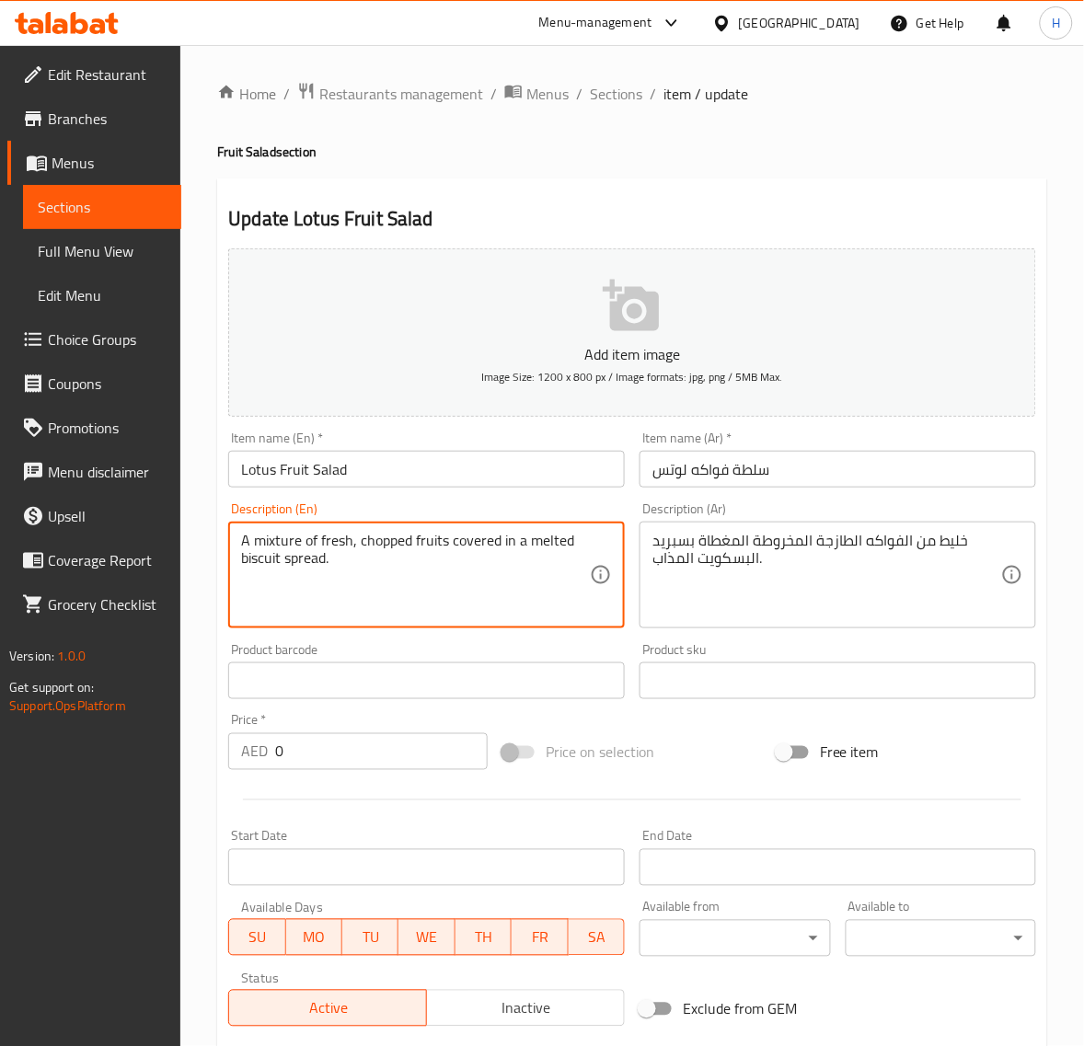
click at [387, 541] on textarea "A mixture of fresh, chopped fruits covered in a melted biscuit spread." at bounding box center [415, 575] width 349 height 87
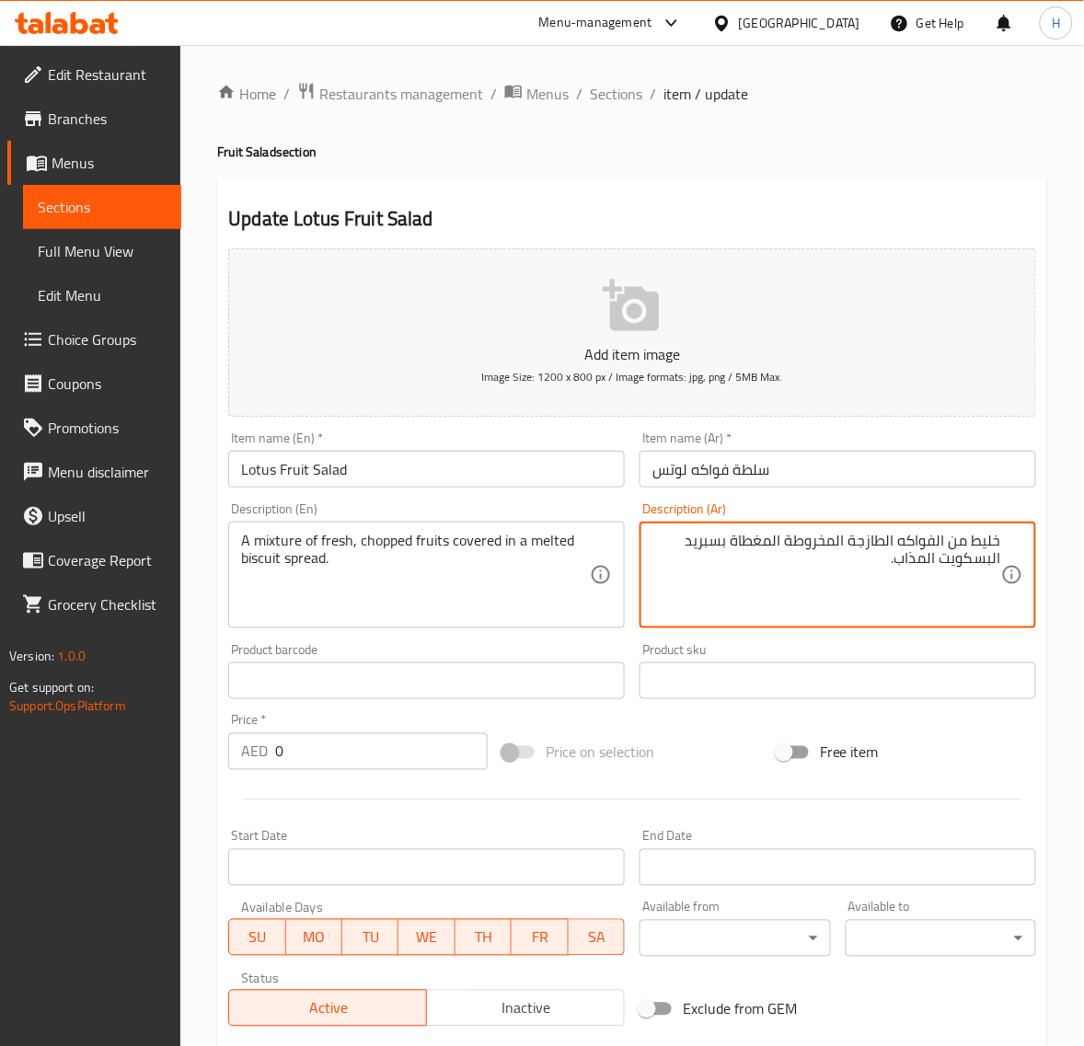
paste textarea "قطع"
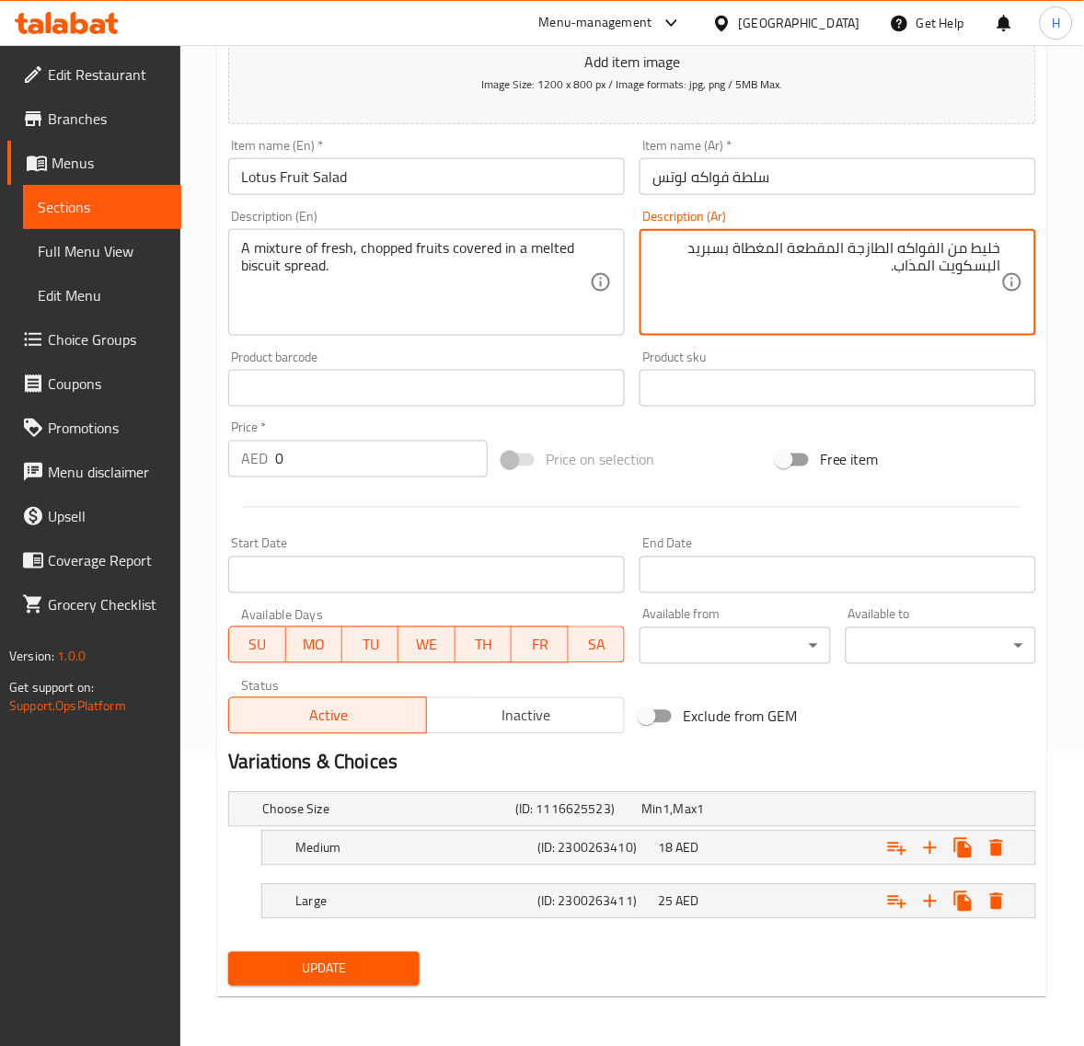
scroll to position [295, 0]
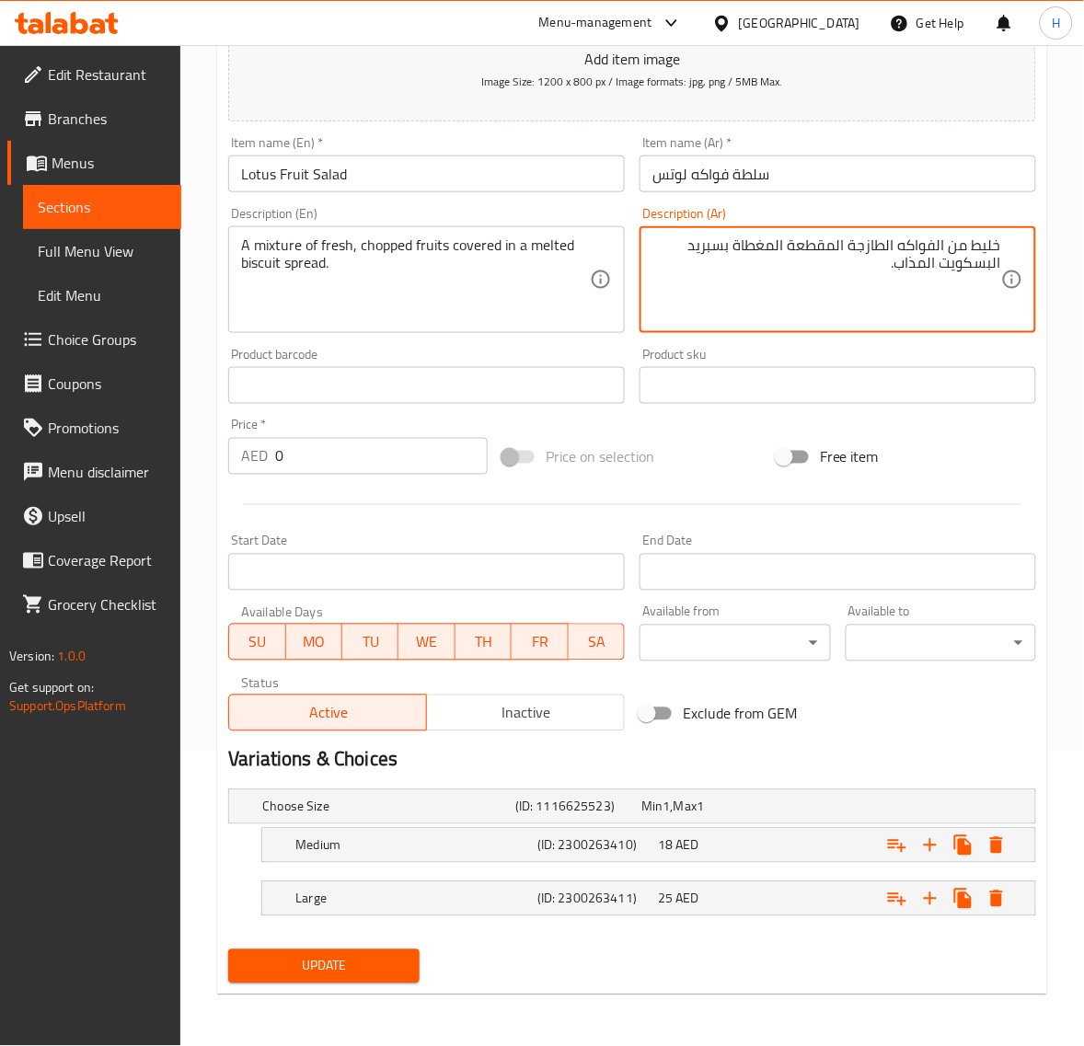
type textarea "خليط من الفواكه الطازجة المقطعة المغطاة بسبريد البسكويت المذاب."
click at [362, 969] on span "Update" at bounding box center [323, 966] width 161 height 23
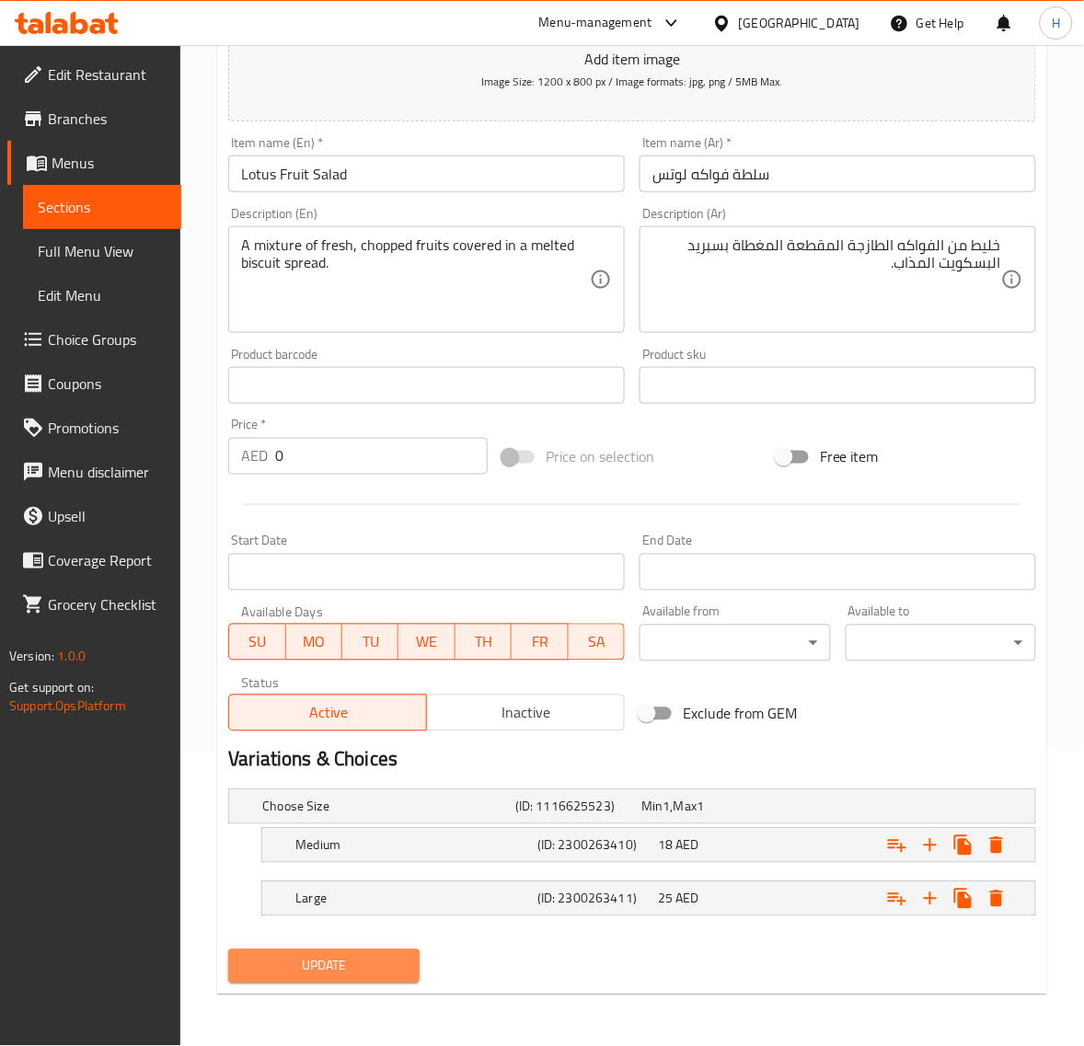
click at [387, 977] on span "Update" at bounding box center [323, 966] width 161 height 23
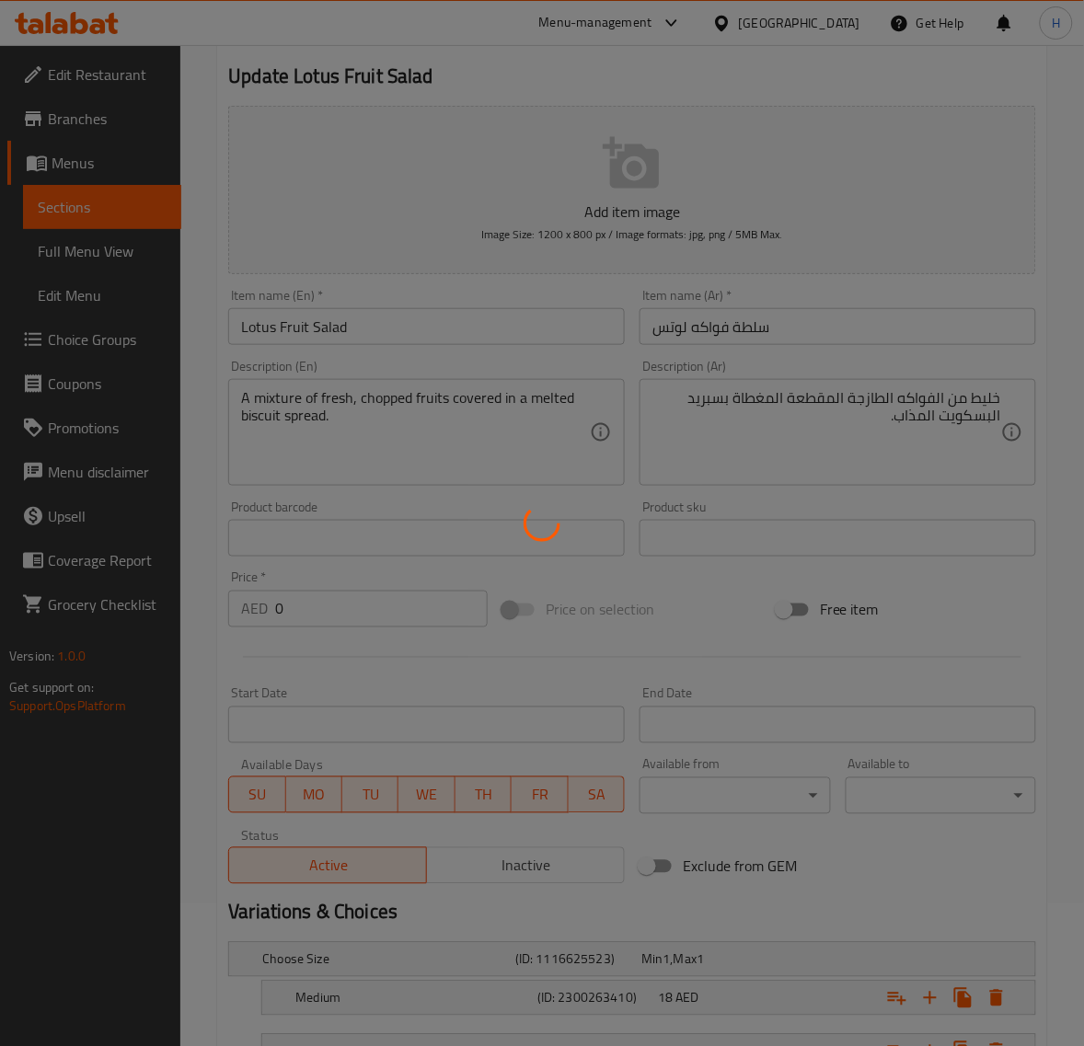
scroll to position [0, 0]
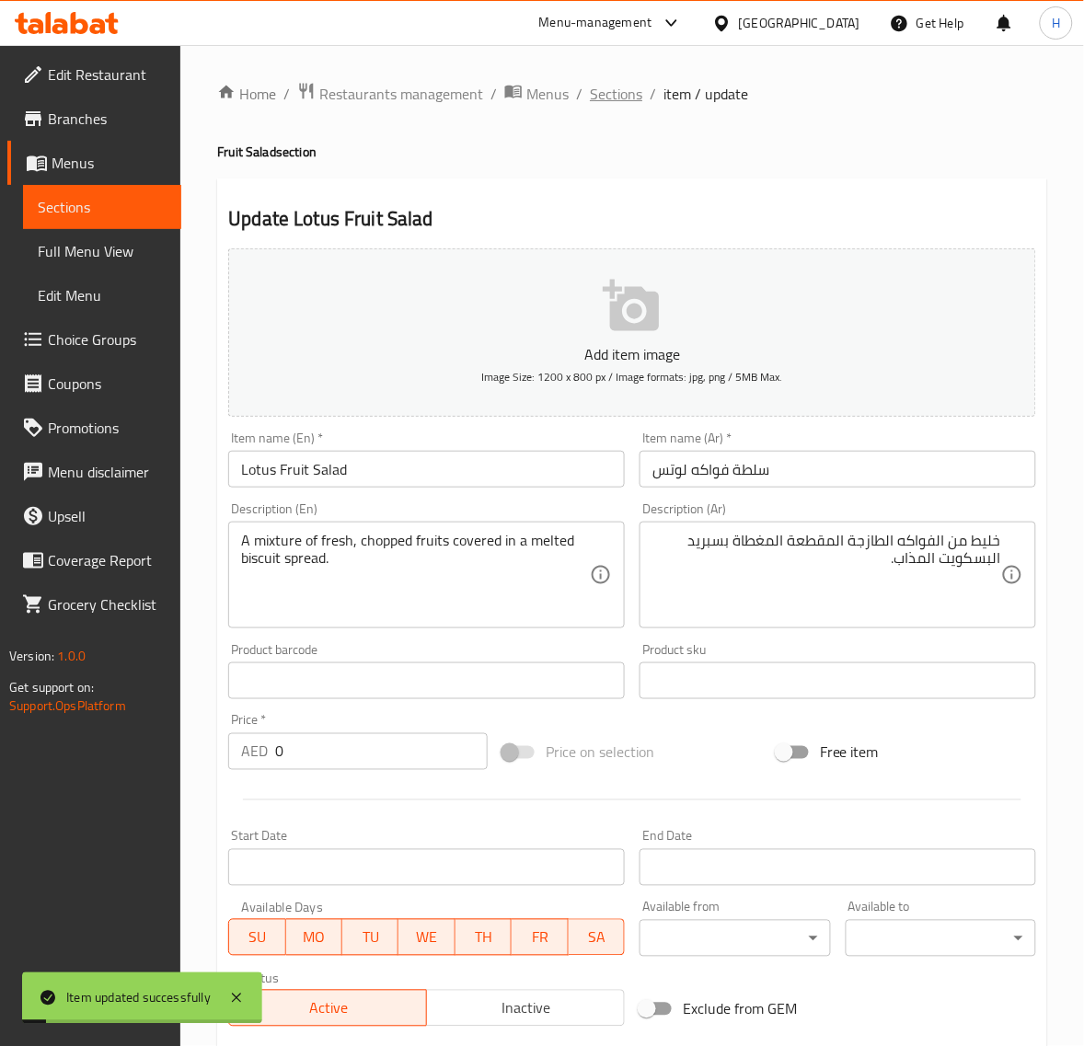
click at [626, 92] on span "Sections" at bounding box center [616, 94] width 52 height 22
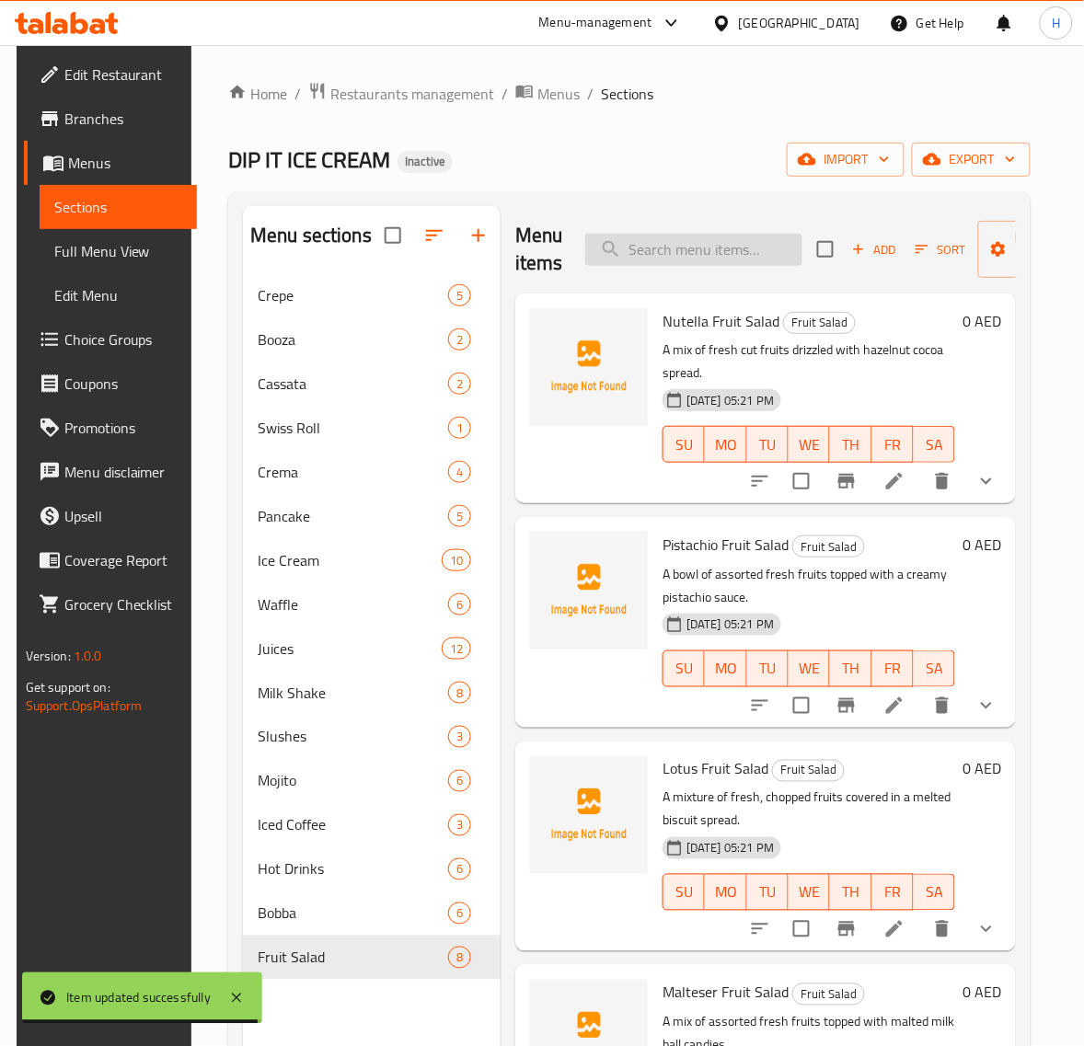
click at [699, 251] on input "search" at bounding box center [693, 250] width 217 height 32
paste input "Malteser Fruit Salad"
type input "Malteser Fruit Salad"
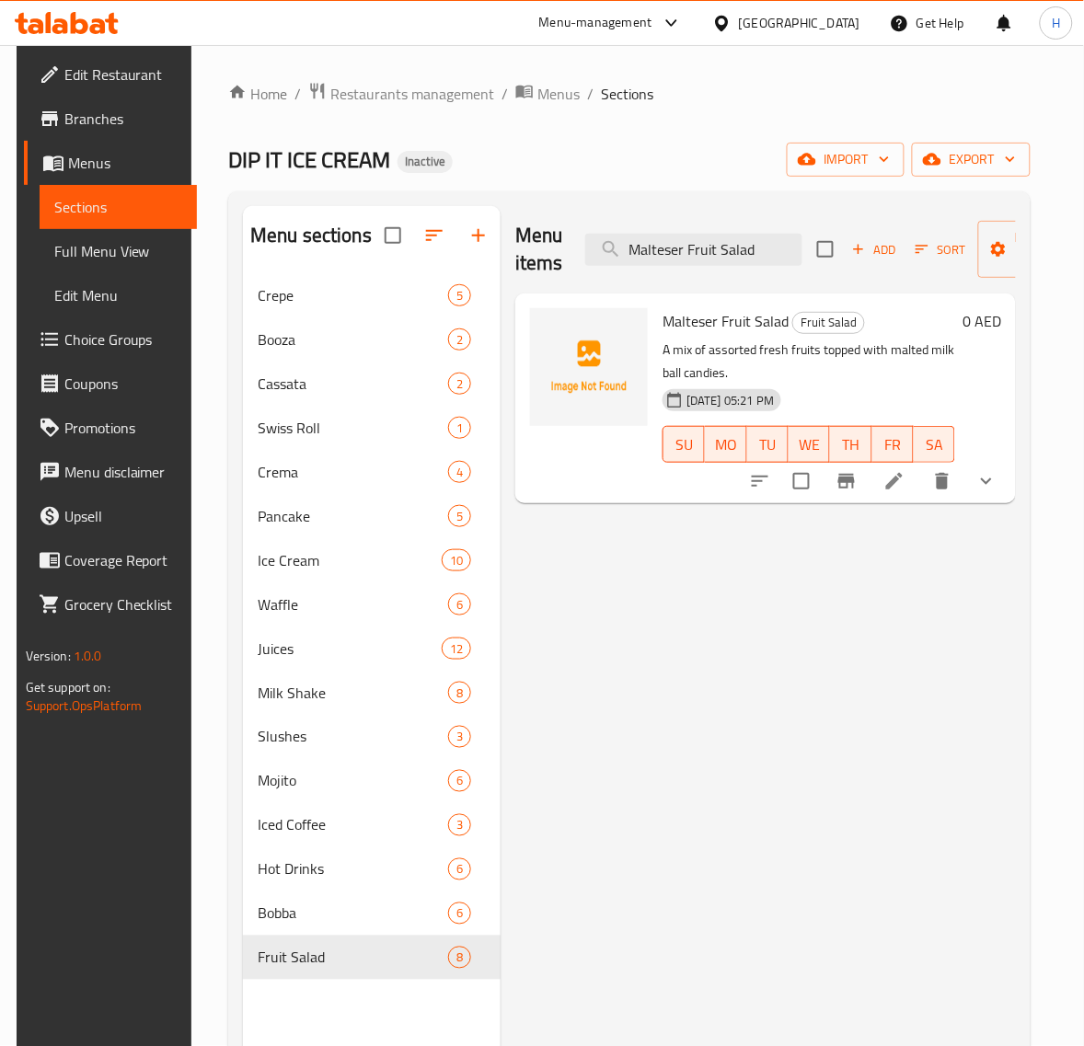
click at [920, 489] on li at bounding box center [895, 481] width 52 height 33
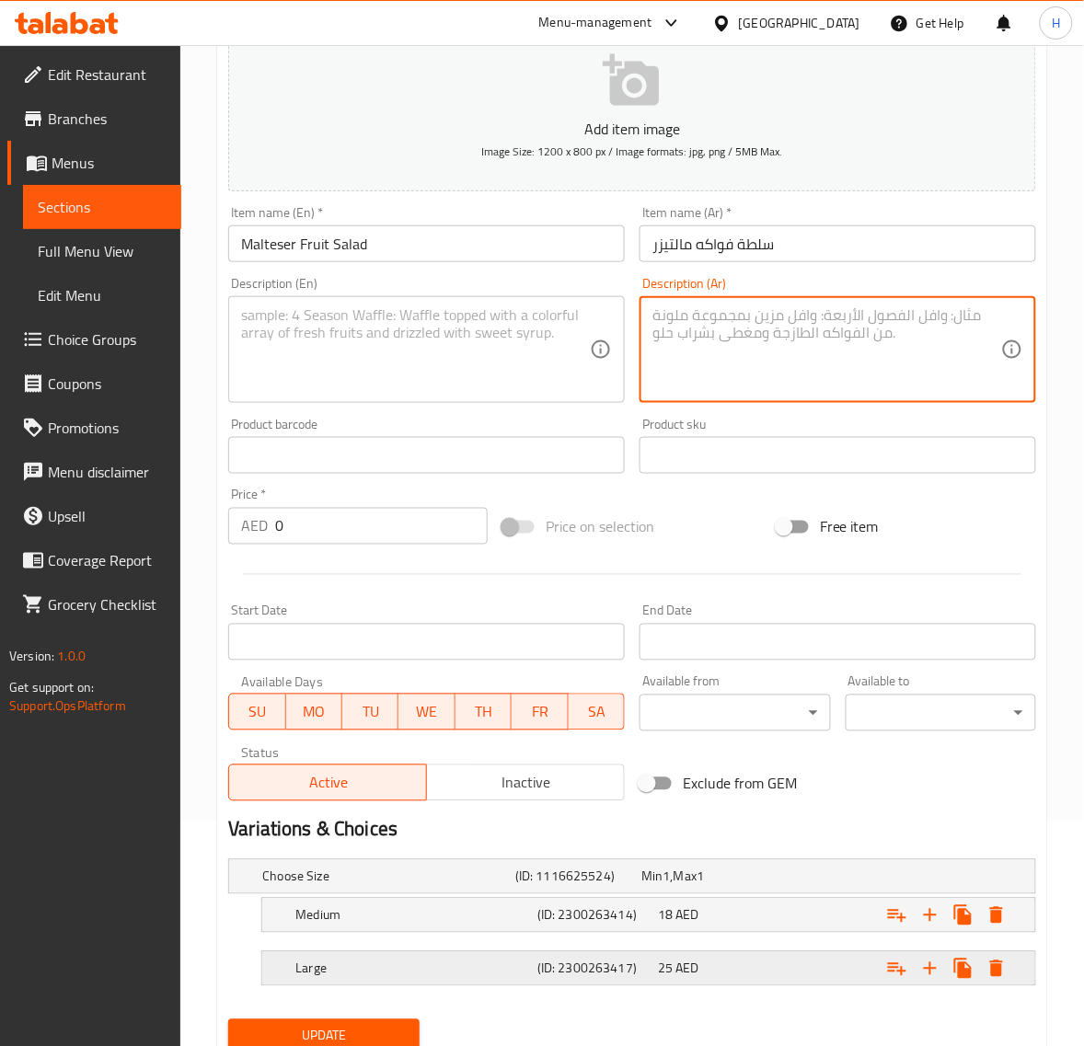
scroll to position [295, 0]
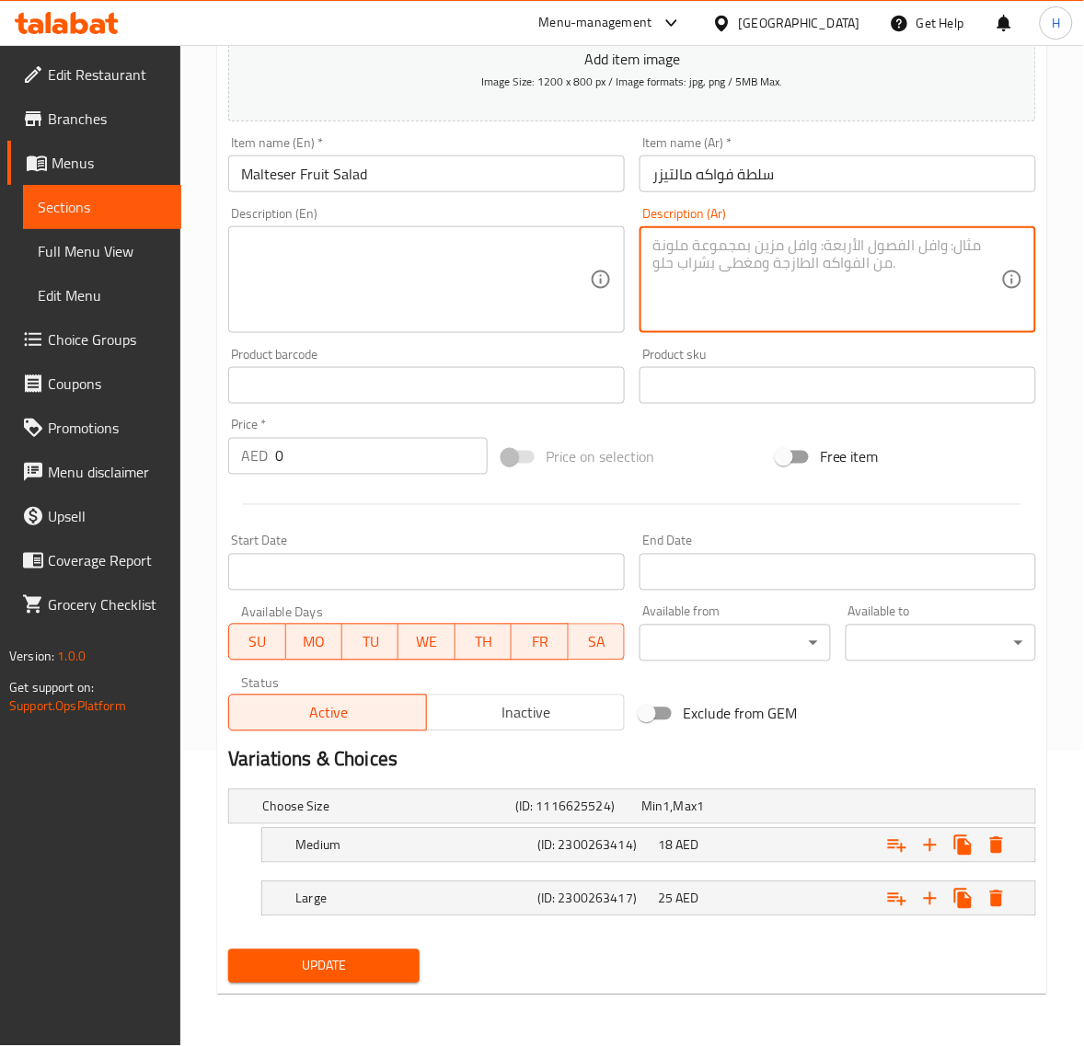
click at [388, 955] on span "Update" at bounding box center [323, 966] width 161 height 23
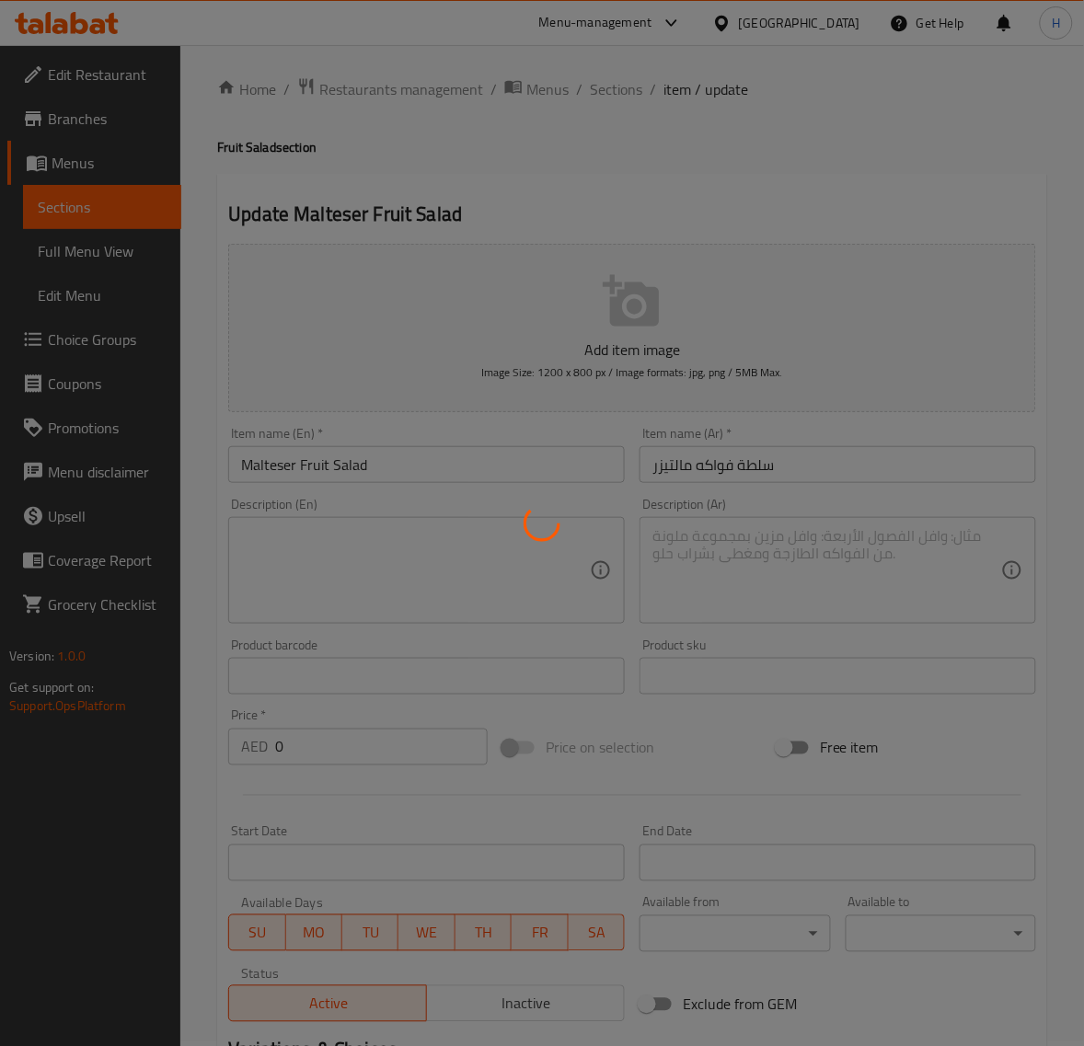
scroll to position [0, 0]
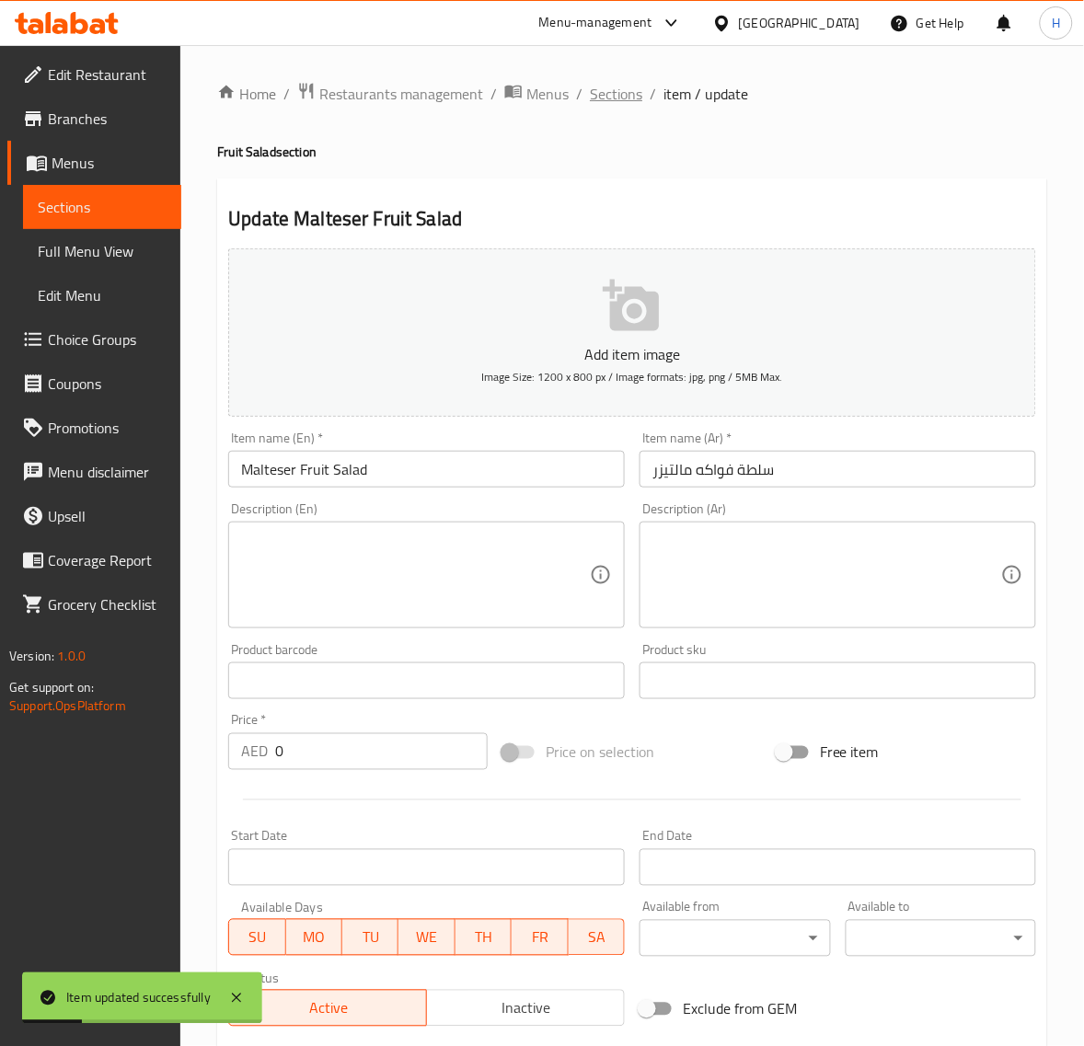
click at [614, 86] on span "Sections" at bounding box center [616, 94] width 52 height 22
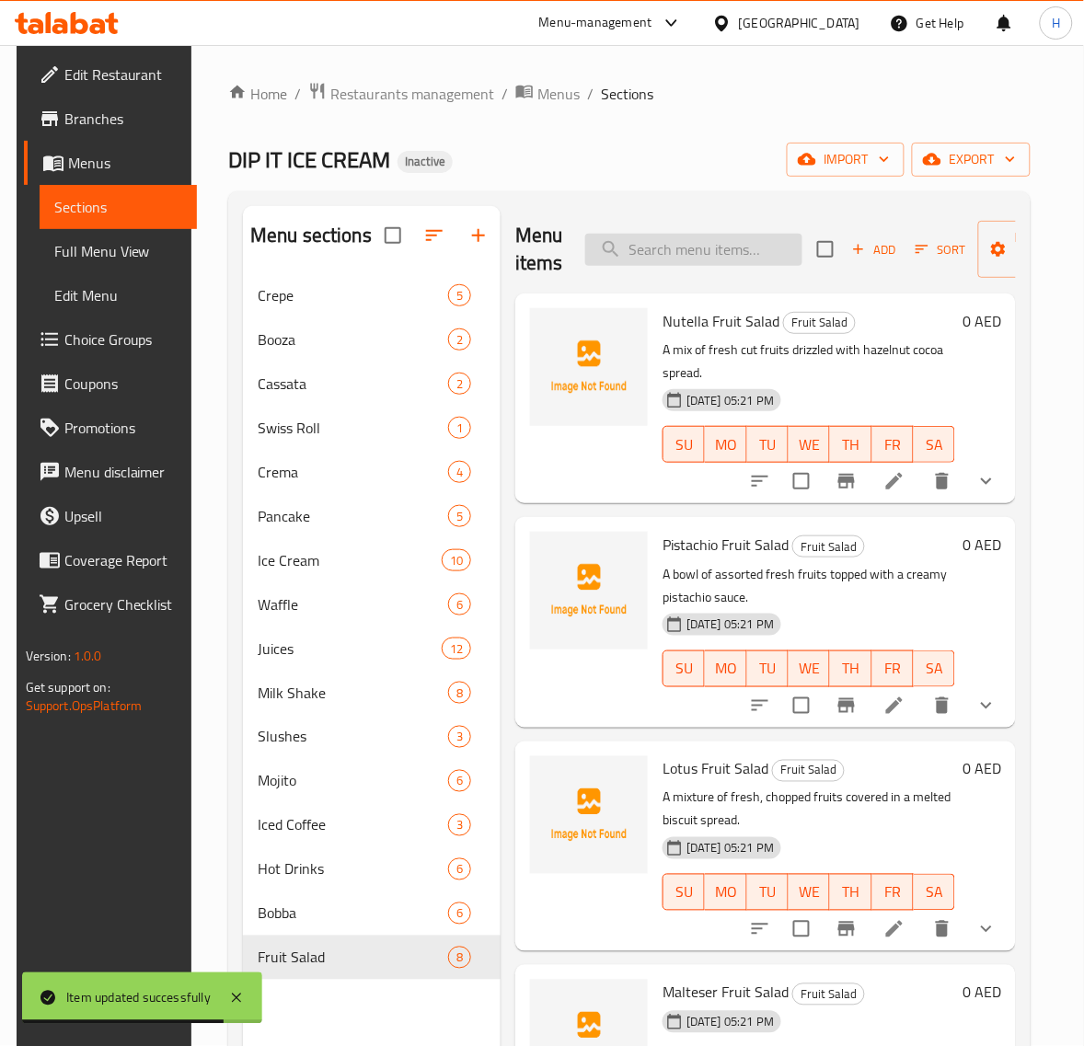
click at [674, 254] on input "search" at bounding box center [693, 250] width 217 height 32
paste input "Oreo Fruit Salad"
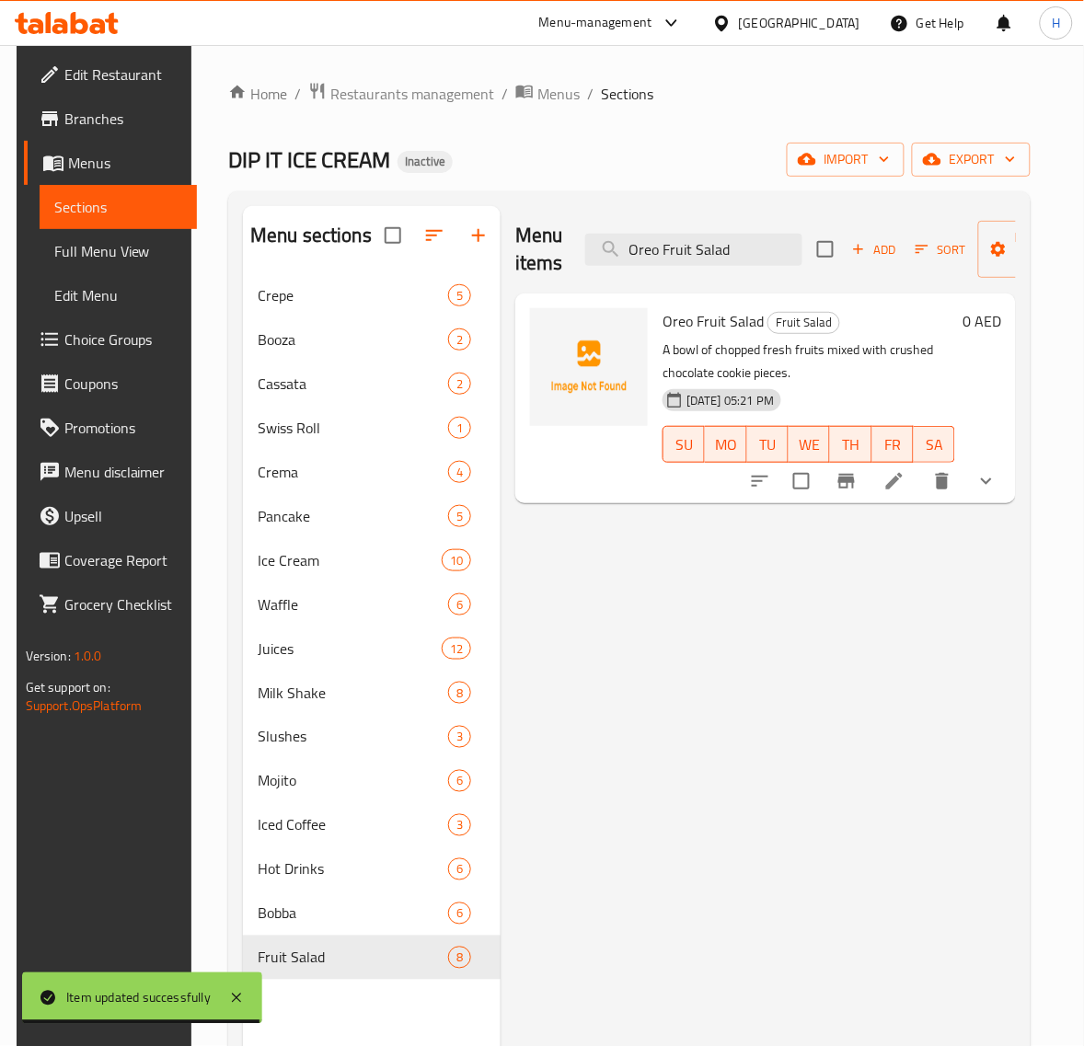
type input "Oreo Fruit Salad"
click at [917, 467] on li at bounding box center [895, 481] width 52 height 33
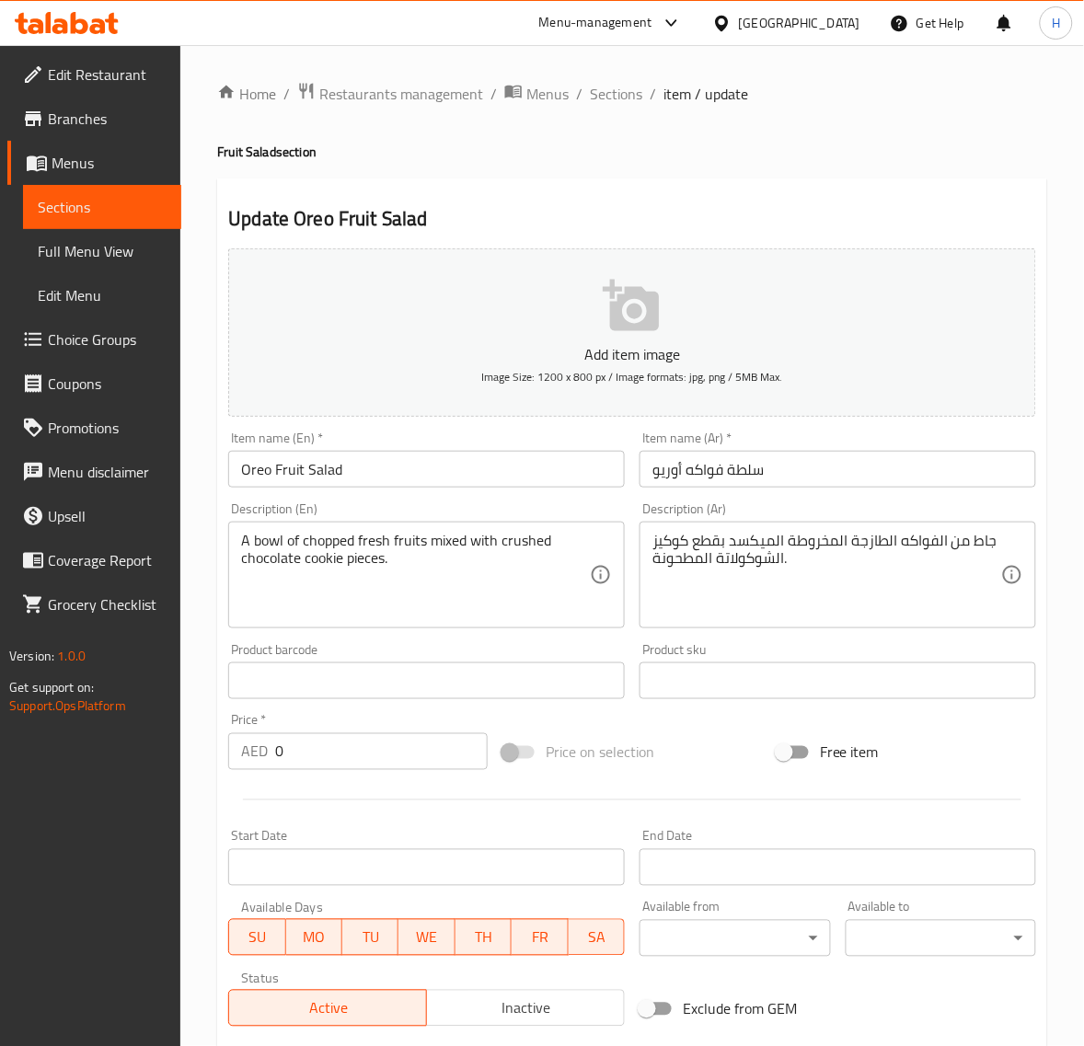
click at [347, 538] on textarea "A bowl of chopped fresh fruits mixed with crushed chocolate cookie pieces." at bounding box center [415, 575] width 349 height 87
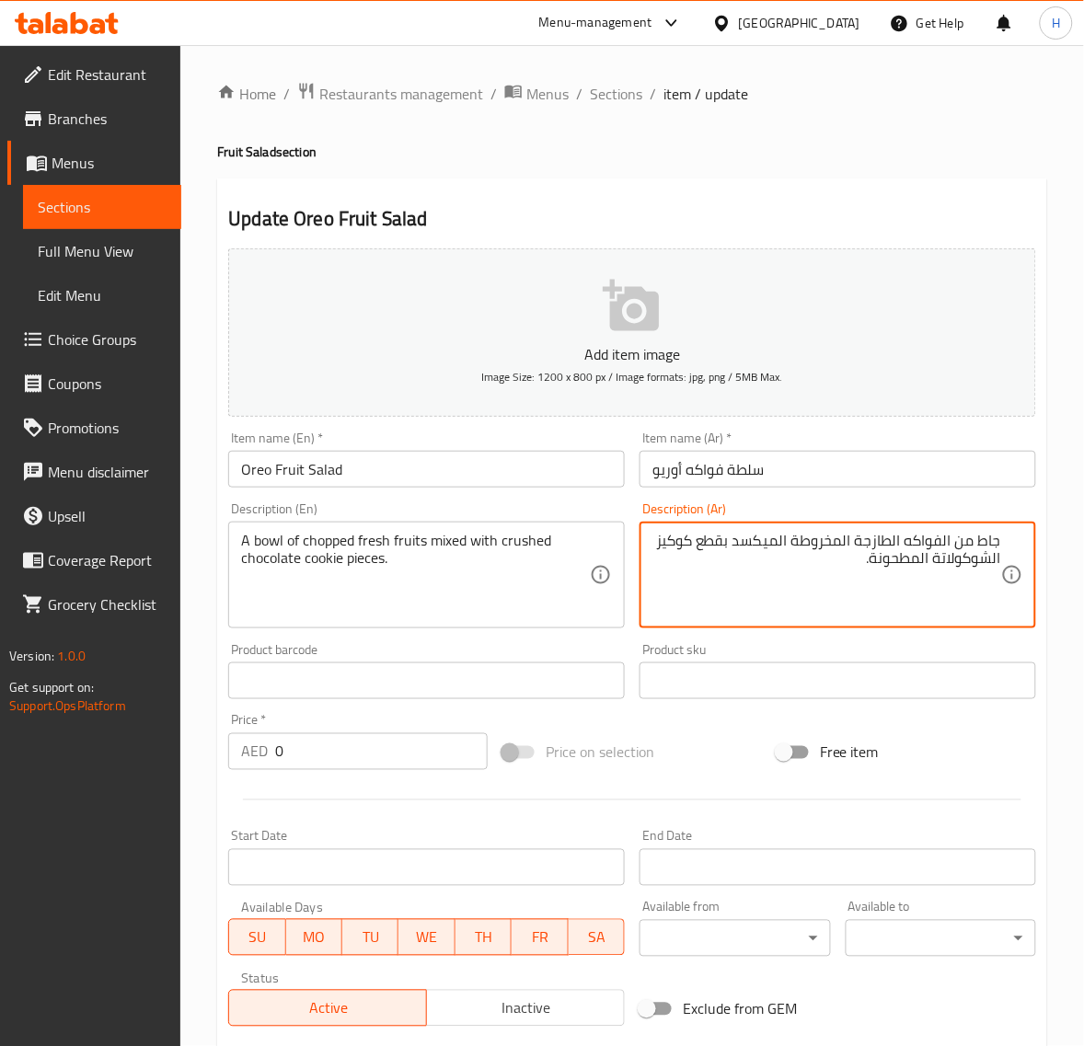
paste textarea "قطع"
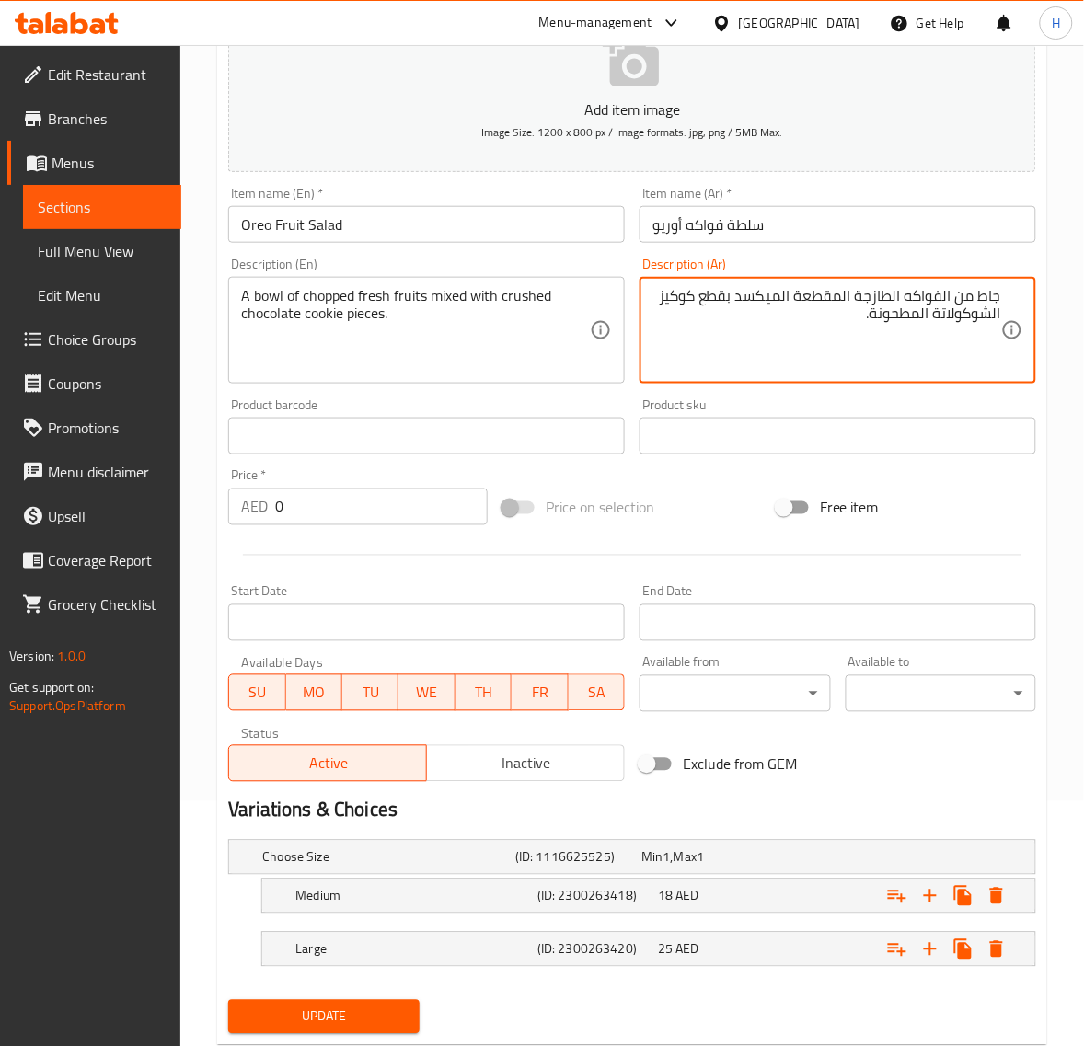
scroll to position [295, 0]
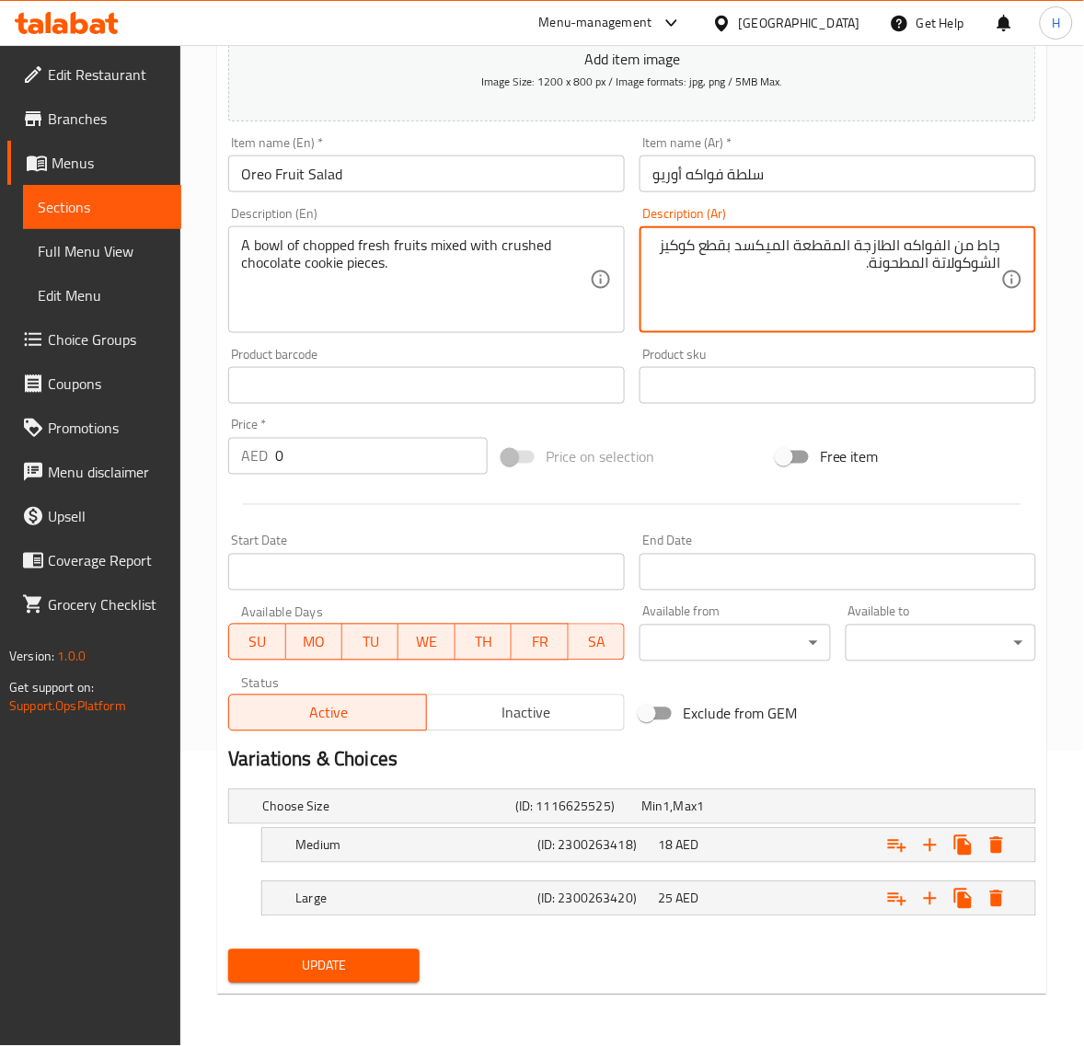
type textarea "جاط من الفواكه الطازجة المقطعة الميكسد بقطع كوكيز الشوكولاتة المطحونة."
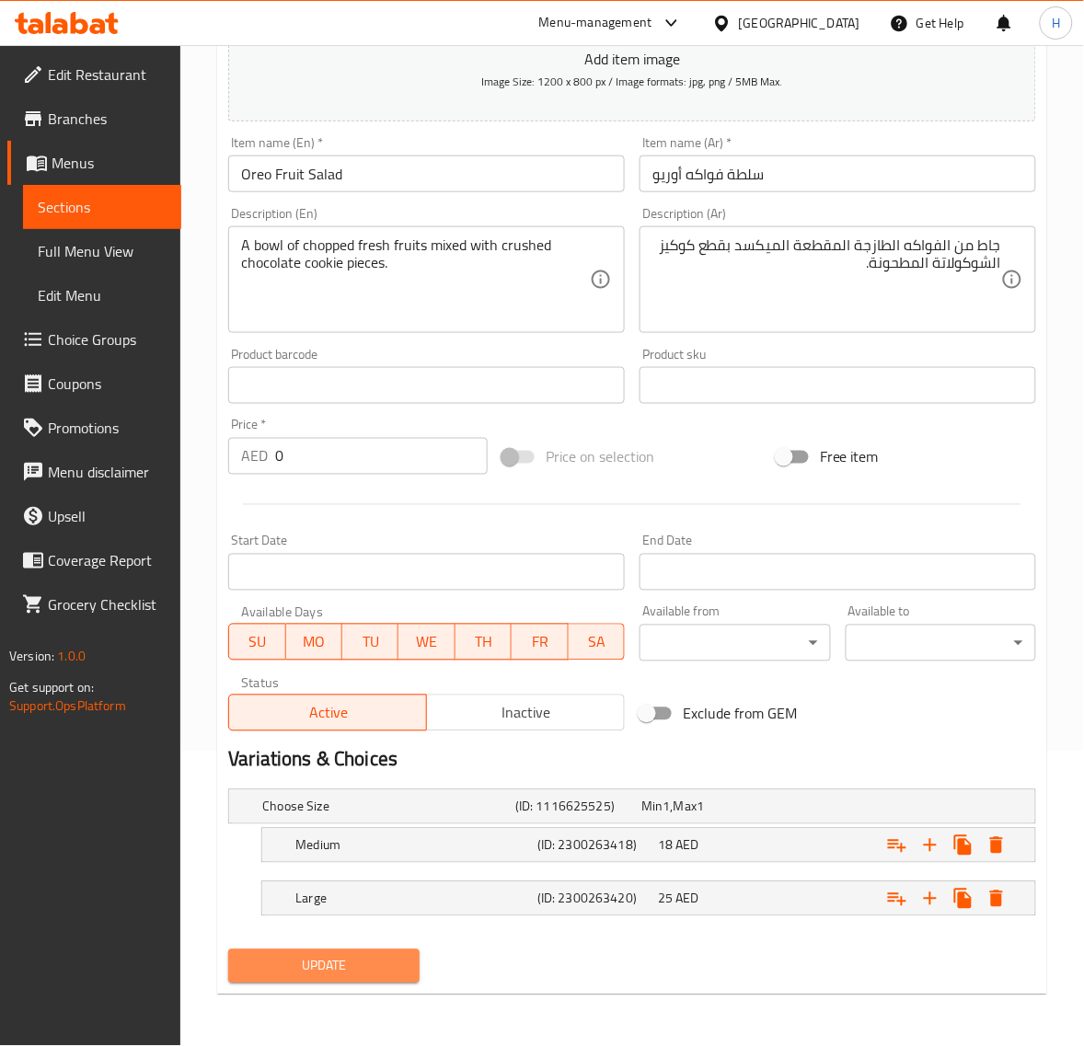
click at [397, 973] on span "Update" at bounding box center [323, 966] width 161 height 23
click at [378, 966] on span "Update" at bounding box center [323, 966] width 161 height 23
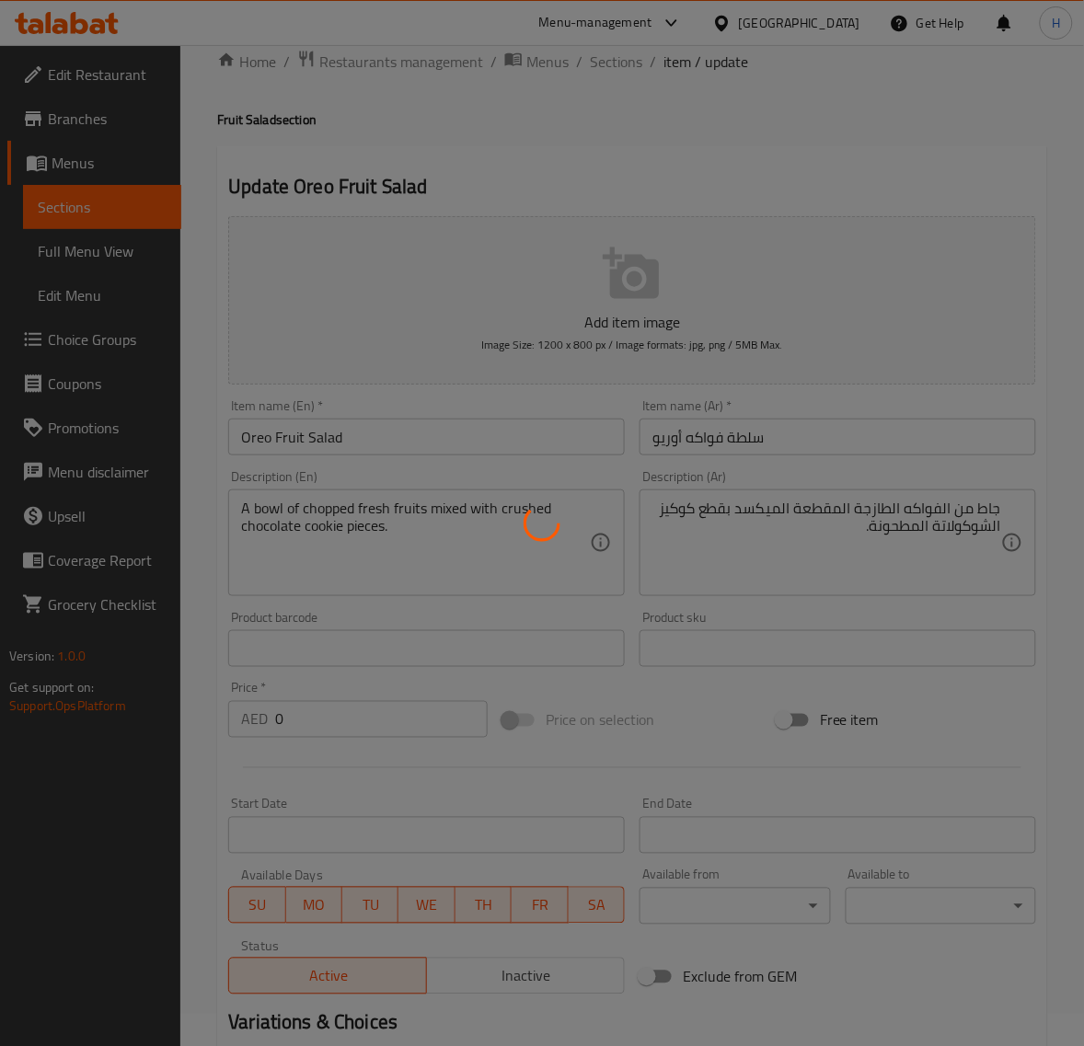
scroll to position [0, 0]
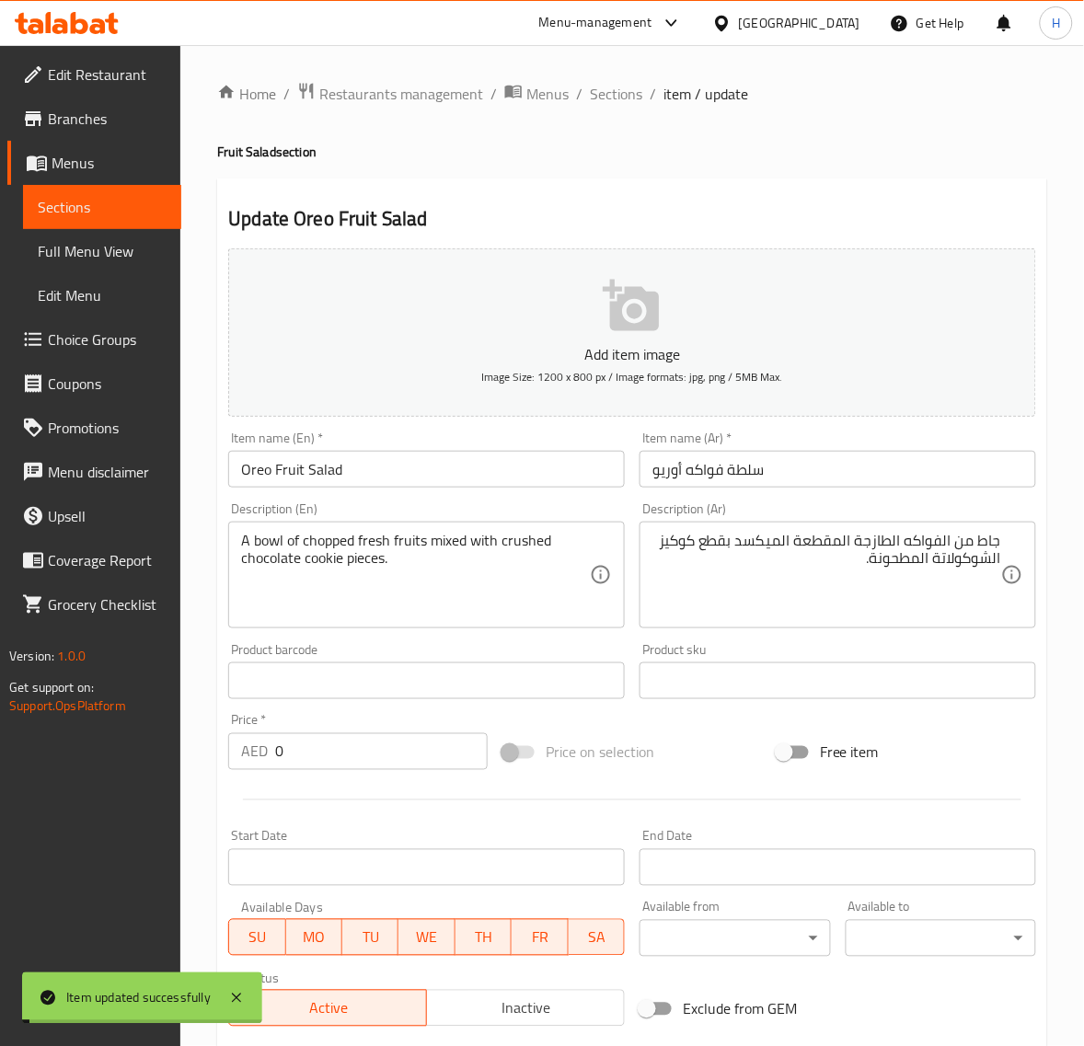
drag, startPoint x: 613, startPoint y: 98, endPoint x: 544, endPoint y: 7, distance: 113.6
click at [613, 98] on span "Sections" at bounding box center [616, 94] width 52 height 22
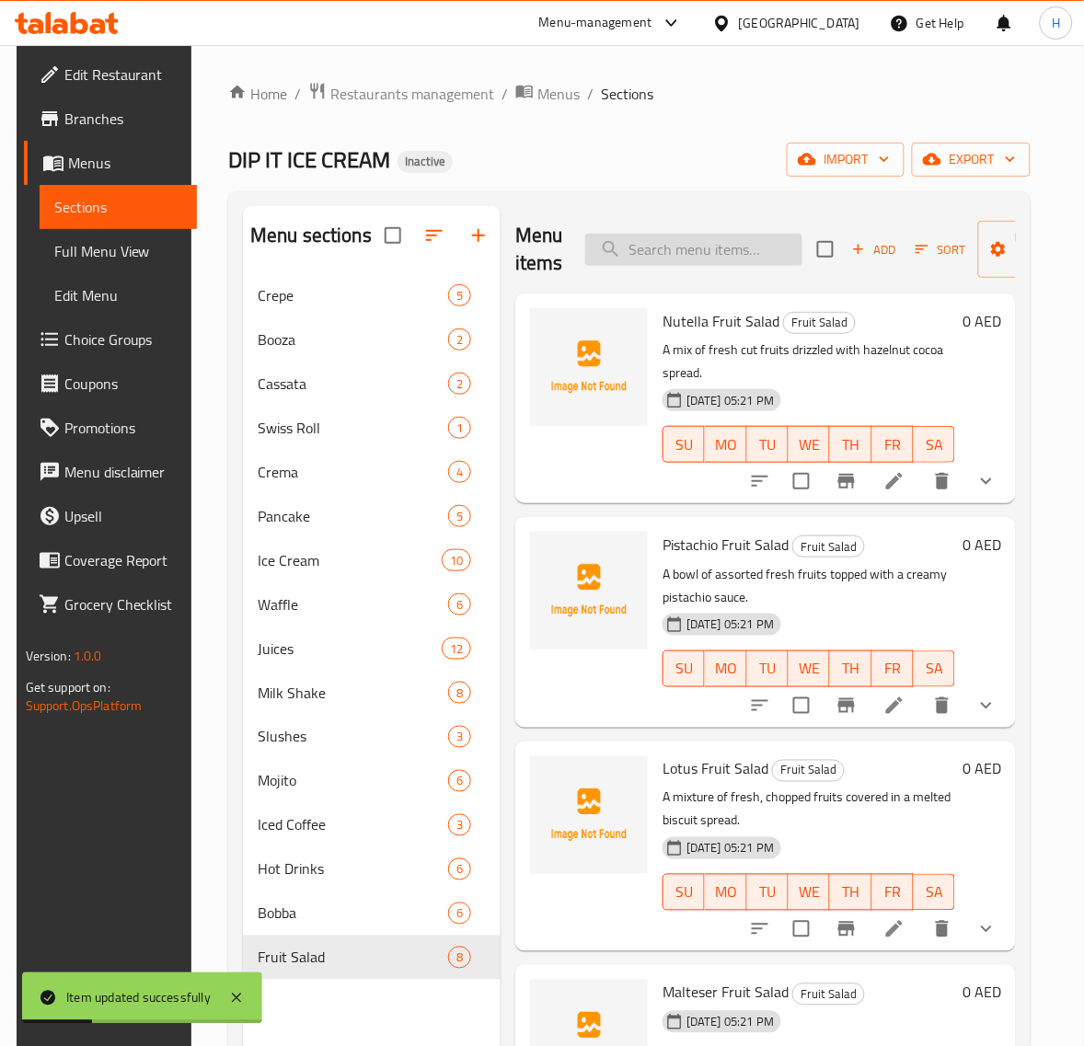
click at [756, 249] on input "search" at bounding box center [693, 250] width 217 height 32
paste input "Kitkat Fruit Salad"
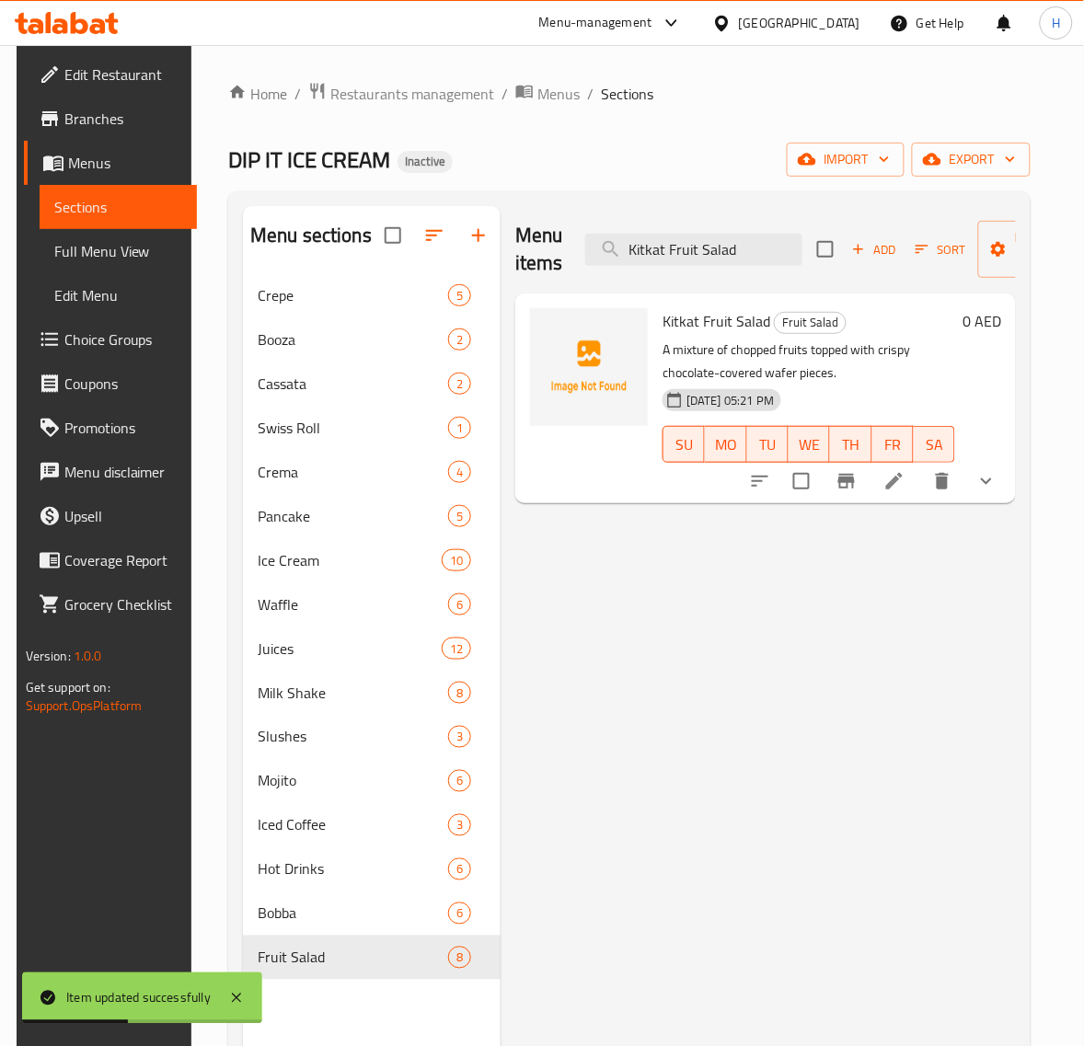
type input "Kitkat Fruit Salad"
click at [905, 474] on icon at bounding box center [894, 481] width 22 height 22
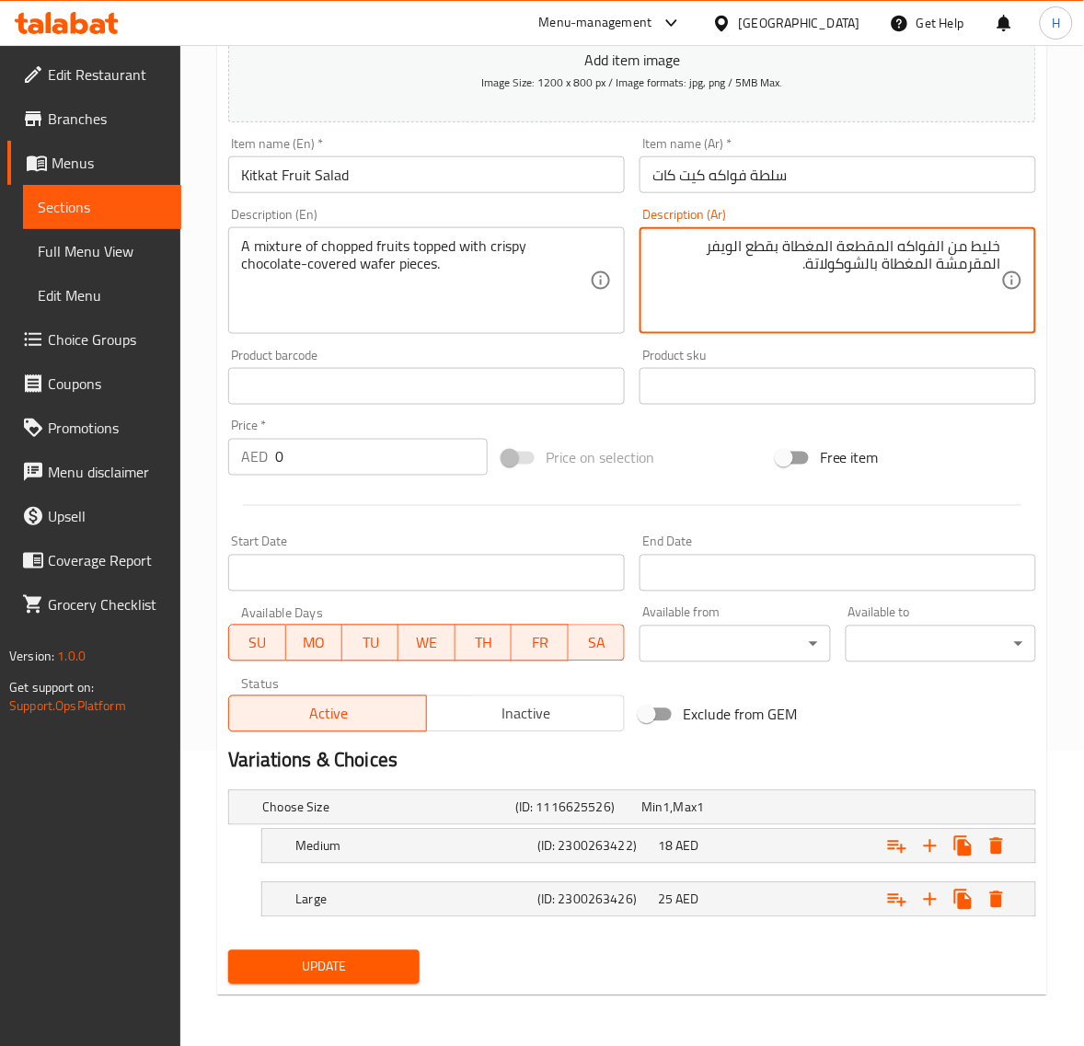
scroll to position [295, 0]
type textarea "خليط من الفواكه المقطعة المغطاة بقطع الويفر المقرمشة المغطاة بالشوكولاتة."
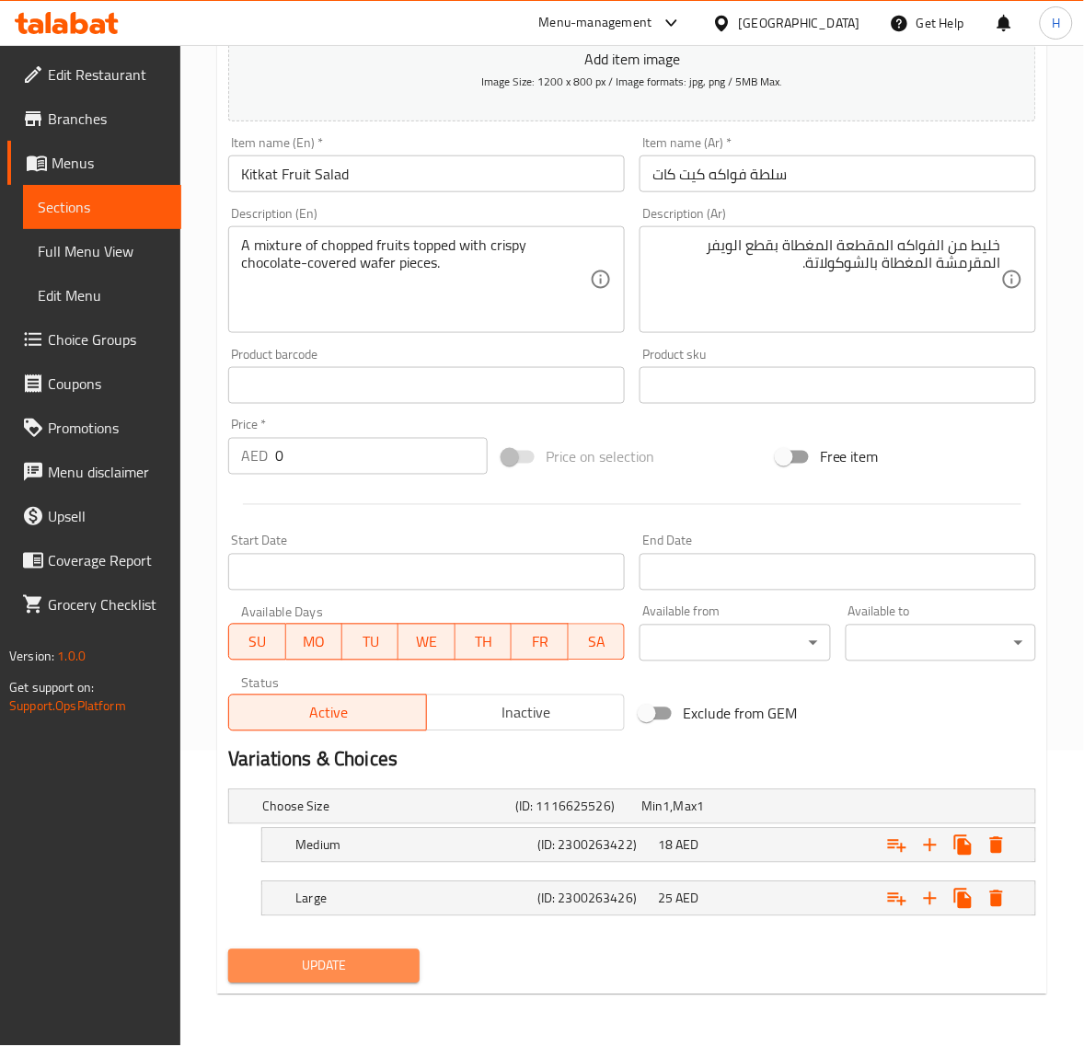
click at [350, 955] on span "Update" at bounding box center [323, 966] width 161 height 23
click at [348, 972] on span "Update" at bounding box center [323, 966] width 161 height 23
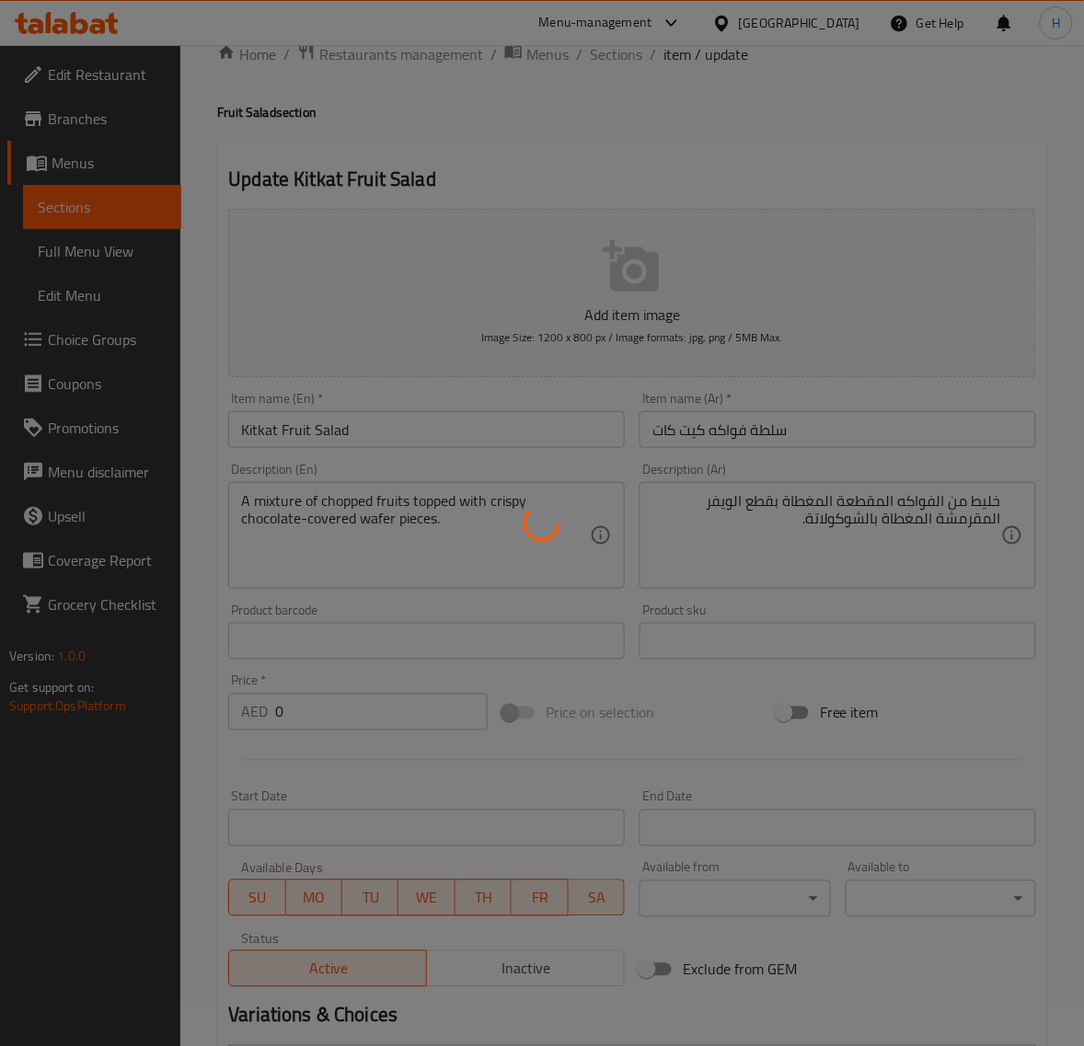
scroll to position [0, 0]
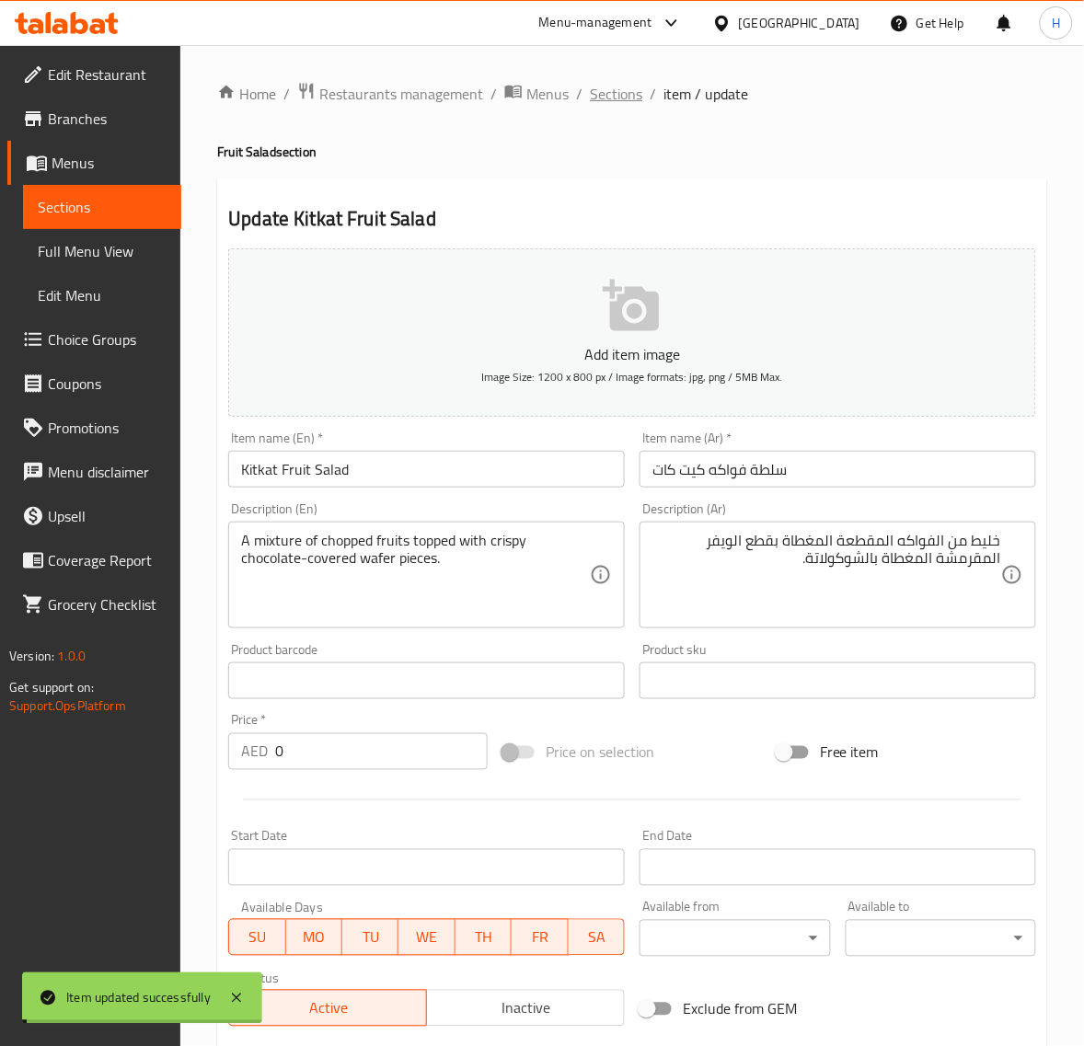
click at [609, 95] on span "Sections" at bounding box center [616, 94] width 52 height 22
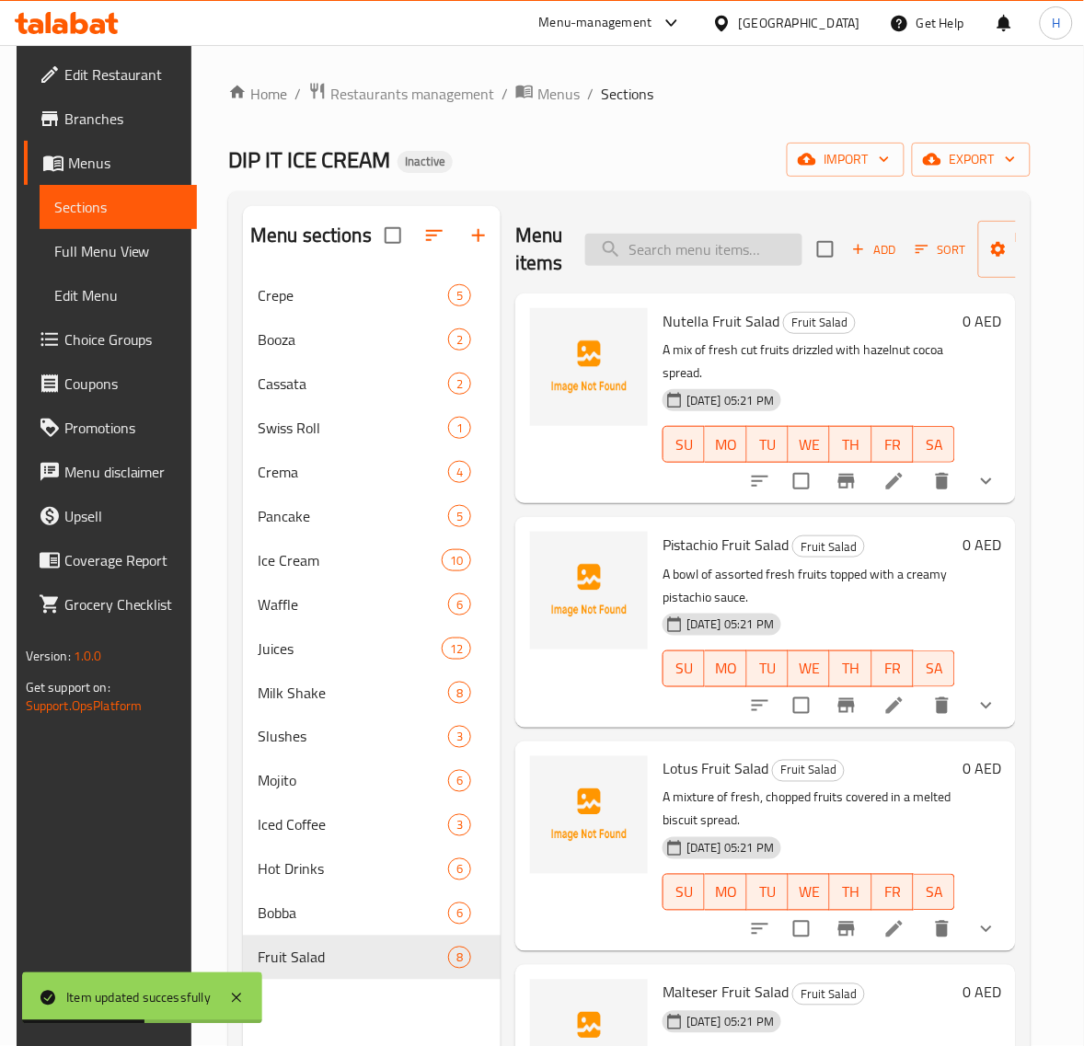
click at [661, 235] on input "search" at bounding box center [693, 250] width 217 height 32
paste input "Diet Fruit Salad"
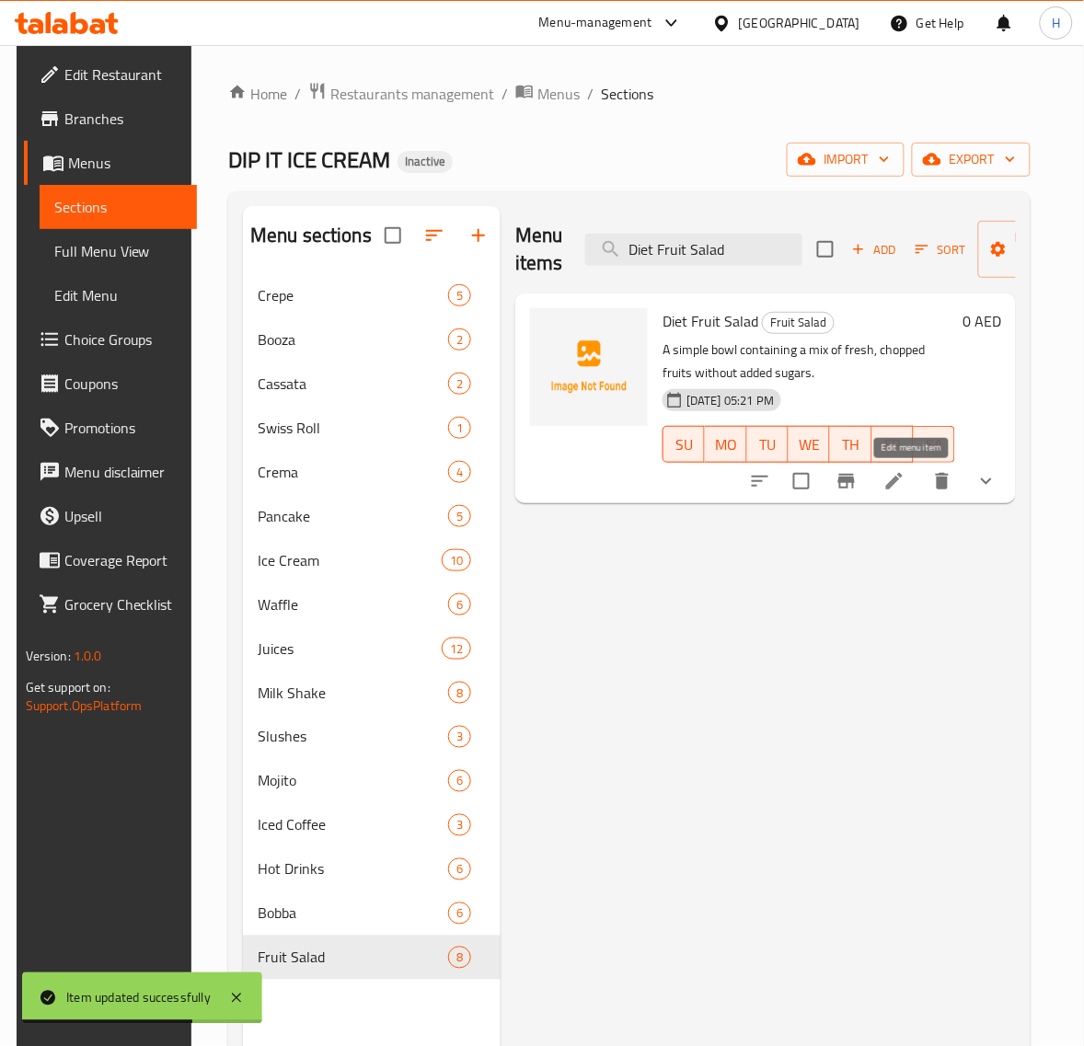
type input "Diet Fruit Salad"
click at [905, 475] on icon at bounding box center [894, 481] width 22 height 22
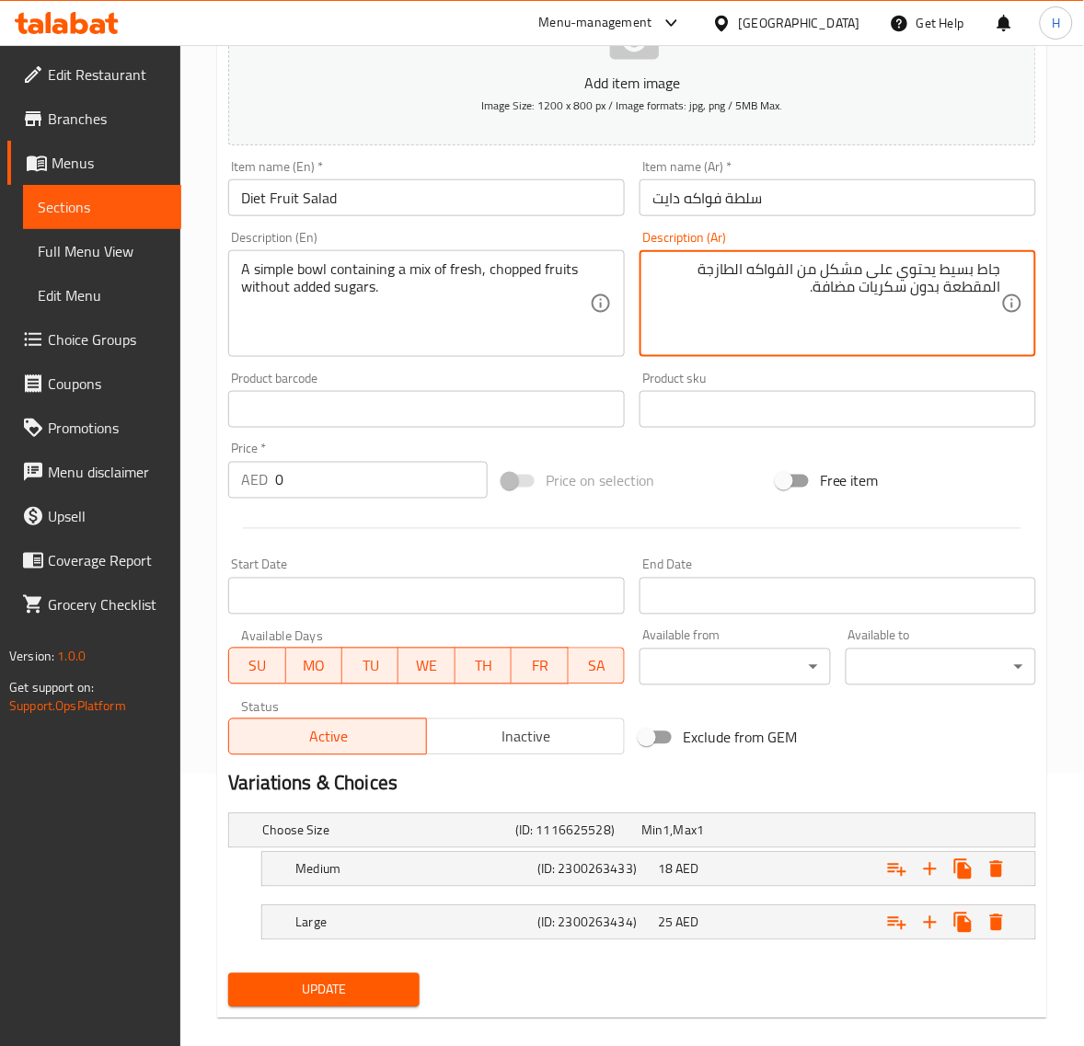
scroll to position [295, 0]
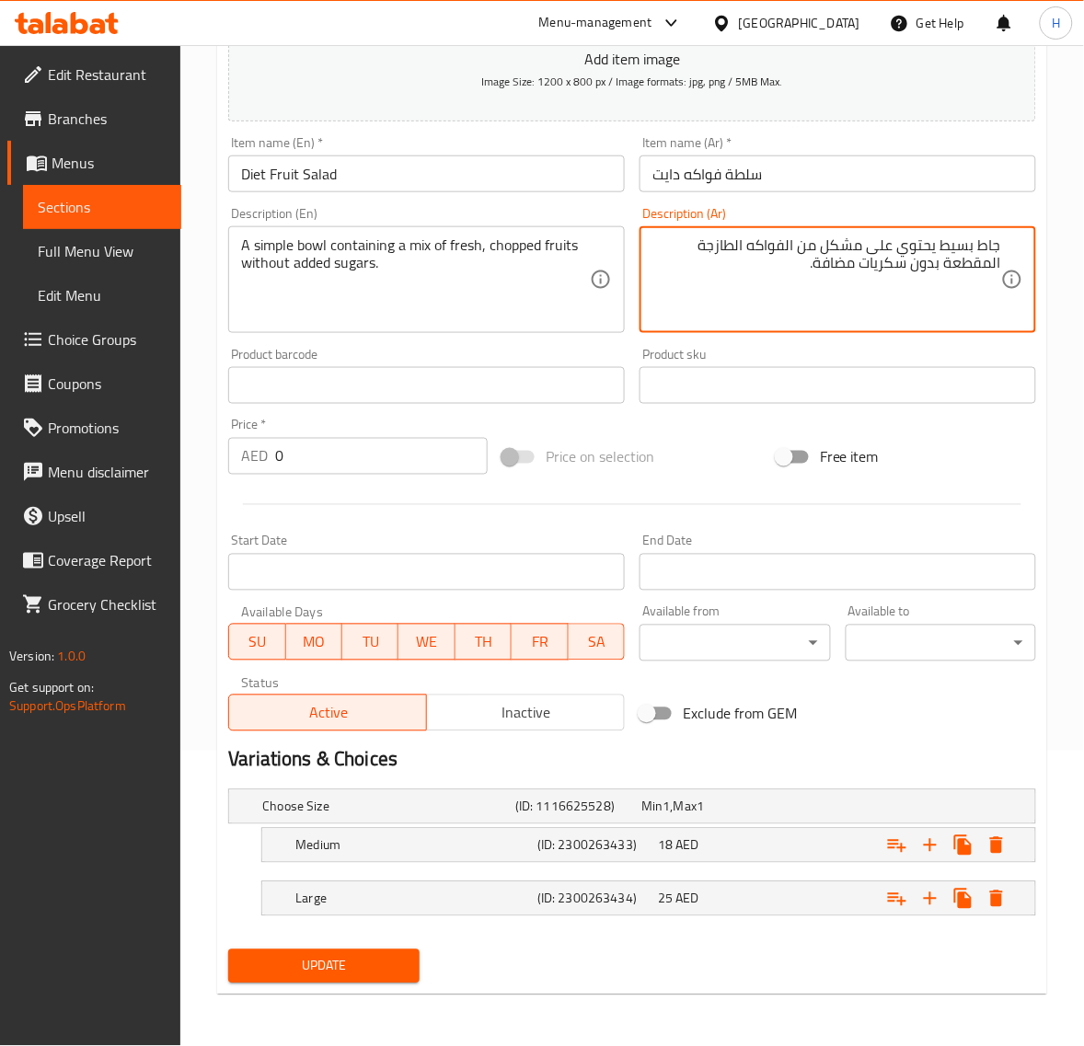
type textarea "جاط بسيط يحتوي على مشكل من الفواكه الطازجة المقطعة بدون سكريات مضافة."
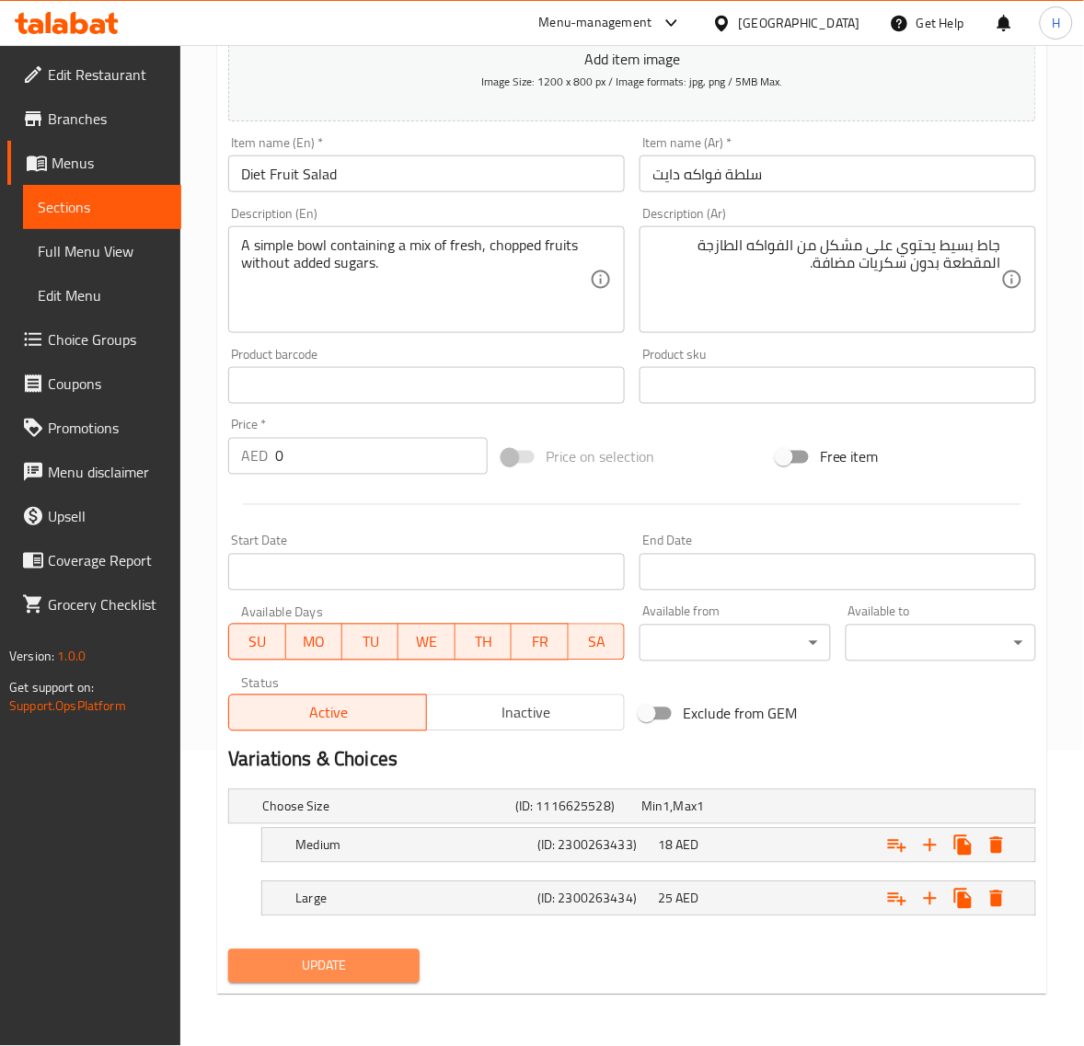
click at [365, 952] on button "Update" at bounding box center [323, 967] width 190 height 34
click at [332, 971] on span "Update" at bounding box center [323, 966] width 161 height 23
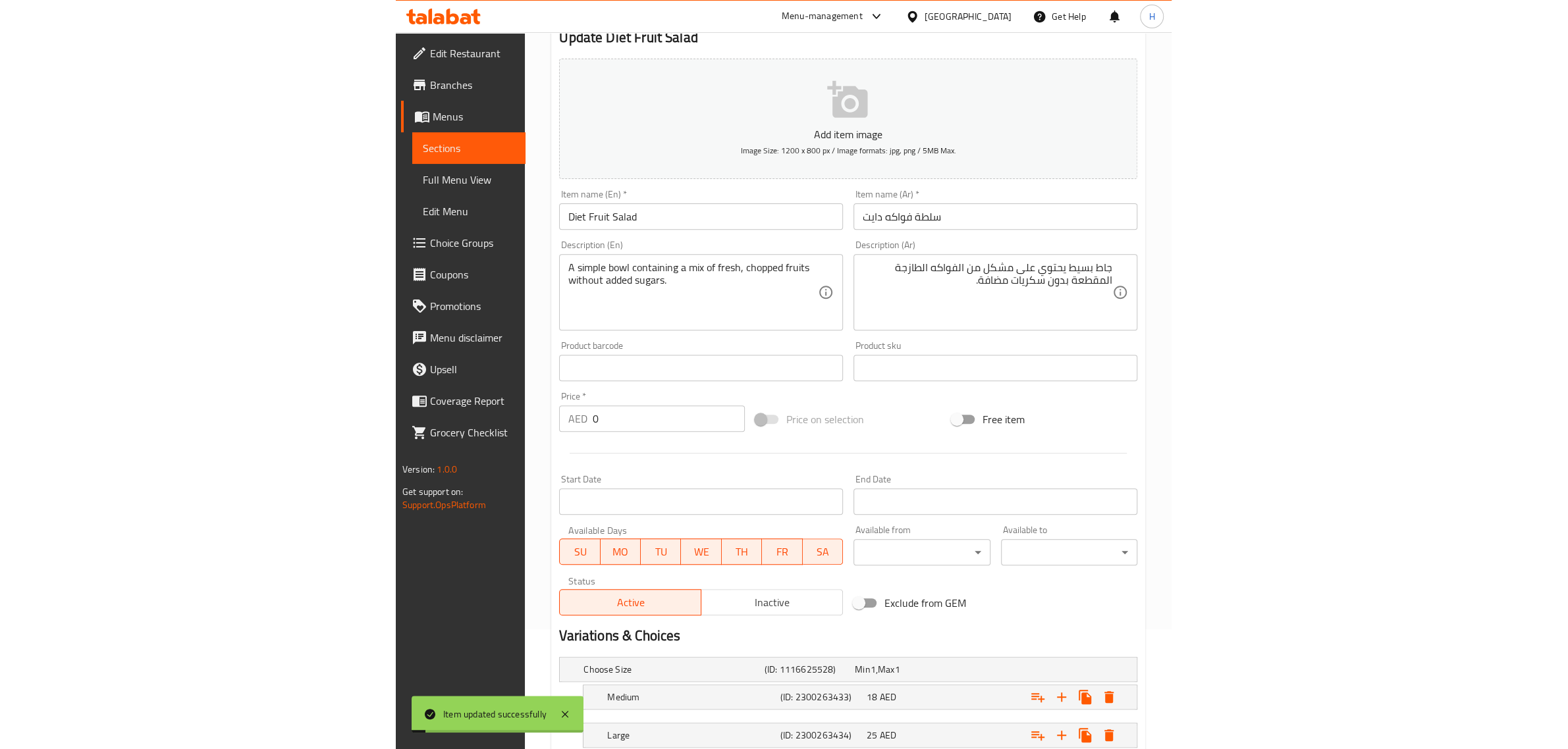
scroll to position [0, 0]
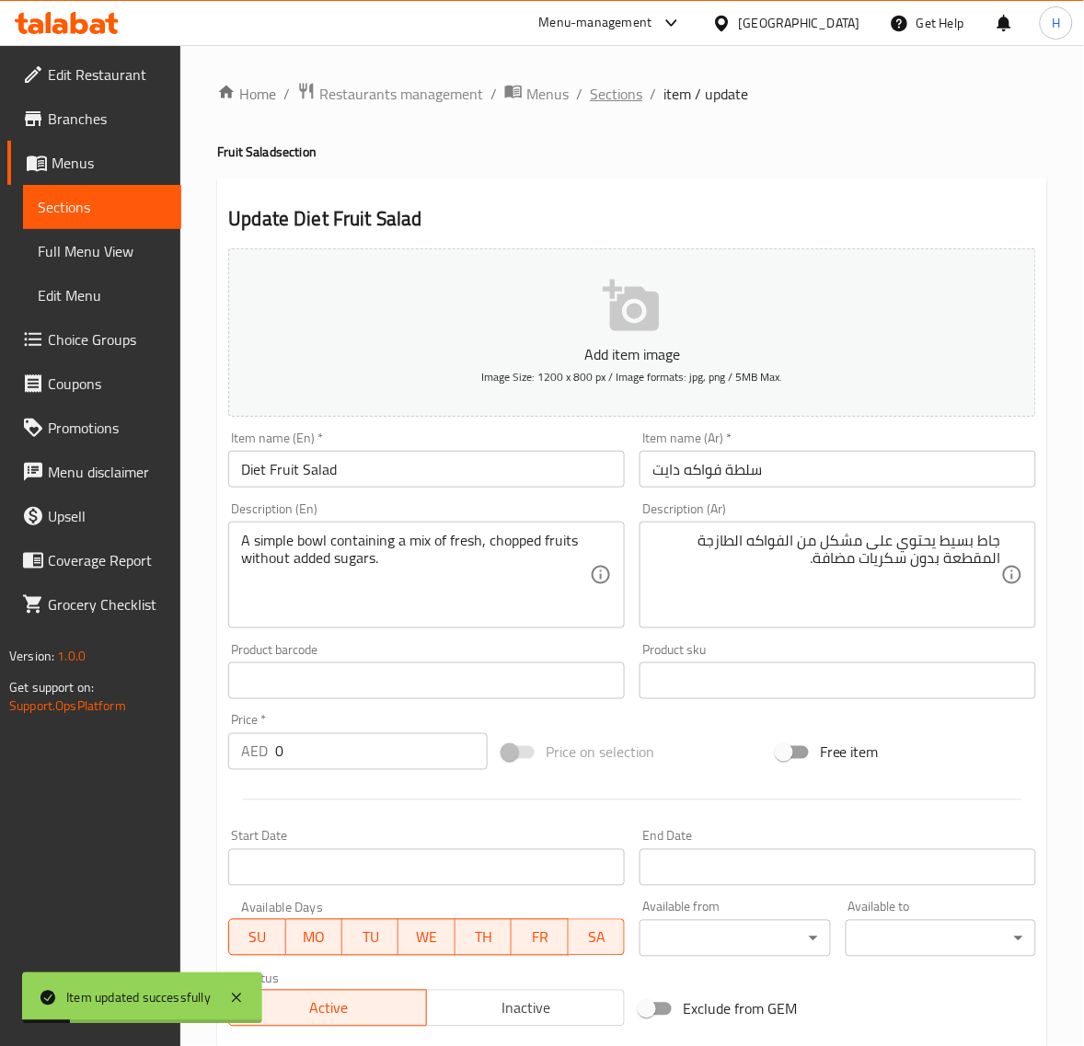
click at [619, 98] on span "Sections" at bounding box center [616, 94] width 52 height 22
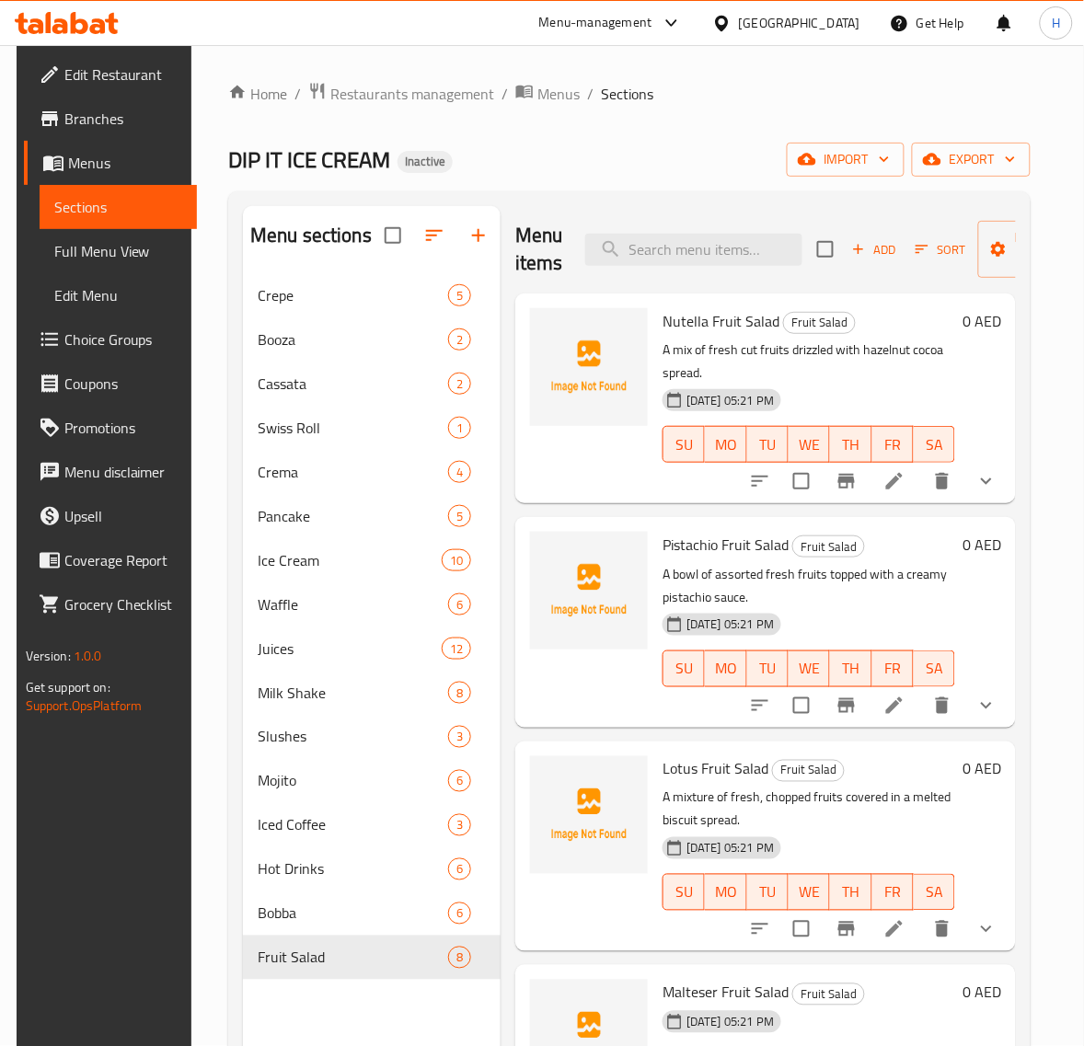
click at [86, 259] on span "Full Menu View" at bounding box center [118, 251] width 129 height 22
